Goal: Task Accomplishment & Management: Use online tool/utility

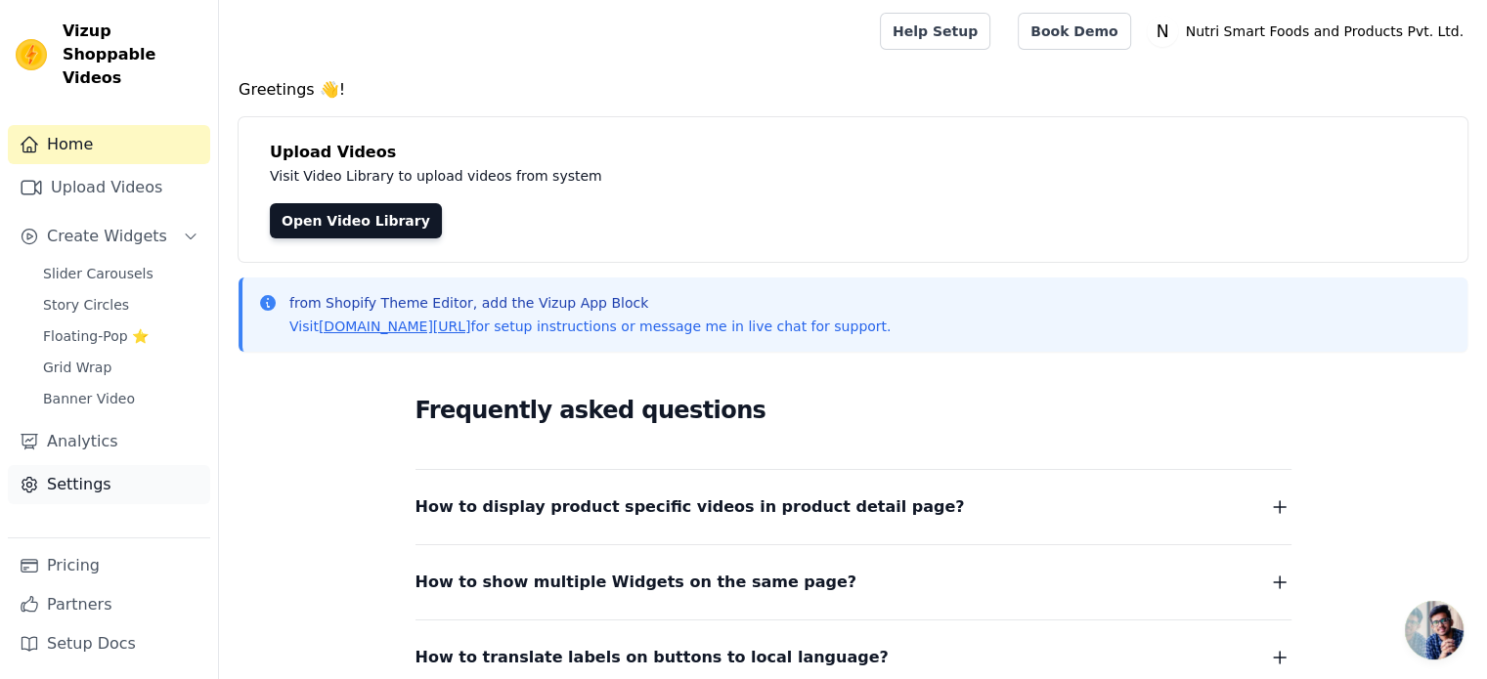
click at [100, 469] on link "Settings" at bounding box center [109, 484] width 202 height 39
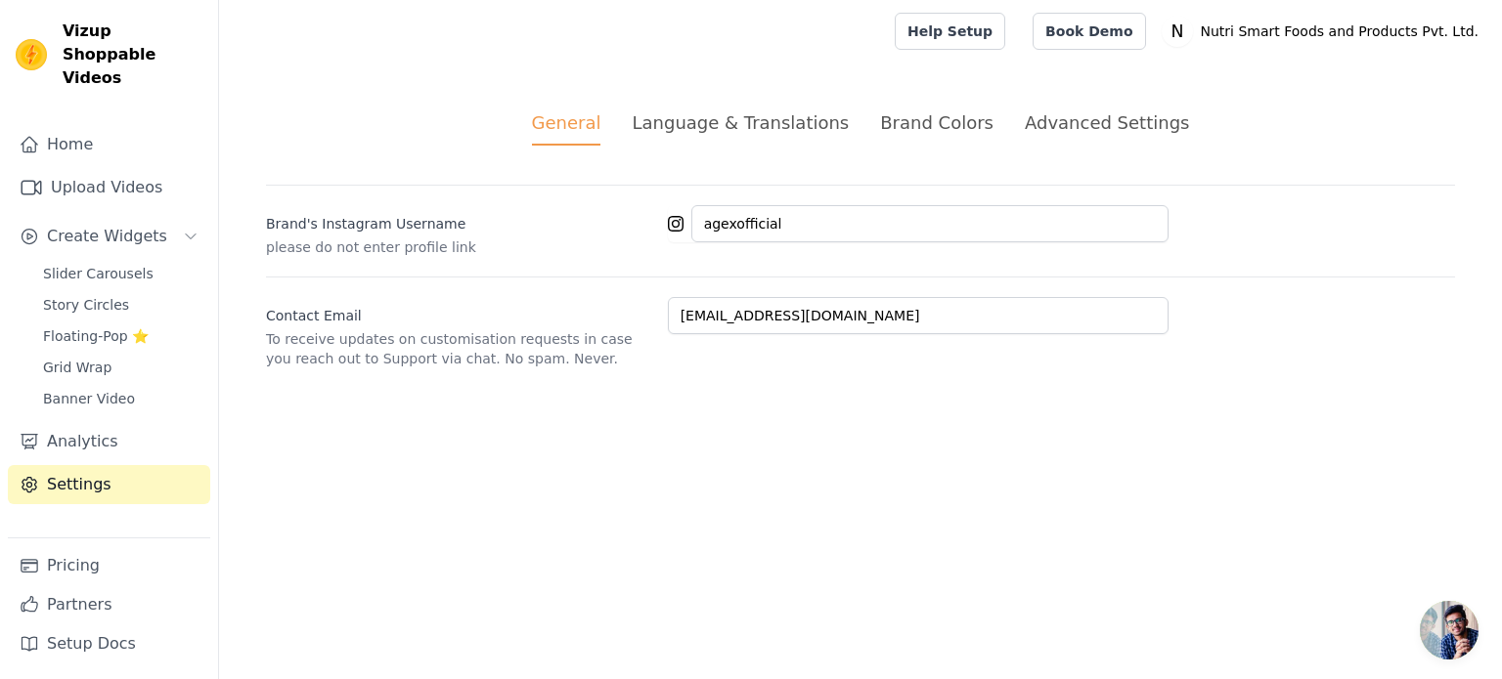
click at [726, 123] on div "Language & Translations" at bounding box center [740, 122] width 217 height 26
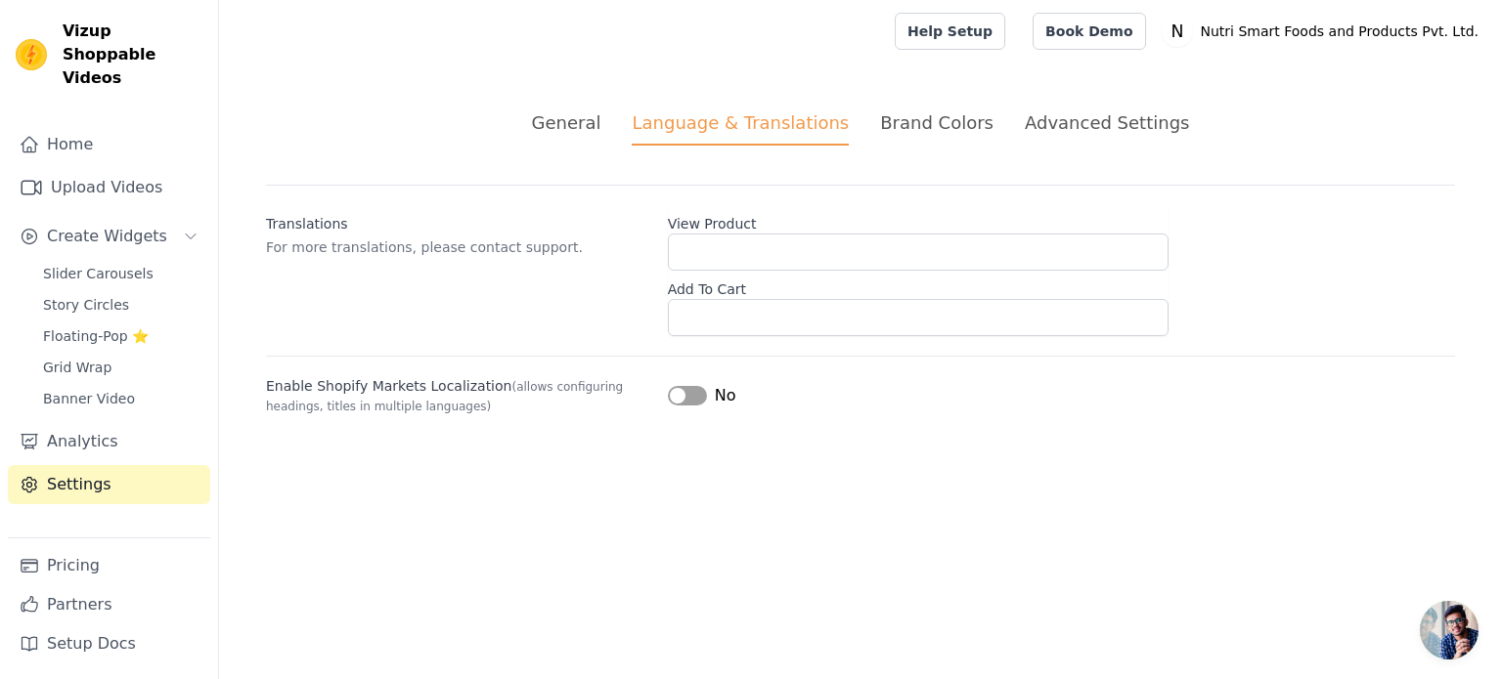
click at [584, 128] on div "General" at bounding box center [566, 122] width 69 height 26
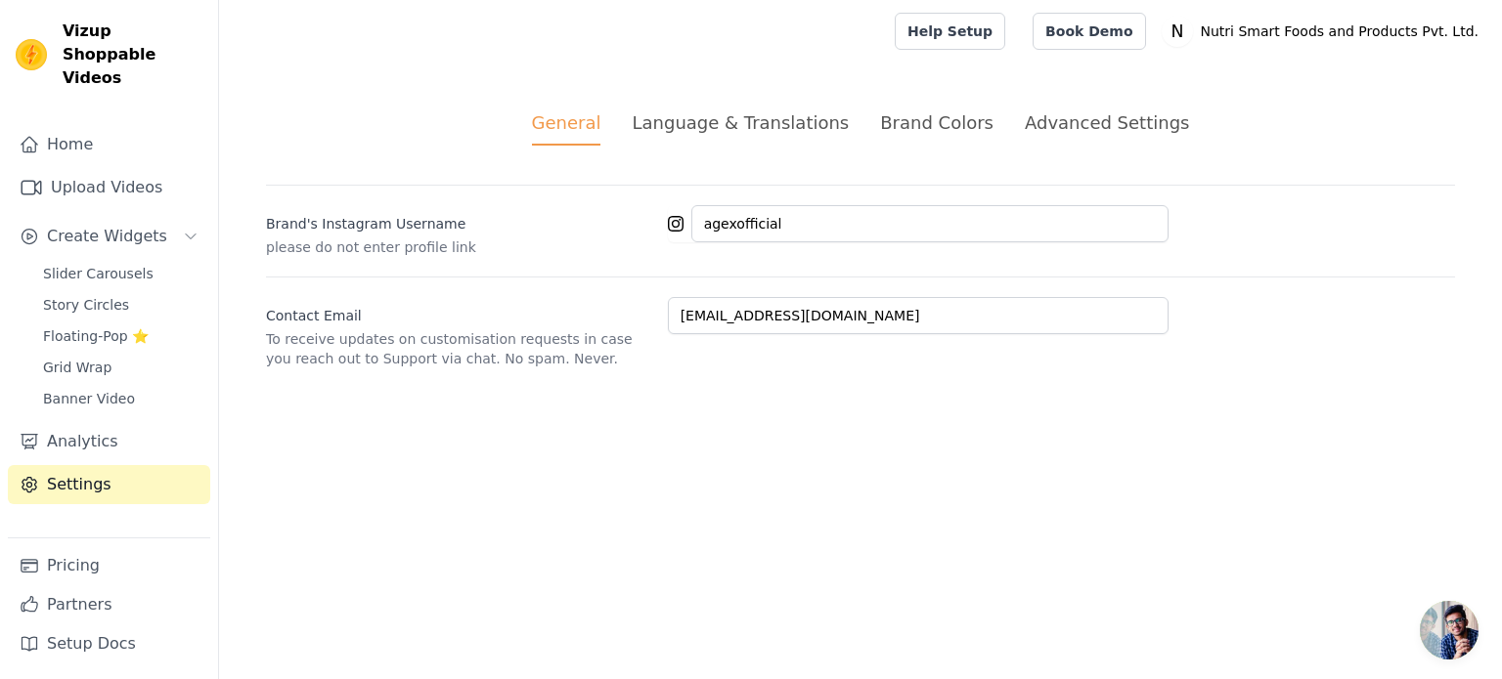
click at [916, 124] on div "Brand Colors" at bounding box center [936, 122] width 113 height 26
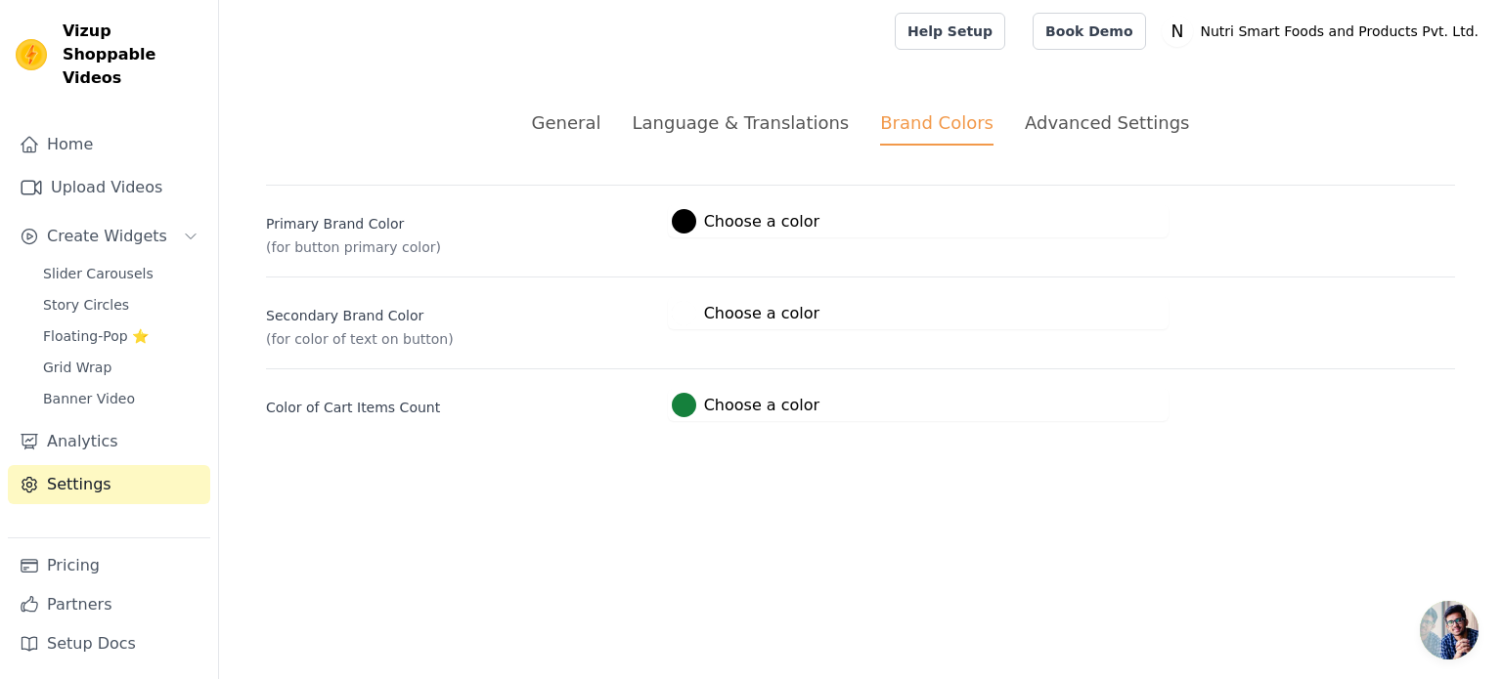
click at [741, 135] on div "Language & Translations" at bounding box center [740, 122] width 217 height 26
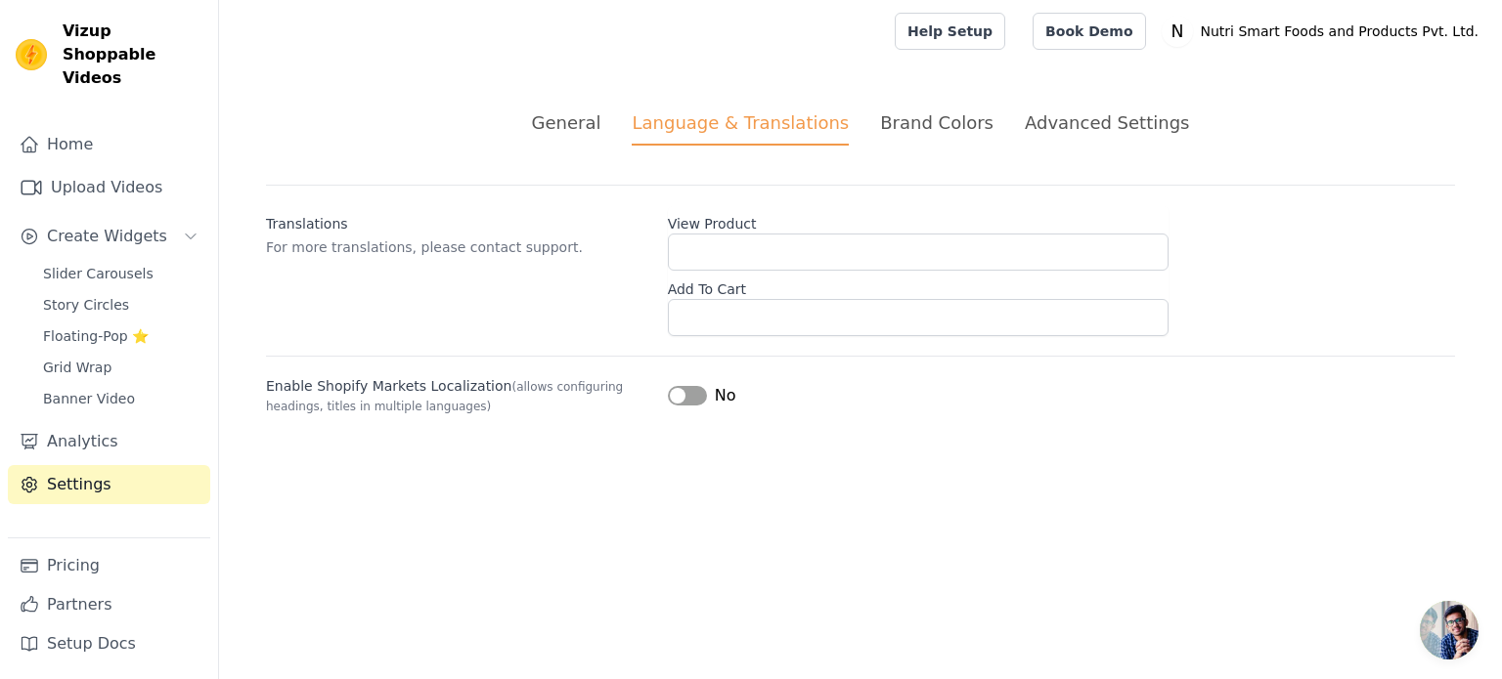
click at [1111, 128] on div "Advanced Settings" at bounding box center [1107, 122] width 164 height 26
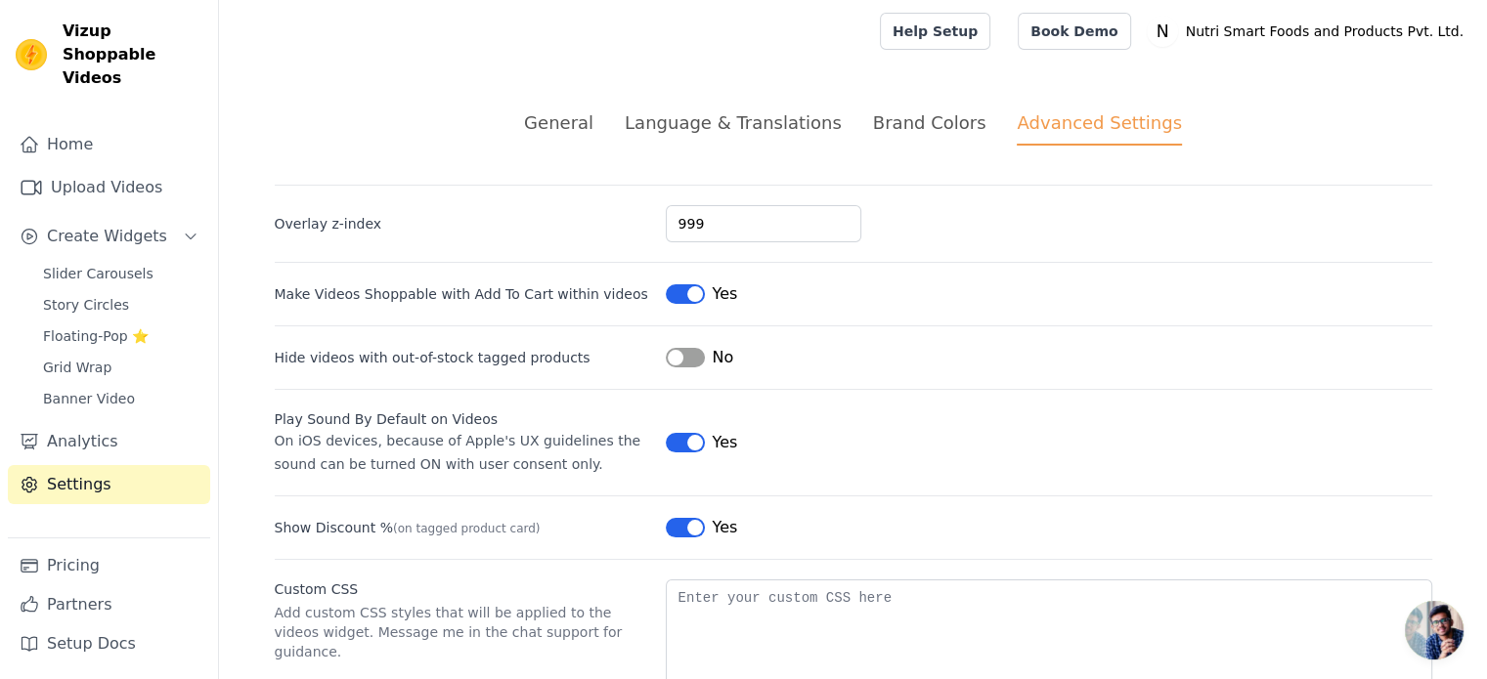
click at [569, 120] on div "General" at bounding box center [558, 122] width 69 height 26
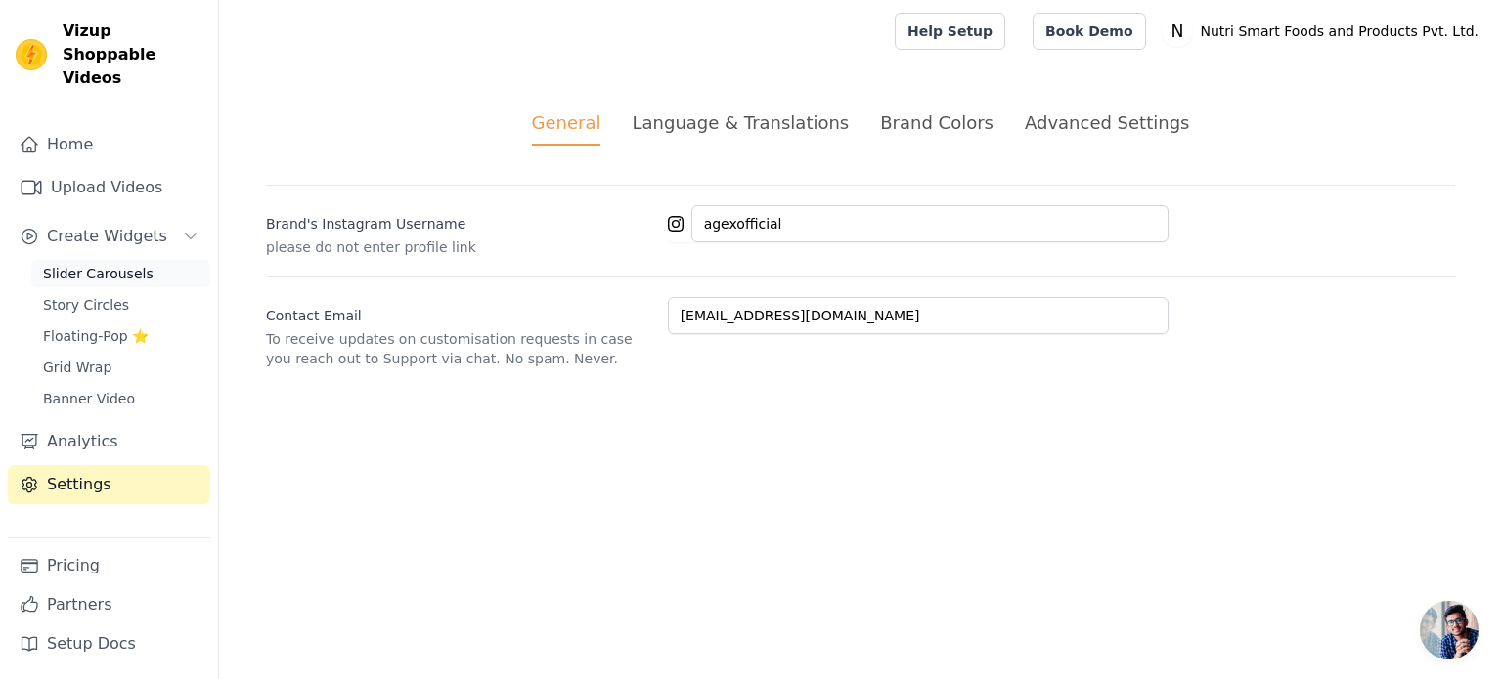
click at [98, 264] on span "Slider Carousels" at bounding box center [98, 274] width 110 height 20
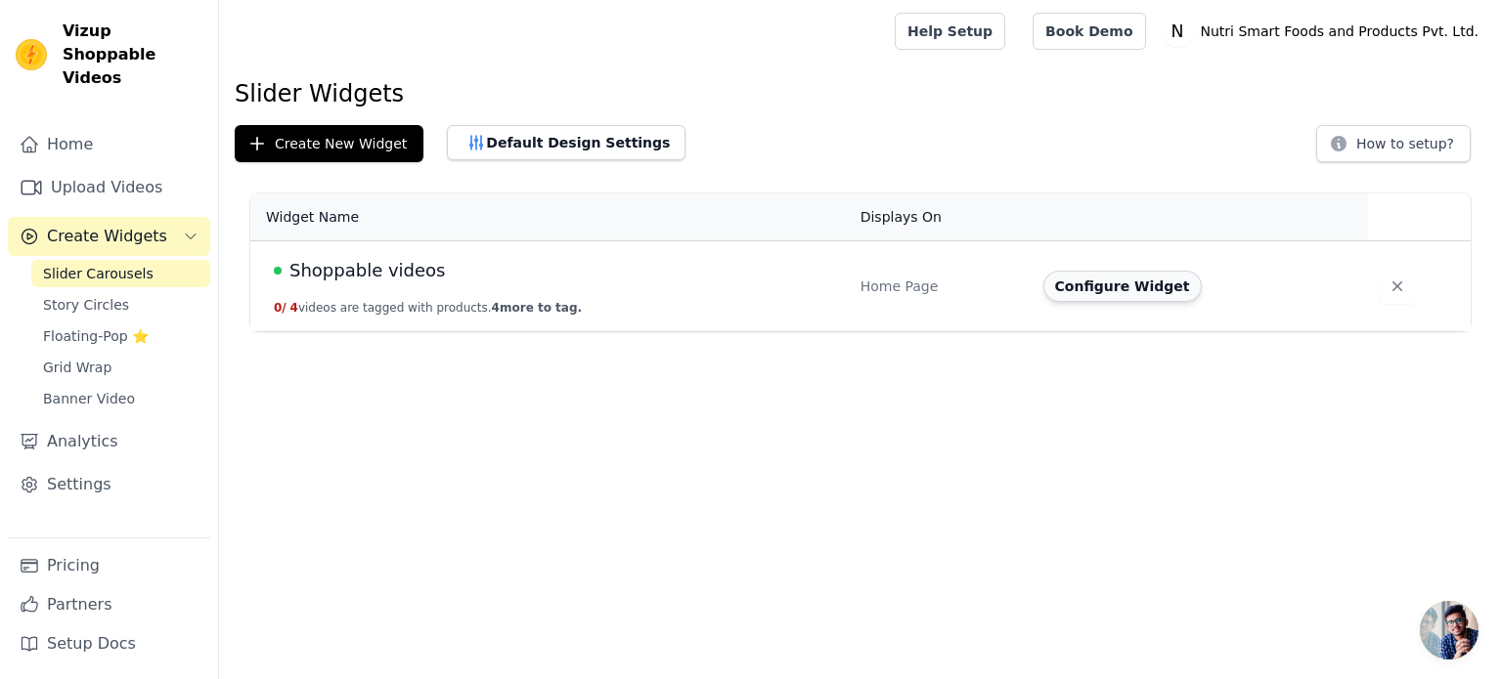
click at [1103, 291] on button "Configure Widget" at bounding box center [1122, 286] width 158 height 31
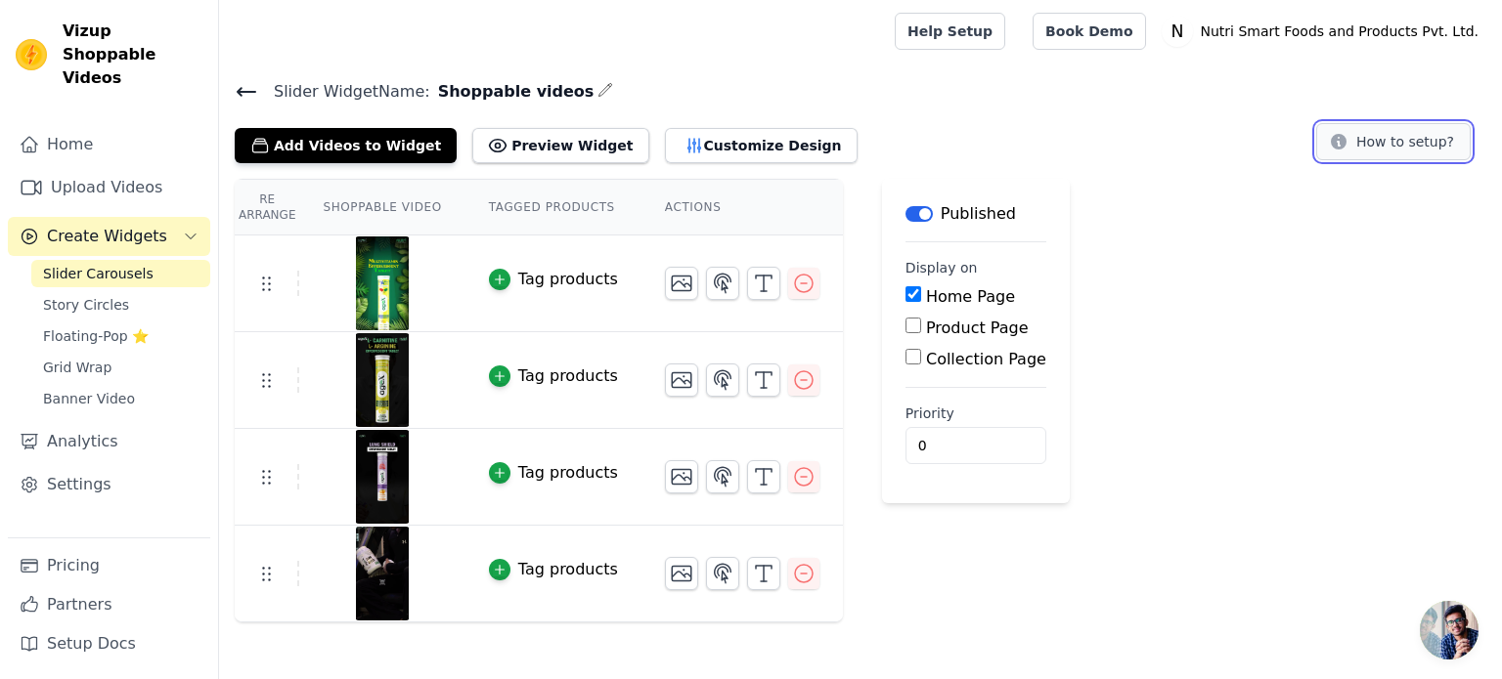
click at [1380, 146] on button "How to setup?" at bounding box center [1393, 141] width 154 height 37
click at [522, 280] on div "Tag products" at bounding box center [568, 279] width 100 height 23
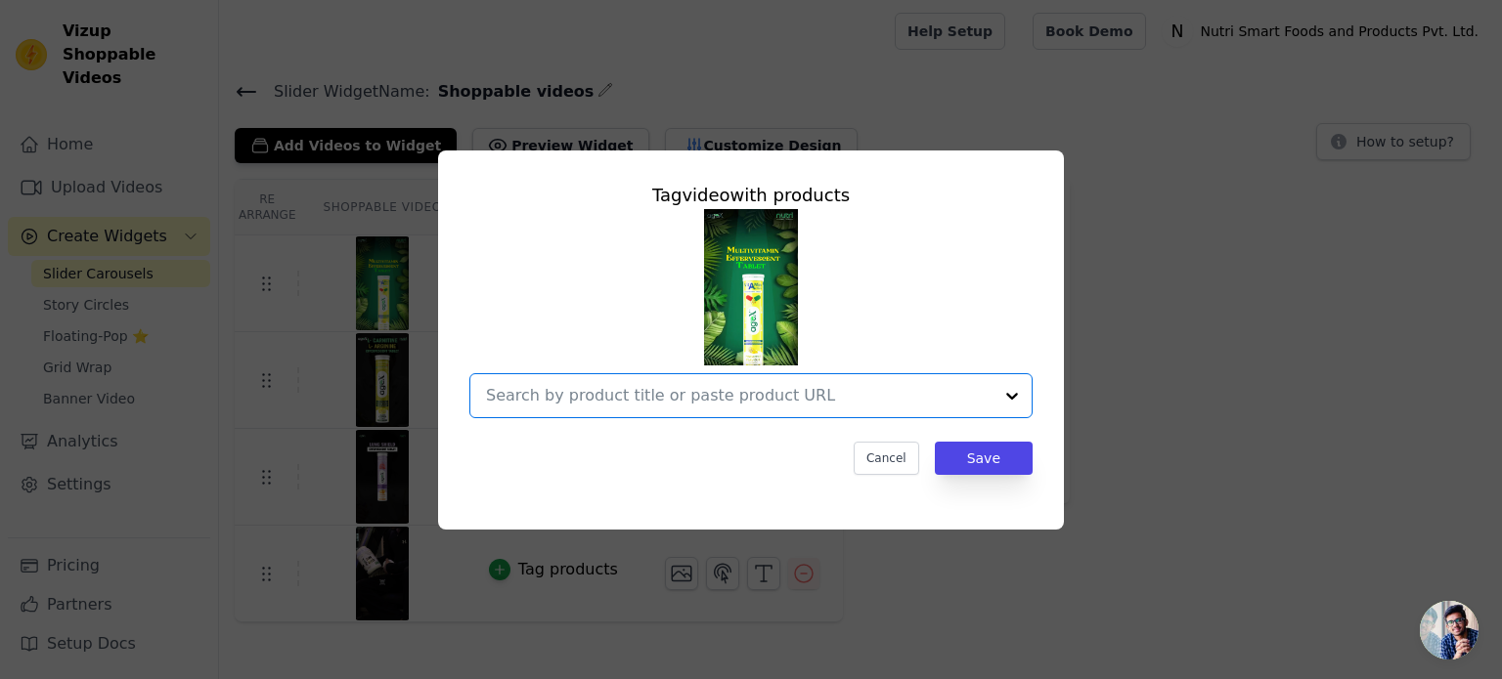
click at [696, 399] on input "text" at bounding box center [739, 395] width 506 height 23
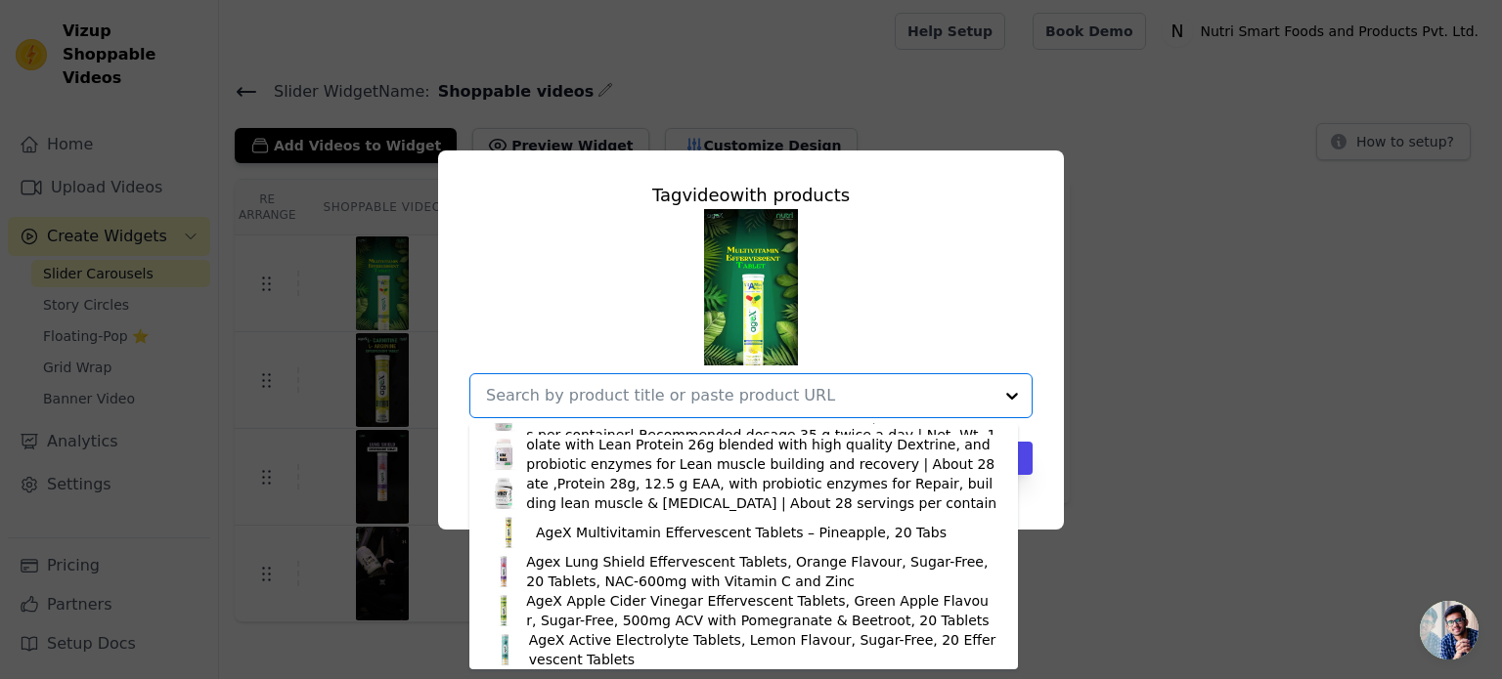
scroll to position [300, 0]
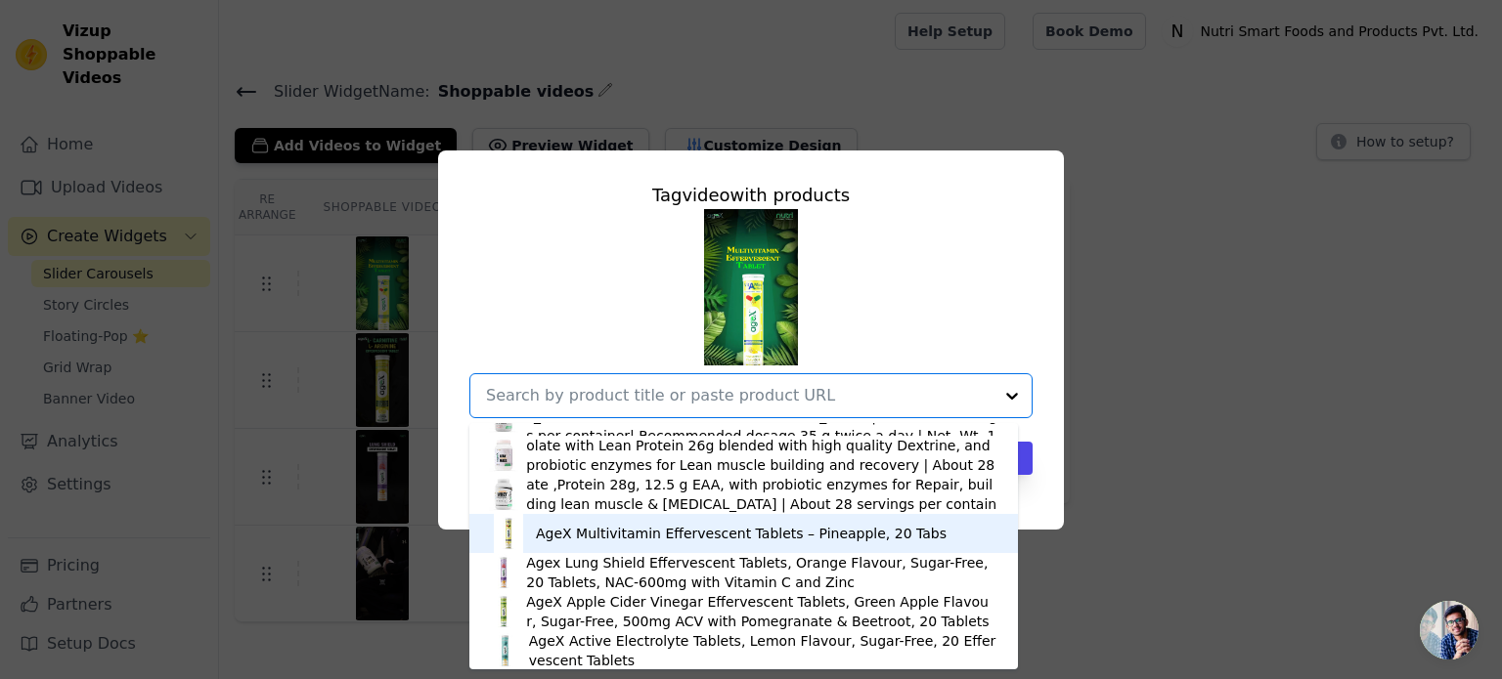
click at [669, 530] on div "AgeX Multivitamin Effervescent Tablets – Pineapple, 20 Tabs" at bounding box center [741, 534] width 411 height 20
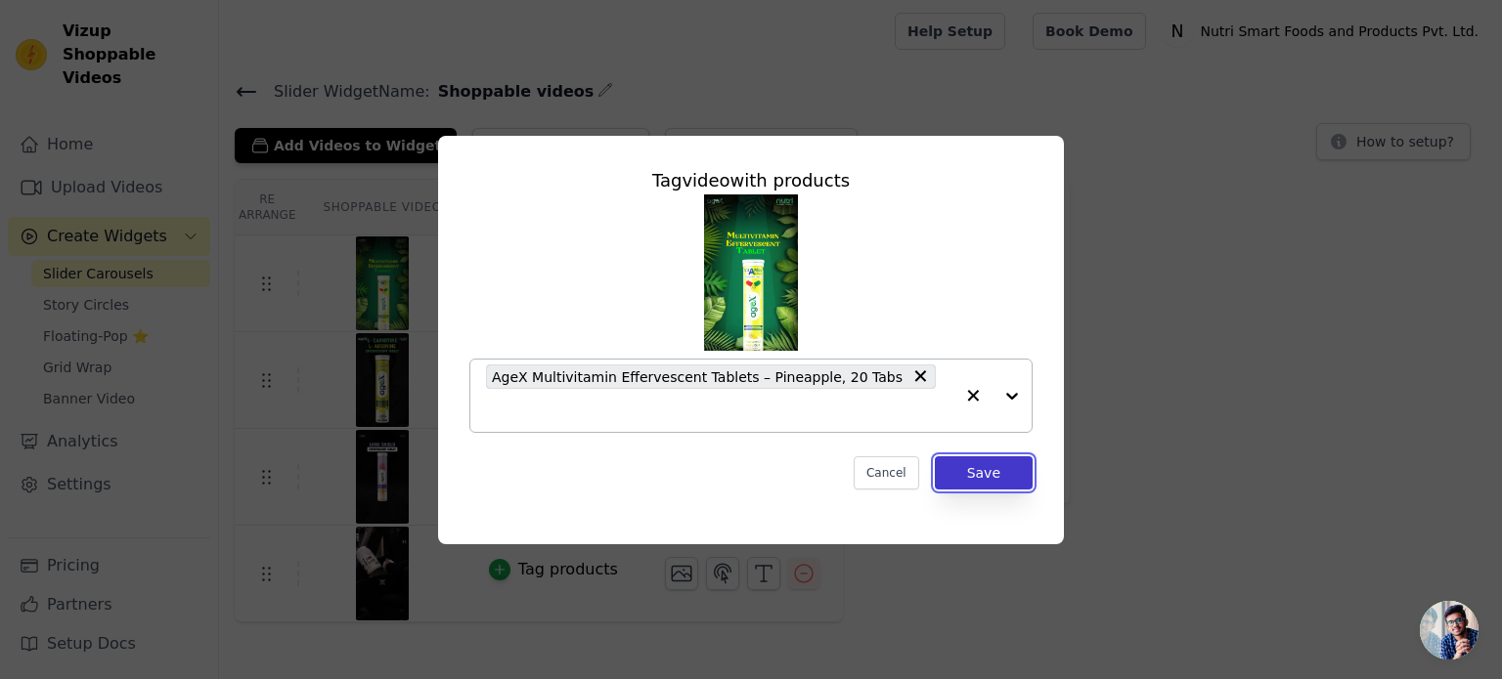
click at [969, 462] on button "Save" at bounding box center [984, 473] width 98 height 33
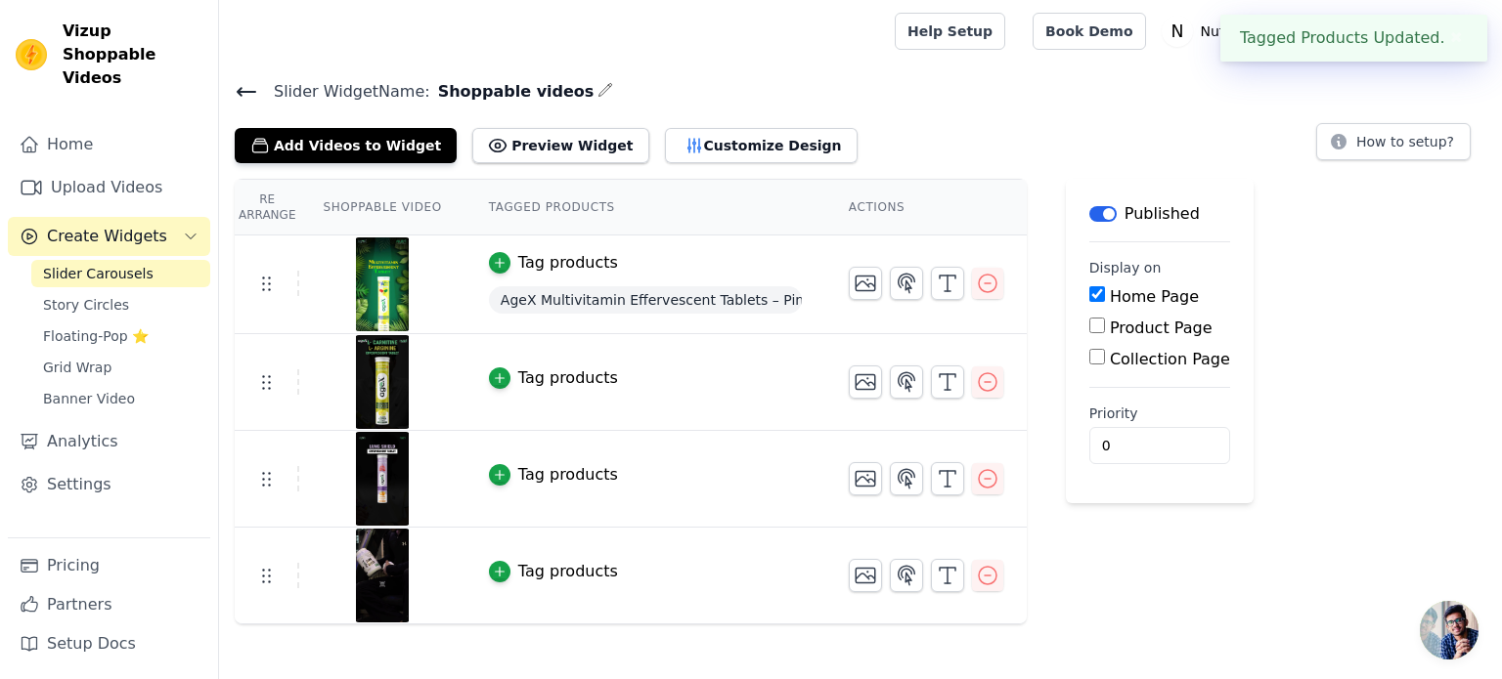
click at [535, 378] on div "Tag products" at bounding box center [568, 378] width 100 height 23
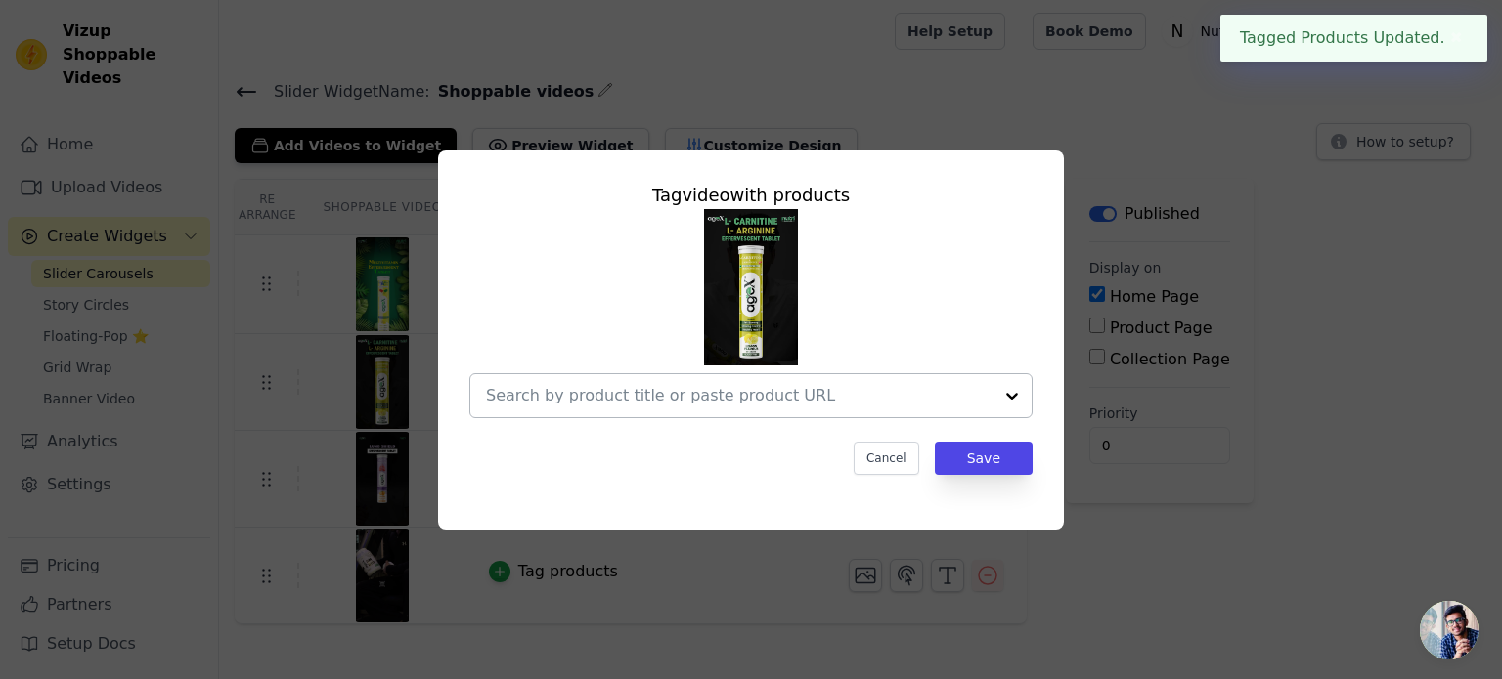
click at [719, 396] on input "text" at bounding box center [739, 395] width 506 height 23
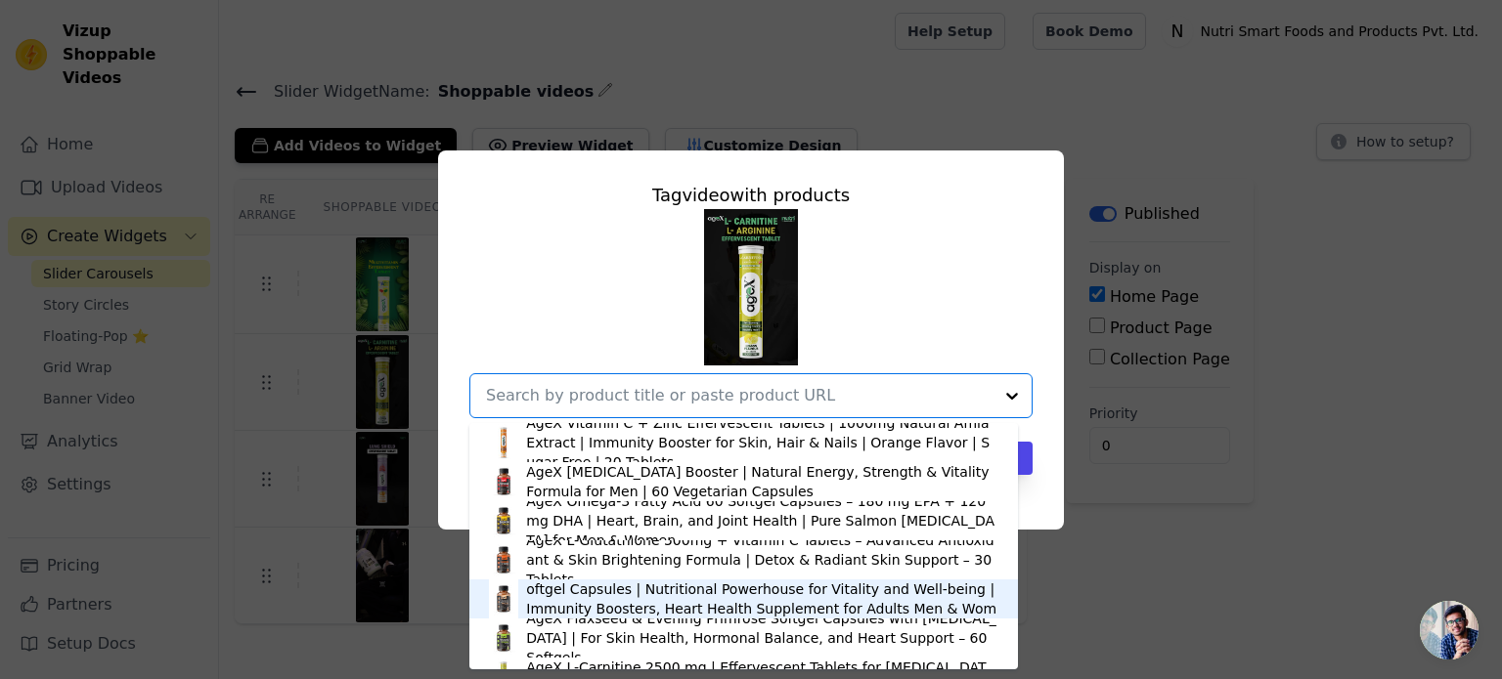
scroll to position [162, 0]
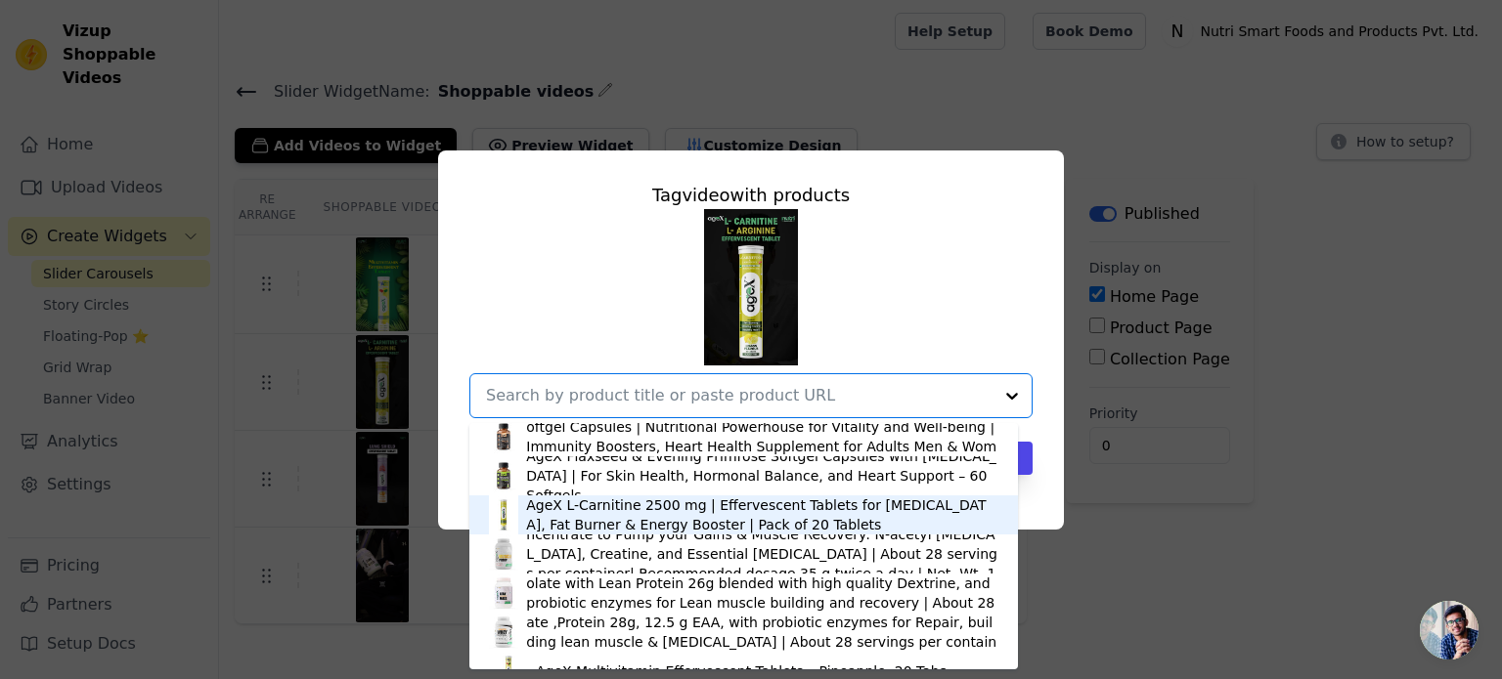
click at [642, 513] on div "AgeX L-Carnitine 2500 mg | Effervescent Tablets for [MEDICAL_DATA], Fat Burner …" at bounding box center [762, 515] width 472 height 39
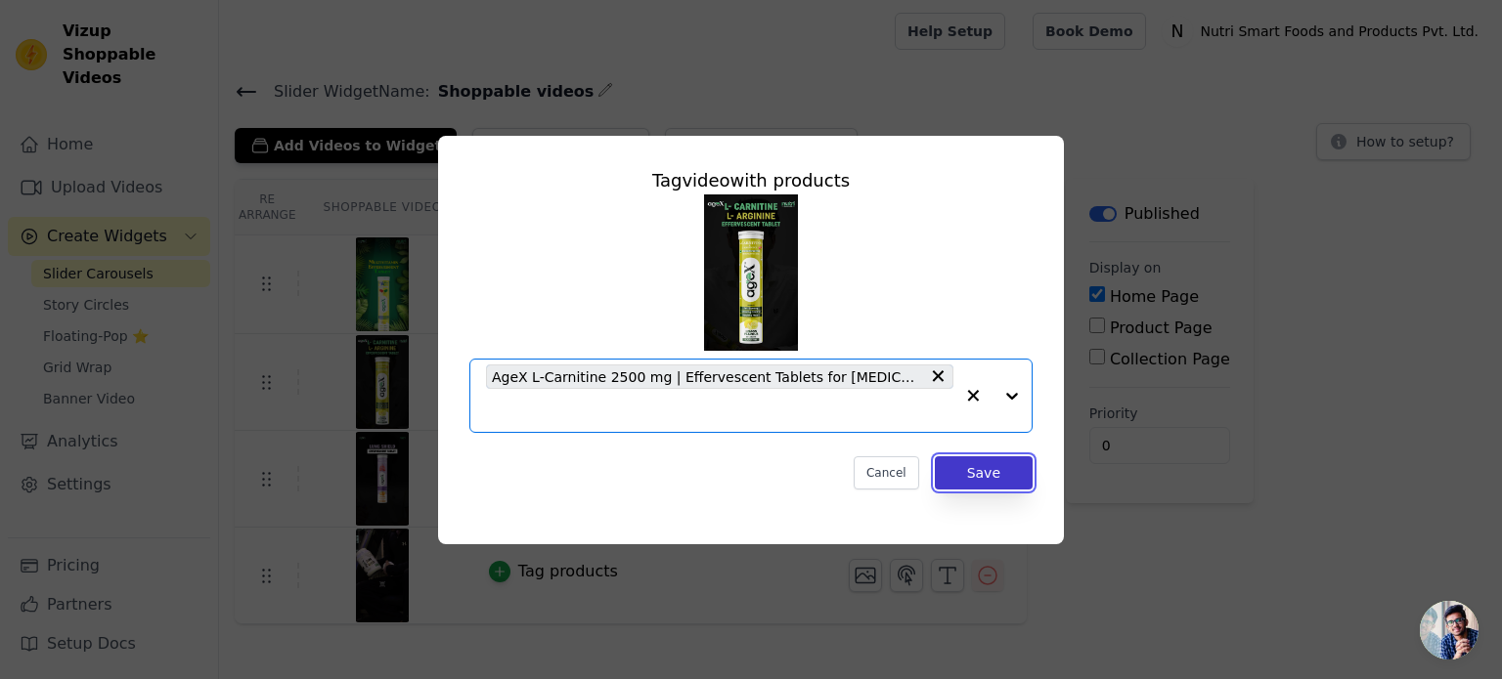
click at [982, 472] on button "Save" at bounding box center [984, 473] width 98 height 33
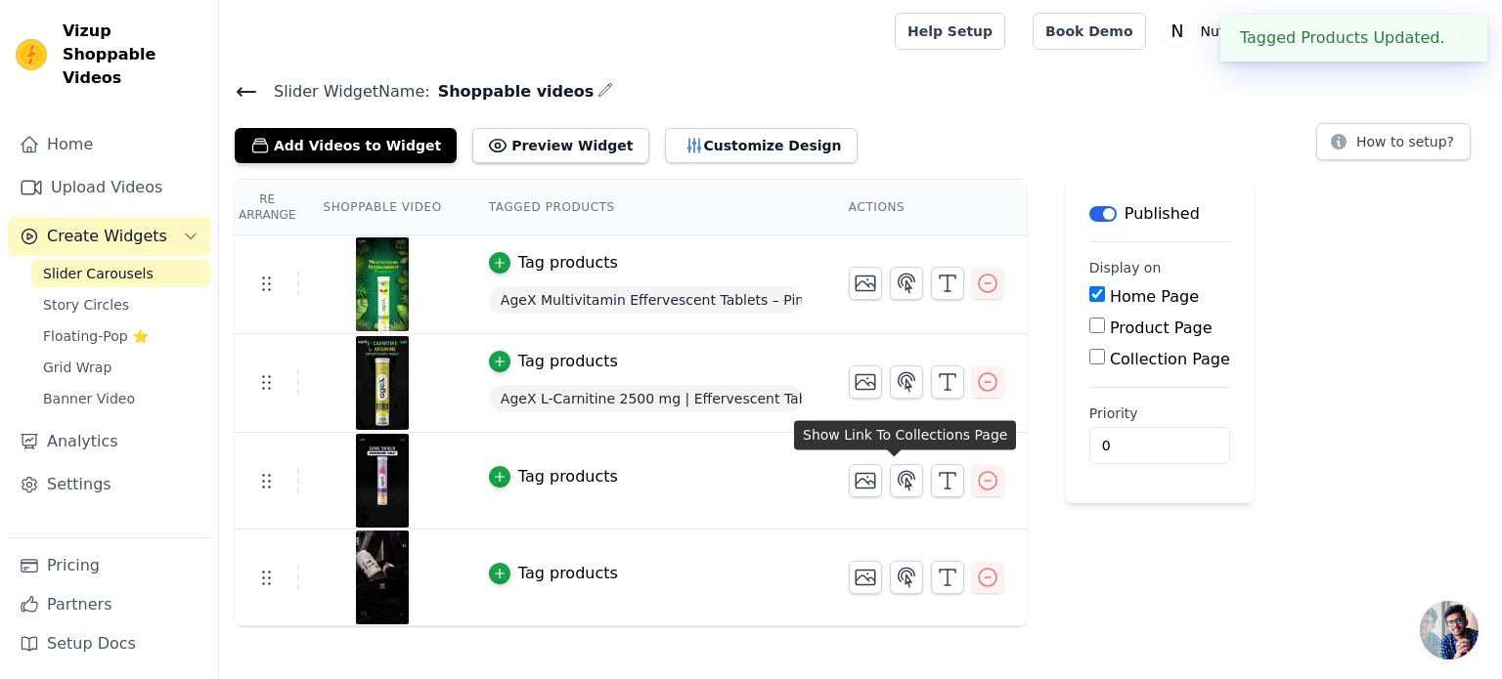
click at [529, 472] on div "Tag products" at bounding box center [568, 476] width 100 height 23
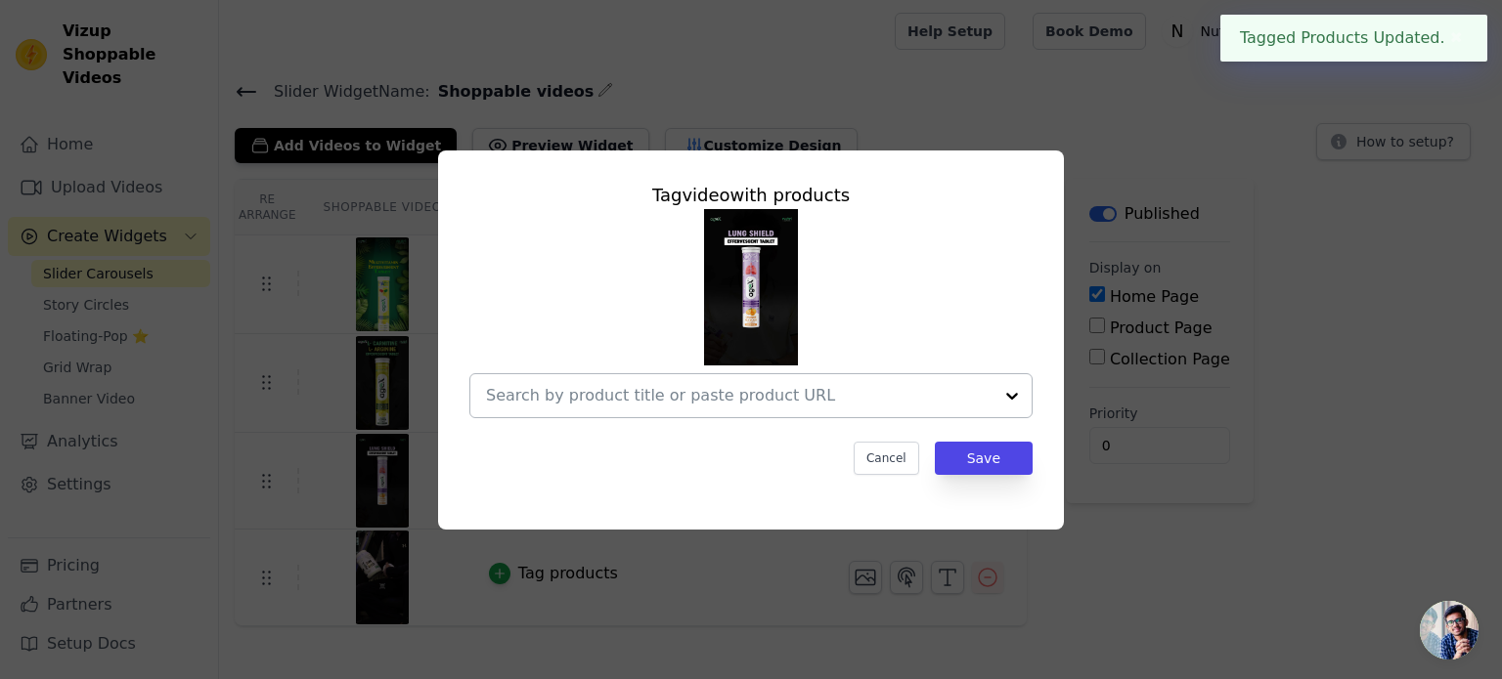
click at [661, 399] on input "text" at bounding box center [739, 395] width 506 height 23
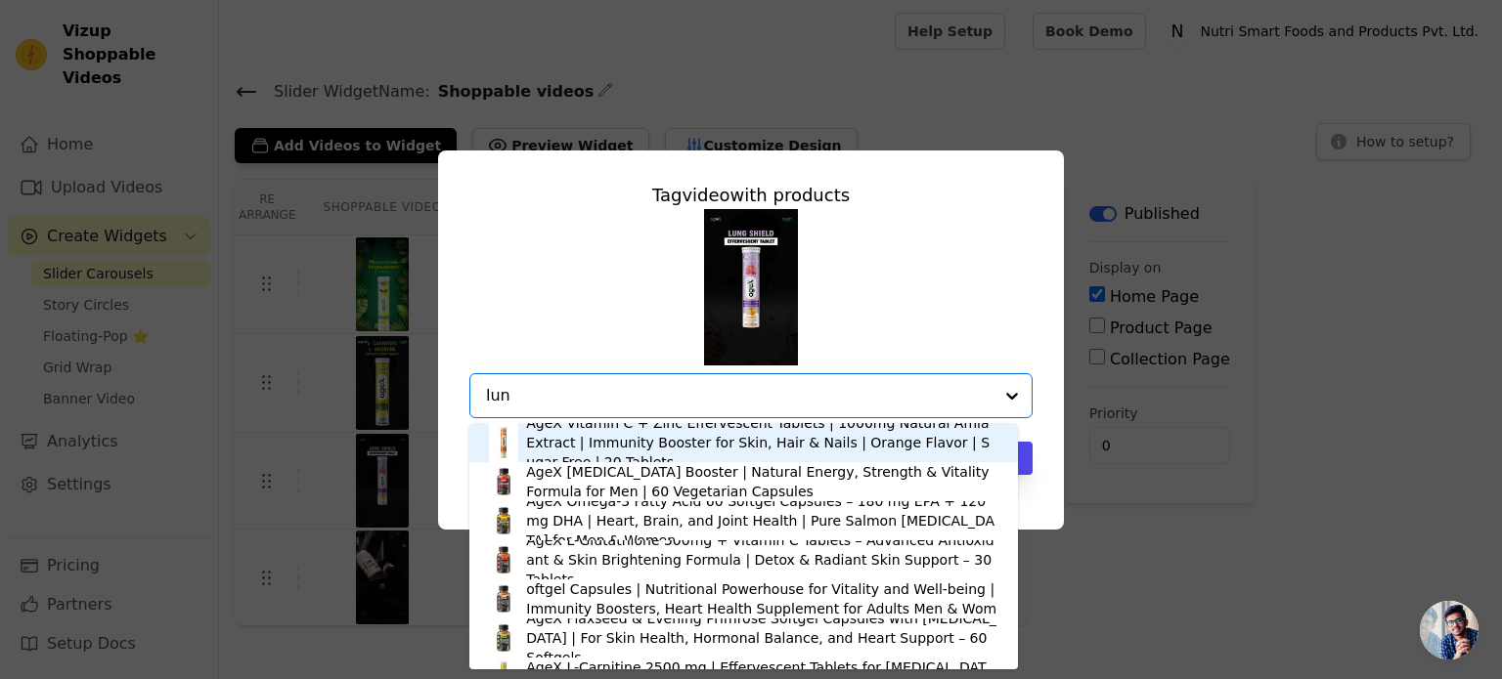
type input "lung"
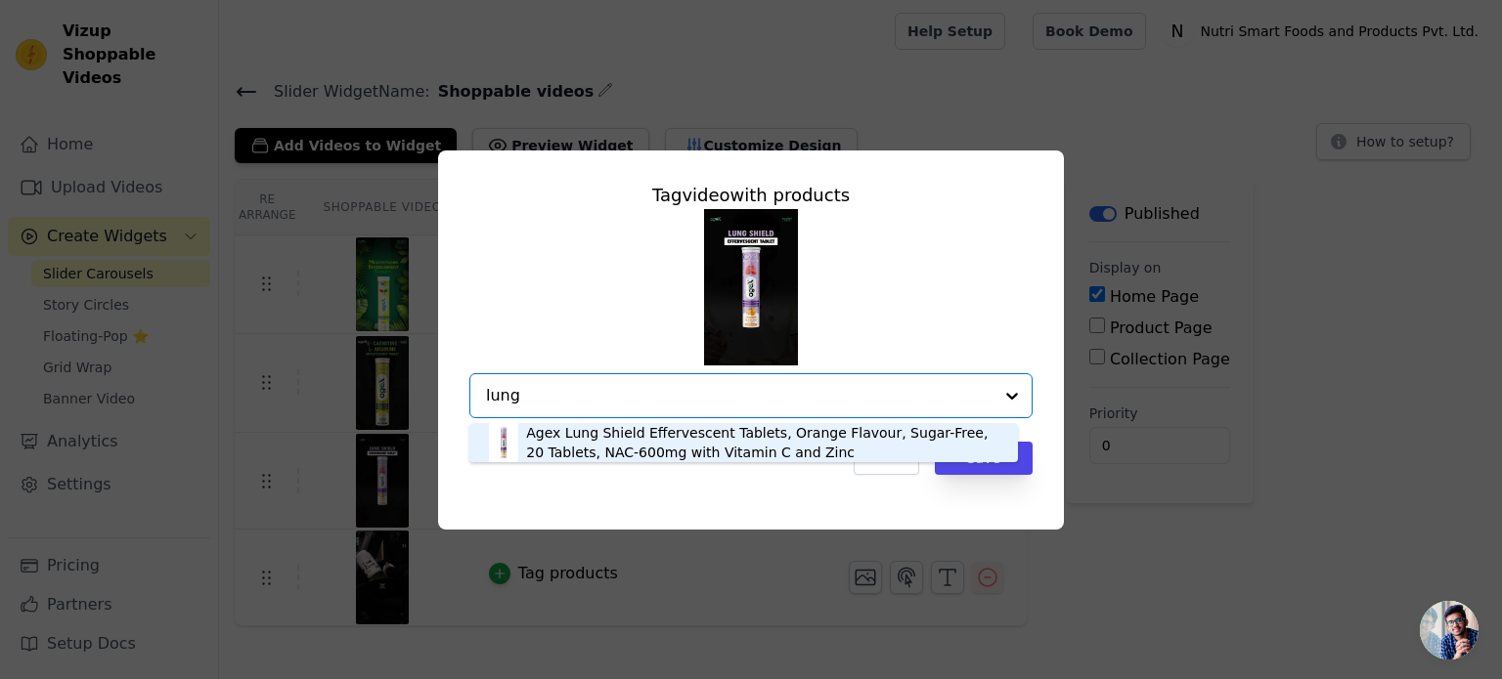
click at [692, 425] on div "Agex Lung Shield Effervescent Tablets, Orange Flavour, Sugar-Free, 20 Tablets, …" at bounding box center [762, 442] width 472 height 39
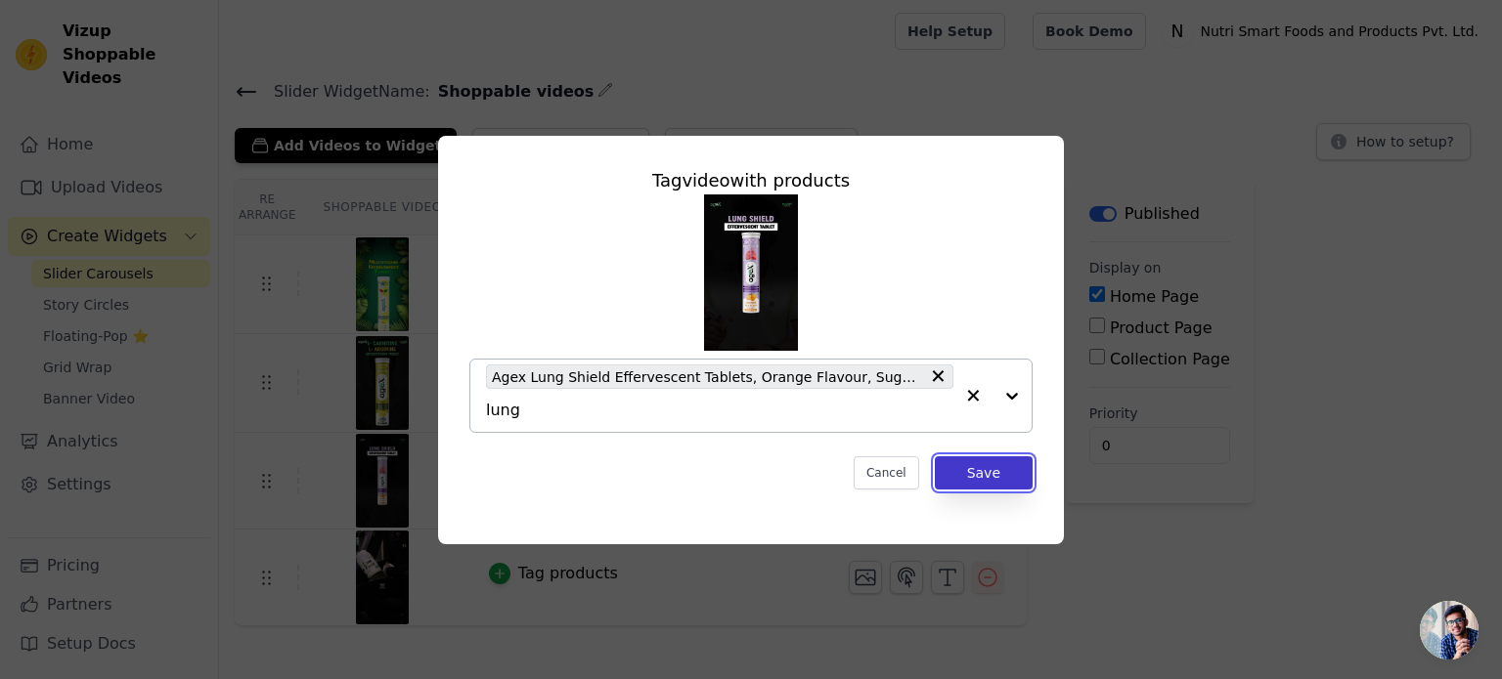
click at [984, 473] on button "Save" at bounding box center [984, 473] width 98 height 33
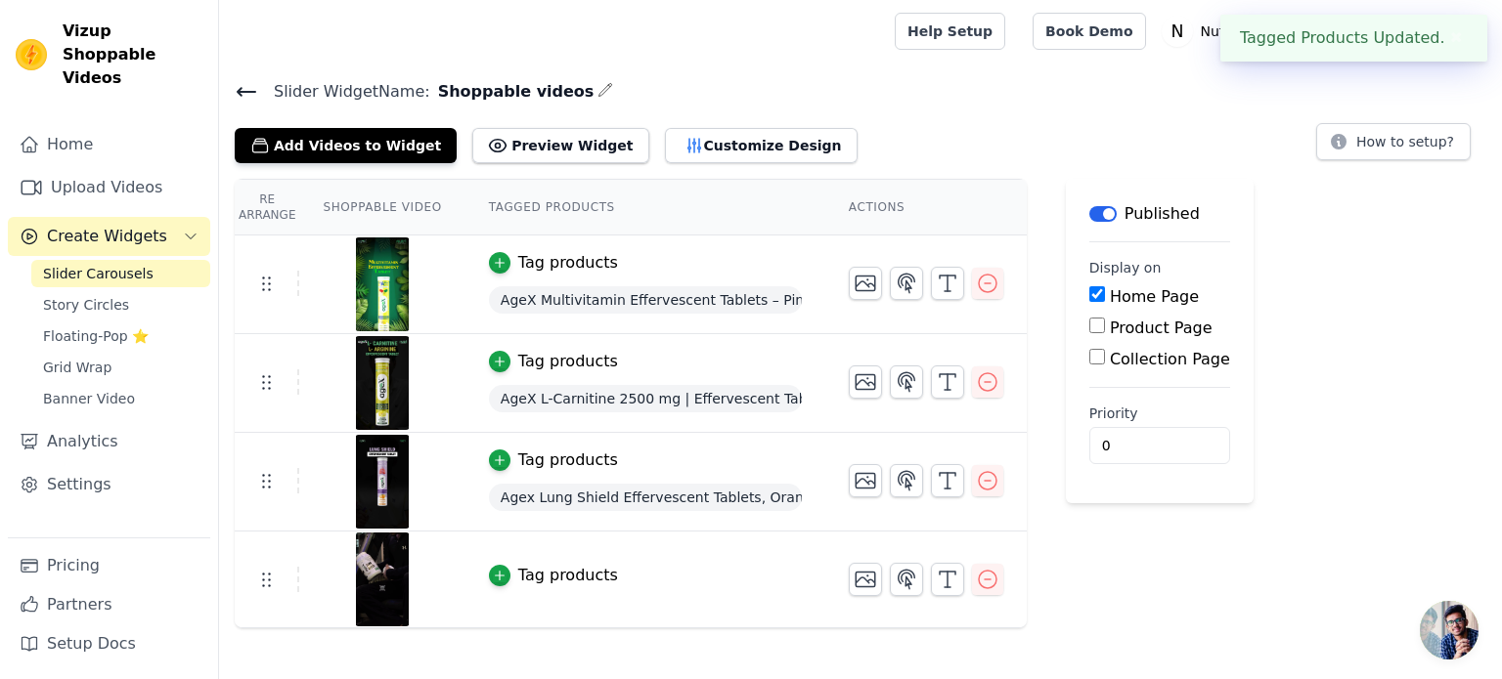
click at [532, 573] on div "Tag products" at bounding box center [568, 575] width 100 height 23
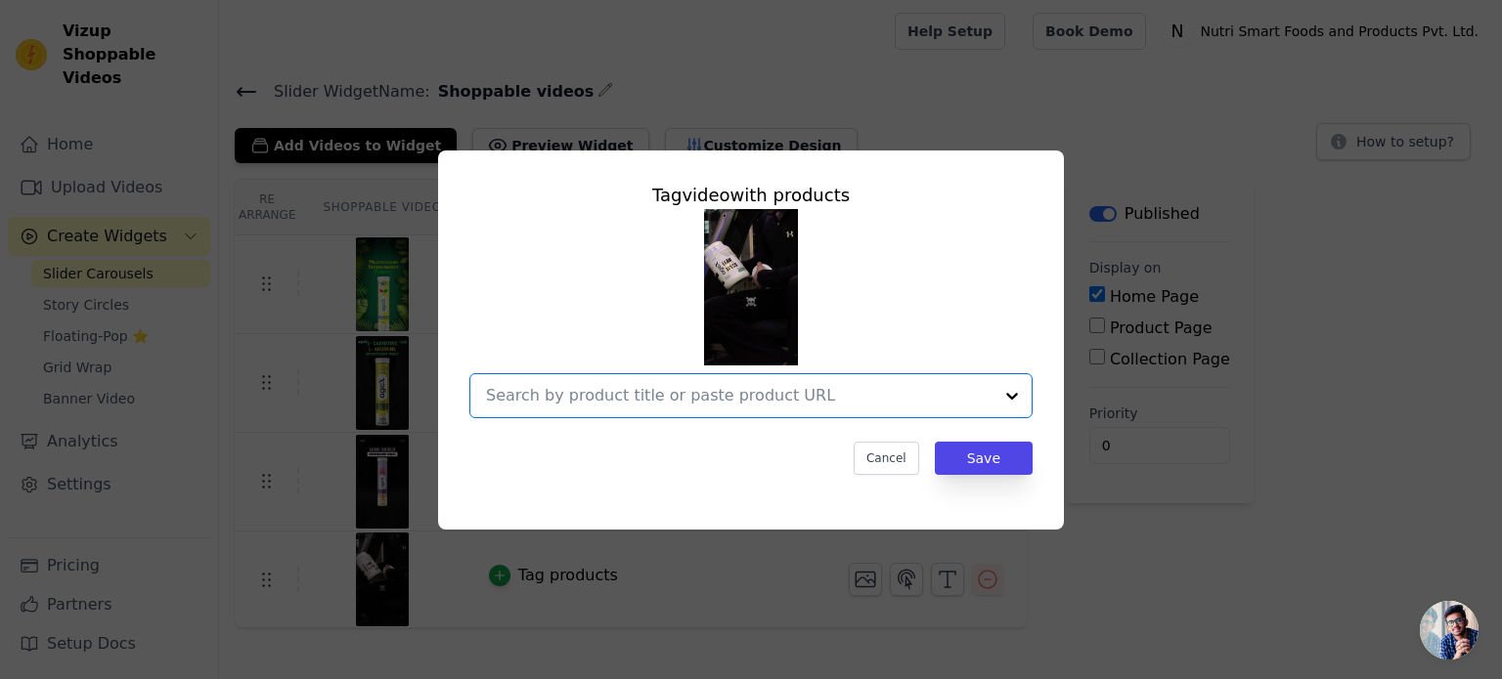
click at [643, 399] on input "text" at bounding box center [739, 395] width 506 height 23
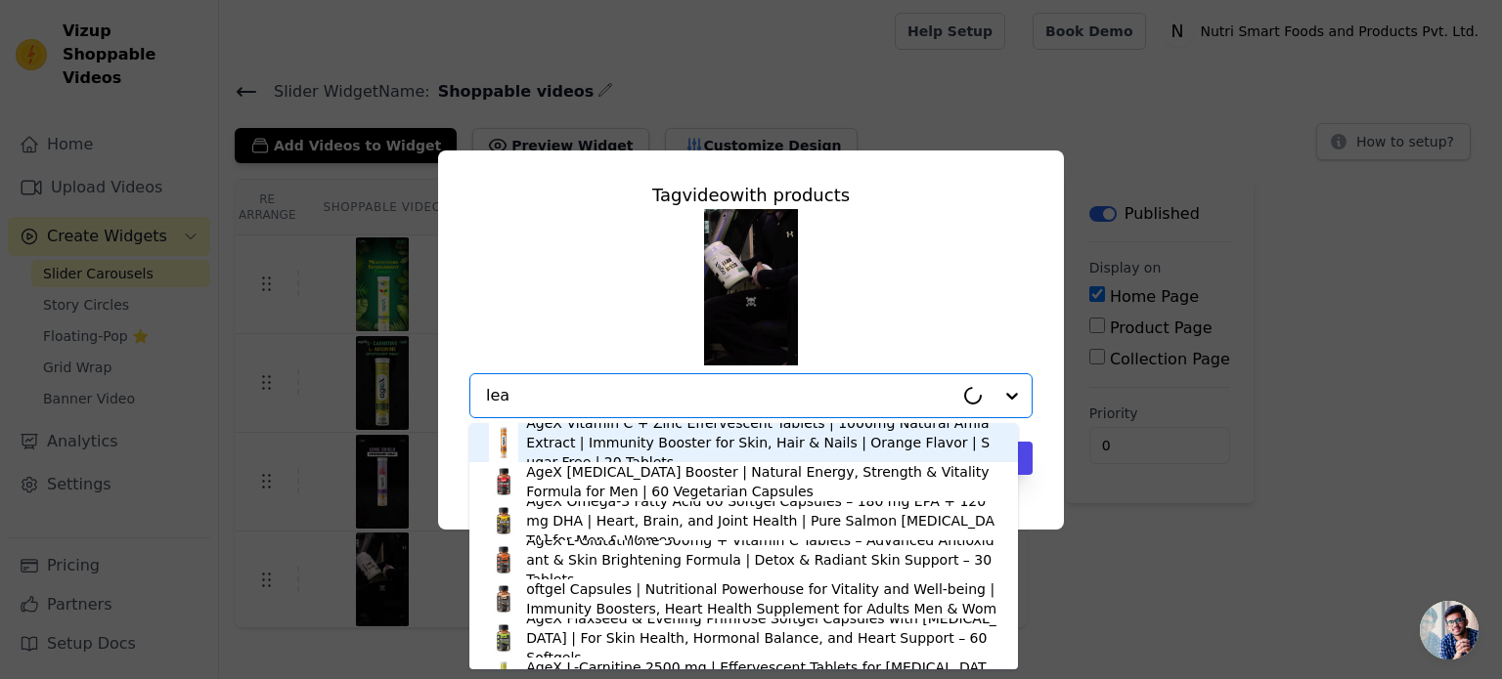
type input "lean"
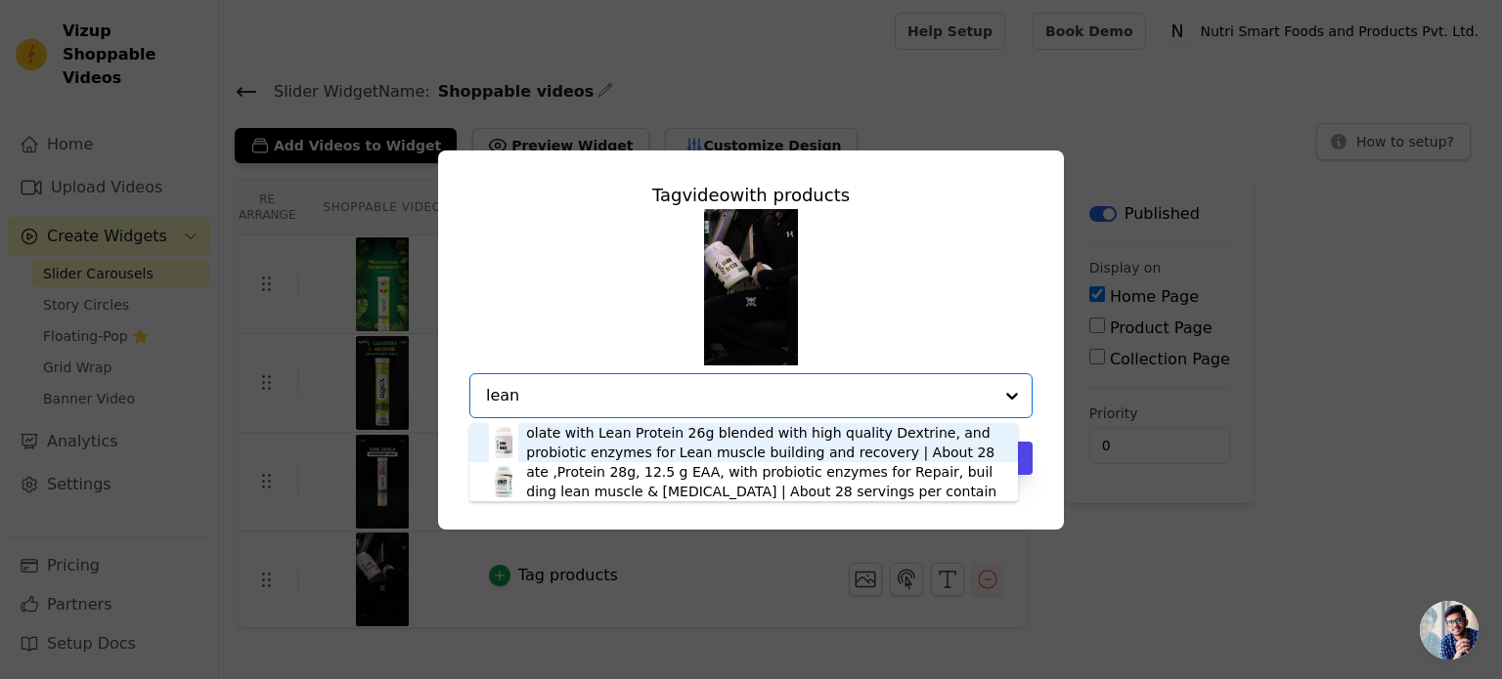
click at [657, 441] on div "AgeX 100% PURE Lean Athletic Mass: Muscle defining Soy Protein Isolate with Lea…" at bounding box center [762, 443] width 472 height 78
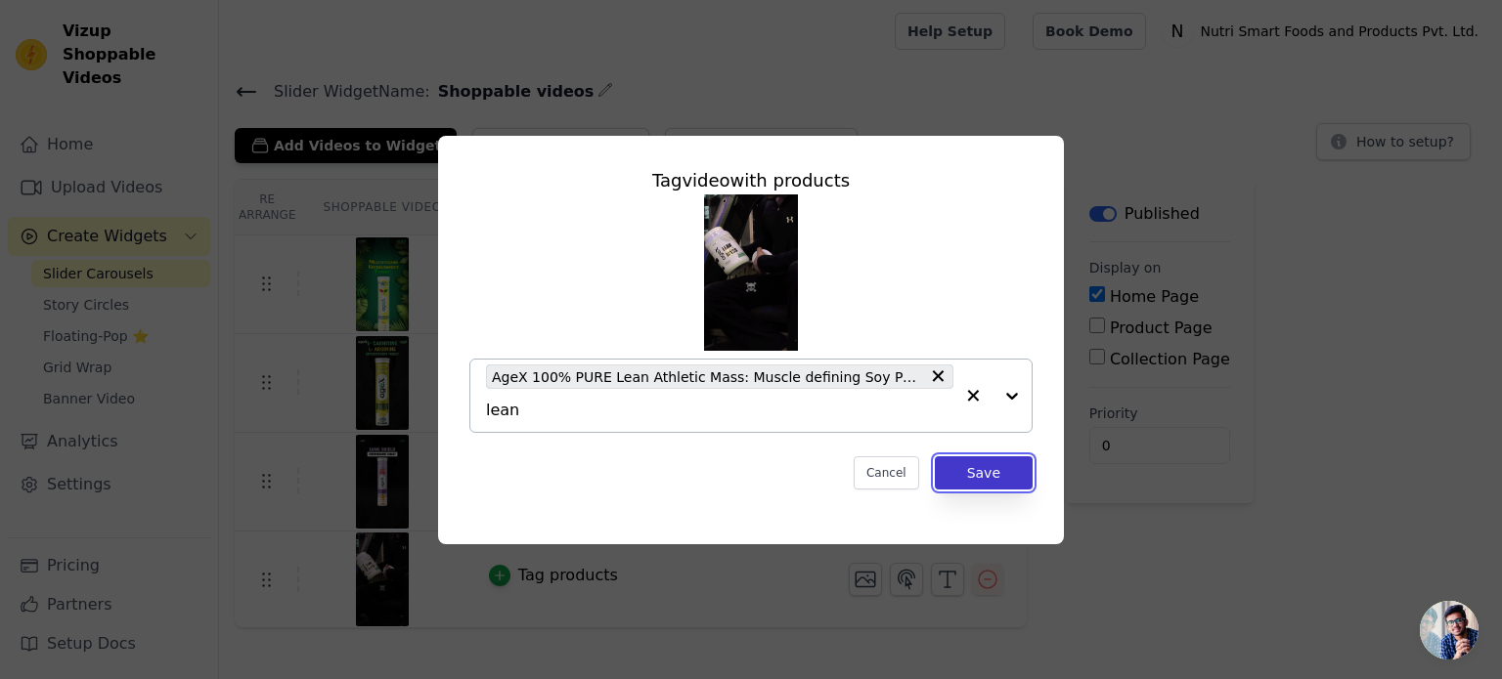
click at [978, 474] on button "Save" at bounding box center [984, 473] width 98 height 33
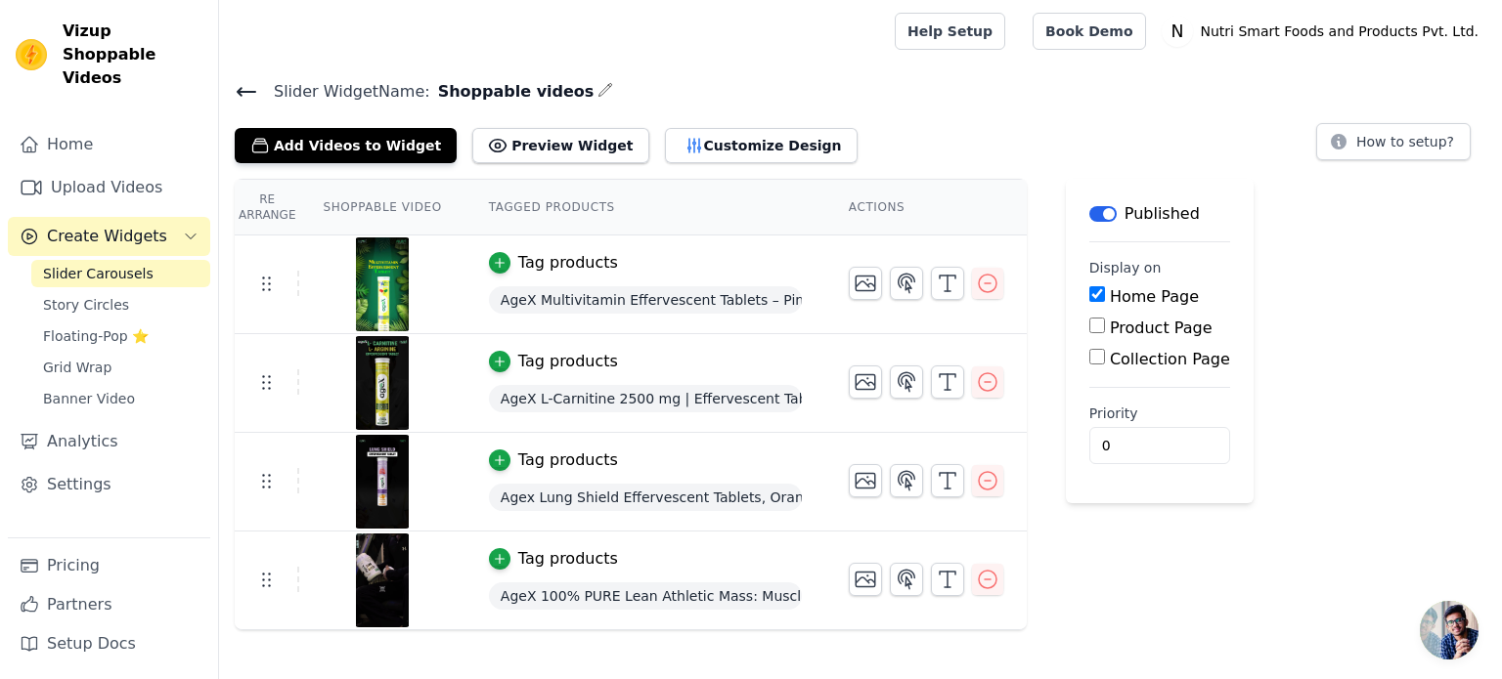
click at [1113, 299] on label "Home Page" at bounding box center [1154, 296] width 89 height 19
click at [1105, 299] on input "Home Page" at bounding box center [1097, 294] width 16 height 16
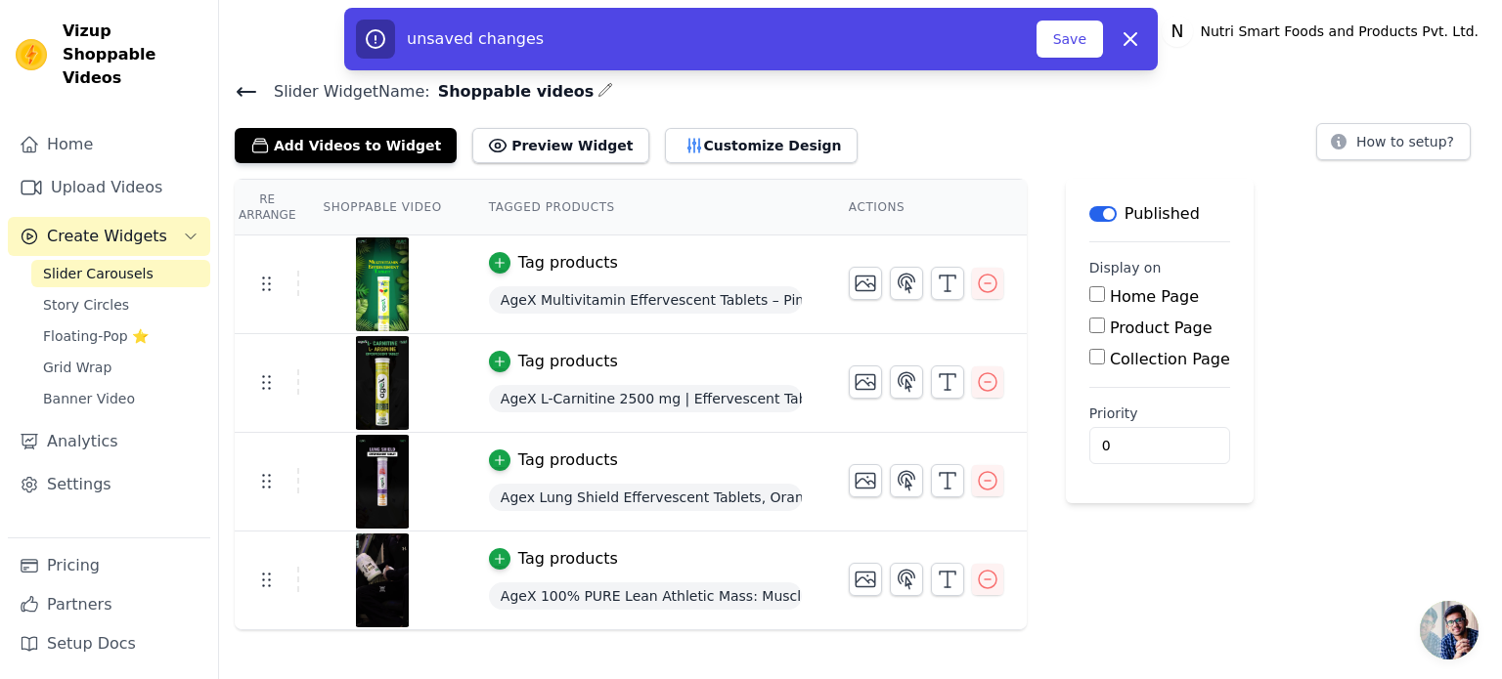
click at [1113, 299] on label "Home Page" at bounding box center [1154, 296] width 89 height 19
click at [1105, 299] on input "Home Page" at bounding box center [1097, 294] width 16 height 16
checkbox input "true"
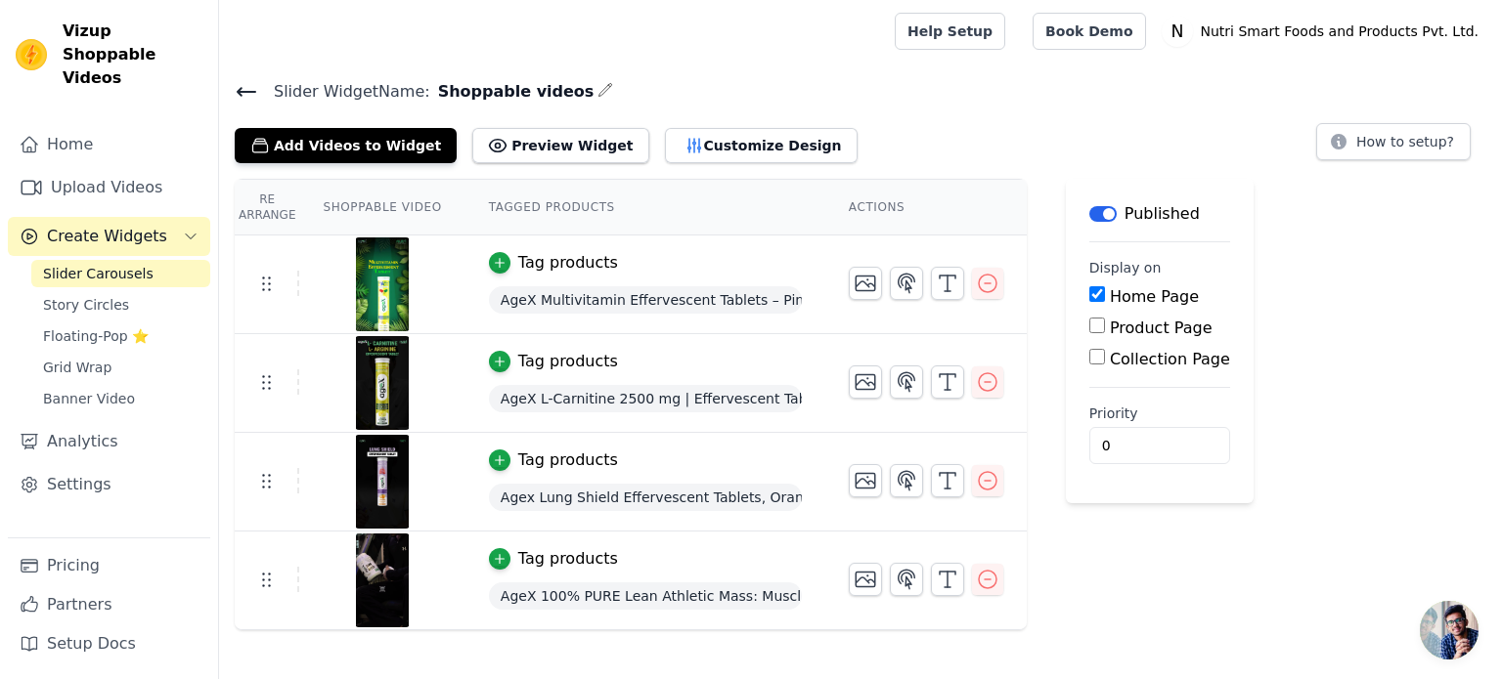
click at [246, 90] on icon at bounding box center [247, 92] width 18 height 8
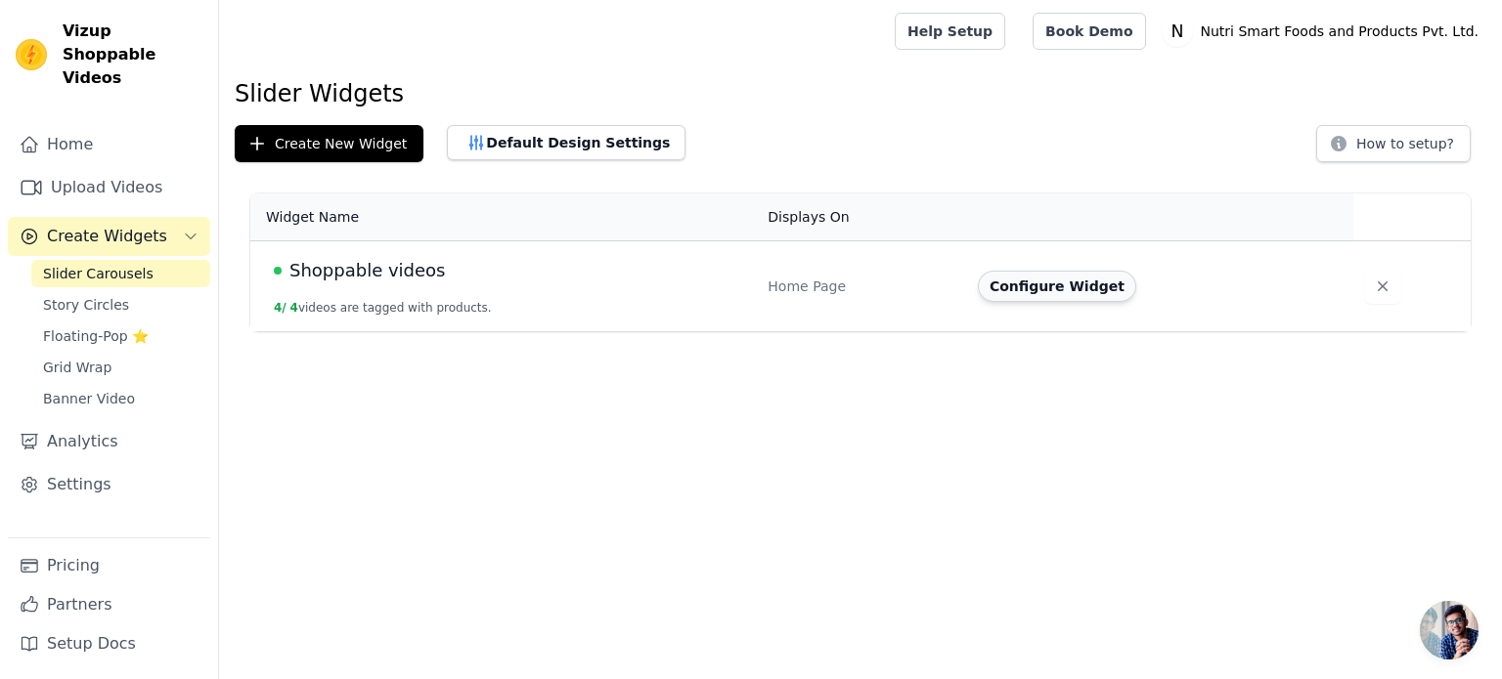
click at [1048, 288] on button "Configure Widget" at bounding box center [1057, 286] width 158 height 31
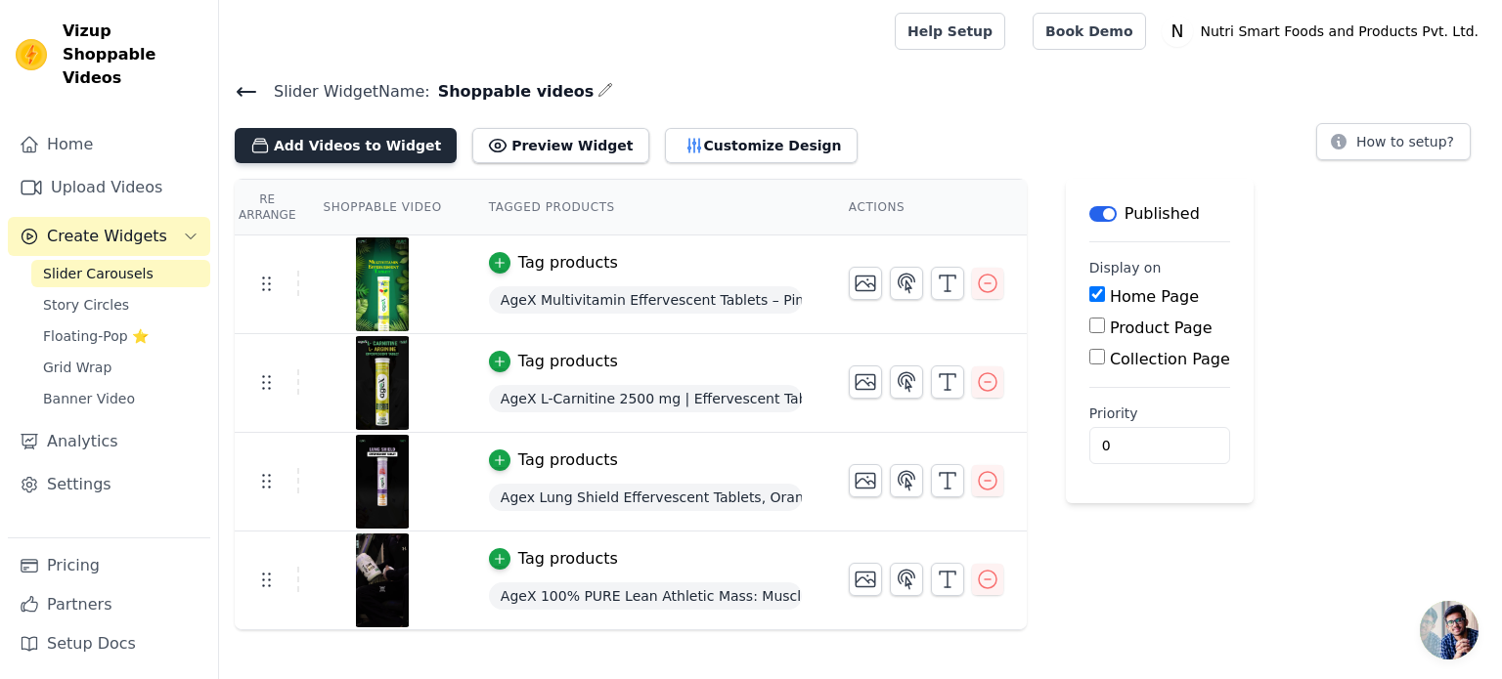
click at [307, 143] on button "Add Videos to Widget" at bounding box center [346, 145] width 222 height 35
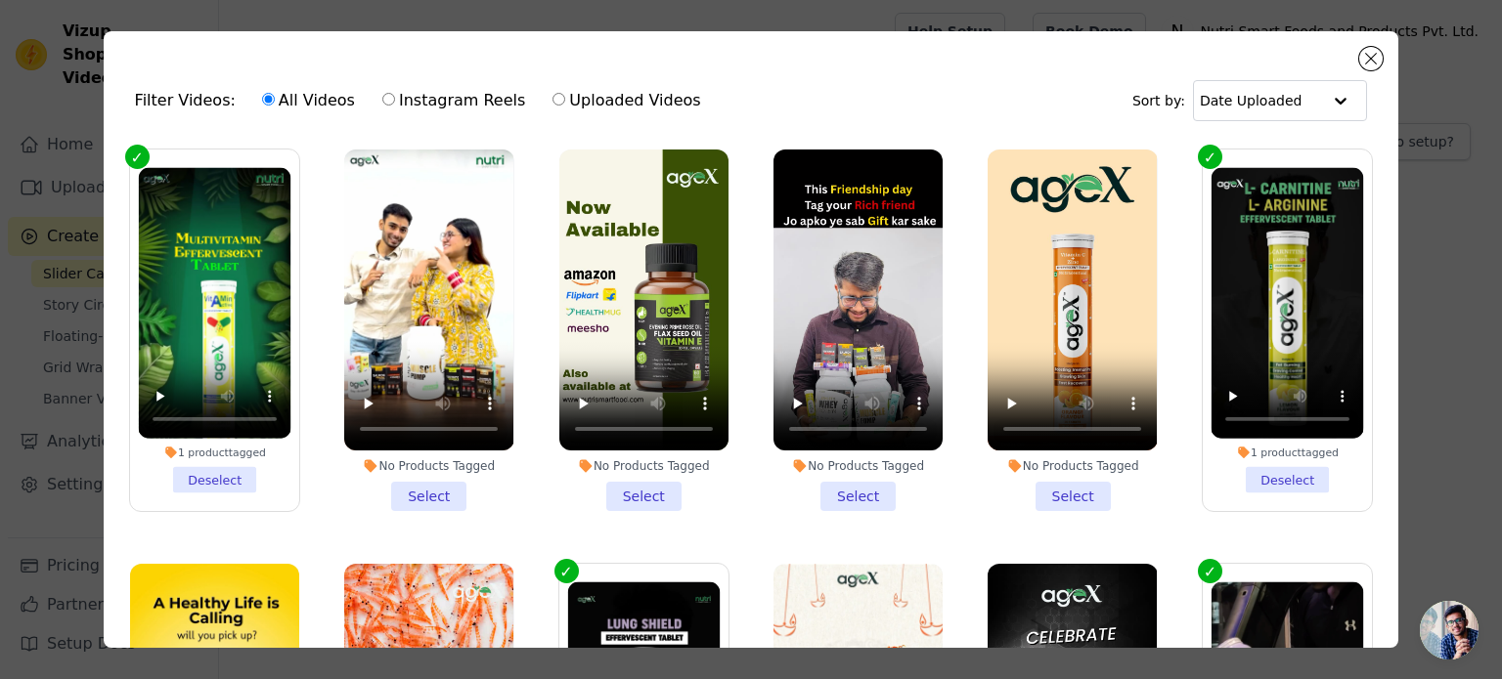
click at [399, 110] on label "Instagram Reels" at bounding box center [453, 100] width 145 height 25
click at [395, 106] on input "Instagram Reels" at bounding box center [388, 99] width 13 height 13
radio input "true"
click at [1370, 54] on button "Close modal" at bounding box center [1370, 58] width 23 height 23
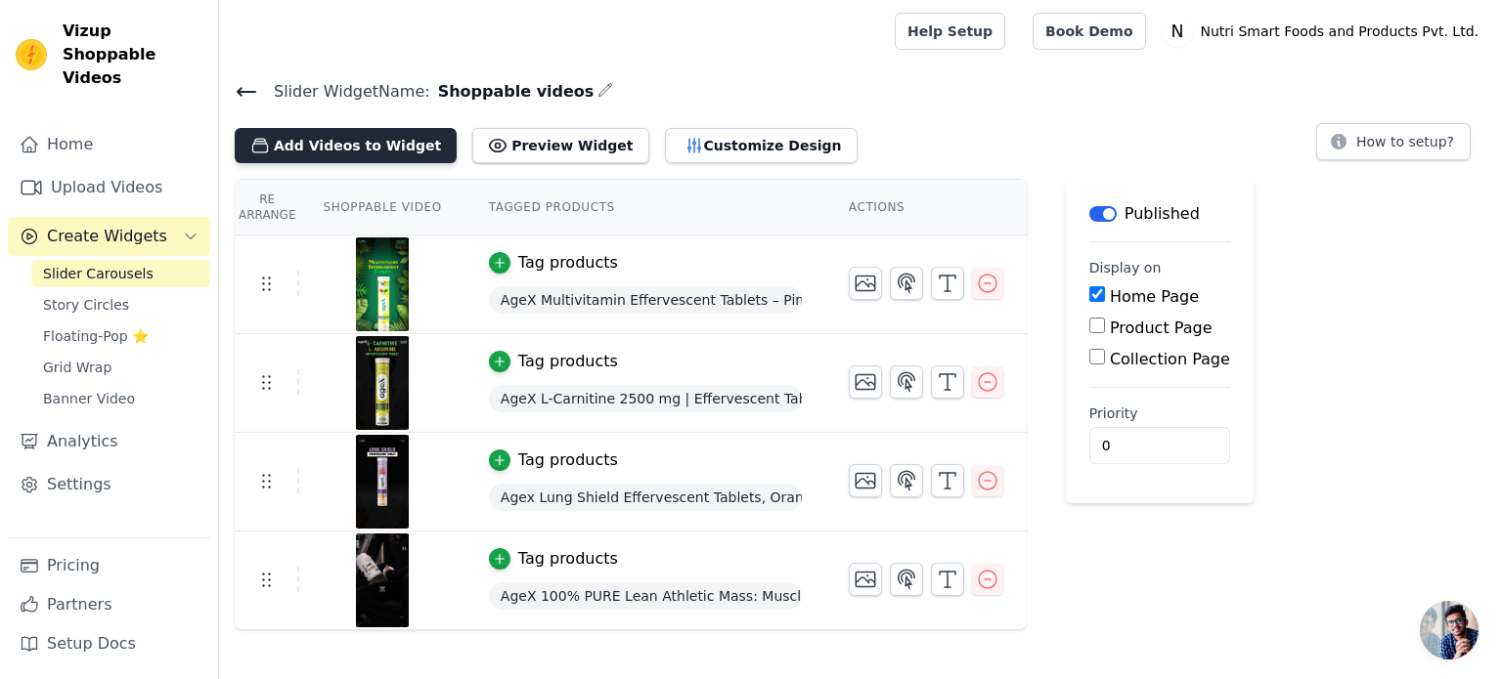
click at [332, 144] on button "Add Videos to Widget" at bounding box center [346, 145] width 222 height 35
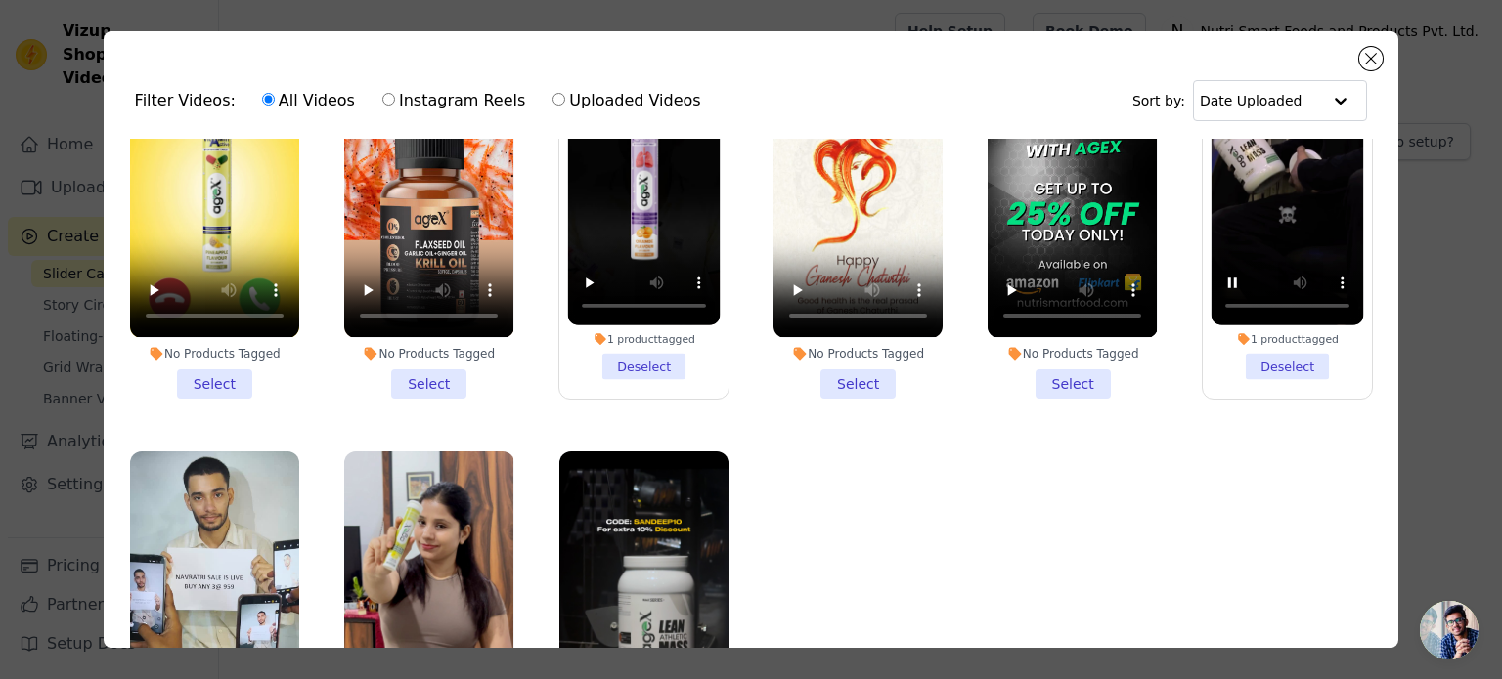
scroll to position [615, 0]
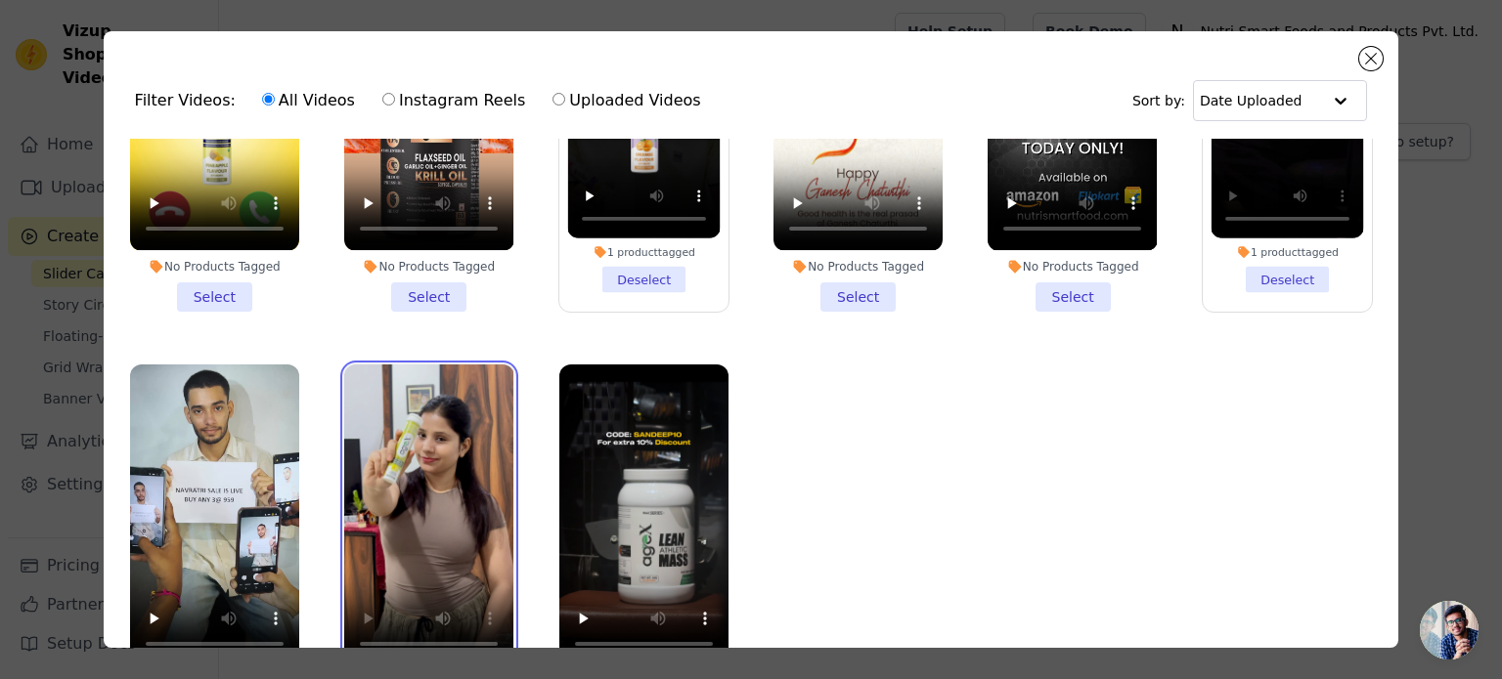
click at [395, 402] on video at bounding box center [428, 515] width 169 height 301
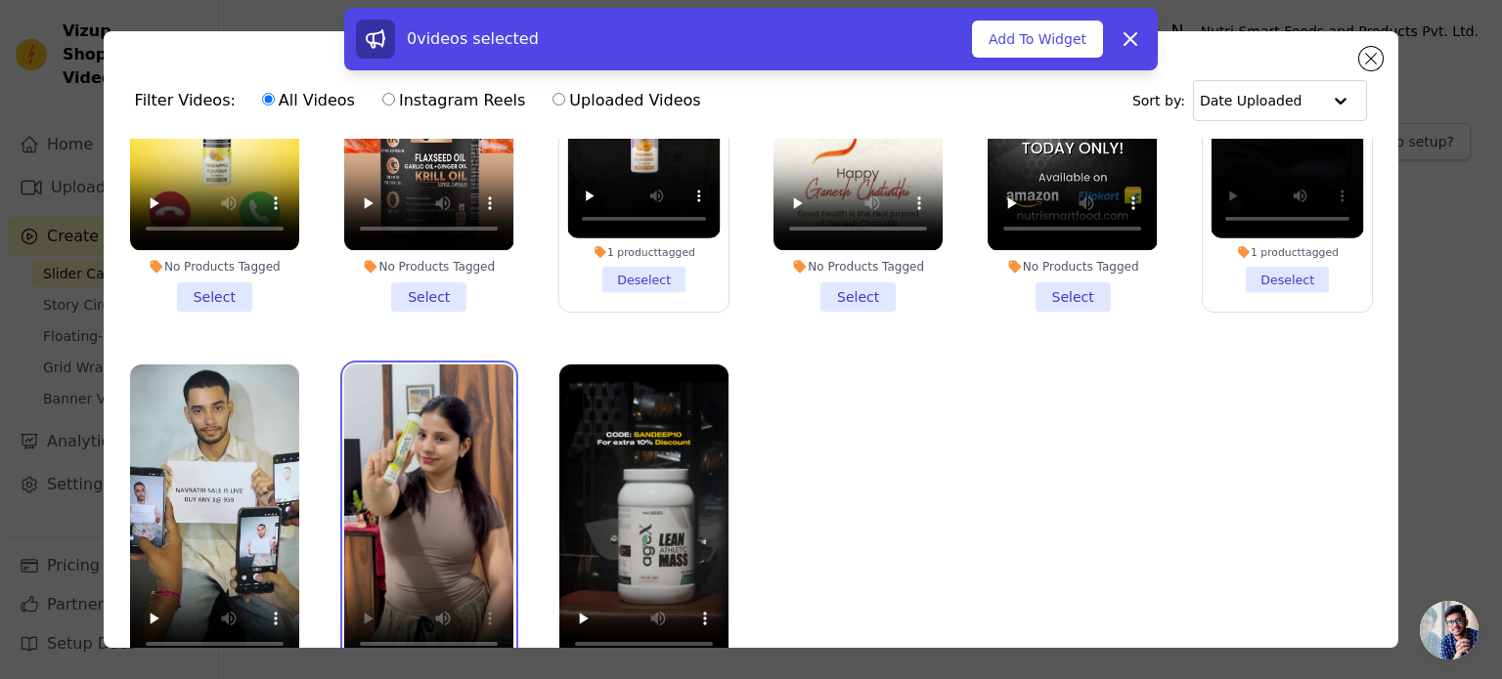
click at [445, 437] on video at bounding box center [428, 515] width 169 height 301
click at [408, 468] on video at bounding box center [428, 515] width 169 height 301
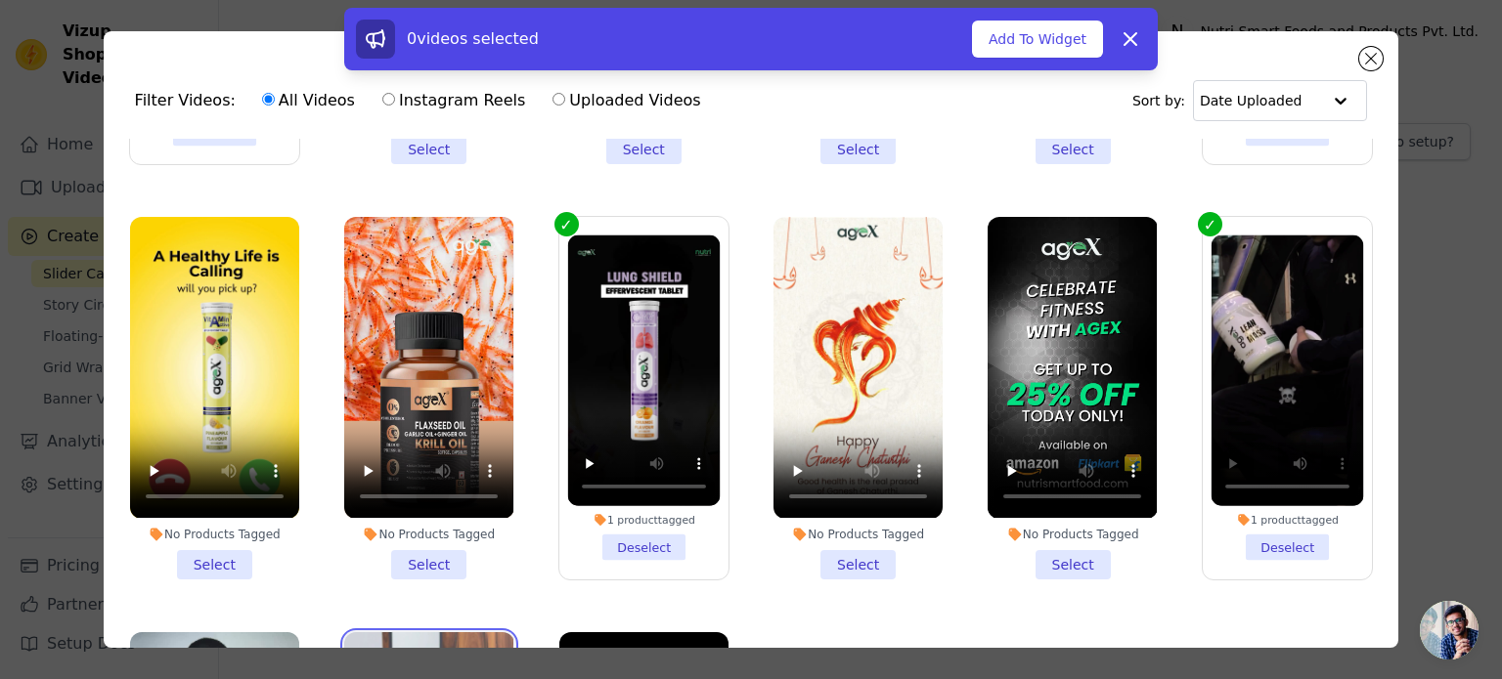
scroll to position [0, 0]
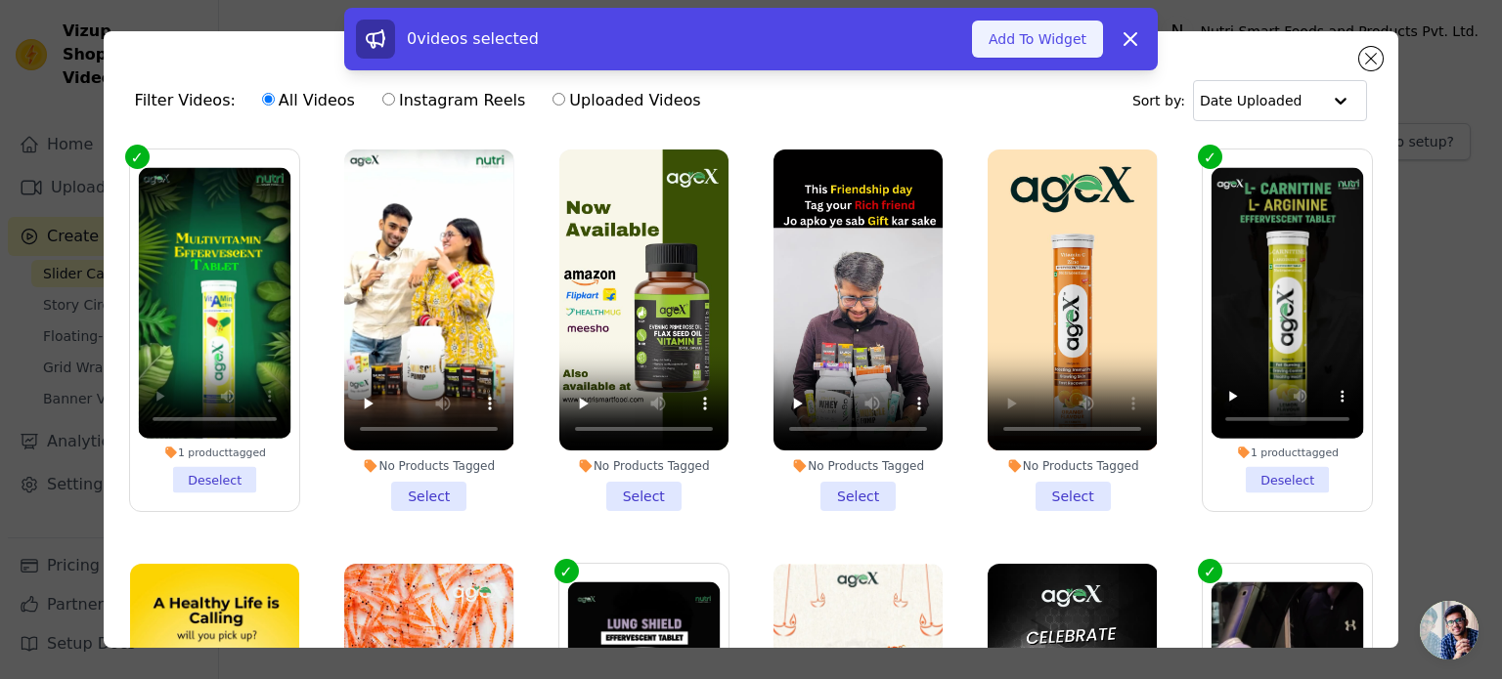
click at [1044, 36] on button "Add To Widget" at bounding box center [1037, 39] width 131 height 37
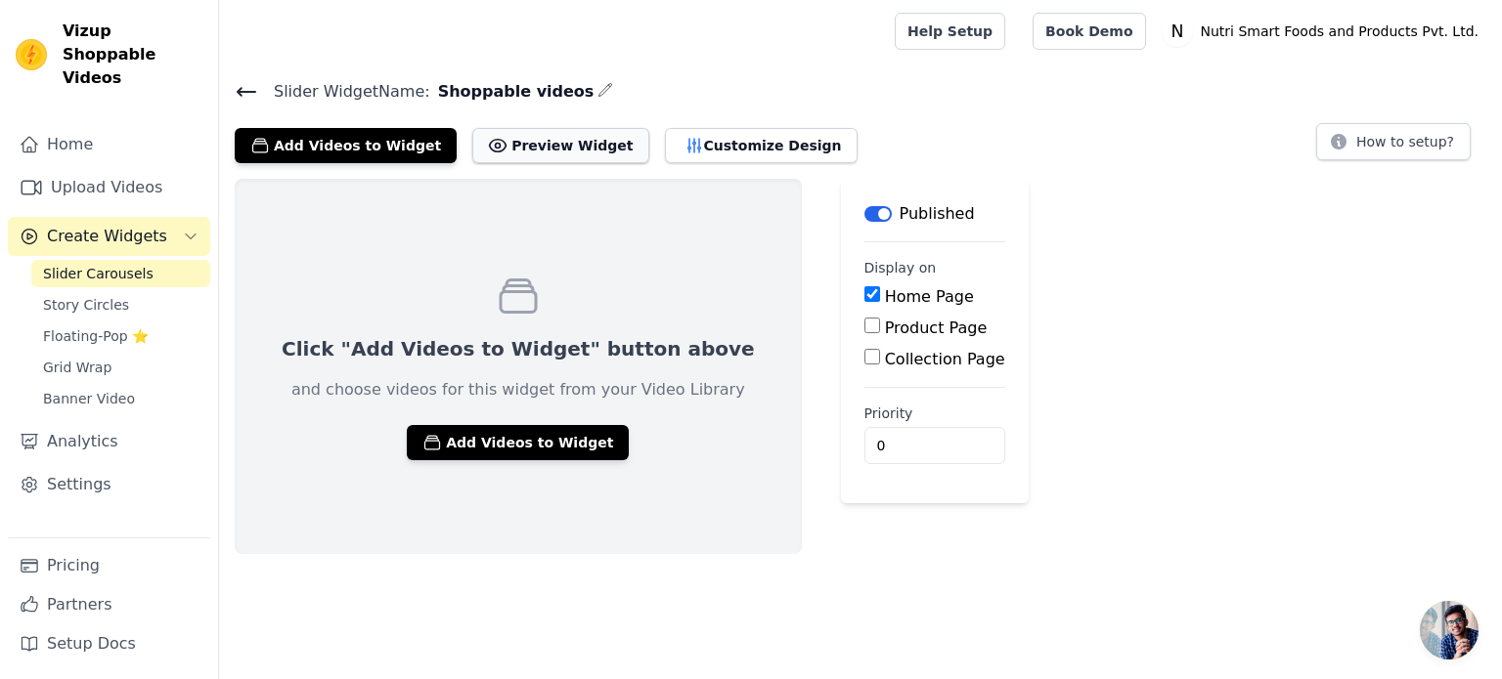
click at [508, 132] on button "Preview Widget" at bounding box center [560, 145] width 176 height 35
click at [233, 82] on div "Slider Widget Name: Shoppable videos Add Videos to Widget Preview Widget Custom…" at bounding box center [860, 120] width 1283 height 85
click at [246, 93] on icon at bounding box center [246, 91] width 23 height 23
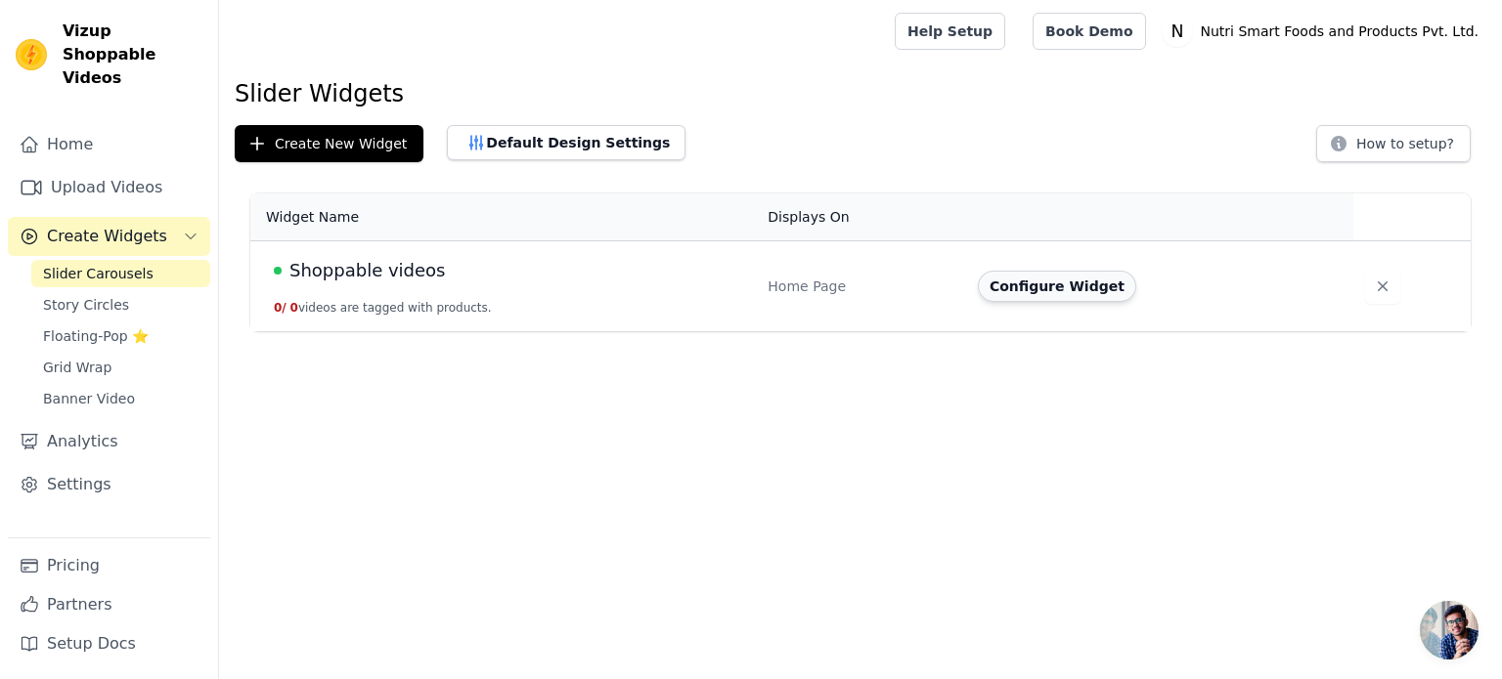
click at [1056, 284] on button "Configure Widget" at bounding box center [1057, 286] width 158 height 31
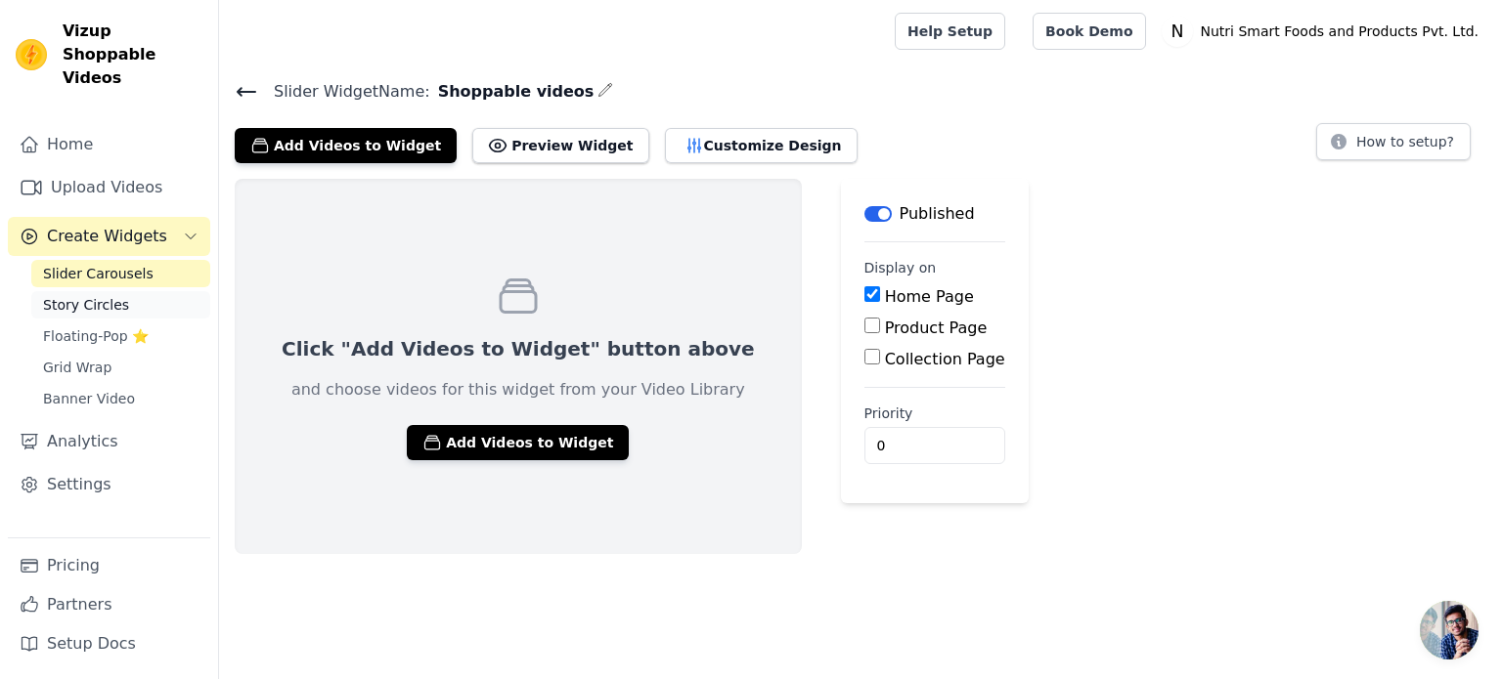
click at [153, 291] on link "Story Circles" at bounding box center [120, 304] width 179 height 27
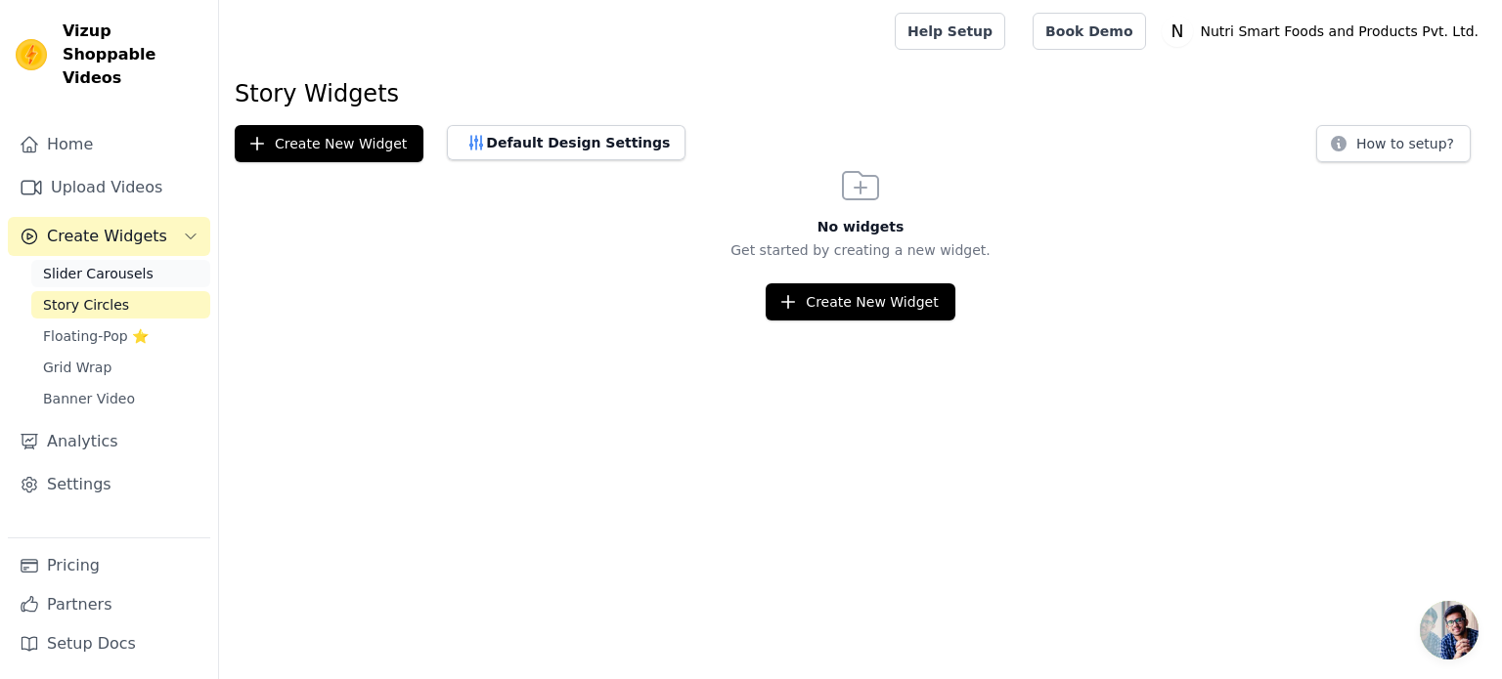
click at [147, 260] on link "Slider Carousels" at bounding box center [120, 273] width 179 height 27
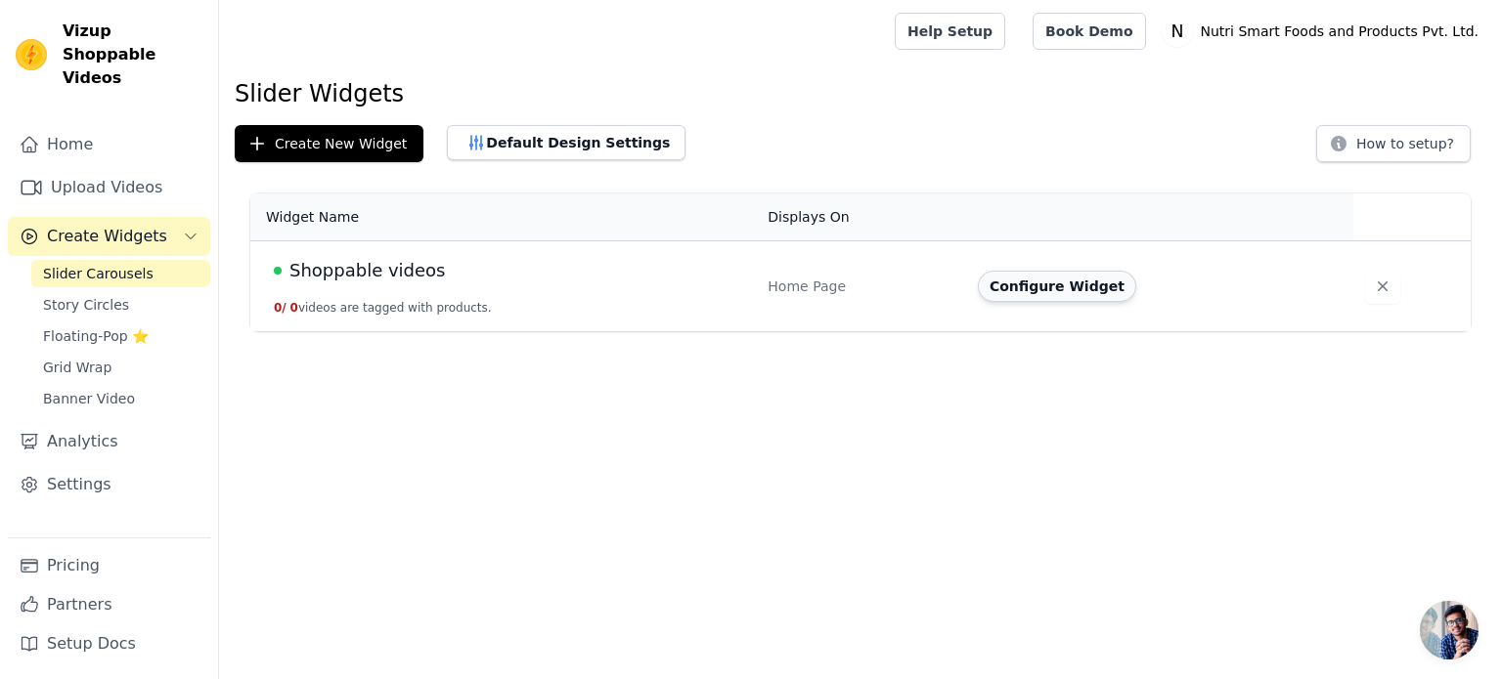
click at [1090, 290] on button "Configure Widget" at bounding box center [1057, 286] width 158 height 31
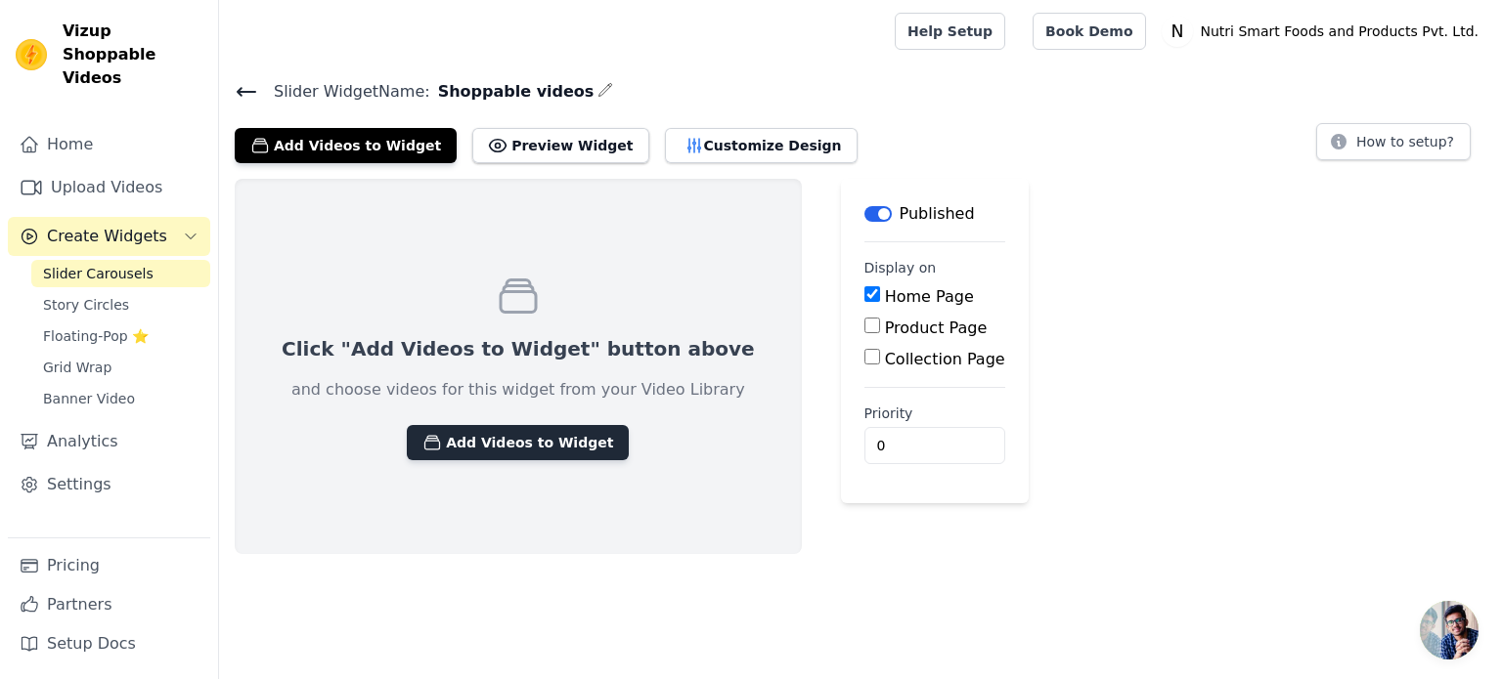
click at [465, 456] on button "Add Videos to Widget" at bounding box center [518, 442] width 222 height 35
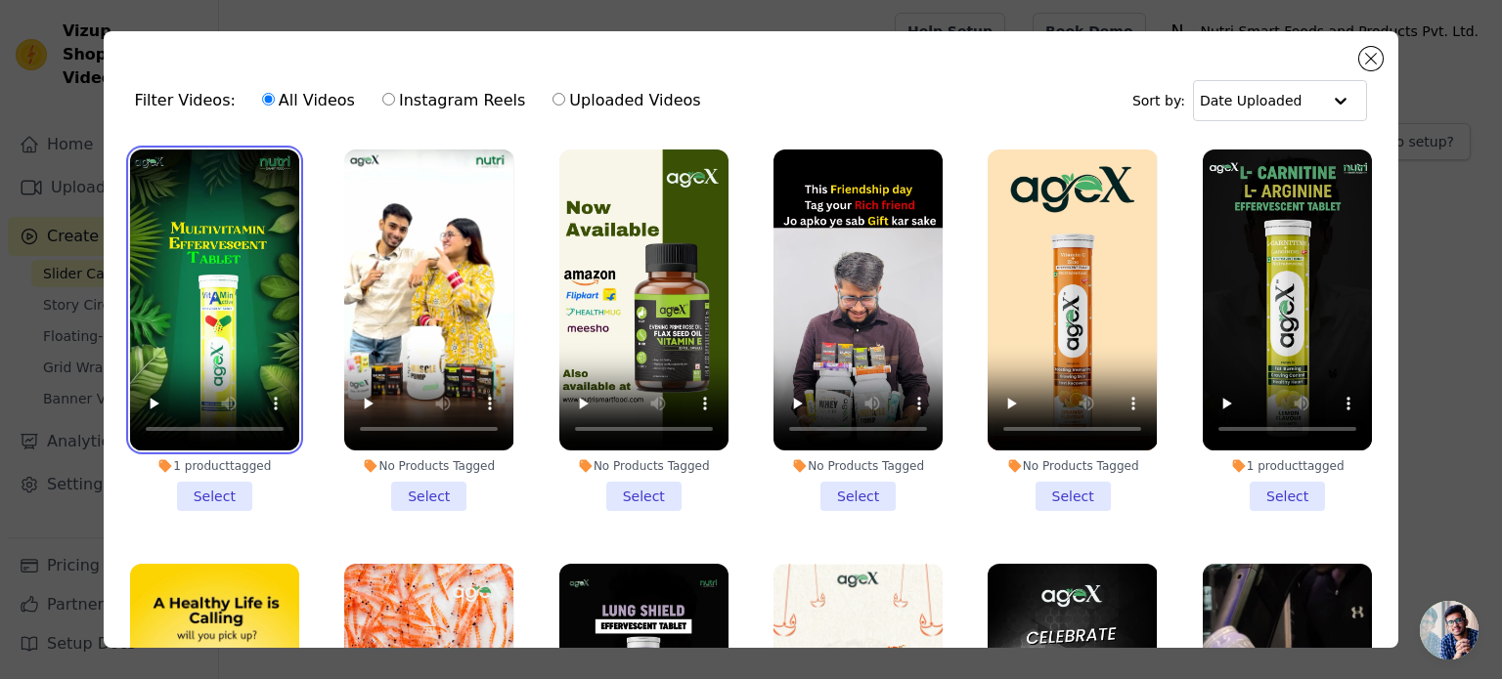
click at [181, 202] on video at bounding box center [214, 300] width 169 height 301
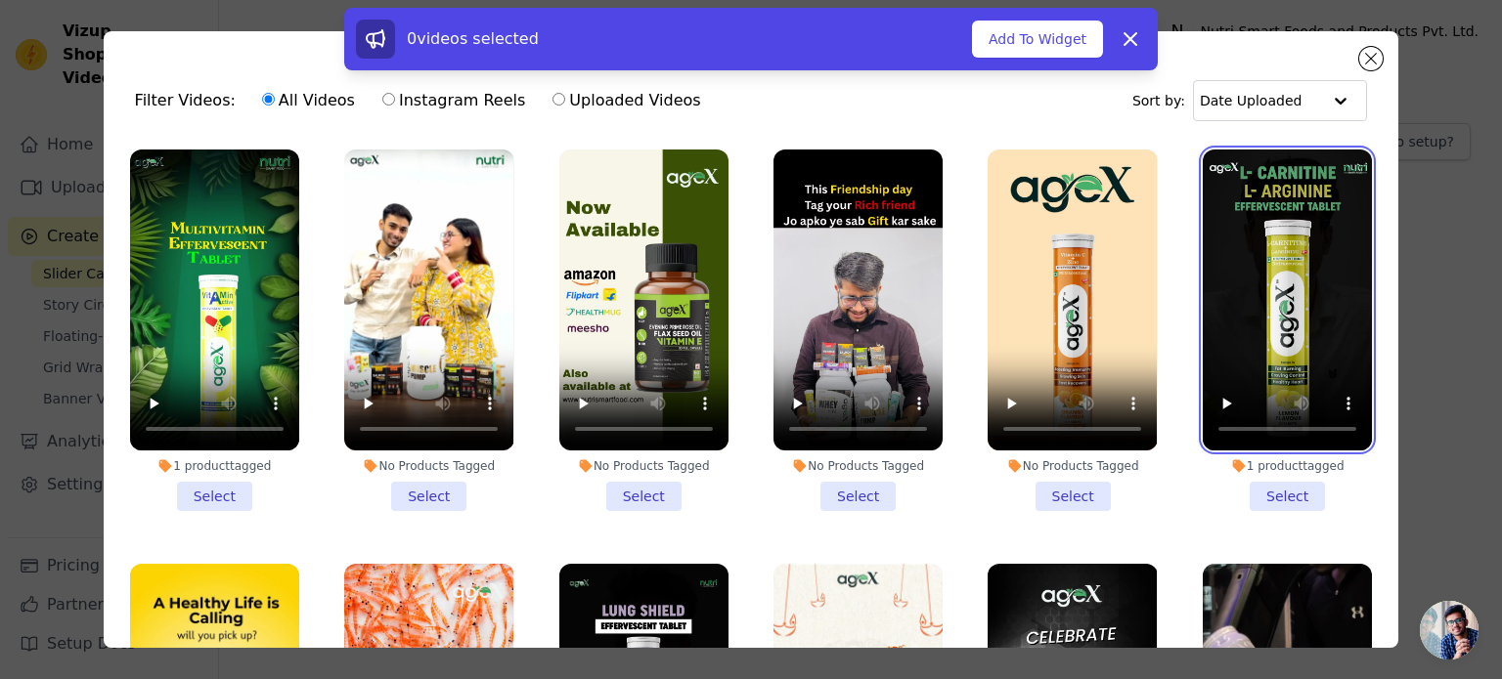
click at [1321, 249] on video at bounding box center [1287, 300] width 169 height 301
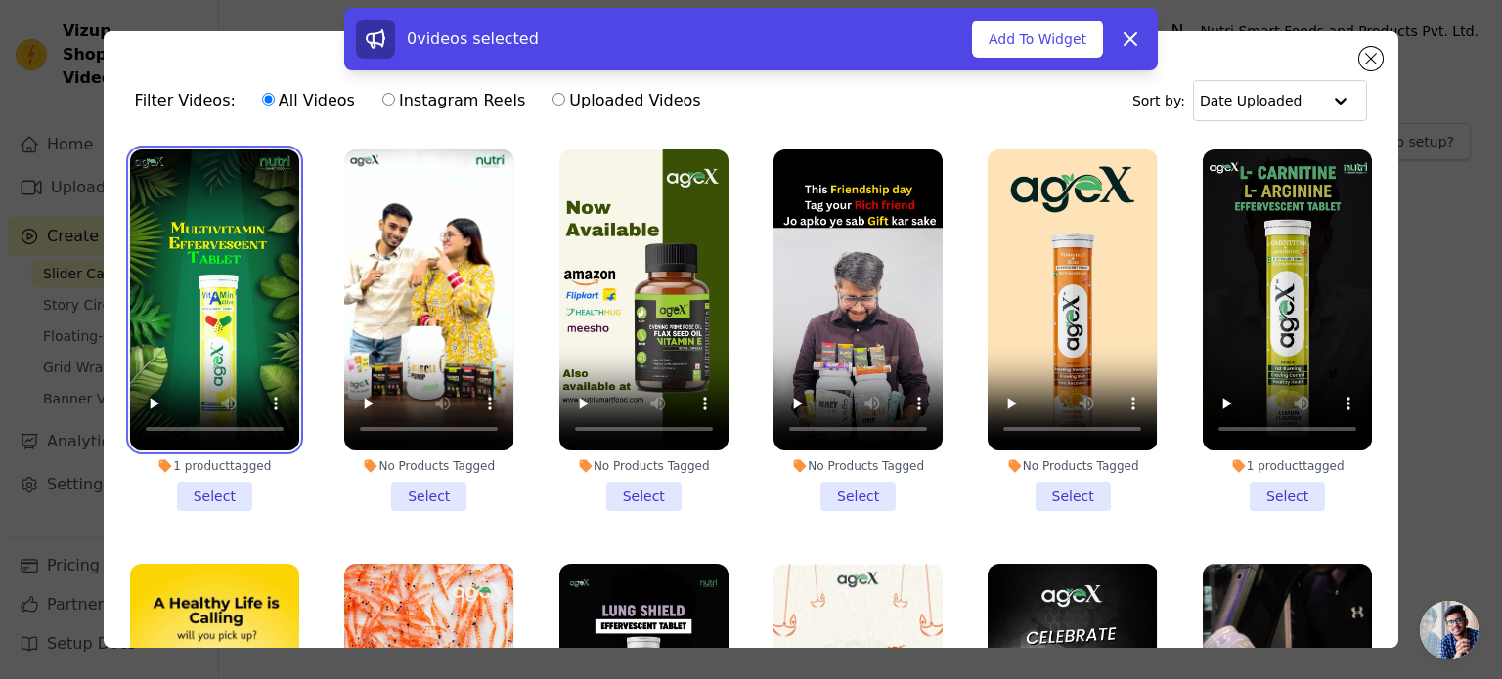
click at [241, 198] on video at bounding box center [214, 300] width 169 height 301
click at [278, 525] on ul "1 product tagged Select No Products Tagged Select No Products Tagged Select No …" at bounding box center [751, 447] width 1264 height 617
click at [212, 484] on li "1 product tagged Select" at bounding box center [214, 331] width 169 height 362
click at [0, 0] on input "1 product tagged Select" at bounding box center [0, 0] width 0 height 0
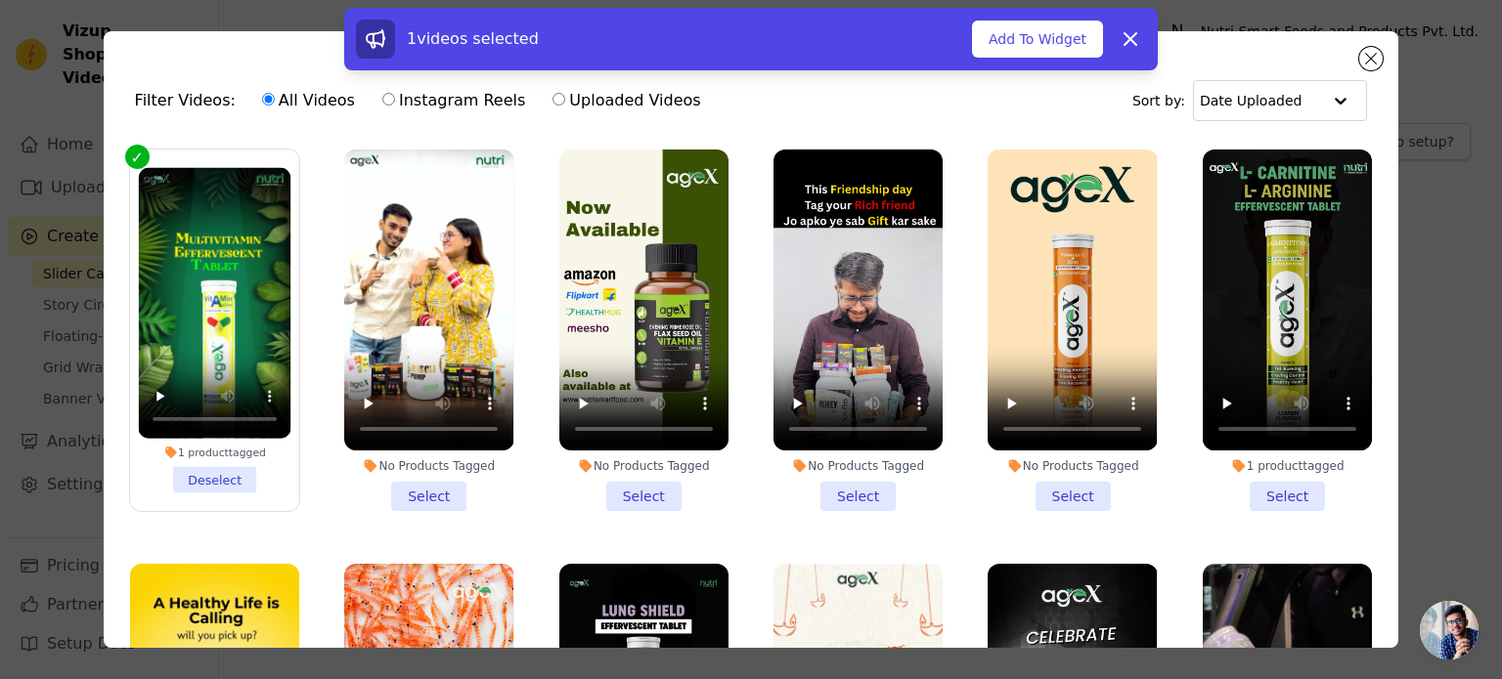
click at [1257, 484] on li "1 product tagged Select" at bounding box center [1287, 331] width 169 height 362
click at [0, 0] on input "1 product tagged Select" at bounding box center [0, 0] width 0 height 0
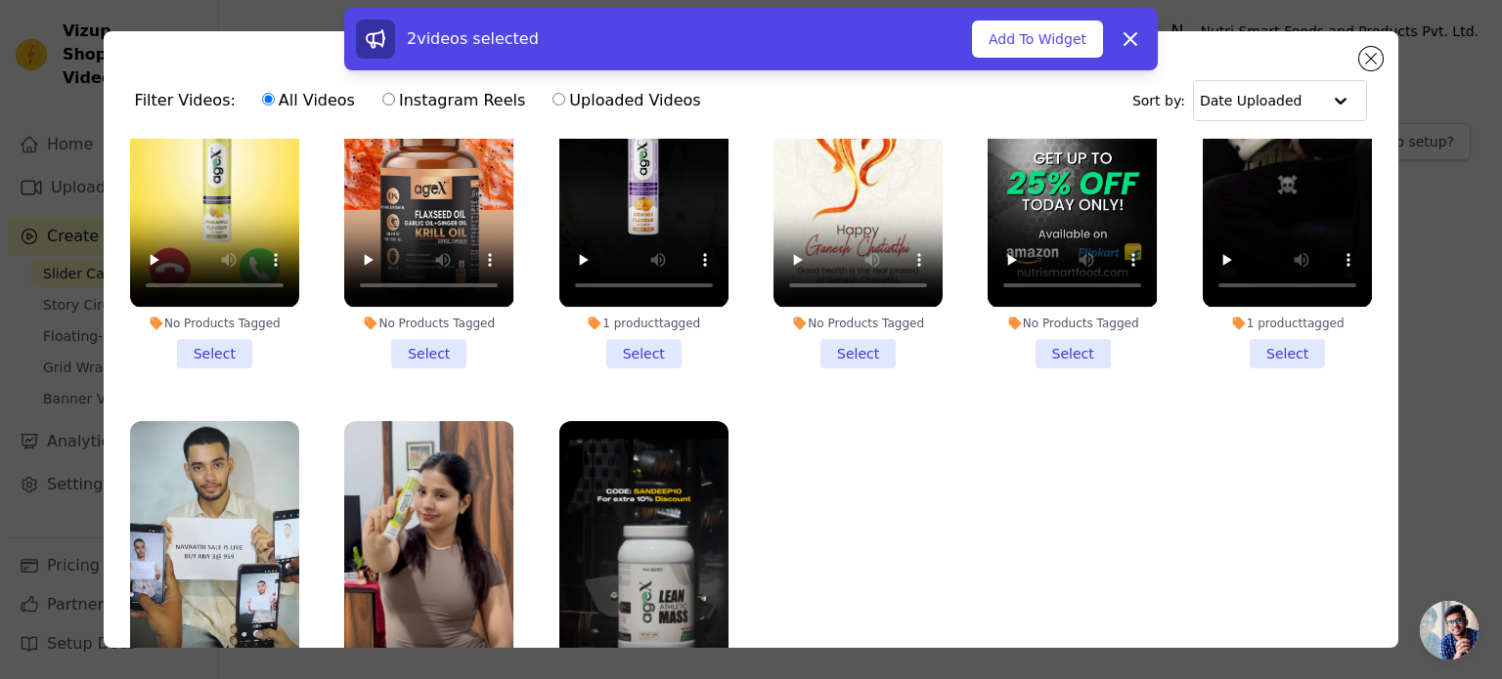
scroll to position [289, 0]
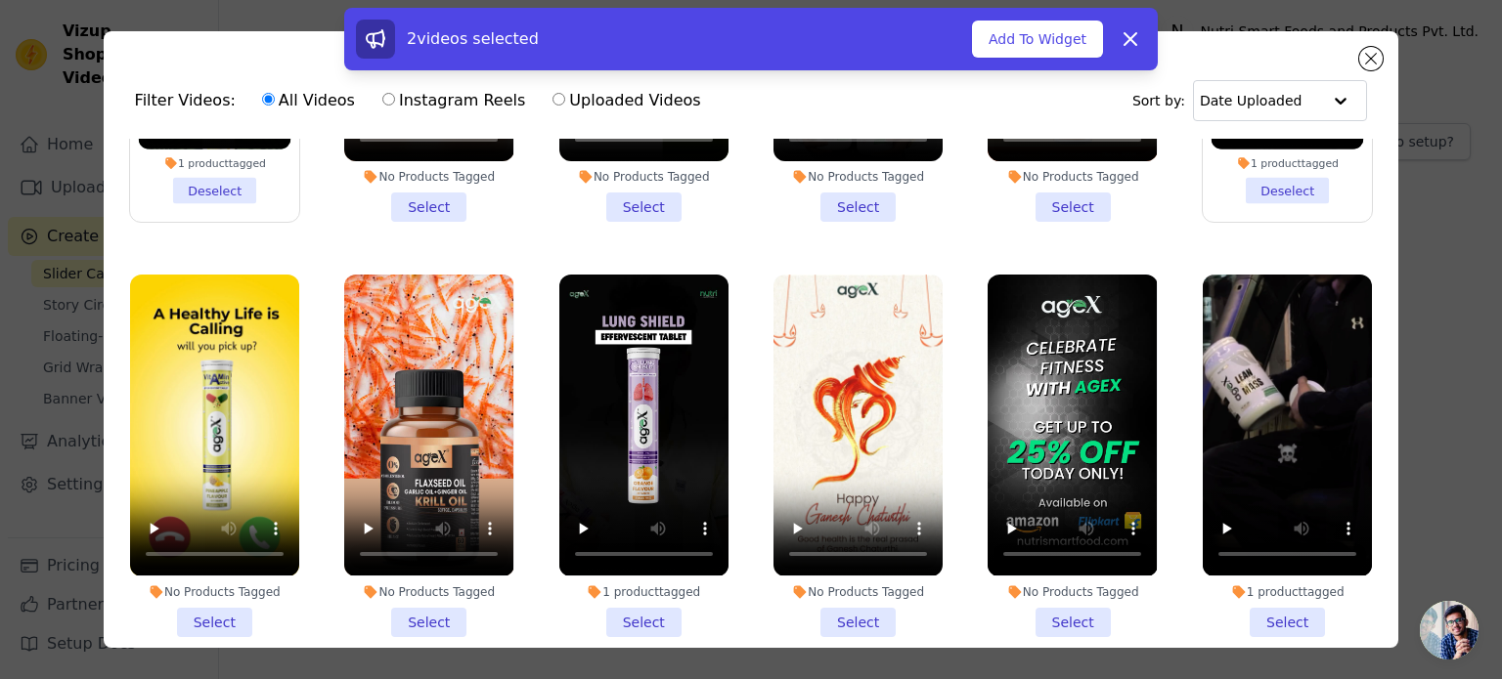
click at [640, 609] on li "1 product tagged Select" at bounding box center [643, 456] width 169 height 362
click at [0, 0] on input "1 product tagged Select" at bounding box center [0, 0] width 0 height 0
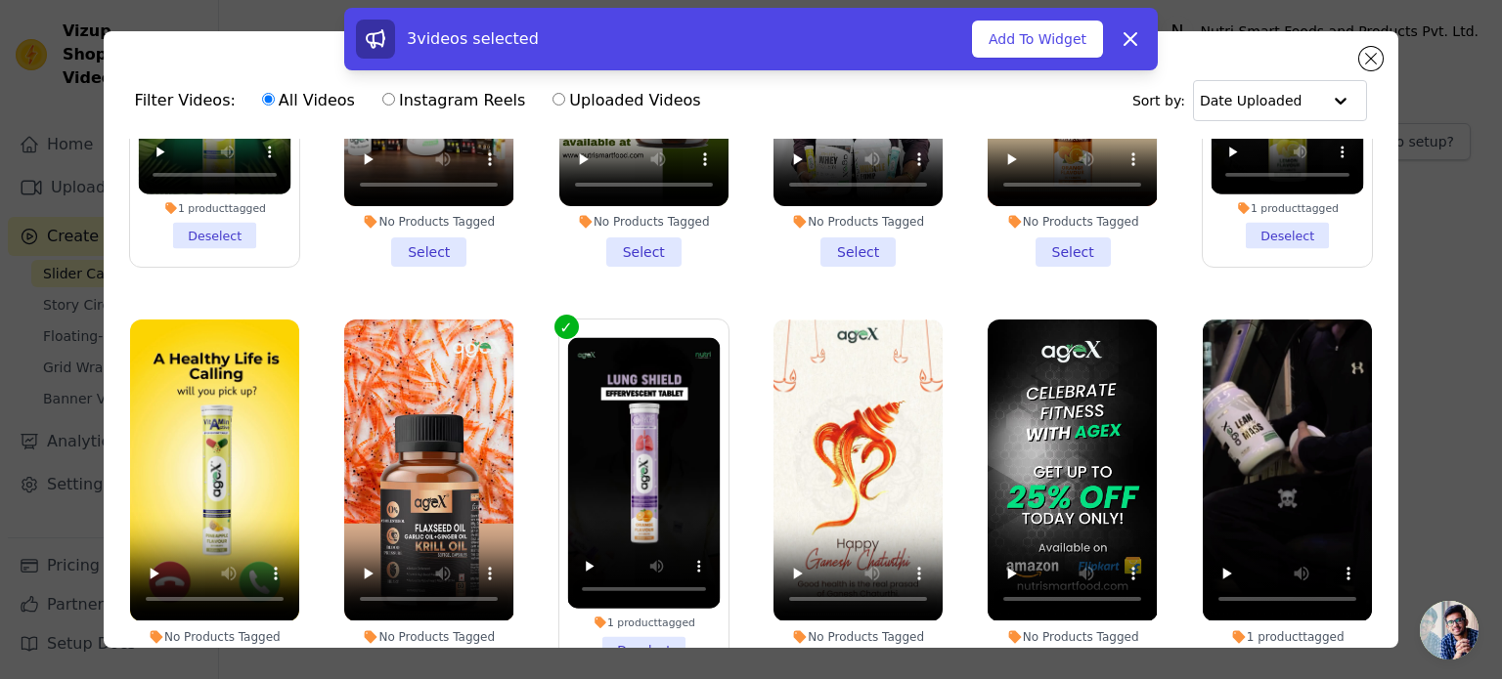
scroll to position [326, 0]
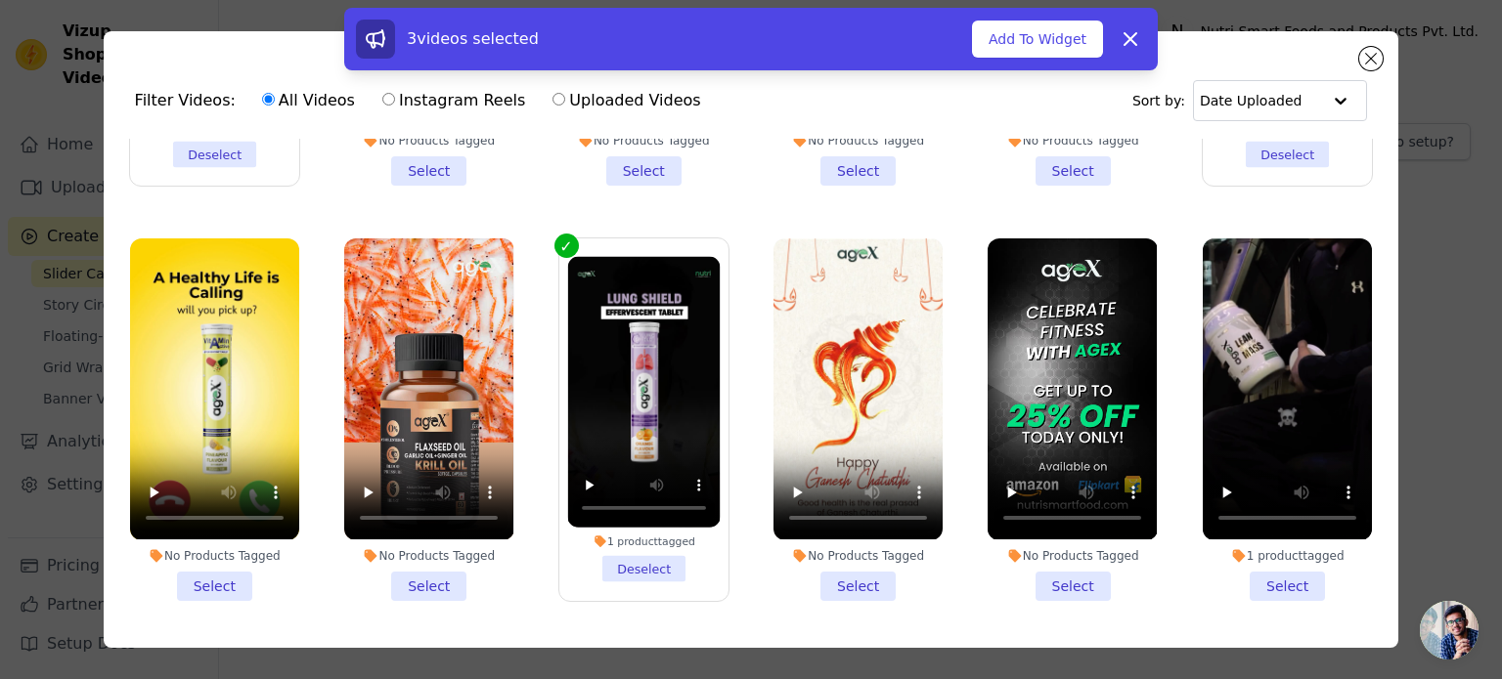
click at [1245, 573] on li "1 product tagged Select" at bounding box center [1287, 420] width 169 height 362
click at [0, 0] on input "1 product tagged Select" at bounding box center [0, 0] width 0 height 0
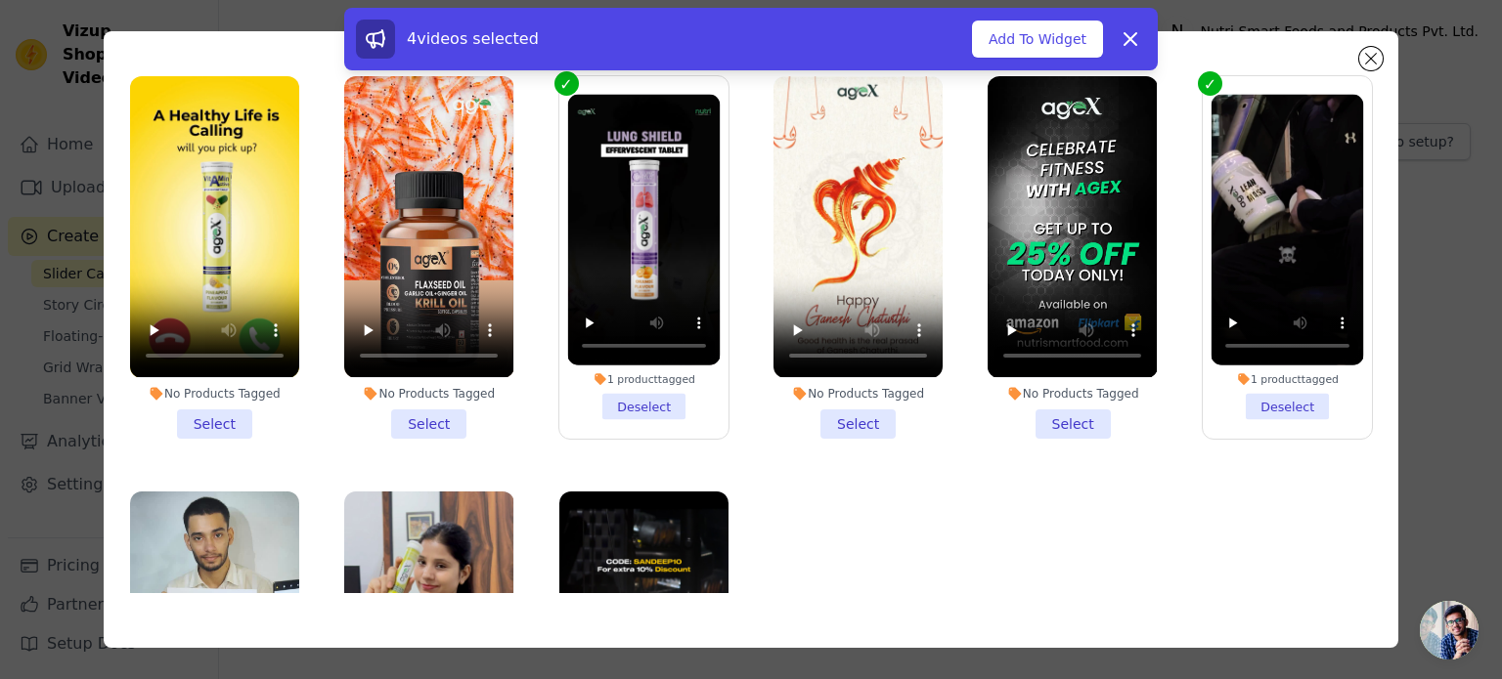
click at [411, 398] on li "No Products Tagged Select" at bounding box center [428, 257] width 169 height 362
click at [0, 0] on input "No Products Tagged Select" at bounding box center [0, 0] width 0 height 0
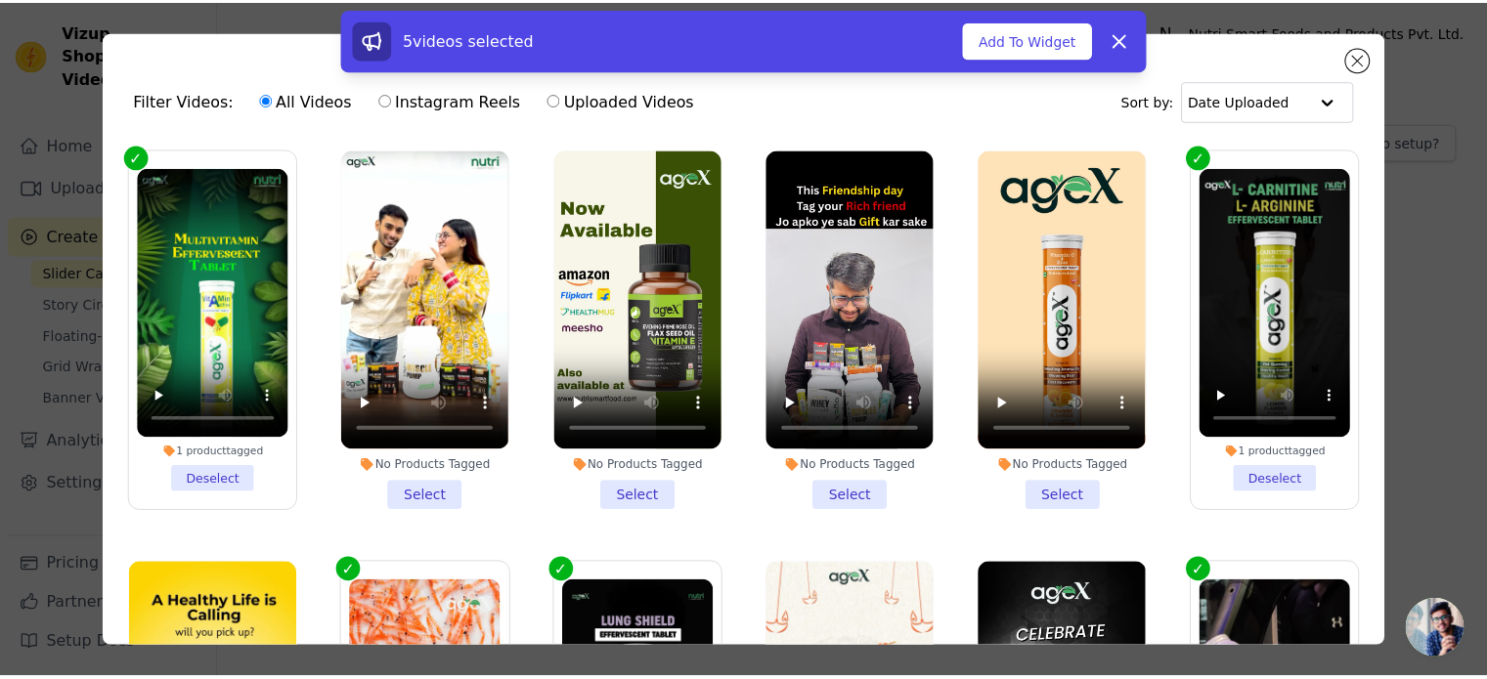
scroll to position [0, 0]
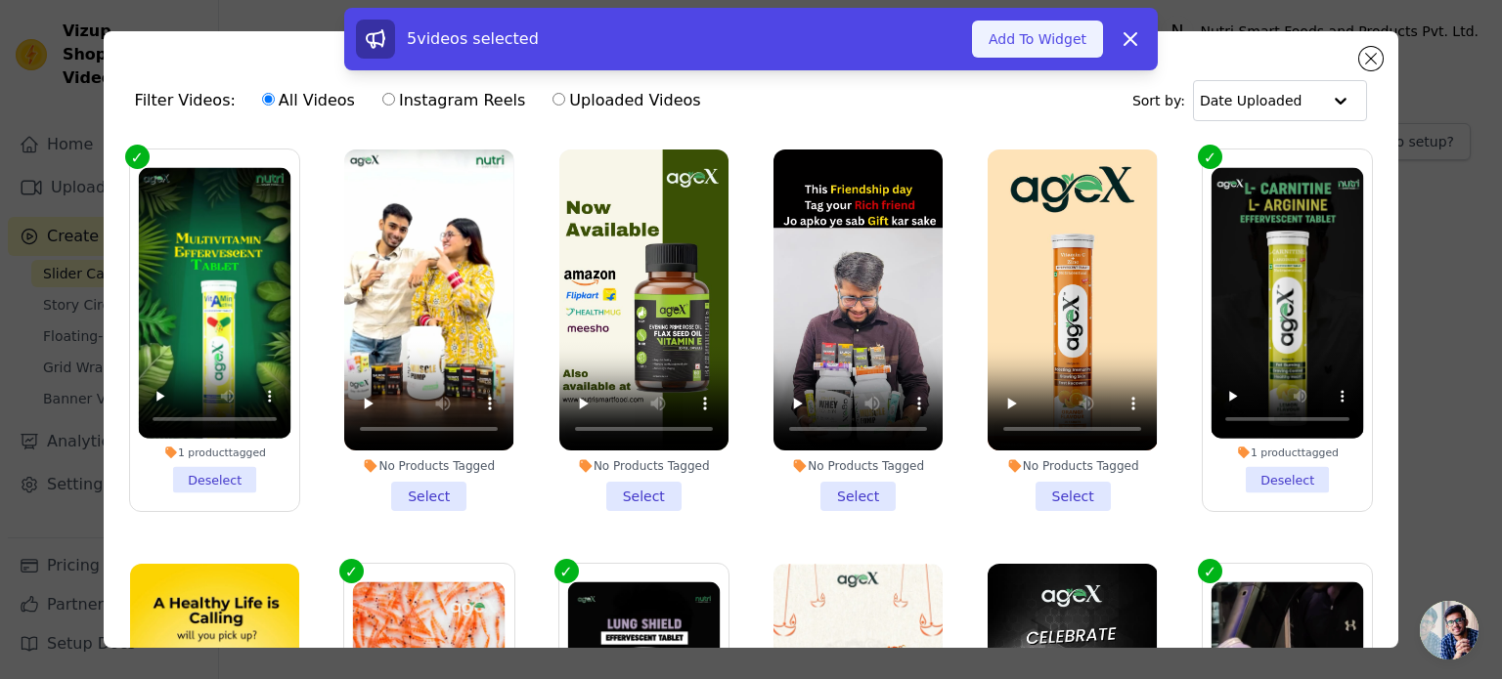
click at [1064, 37] on button "Add To Widget" at bounding box center [1037, 39] width 131 height 37
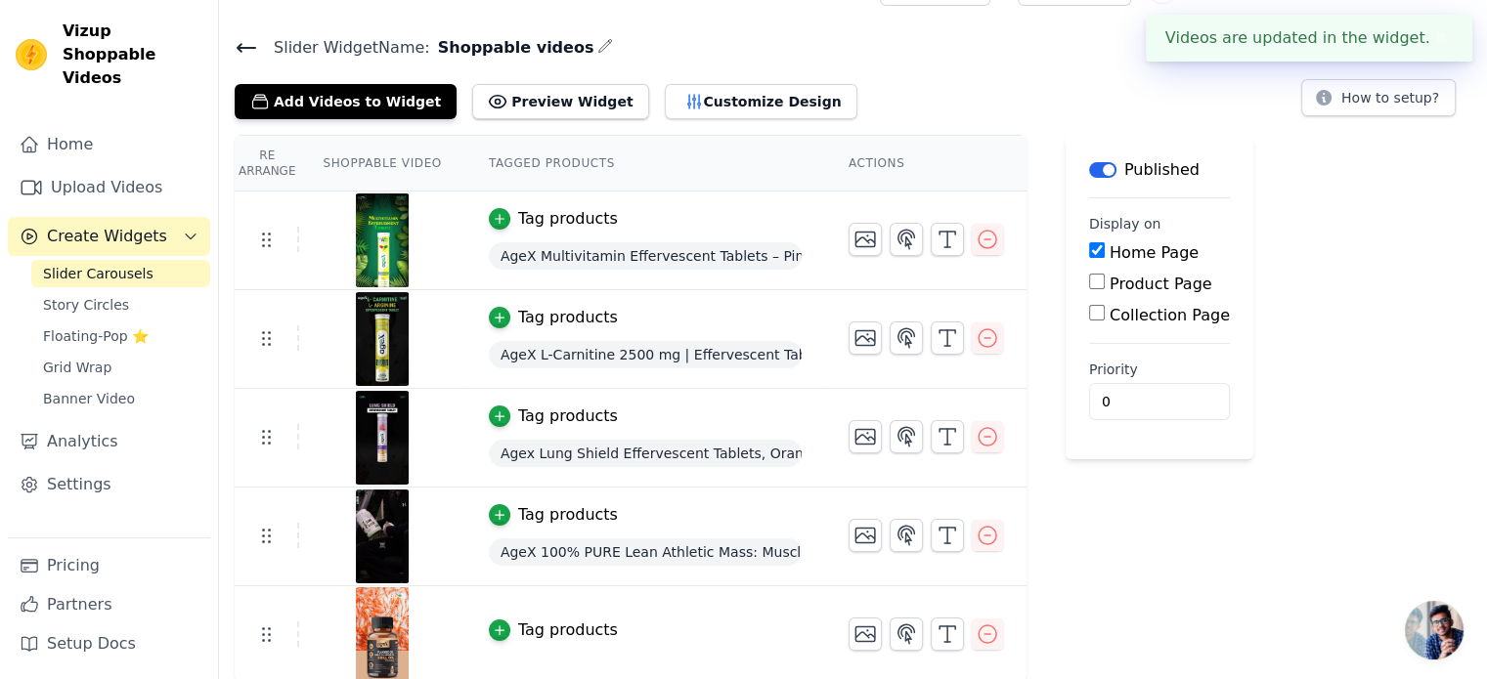
scroll to position [45, 0]
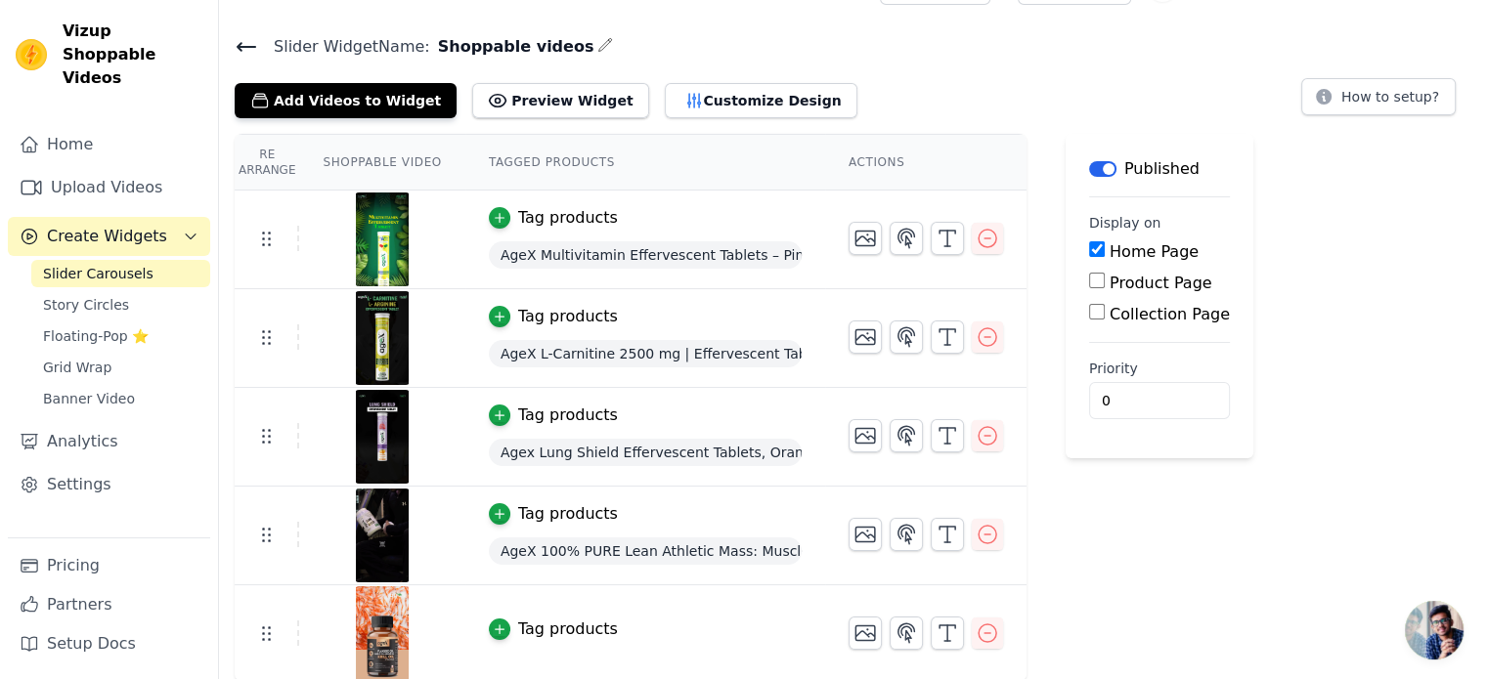
click at [536, 625] on div "Tag products" at bounding box center [568, 629] width 100 height 23
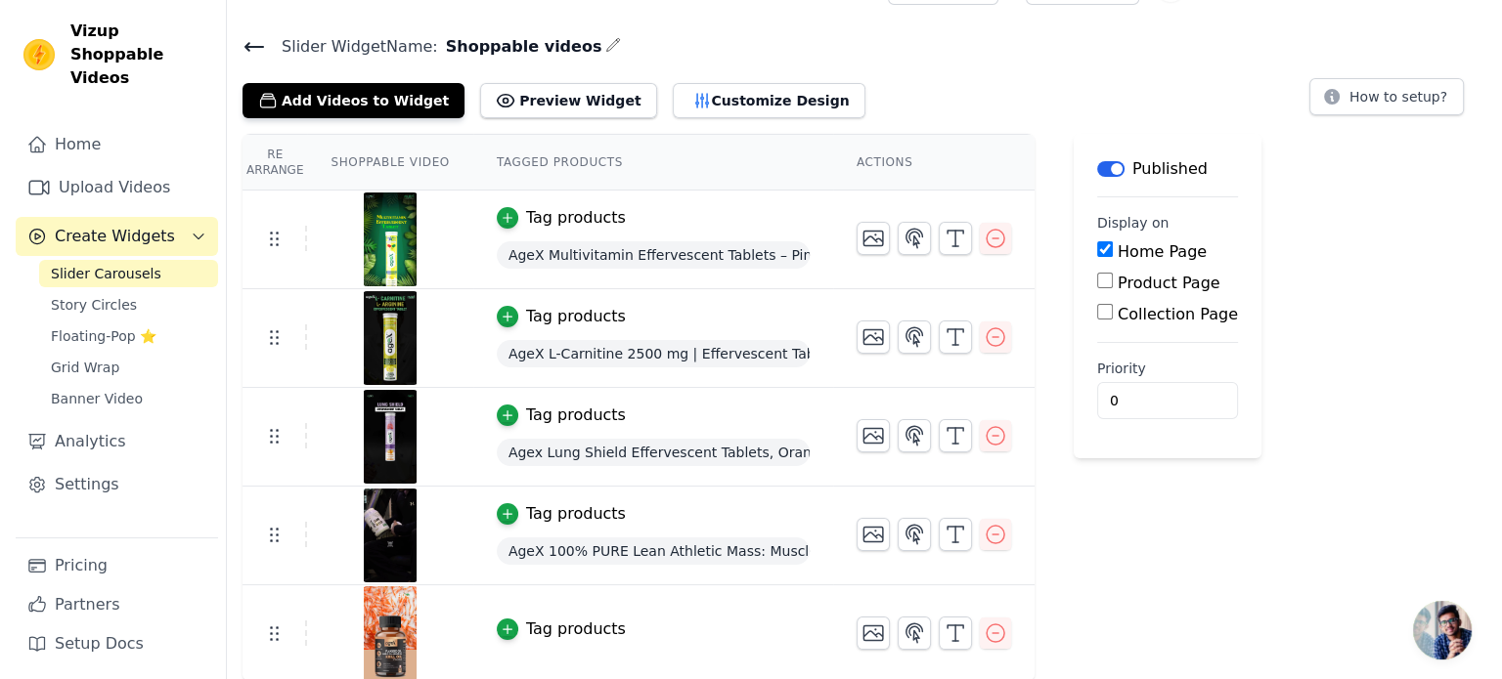
scroll to position [0, 0]
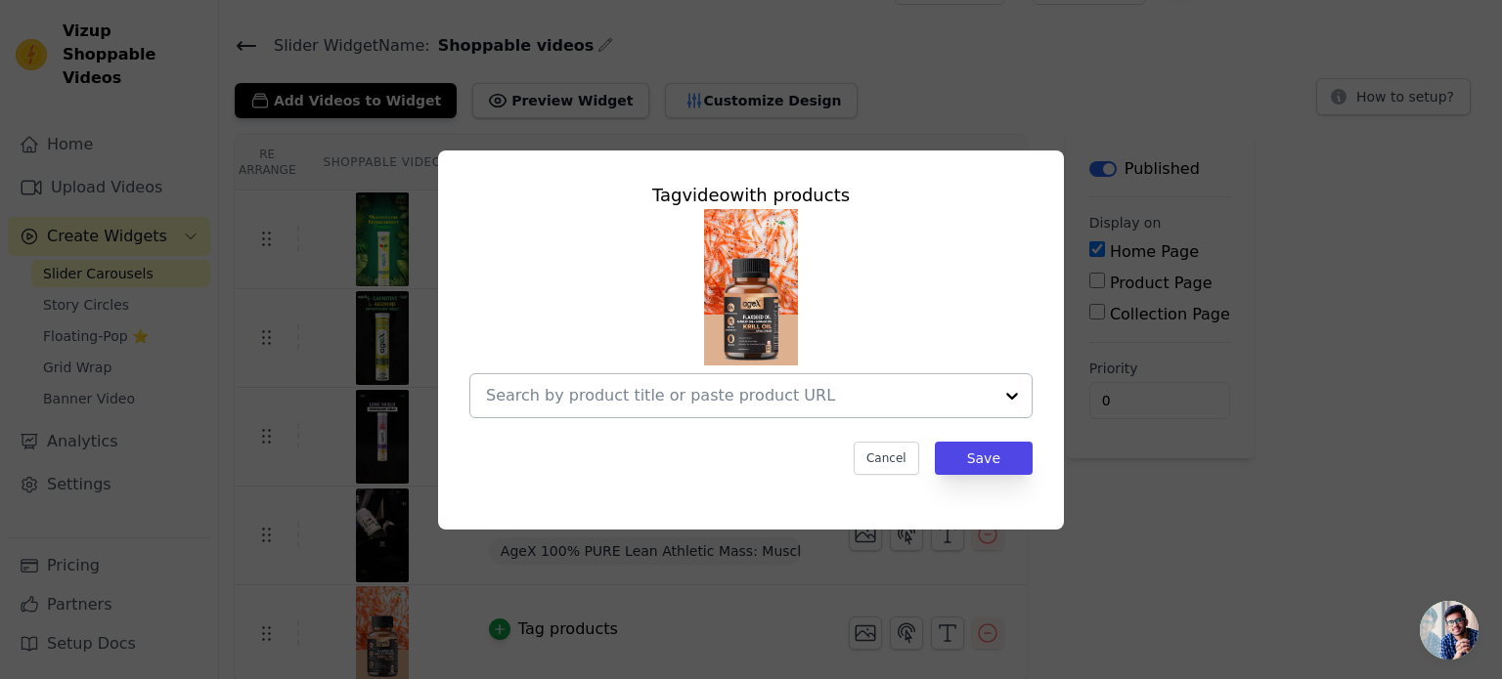
click at [612, 397] on input "text" at bounding box center [739, 395] width 506 height 23
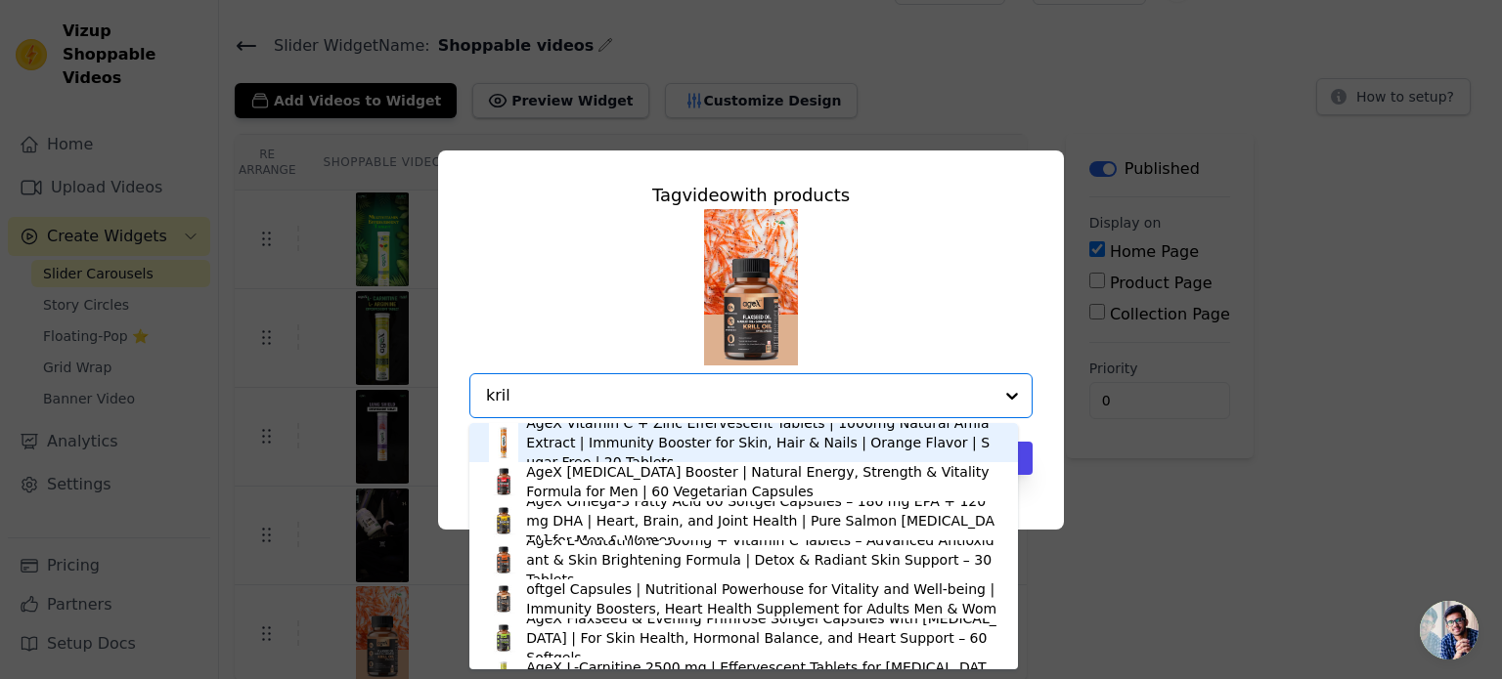
type input "krill"
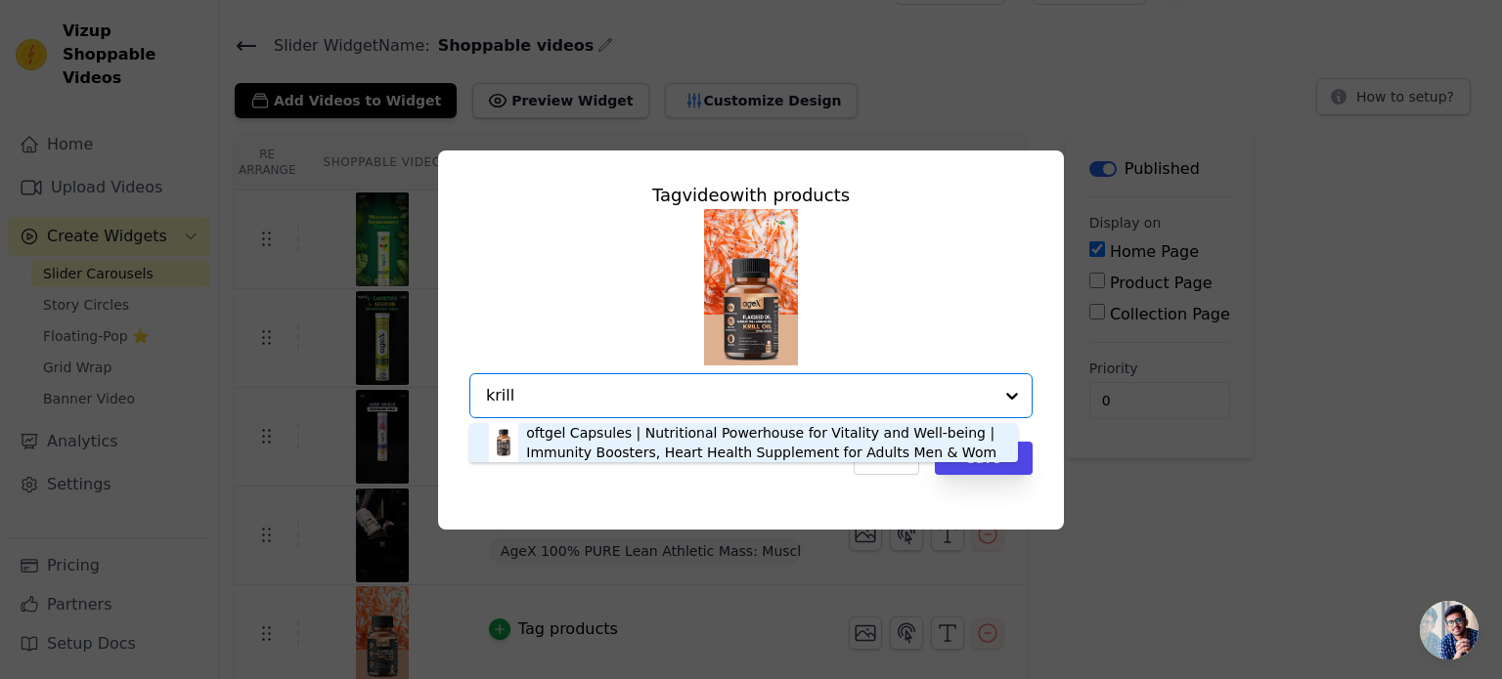
click at [706, 449] on div "AgeX Flex Power Capsules: Flax Seed, Garlic, Ginger & Krill Oil - 60 Softgel Ca…" at bounding box center [762, 443] width 472 height 78
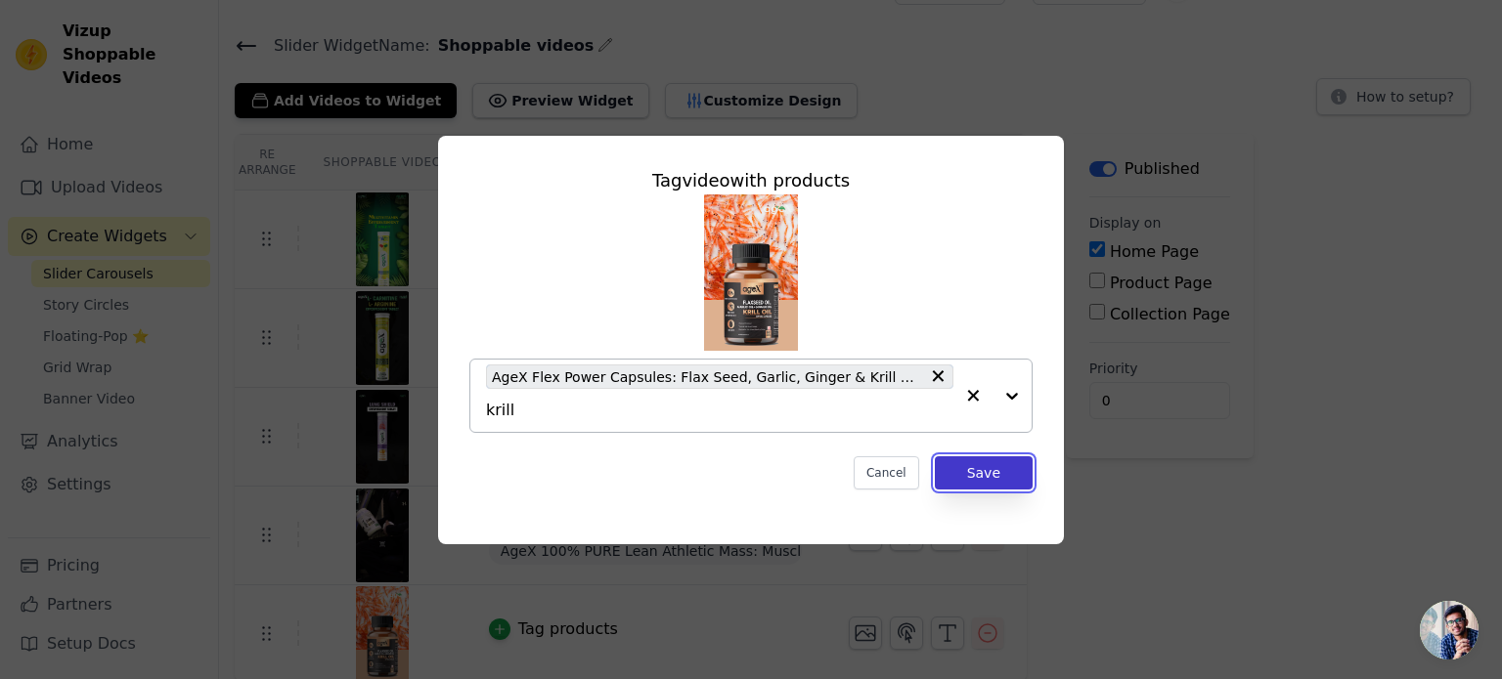
click at [985, 472] on button "Save" at bounding box center [984, 473] width 98 height 33
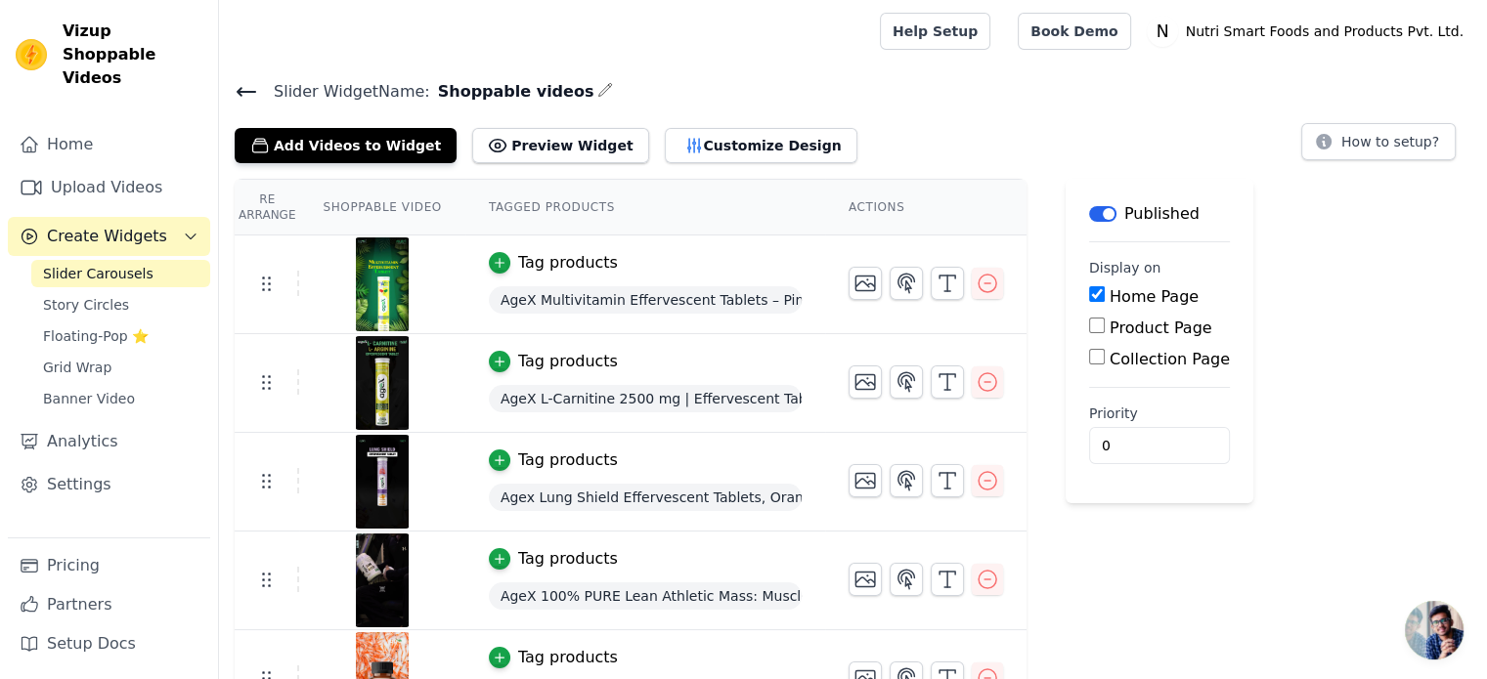
click at [241, 89] on icon at bounding box center [246, 91] width 23 height 23
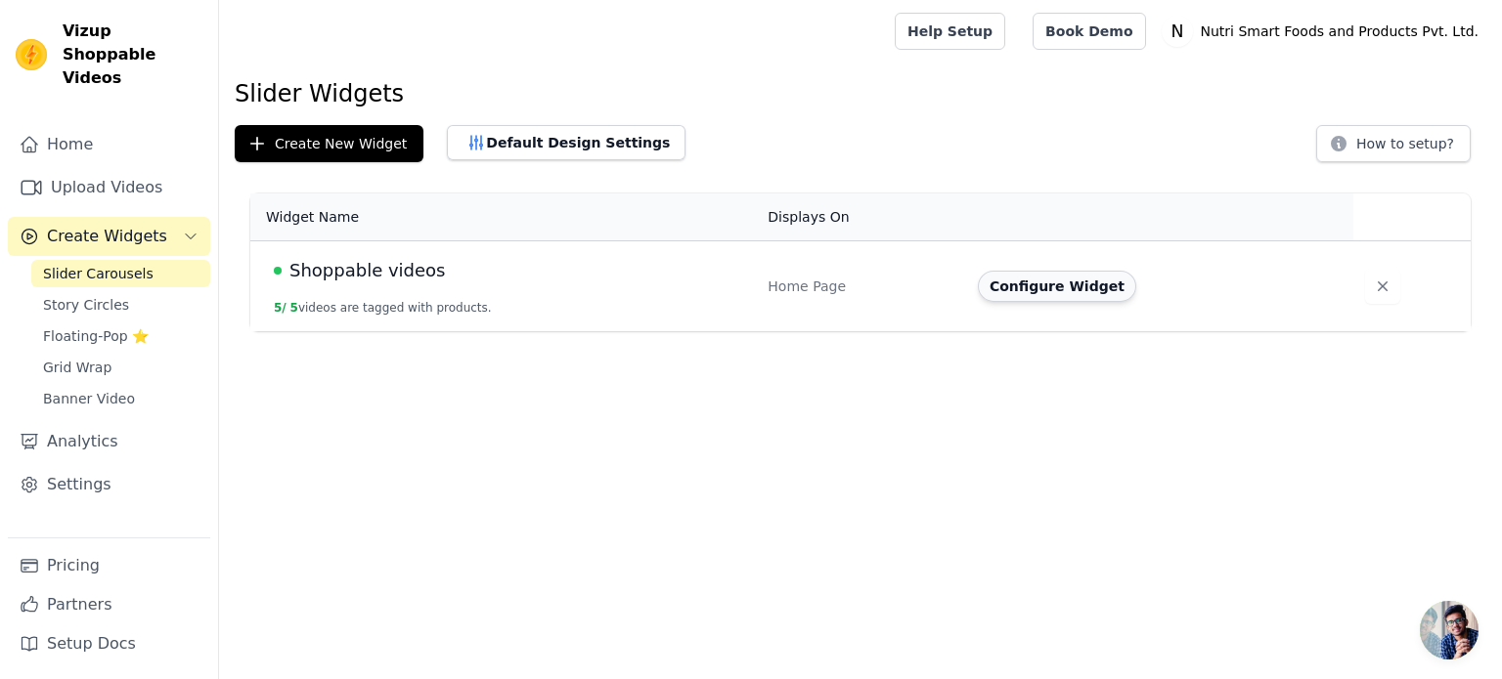
click at [1050, 294] on button "Configure Widget" at bounding box center [1057, 286] width 158 height 31
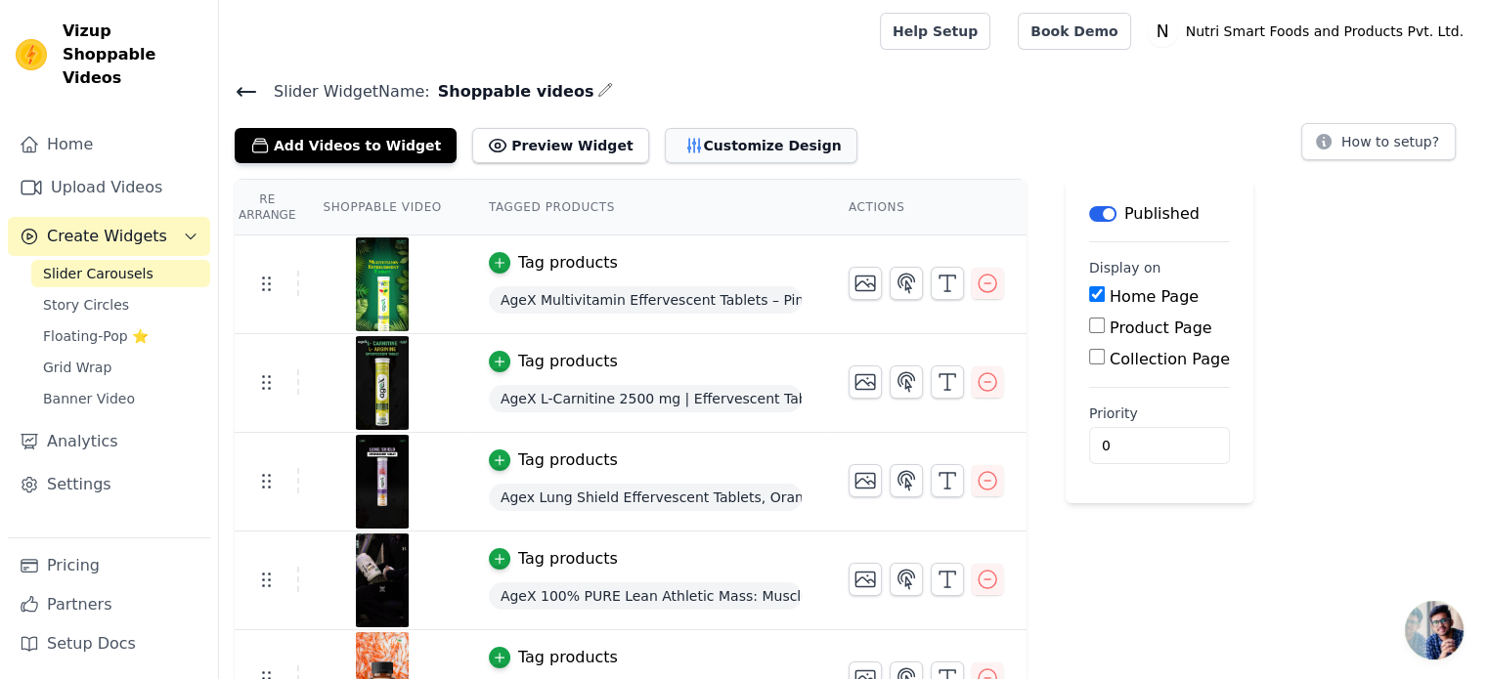
click at [678, 152] on button "Customize Design" at bounding box center [761, 145] width 193 height 35
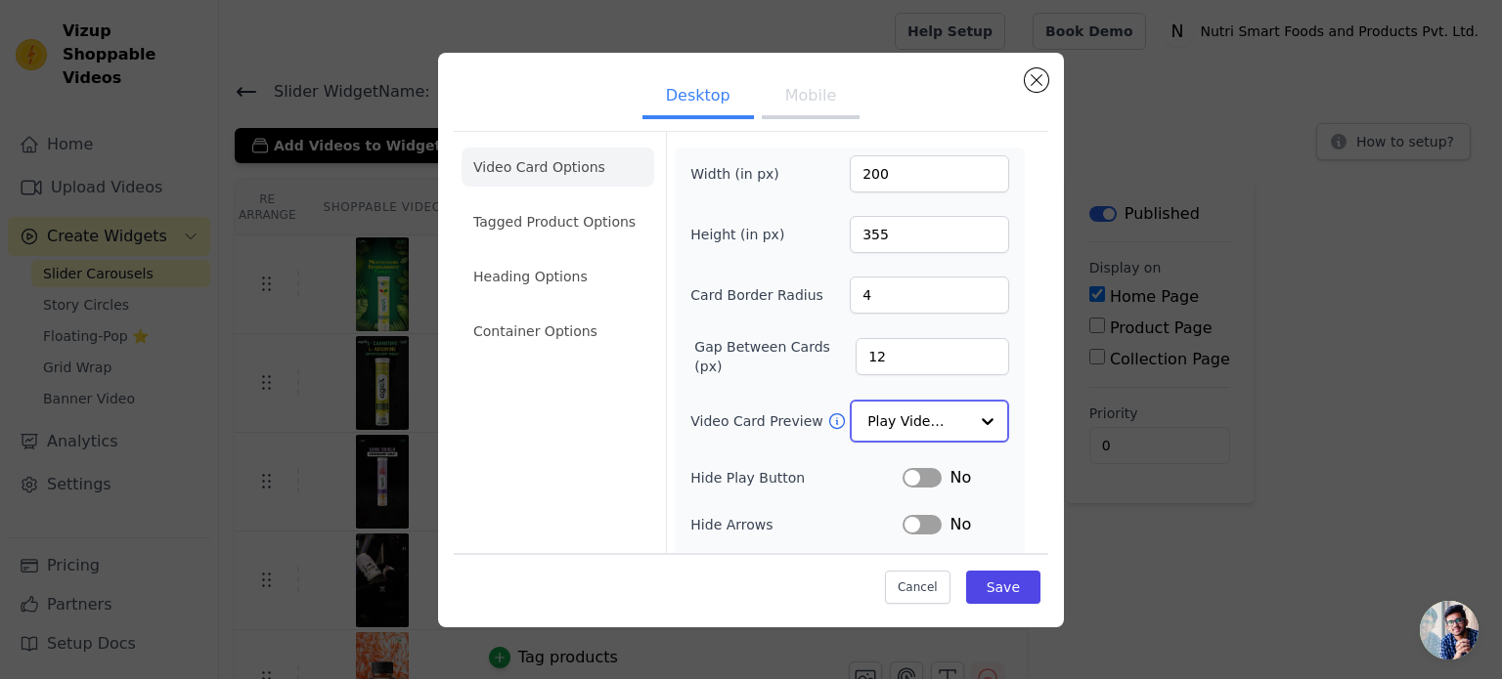
click at [922, 414] on input "Video Card Preview" at bounding box center [917, 421] width 101 height 39
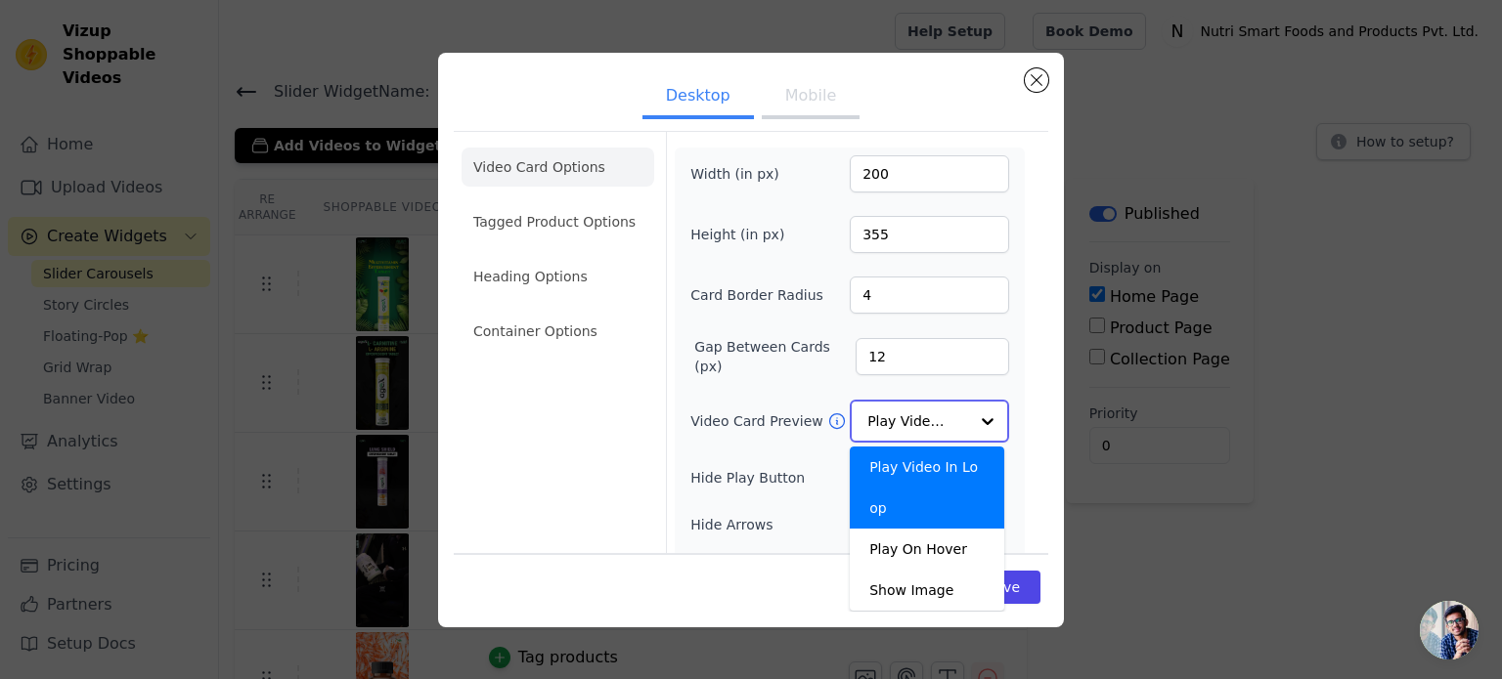
click at [922, 414] on input "Video Card Preview" at bounding box center [917, 421] width 101 height 39
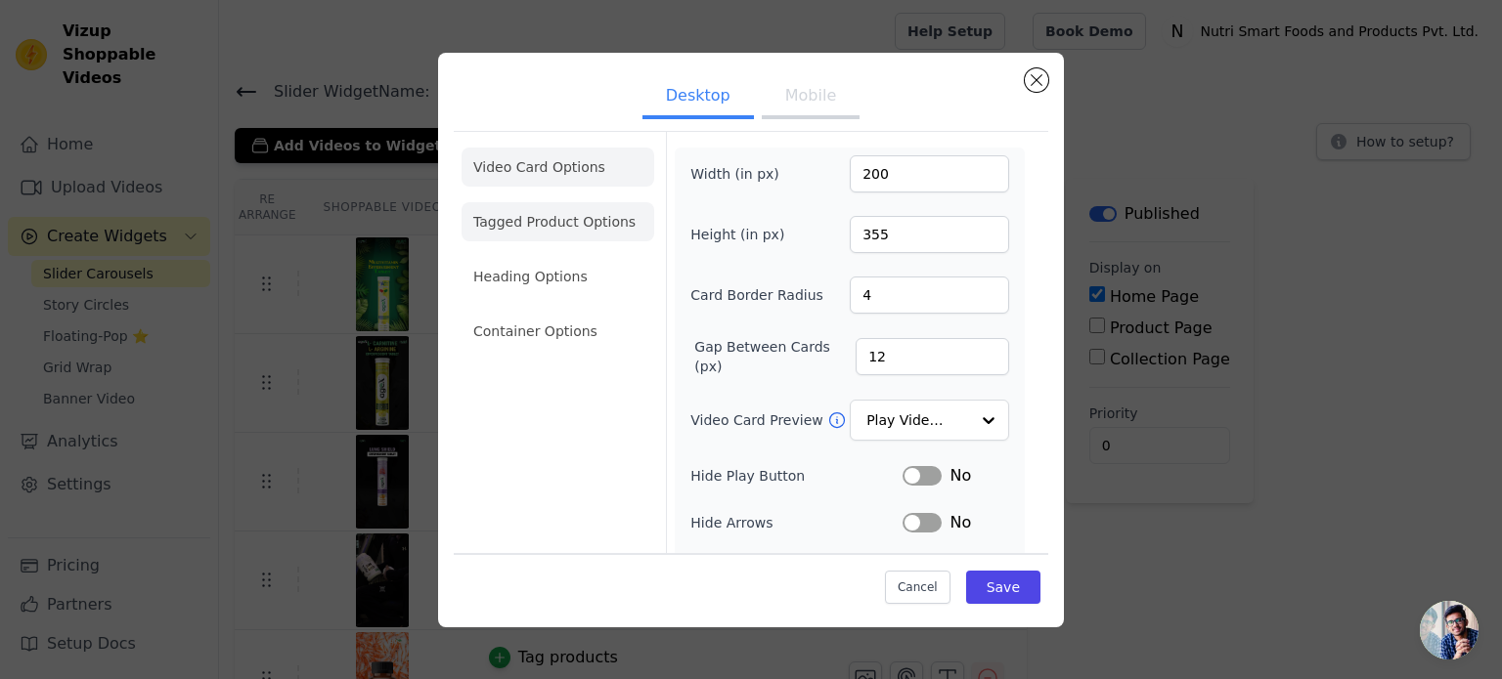
click at [506, 223] on li "Tagged Product Options" at bounding box center [557, 221] width 193 height 39
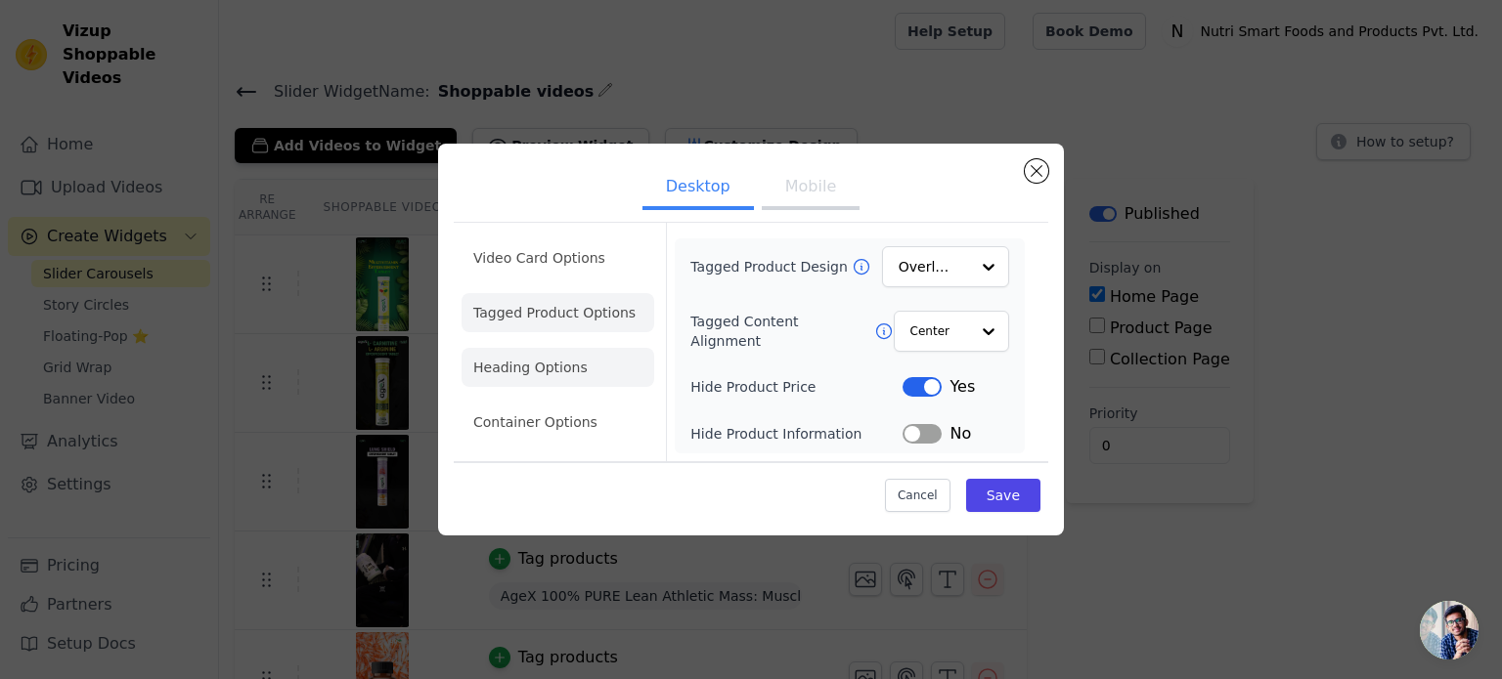
click at [537, 372] on li "Heading Options" at bounding box center [557, 367] width 193 height 39
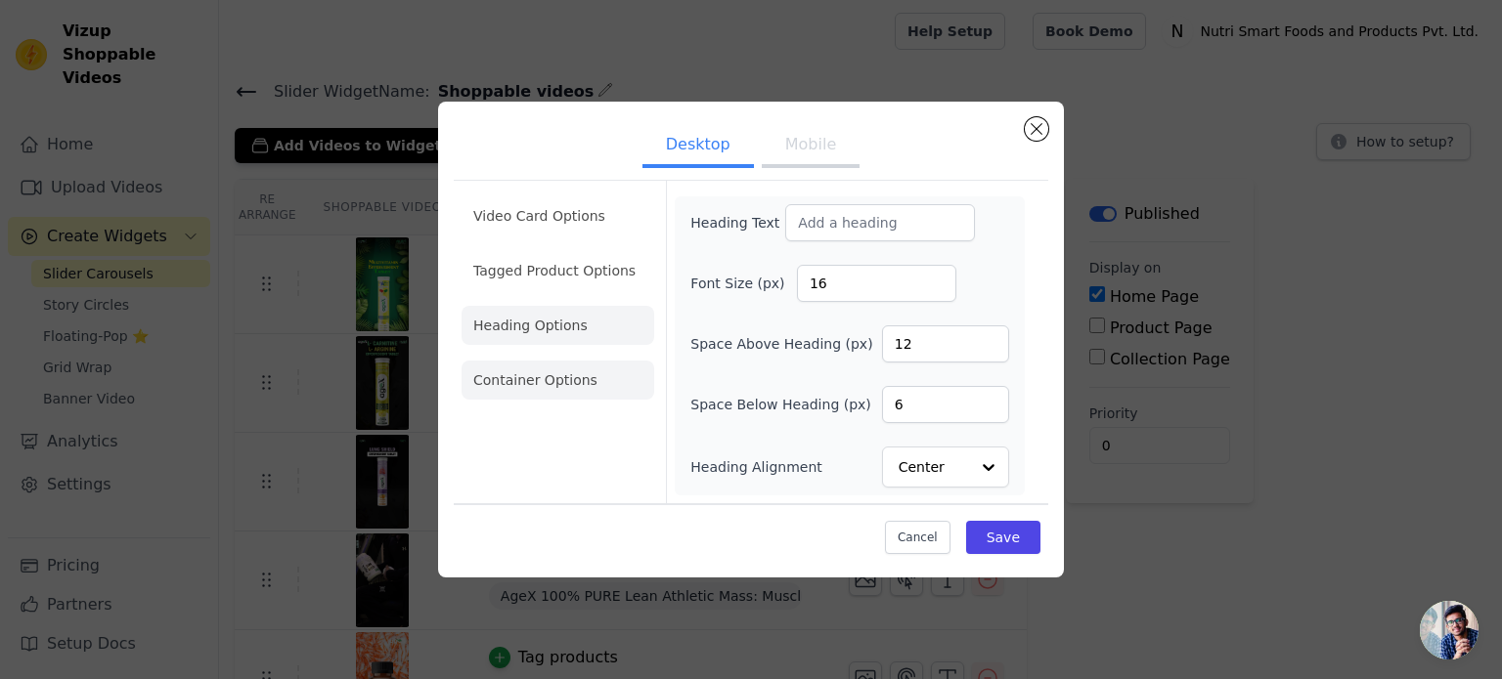
click at [557, 384] on li "Container Options" at bounding box center [557, 380] width 193 height 39
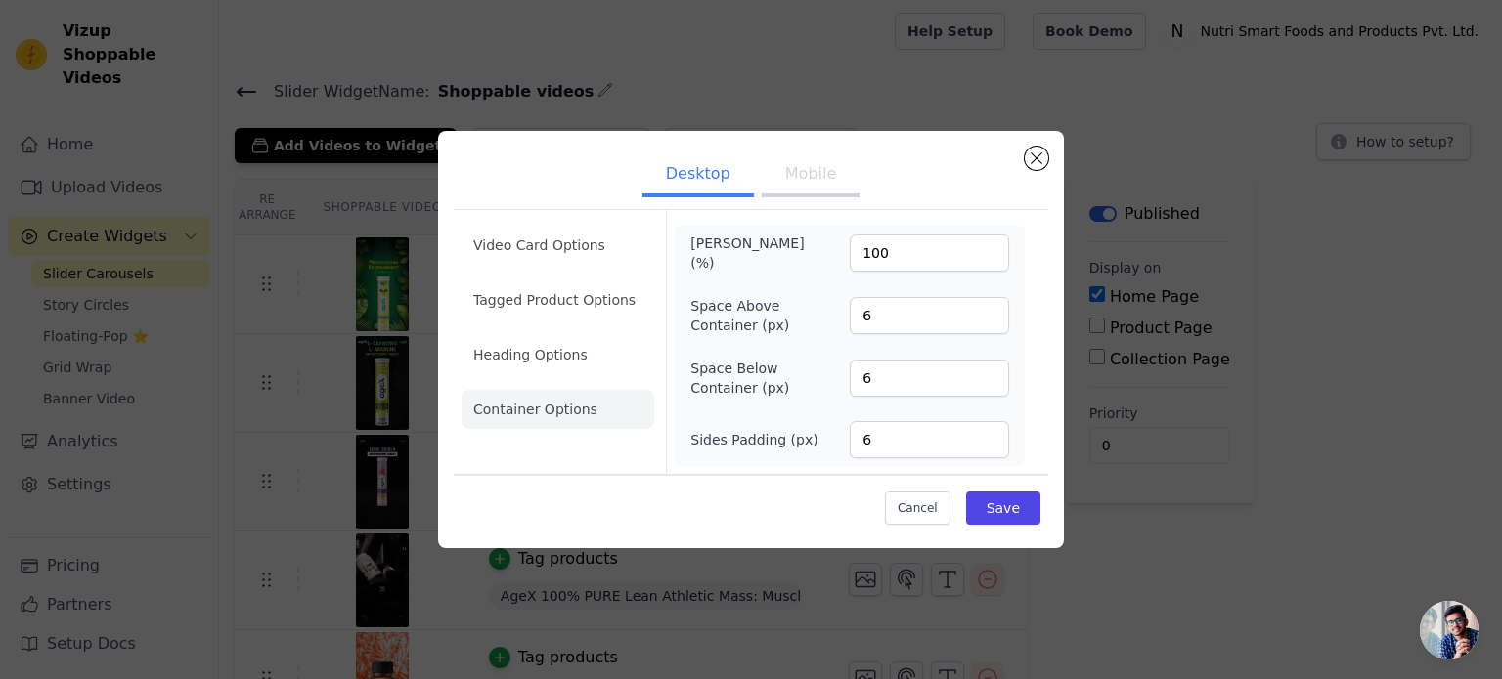
click at [821, 186] on button "Mobile" at bounding box center [811, 175] width 98 height 43
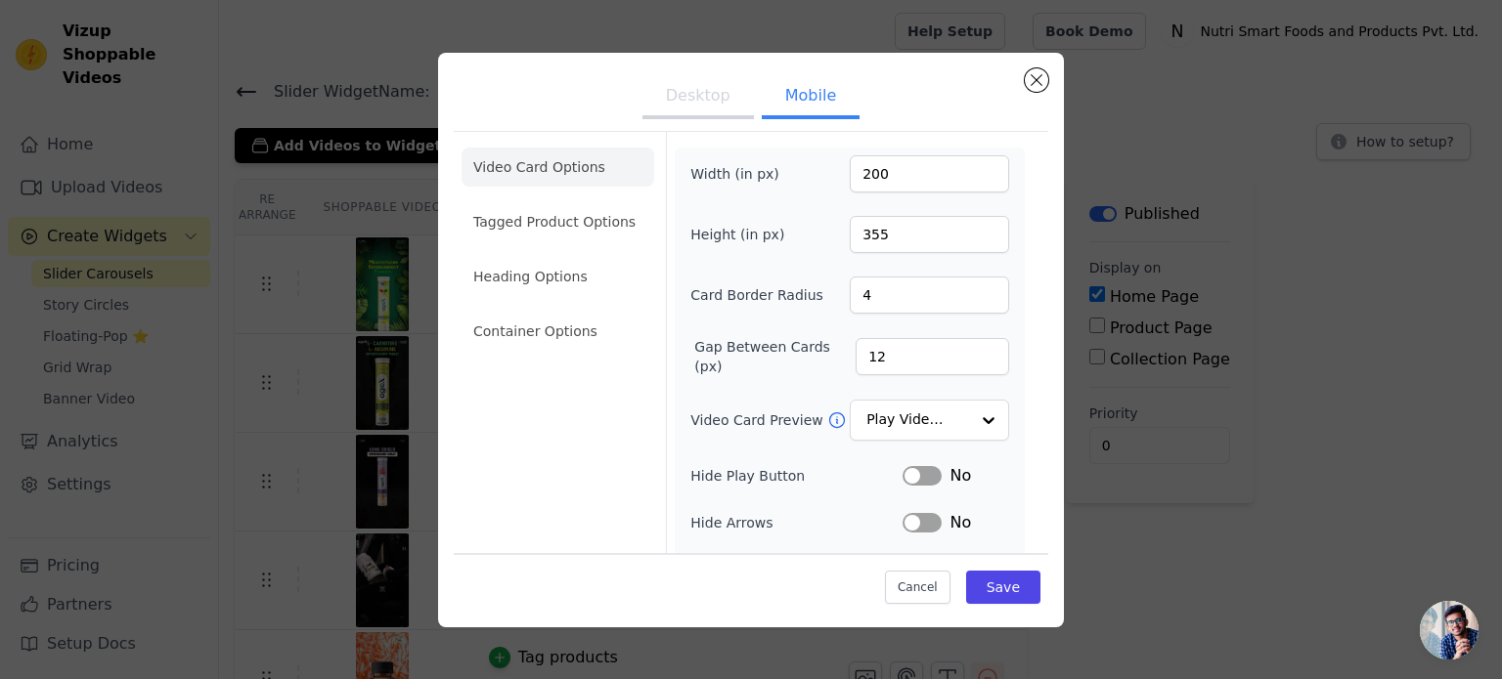
click at [684, 89] on button "Desktop" at bounding box center [697, 97] width 111 height 43
click at [535, 173] on li "Video Card Options" at bounding box center [557, 167] width 193 height 39
click at [917, 582] on button "Cancel" at bounding box center [918, 587] width 66 height 33
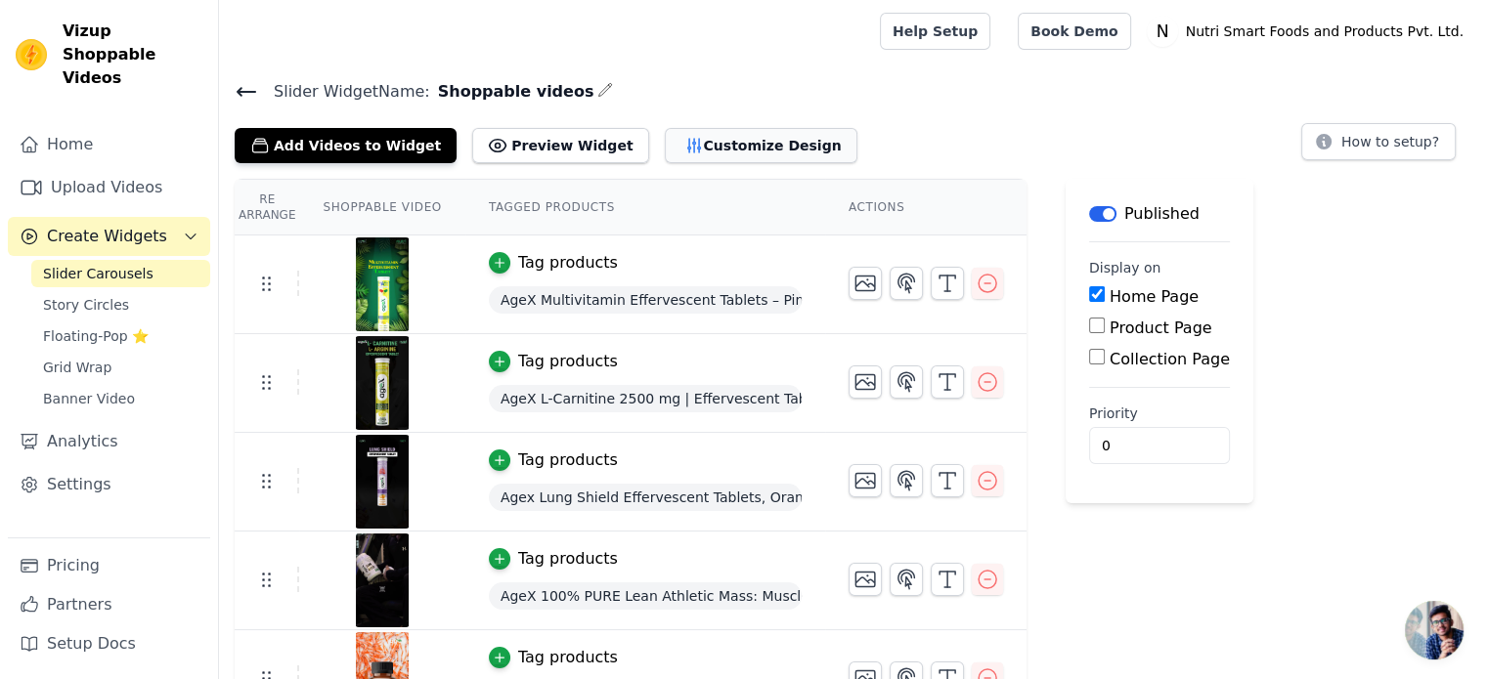
click at [708, 141] on button "Customize Design" at bounding box center [761, 145] width 193 height 35
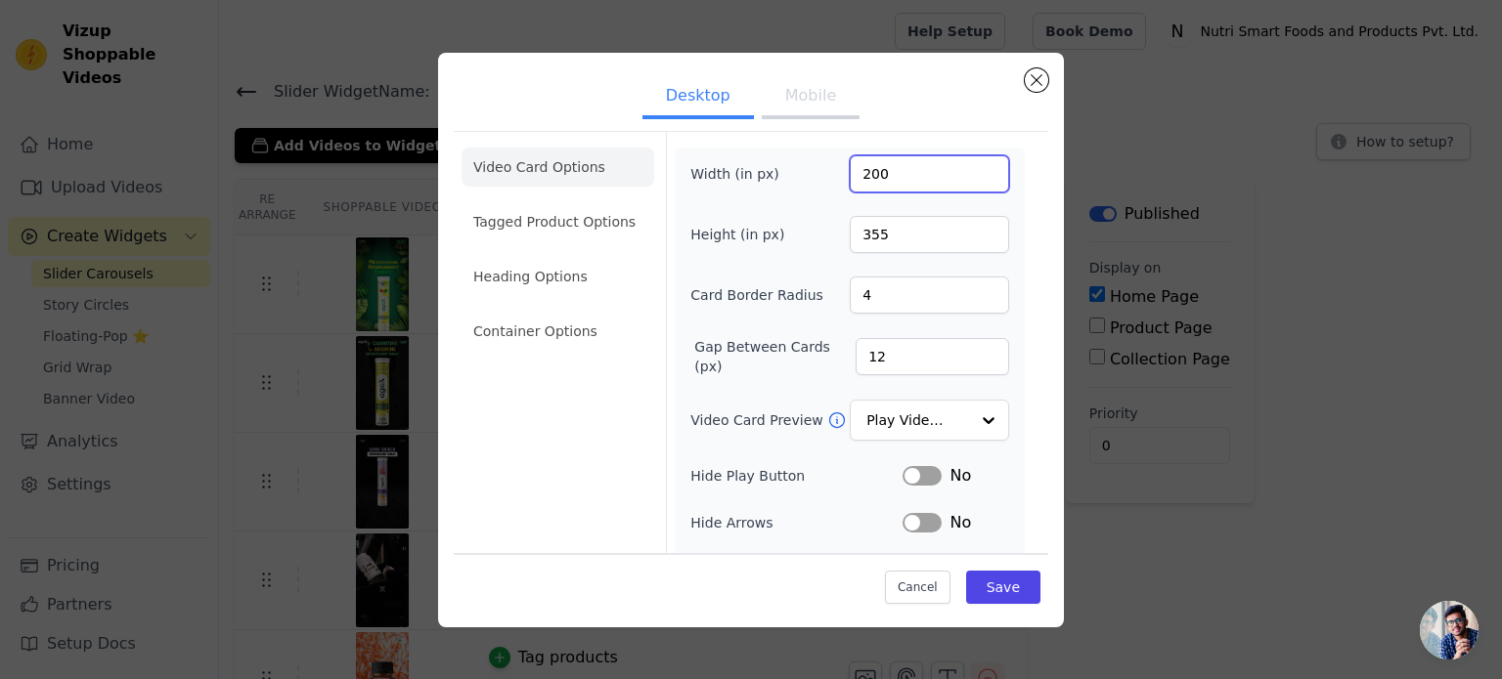
click at [872, 184] on input "200" at bounding box center [929, 173] width 159 height 37
click at [868, 173] on input "200" at bounding box center [929, 173] width 159 height 37
type input "300"
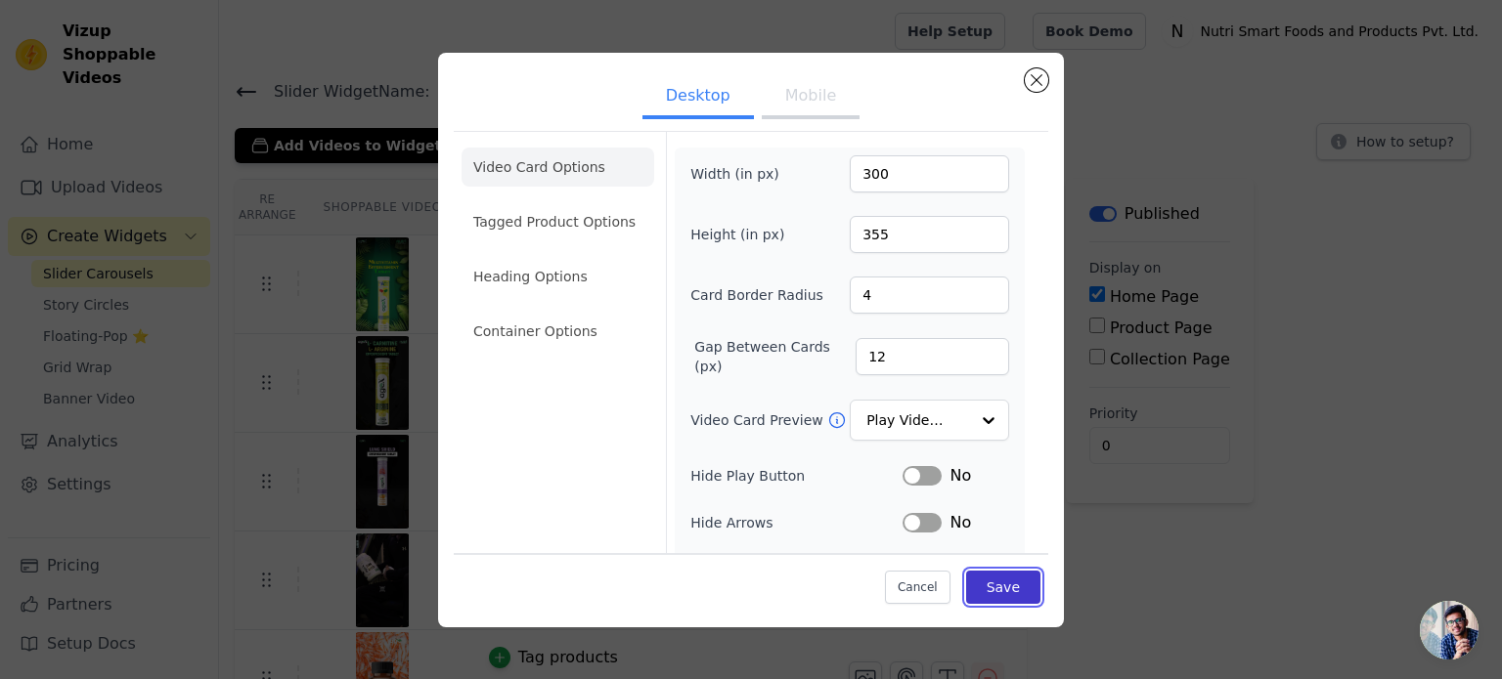
click at [975, 584] on button "Save" at bounding box center [1003, 587] width 74 height 33
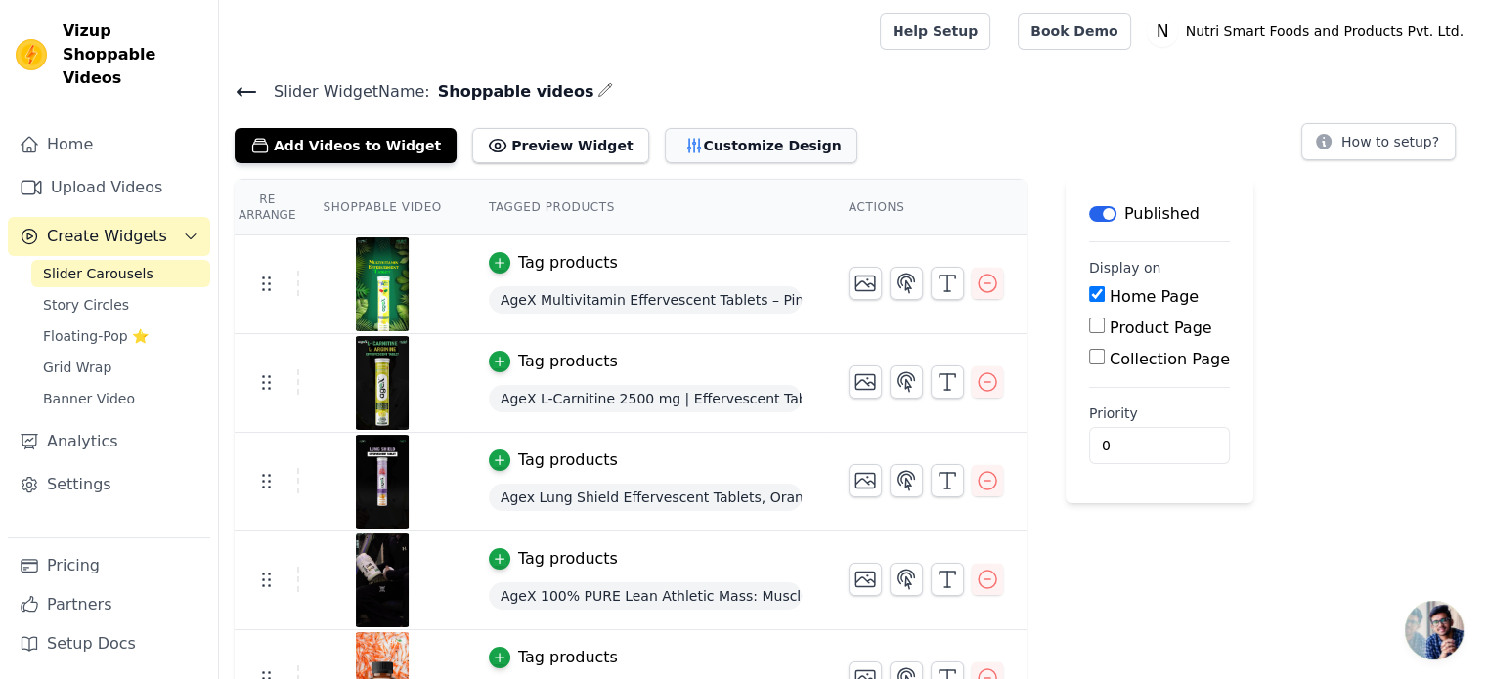
click at [730, 128] on button "Customize Design" at bounding box center [761, 145] width 193 height 35
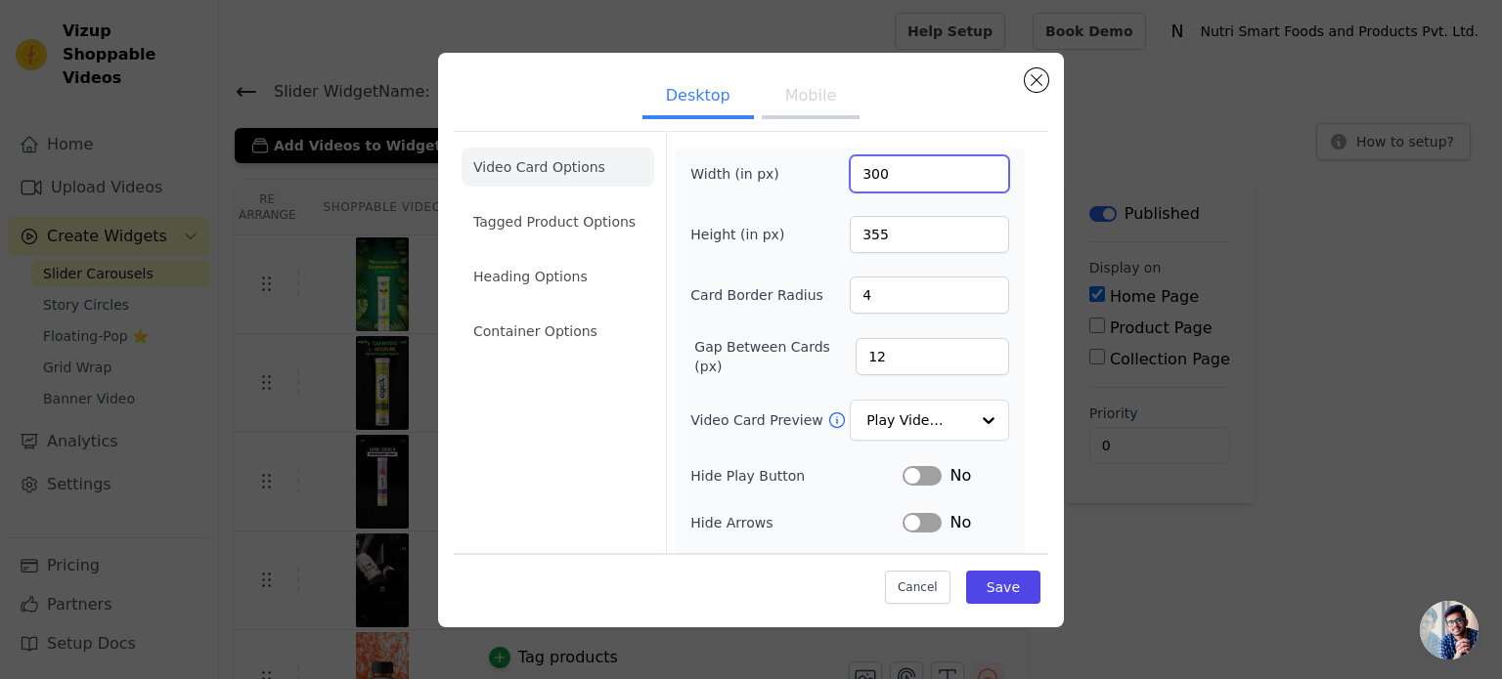
click at [888, 170] on input "300" at bounding box center [929, 173] width 159 height 37
click at [872, 169] on input "300" at bounding box center [929, 173] width 159 height 37
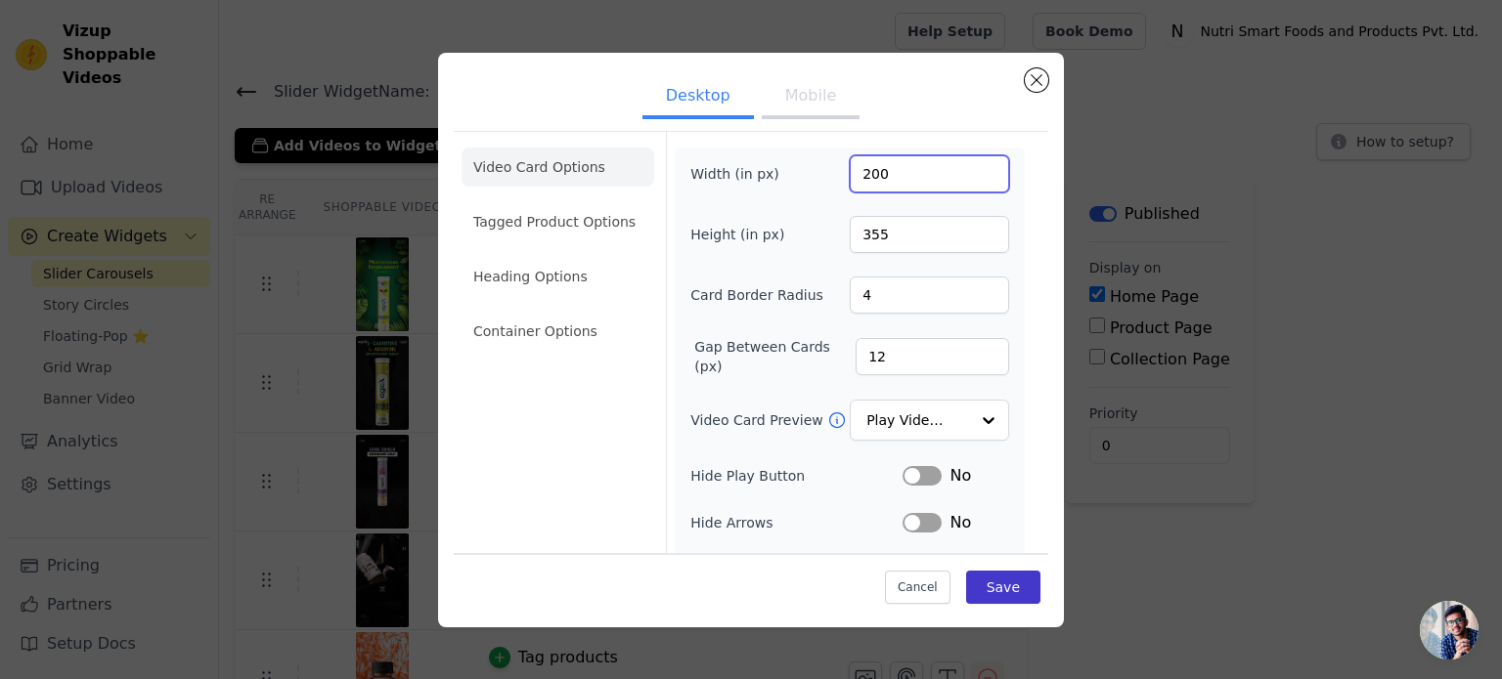
type input "200"
click at [1009, 591] on button "Save" at bounding box center [1003, 587] width 74 height 33
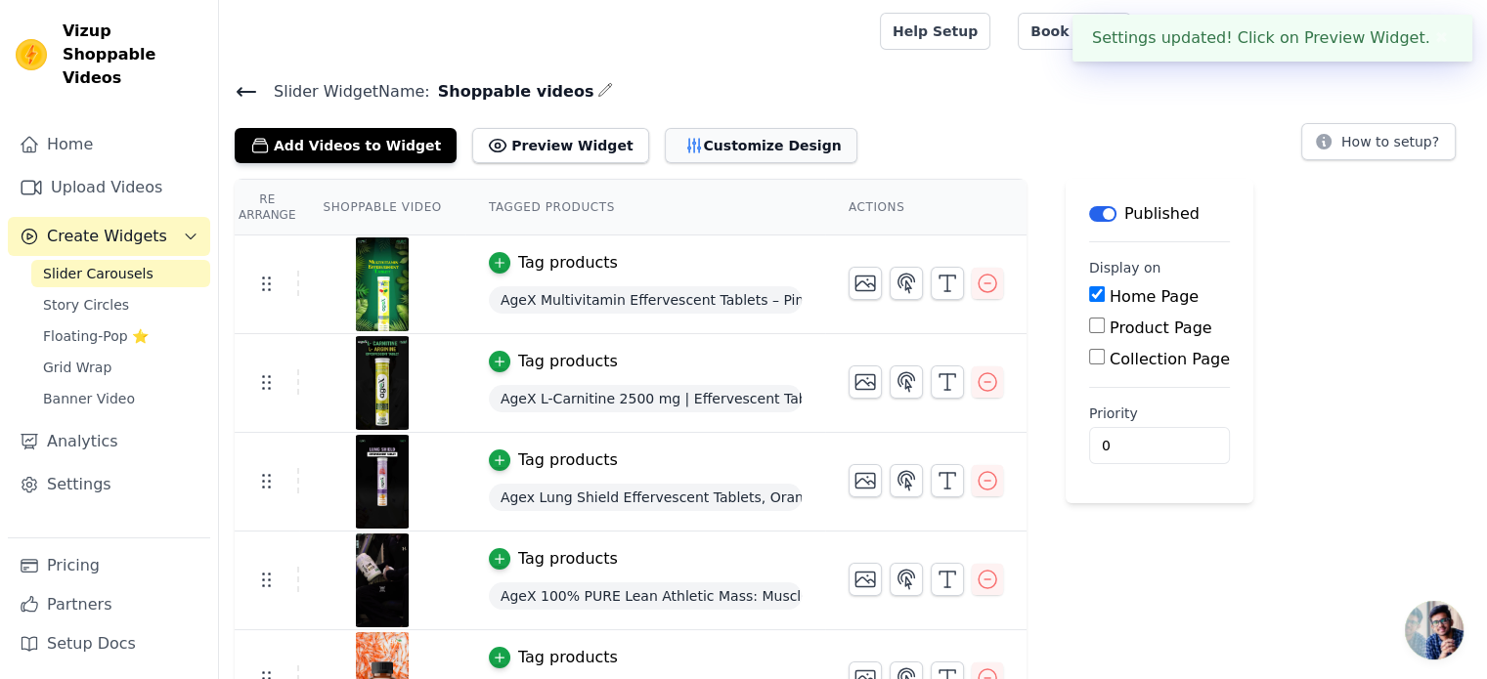
click at [673, 156] on button "Customize Design" at bounding box center [761, 145] width 193 height 35
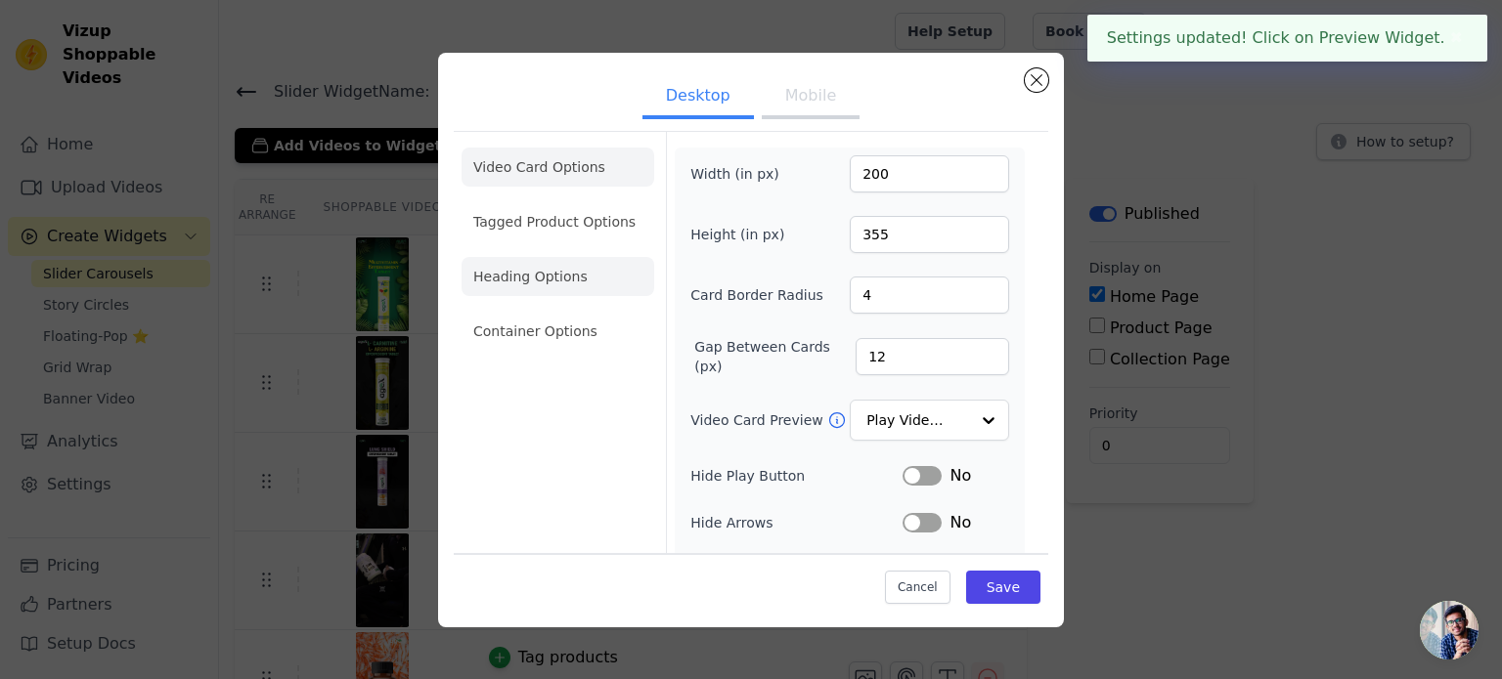
click at [559, 281] on li "Heading Options" at bounding box center [557, 276] width 193 height 39
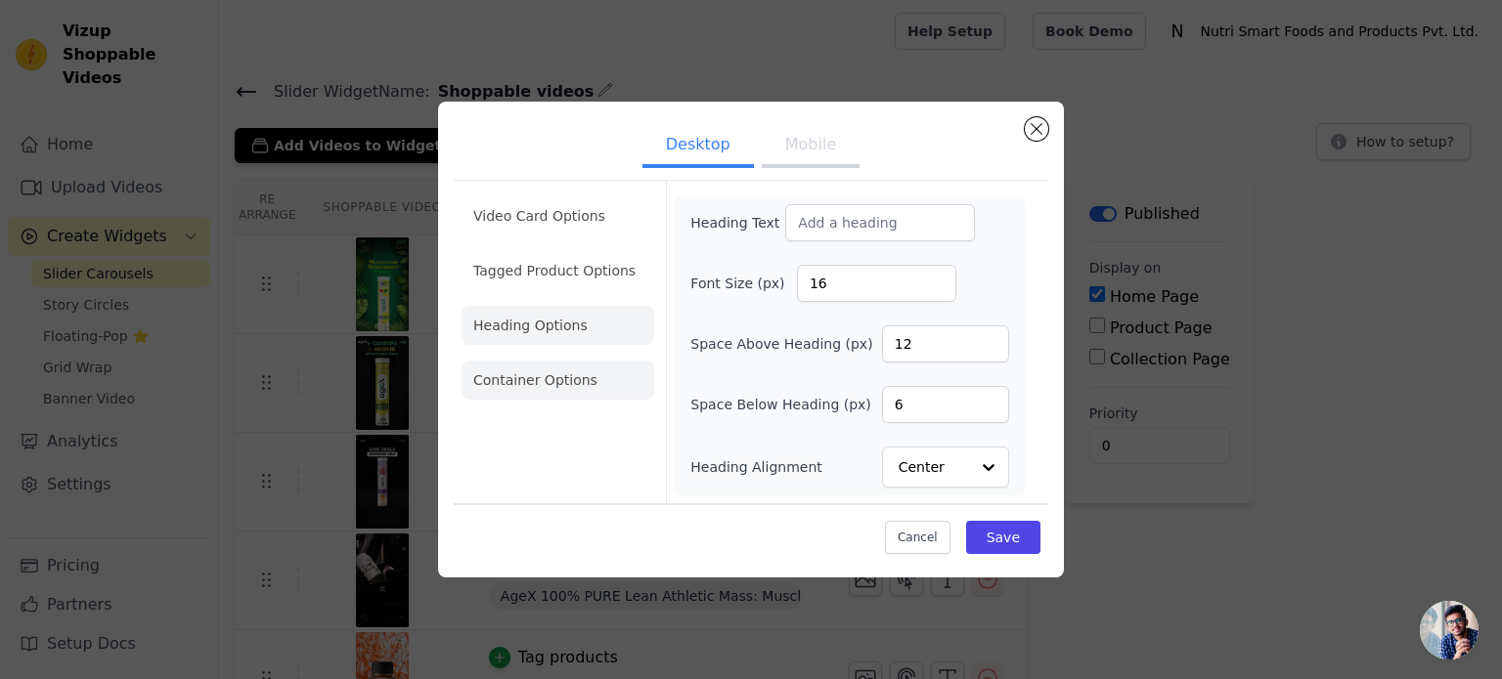
click at [537, 386] on li "Container Options" at bounding box center [557, 380] width 193 height 39
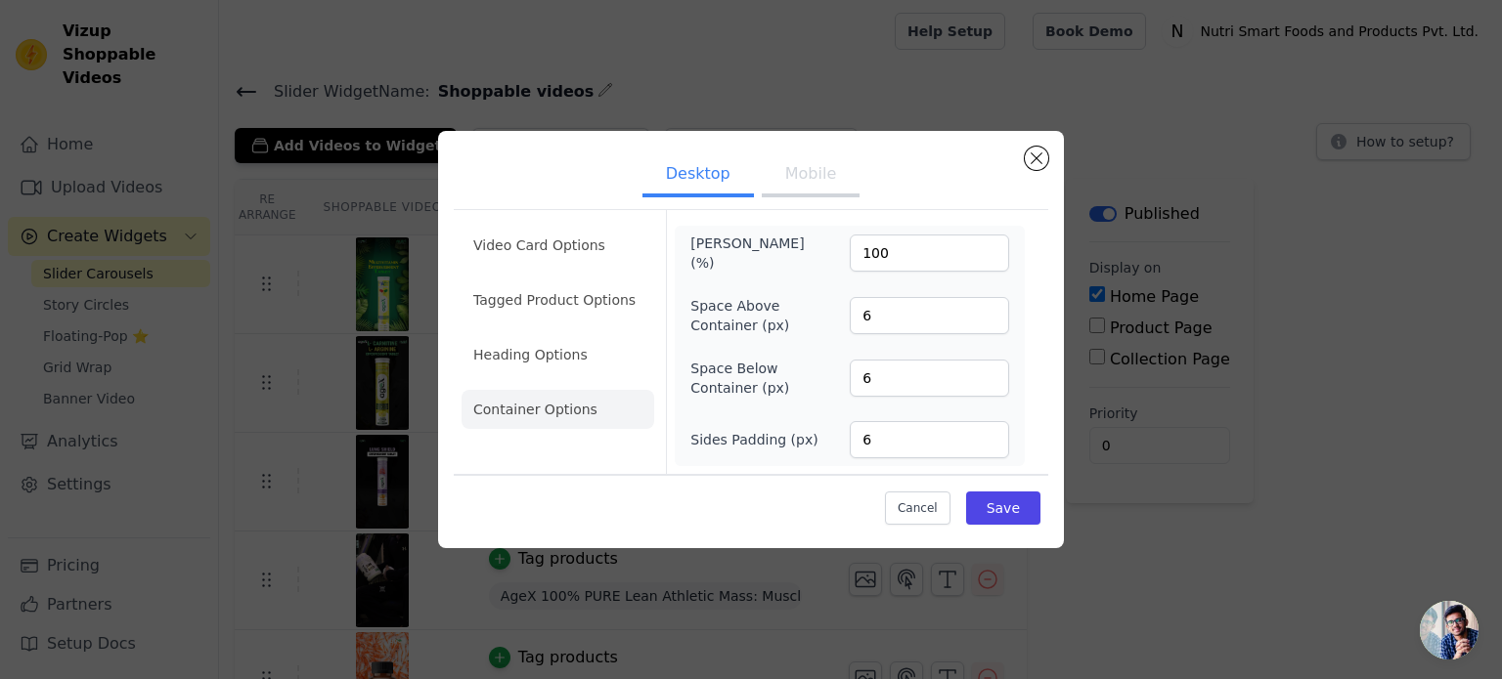
click at [804, 179] on button "Mobile" at bounding box center [811, 175] width 98 height 43
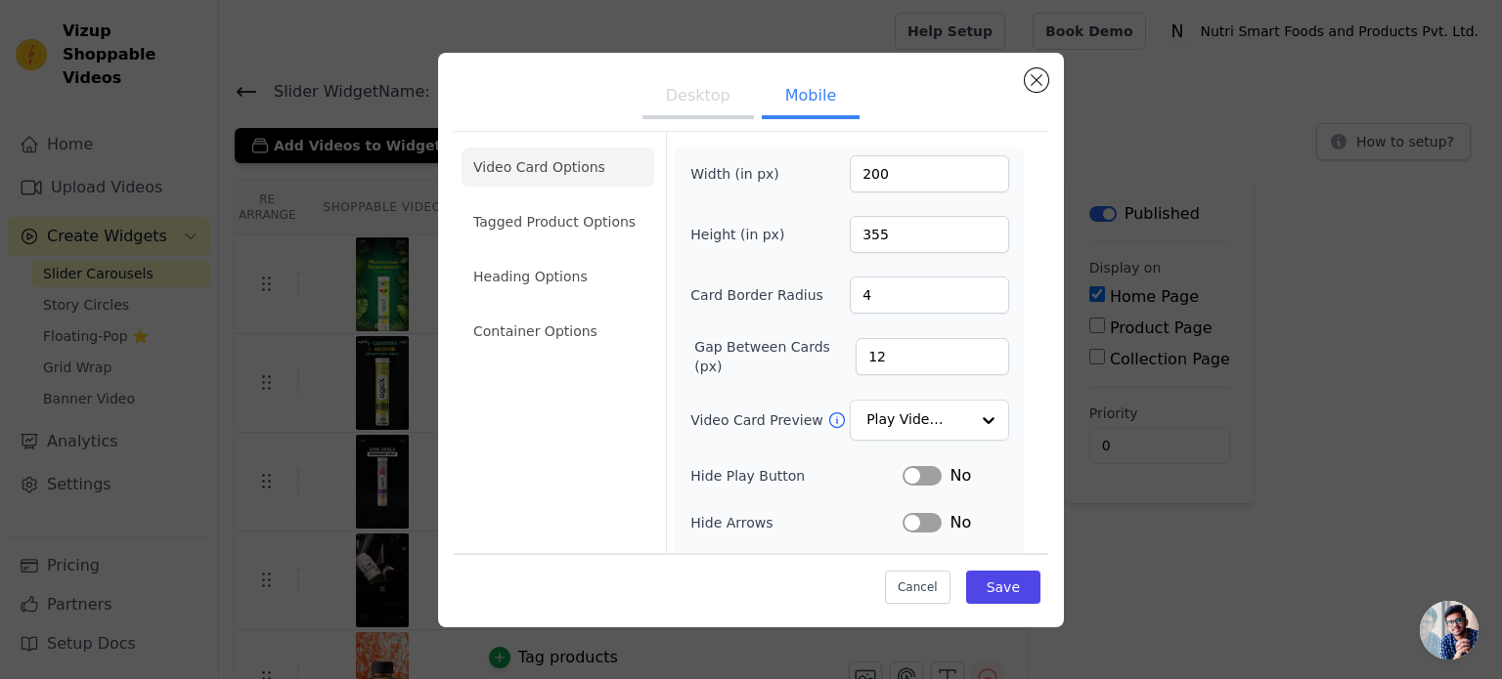
click at [709, 103] on button "Desktop" at bounding box center [697, 97] width 111 height 43
click at [941, 421] on input "Video Card Preview" at bounding box center [917, 421] width 101 height 39
click at [502, 394] on div "Video Card Options Tagged Product Options Heading Options Container Options" at bounding box center [557, 443] width 193 height 622
click at [556, 174] on li "Video Card Options" at bounding box center [557, 167] width 193 height 39
click at [923, 521] on button "Label" at bounding box center [921, 523] width 39 height 20
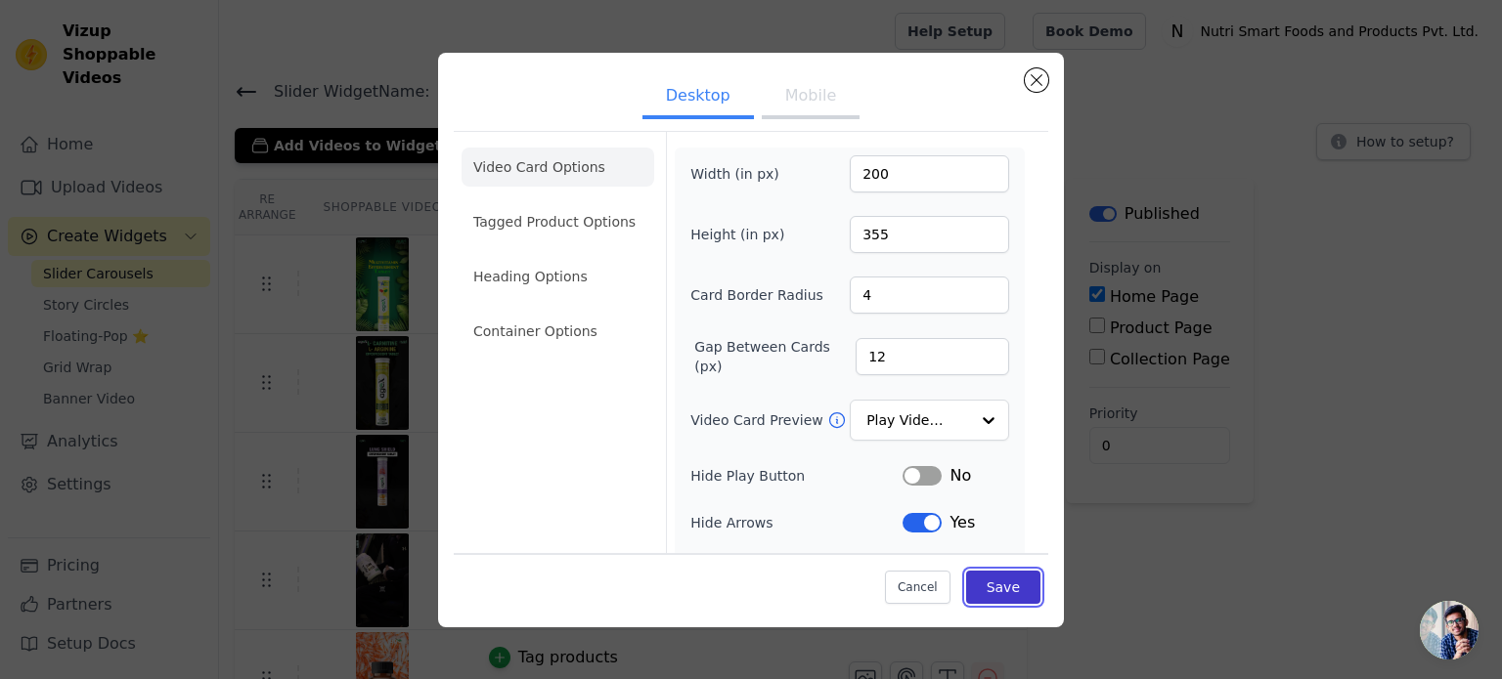
click at [993, 597] on button "Save" at bounding box center [1003, 587] width 74 height 33
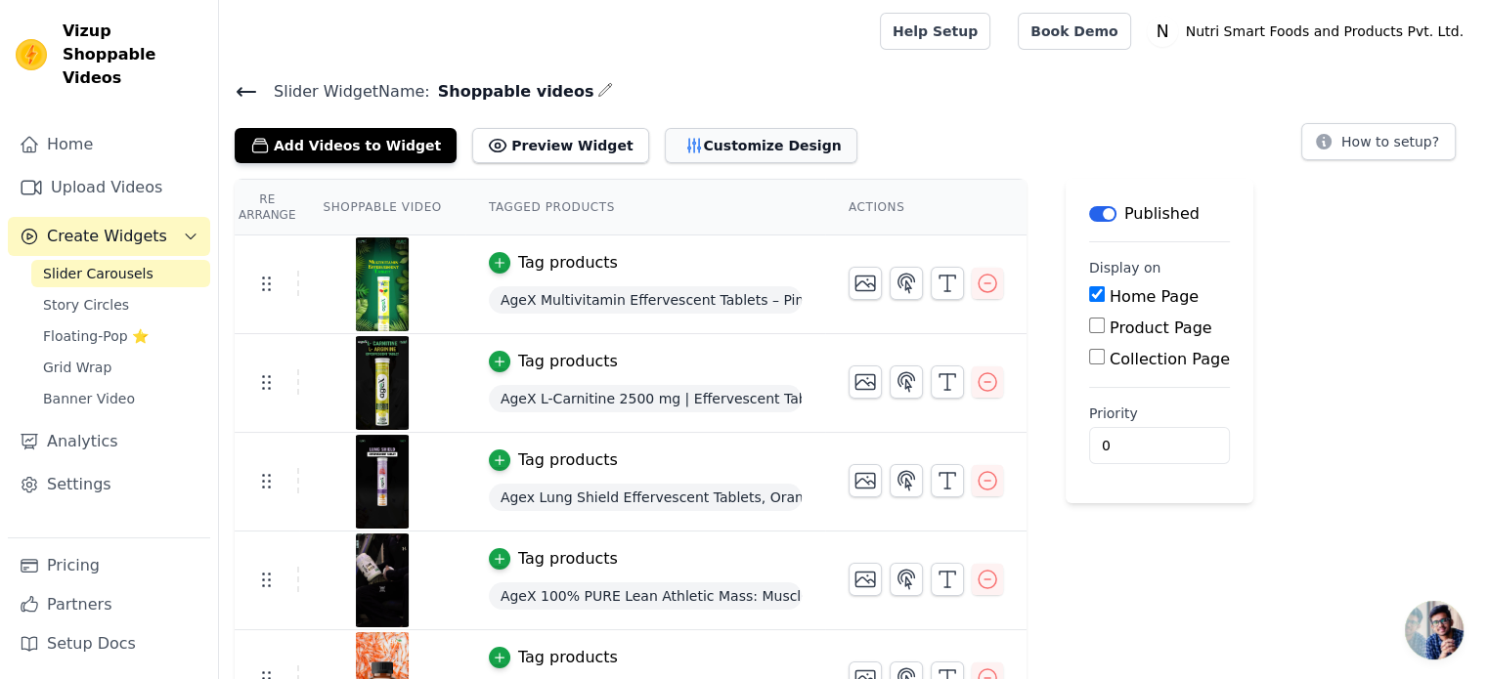
click at [687, 148] on icon "button" at bounding box center [693, 146] width 13 height 14
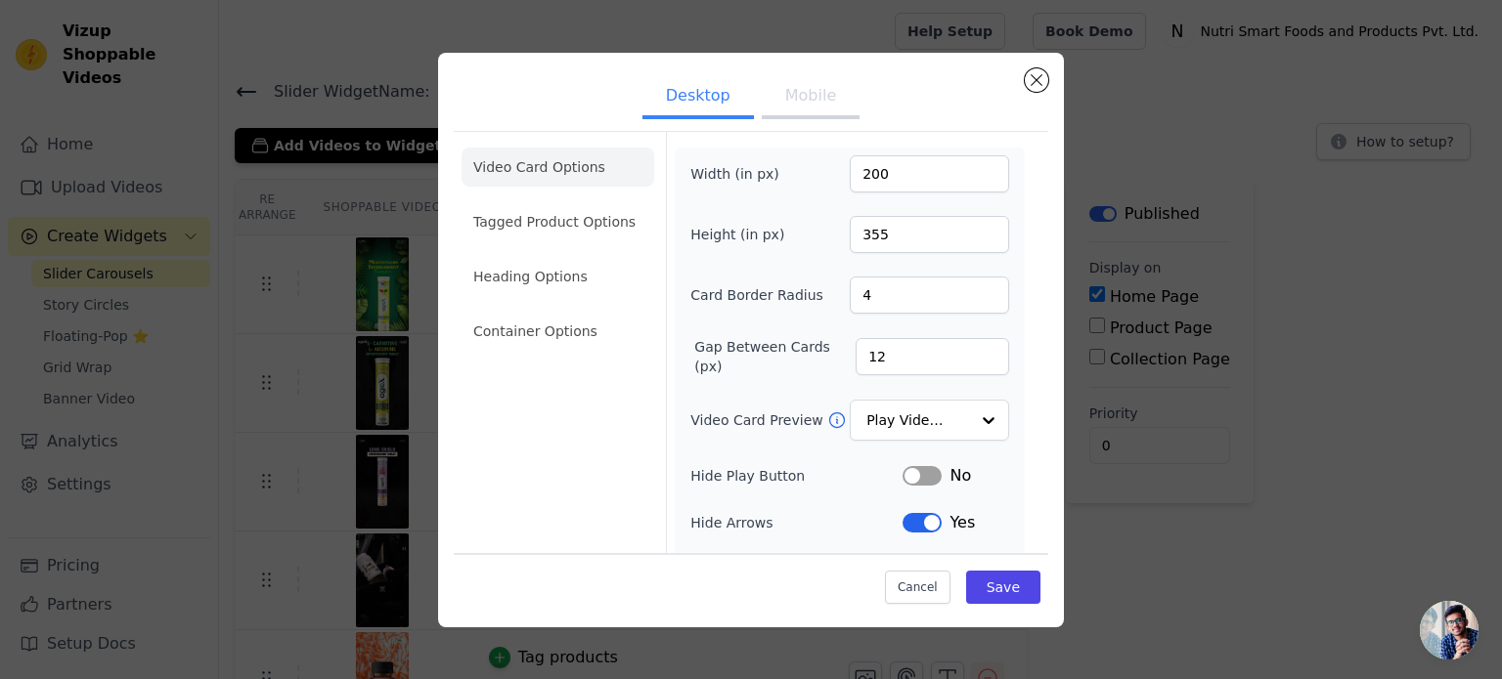
click at [1318, 154] on div "Desktop Mobile Video Card Options Tagged Product Options Heading Options Contai…" at bounding box center [750, 340] width 1439 height 637
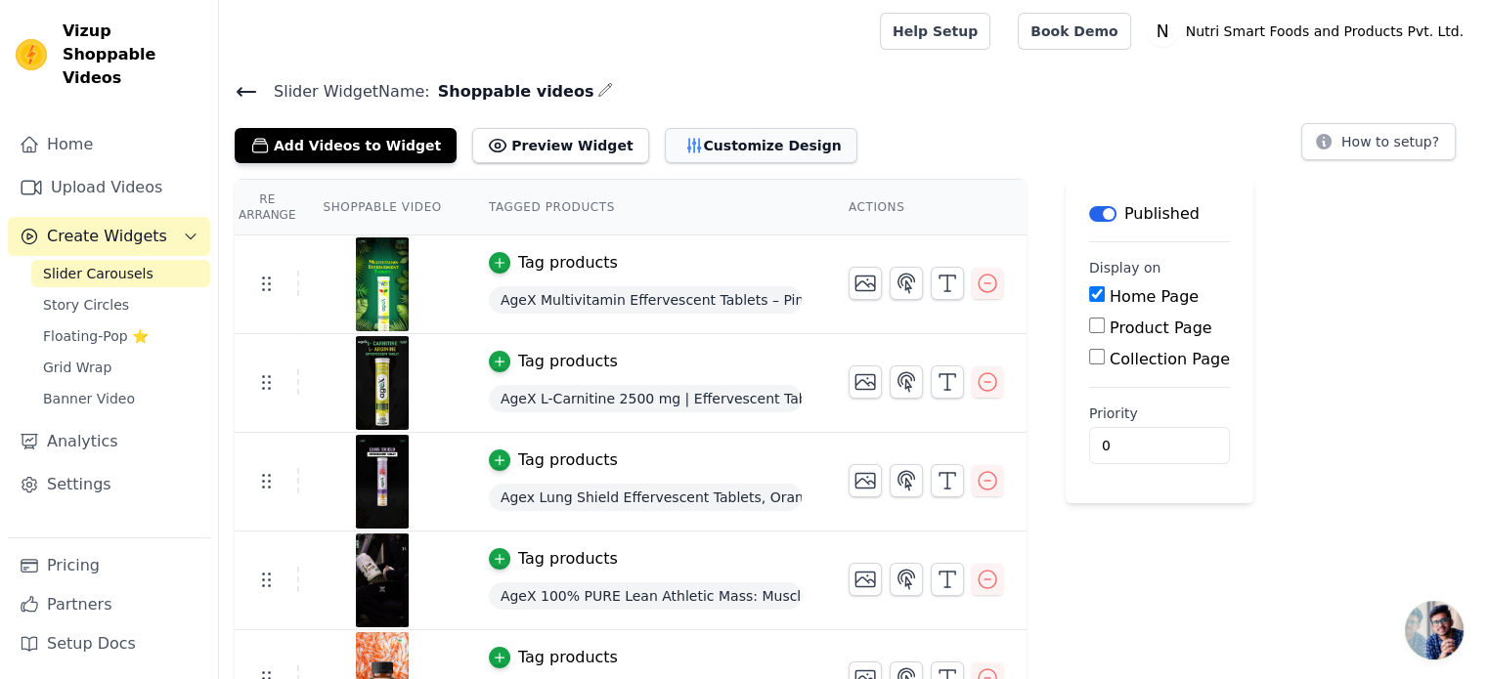
click at [689, 153] on button "Customize Design" at bounding box center [761, 145] width 193 height 35
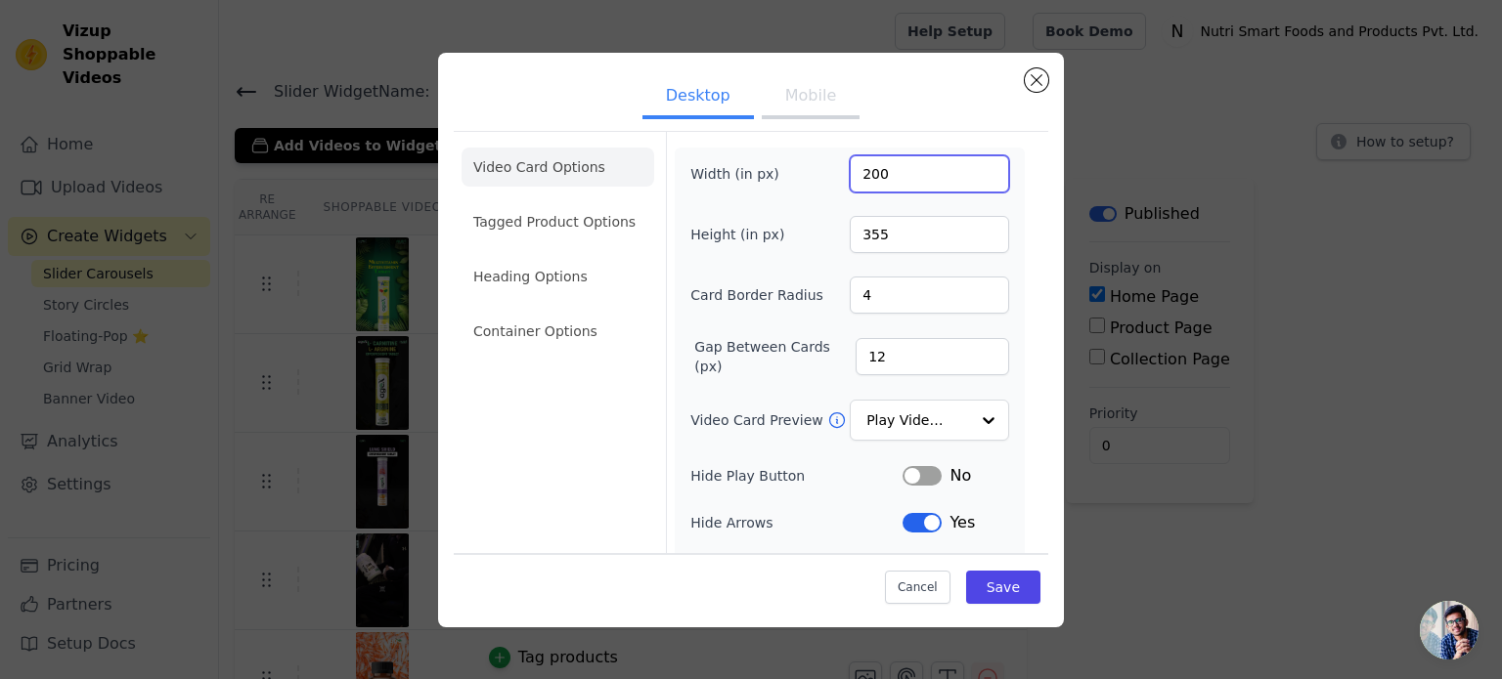
click at [867, 167] on input "200" at bounding box center [929, 173] width 159 height 37
click at [883, 358] on input "12" at bounding box center [931, 356] width 153 height 37
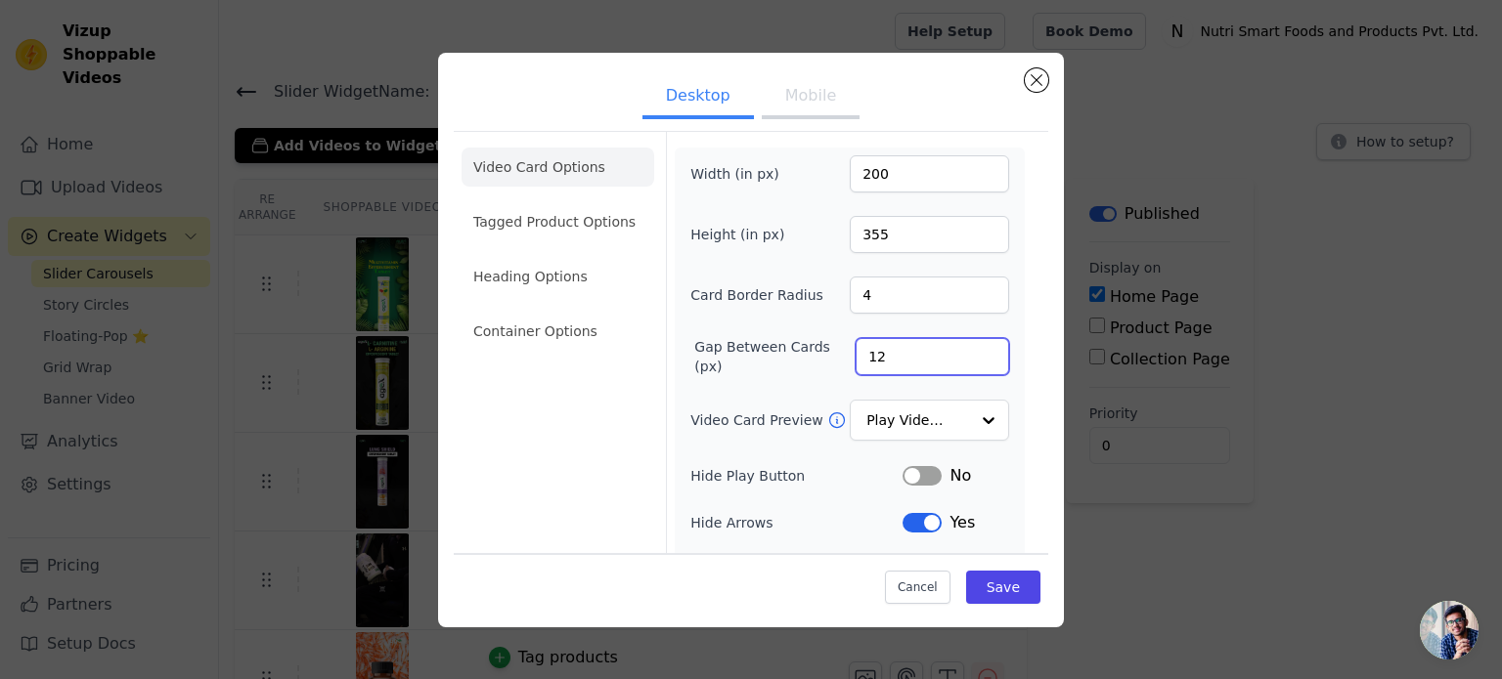
click at [883, 358] on input "12" at bounding box center [931, 356] width 153 height 37
click at [859, 174] on input "200" at bounding box center [929, 173] width 159 height 37
click at [859, 175] on input "200" at bounding box center [929, 173] width 159 height 37
type input "250"
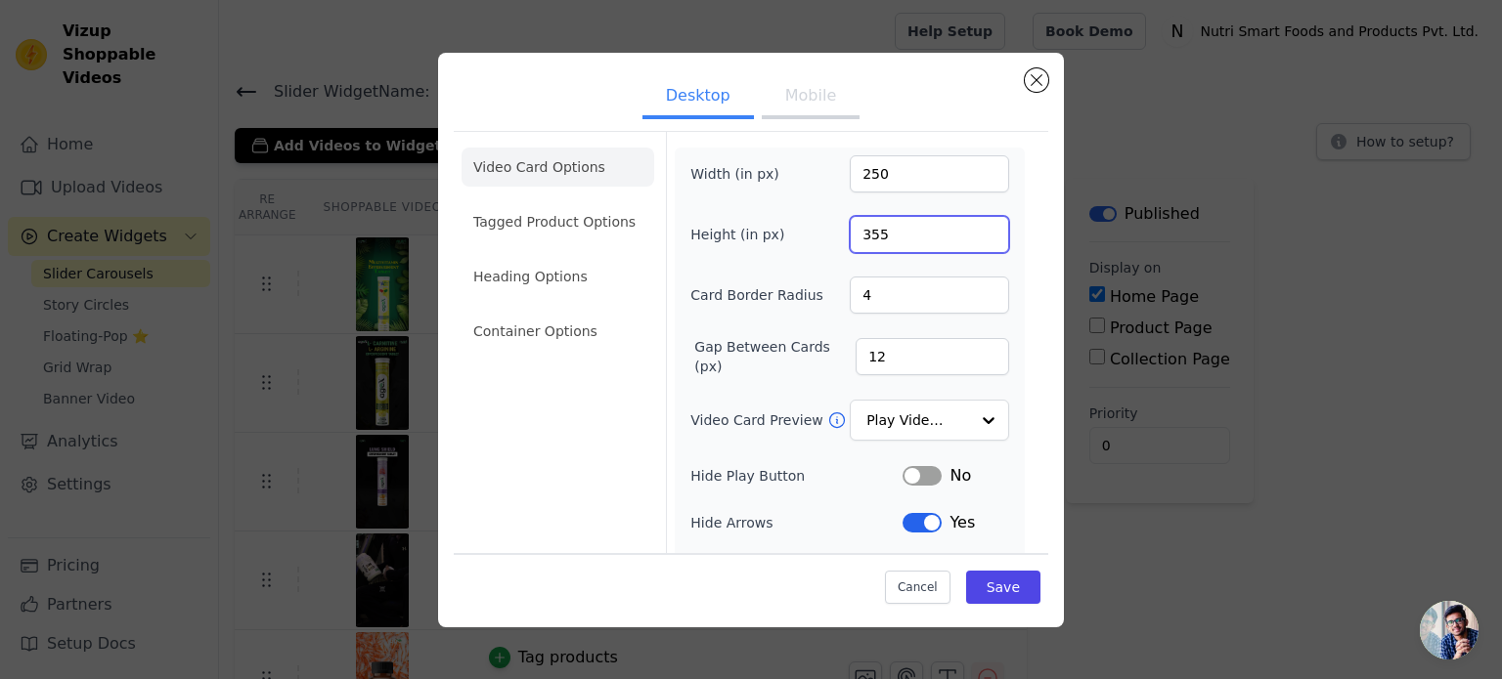
click at [860, 231] on input "355" at bounding box center [929, 234] width 159 height 37
type input "444"
click at [988, 588] on button "Save" at bounding box center [1003, 587] width 74 height 33
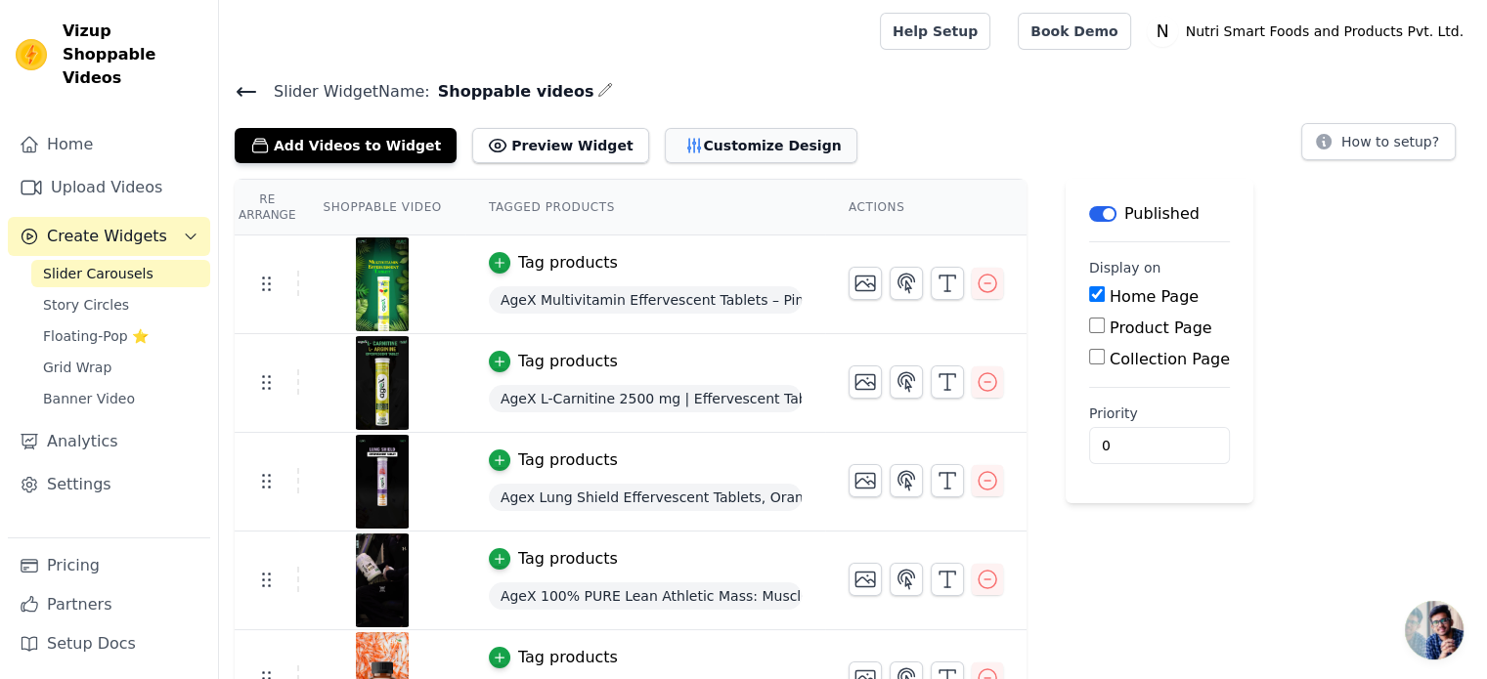
click at [737, 139] on button "Customize Design" at bounding box center [761, 145] width 193 height 35
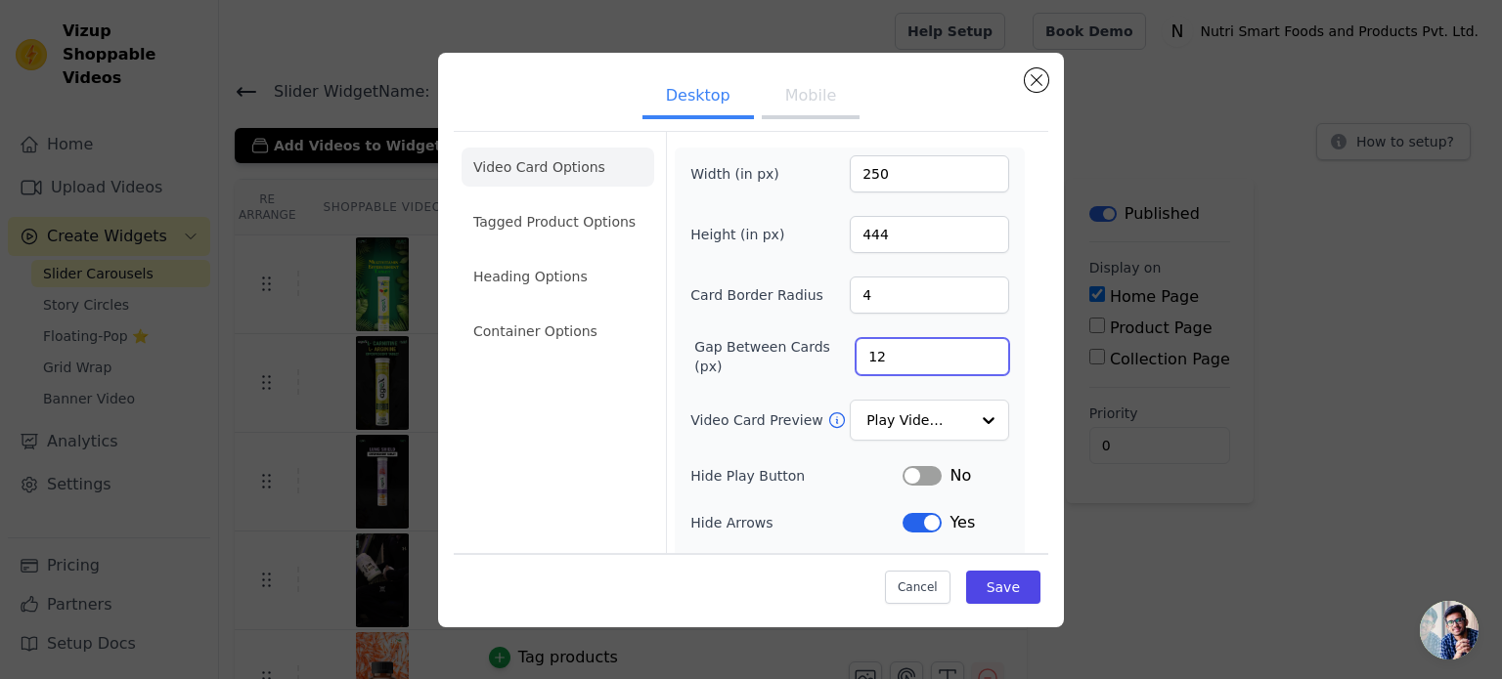
click at [864, 355] on input "12" at bounding box center [931, 356] width 153 height 37
click at [858, 355] on input "12" at bounding box center [931, 356] width 153 height 37
click at [859, 352] on input "12" at bounding box center [931, 356] width 153 height 37
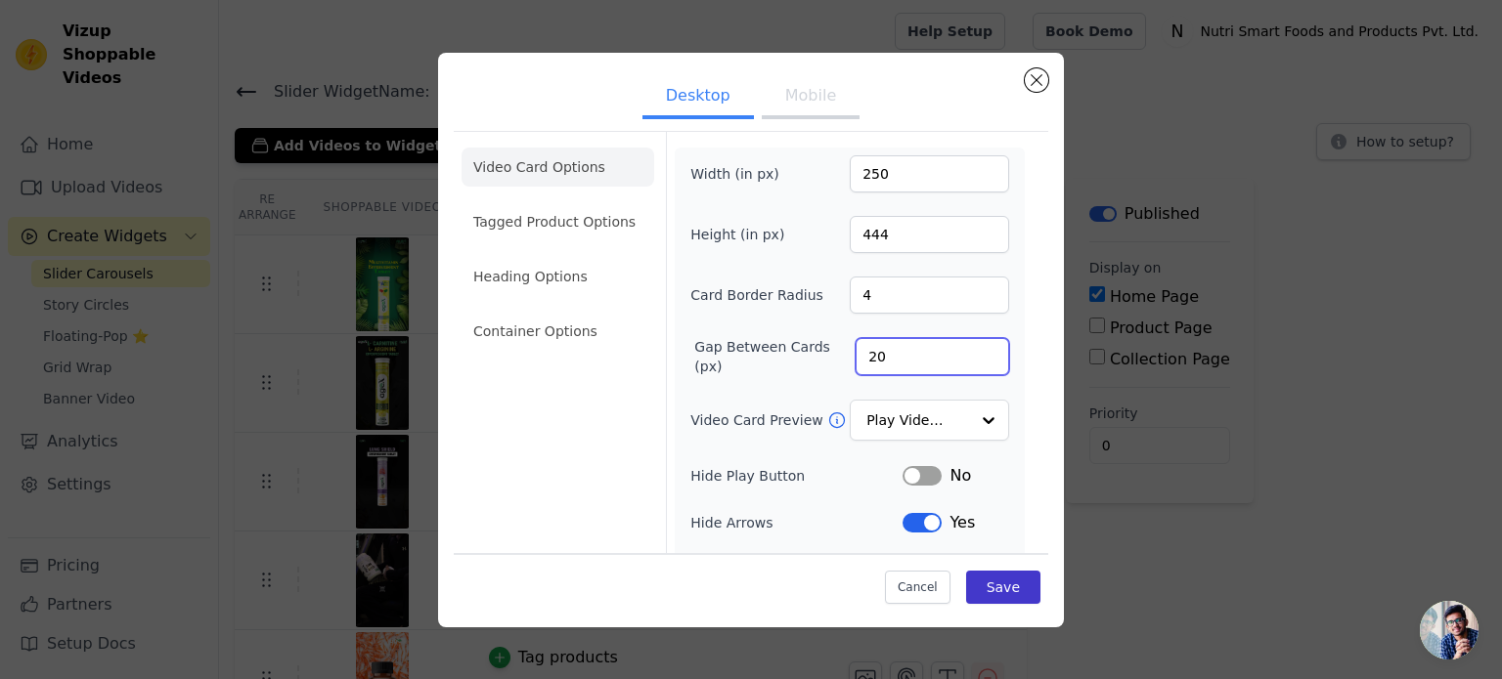
type input "20"
click at [998, 588] on button "Save" at bounding box center [1003, 587] width 74 height 33
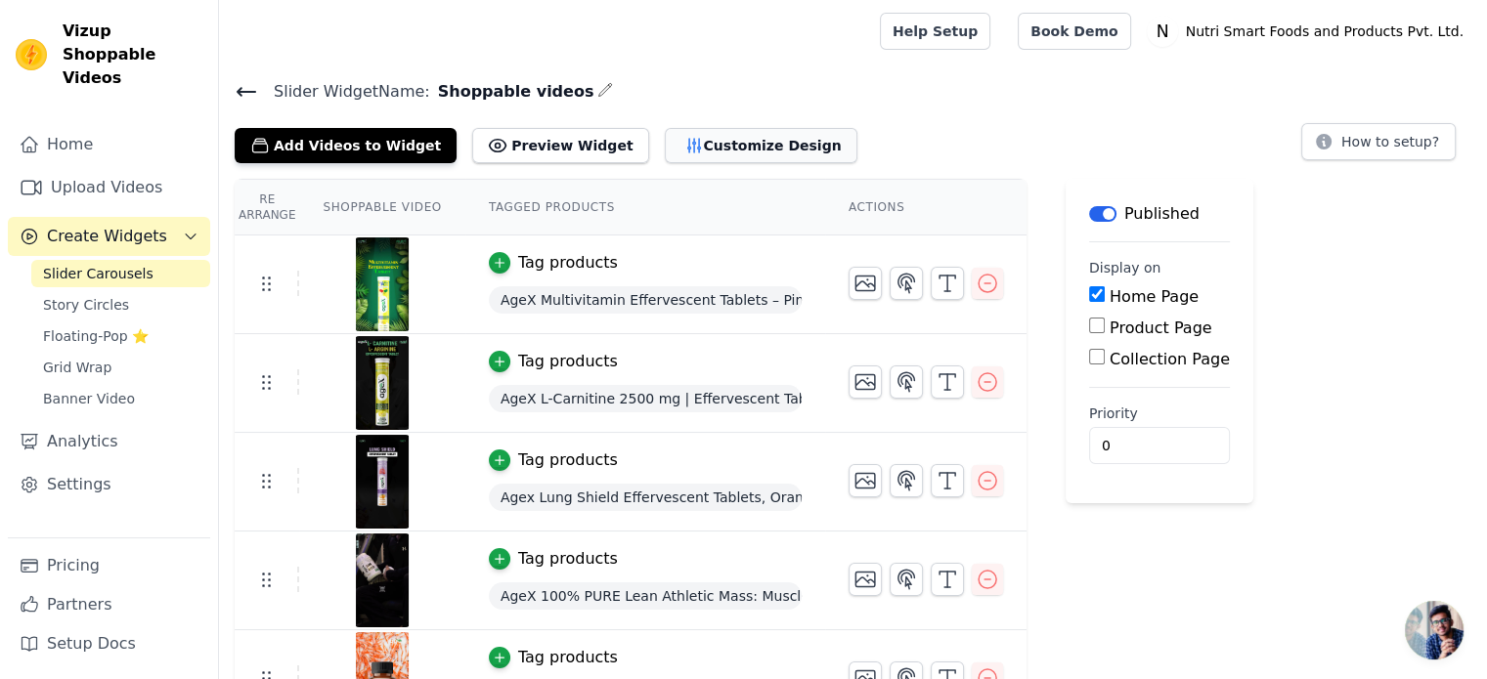
click at [743, 141] on button "Customize Design" at bounding box center [761, 145] width 193 height 35
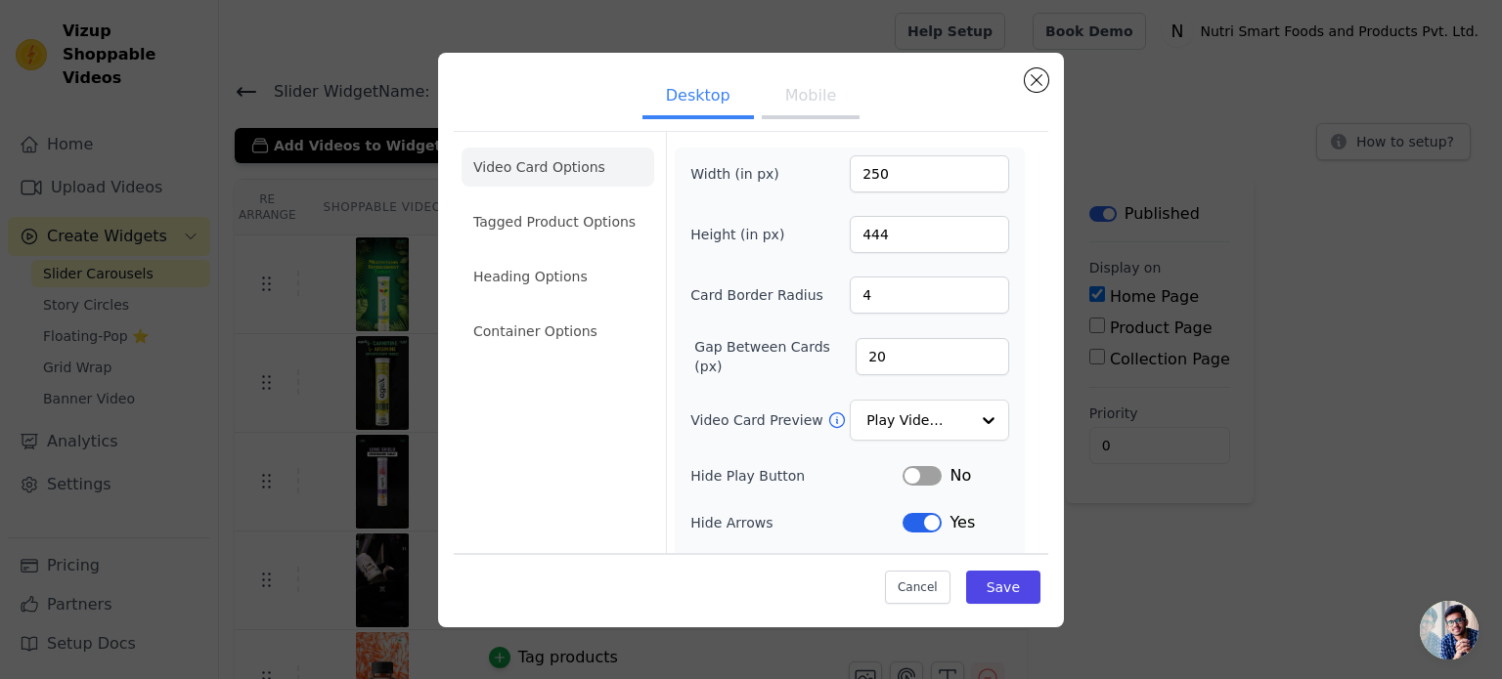
click at [907, 524] on button "Label" at bounding box center [921, 523] width 39 height 20
click at [981, 585] on button "Save" at bounding box center [1003, 587] width 74 height 33
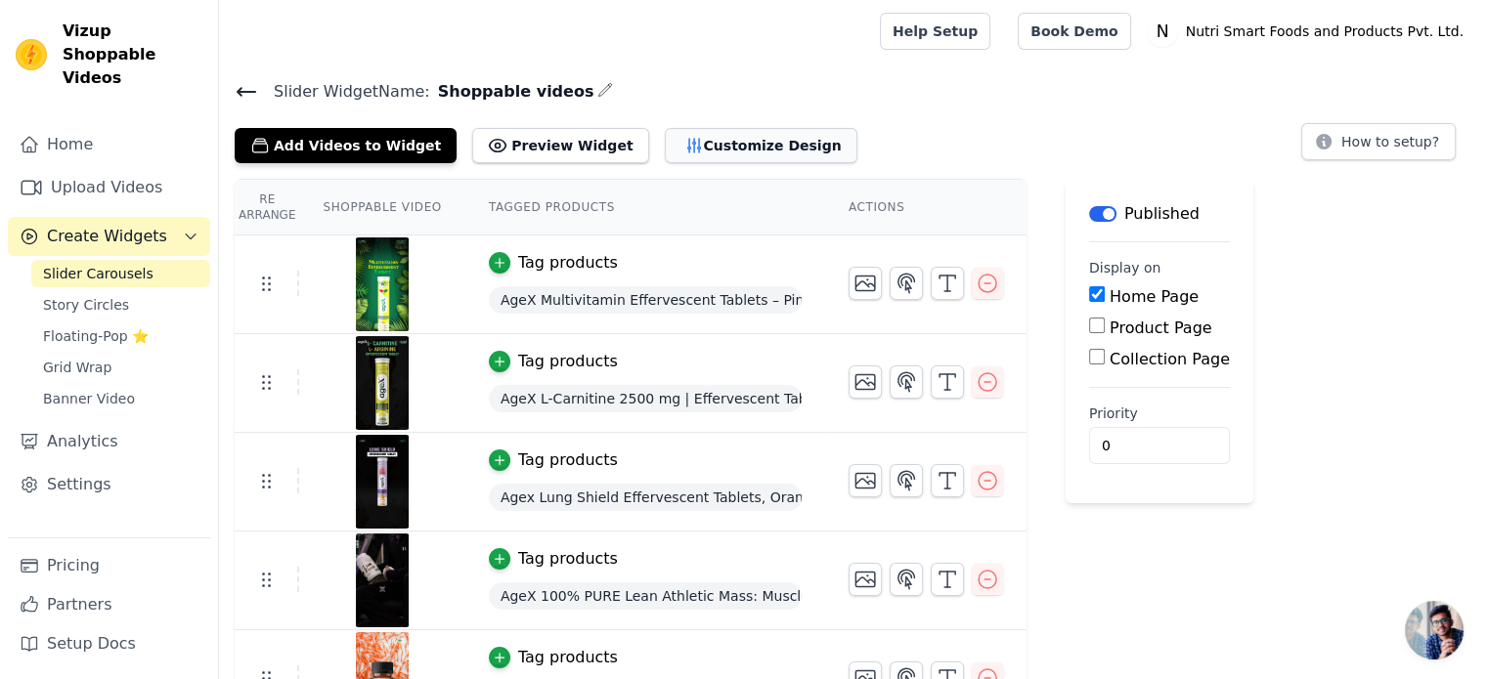
click at [727, 148] on button "Customize Design" at bounding box center [761, 145] width 193 height 35
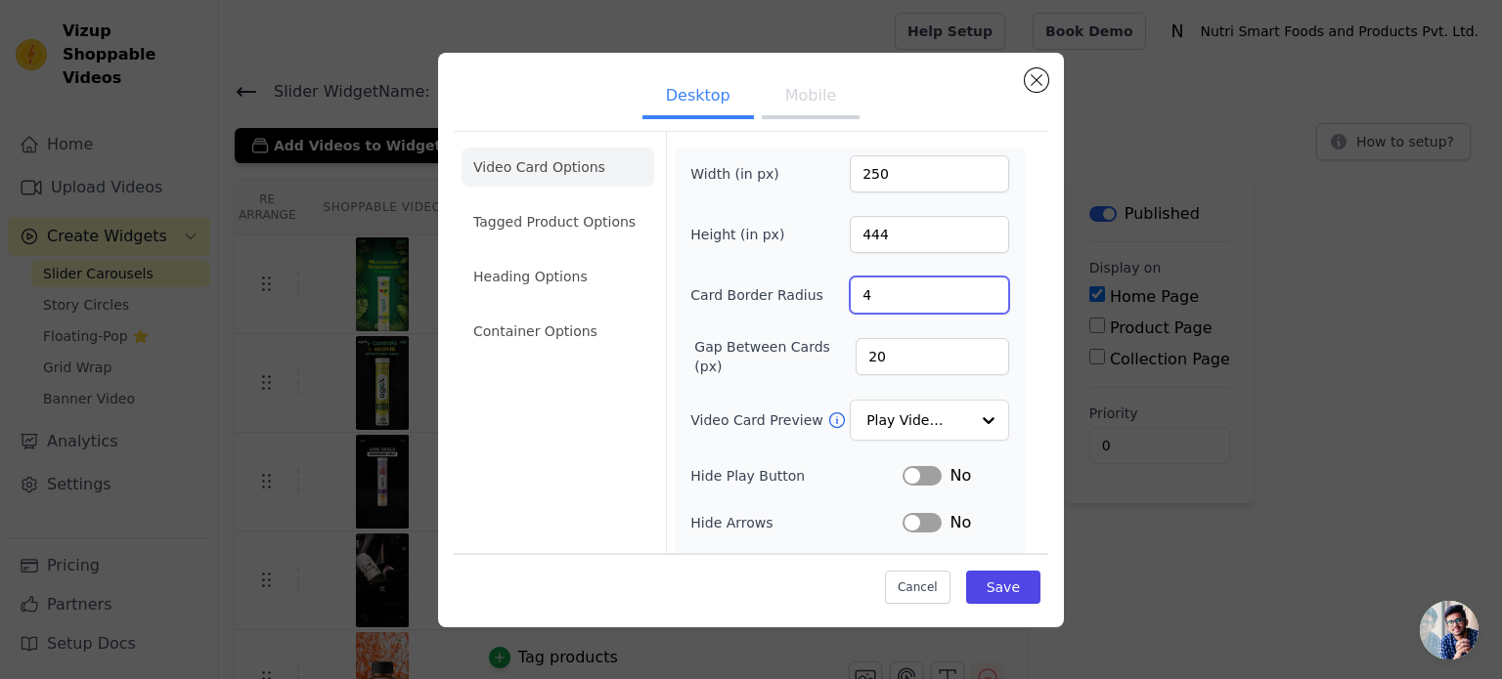
click at [853, 296] on input "4" at bounding box center [929, 295] width 159 height 37
type input "10"
click at [988, 576] on button "Save" at bounding box center [1003, 587] width 74 height 33
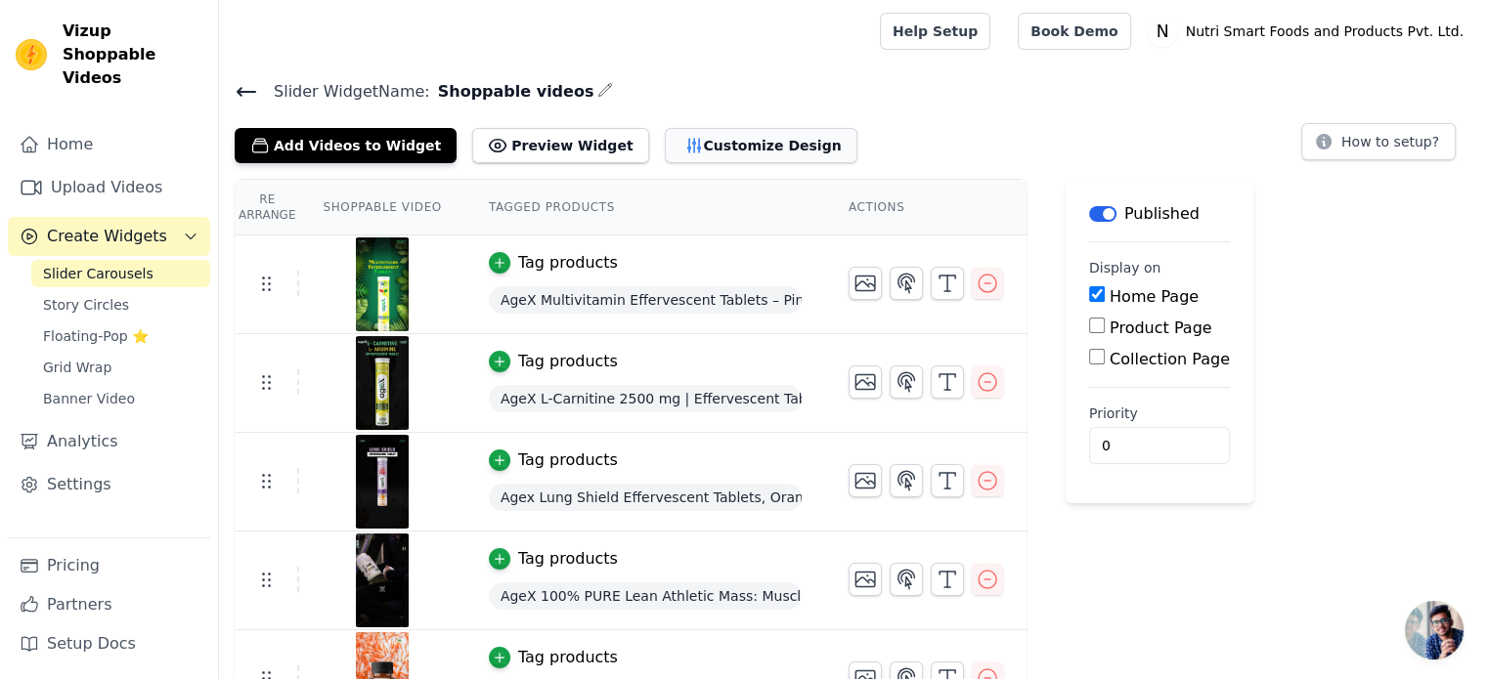
click at [725, 159] on button "Customize Design" at bounding box center [761, 145] width 193 height 35
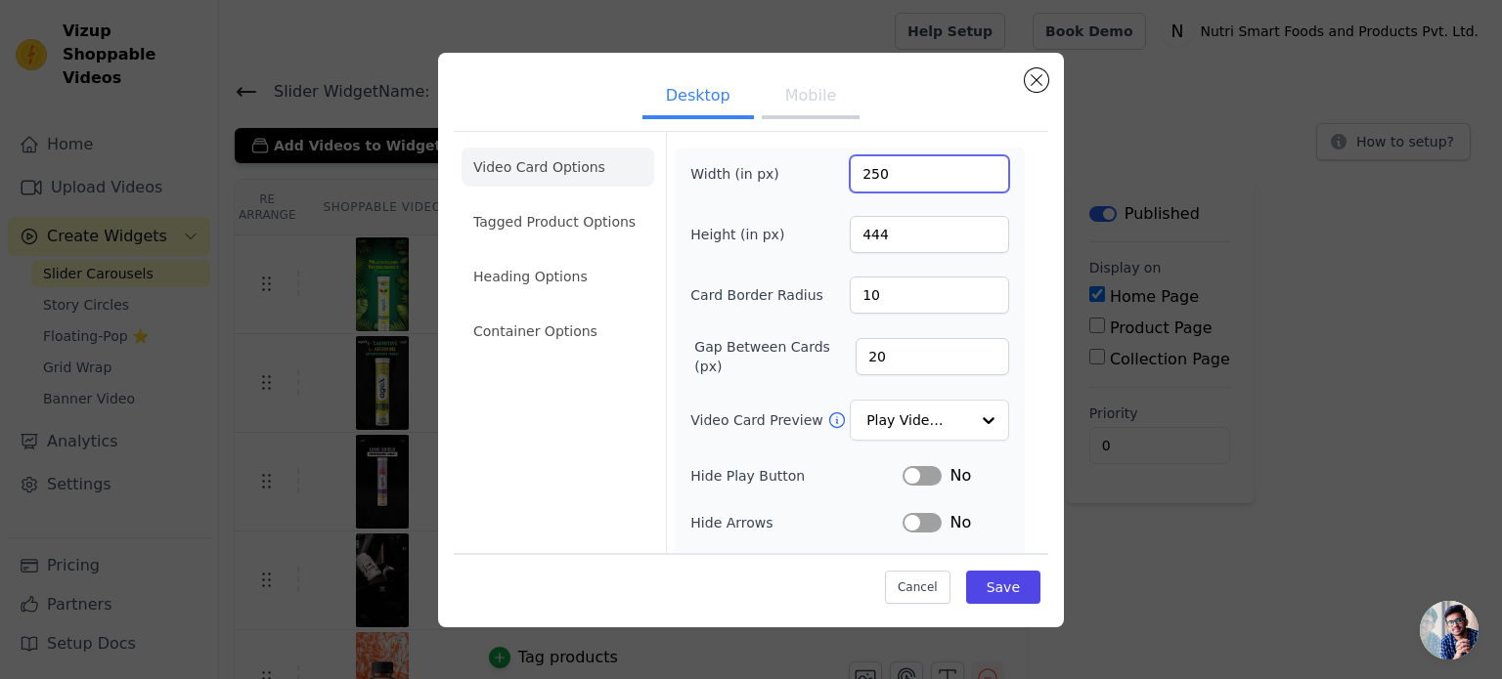
click at [852, 177] on input "250" at bounding box center [929, 173] width 159 height 37
type input "280"
type input "497"
click at [865, 370] on input "20" at bounding box center [931, 356] width 153 height 37
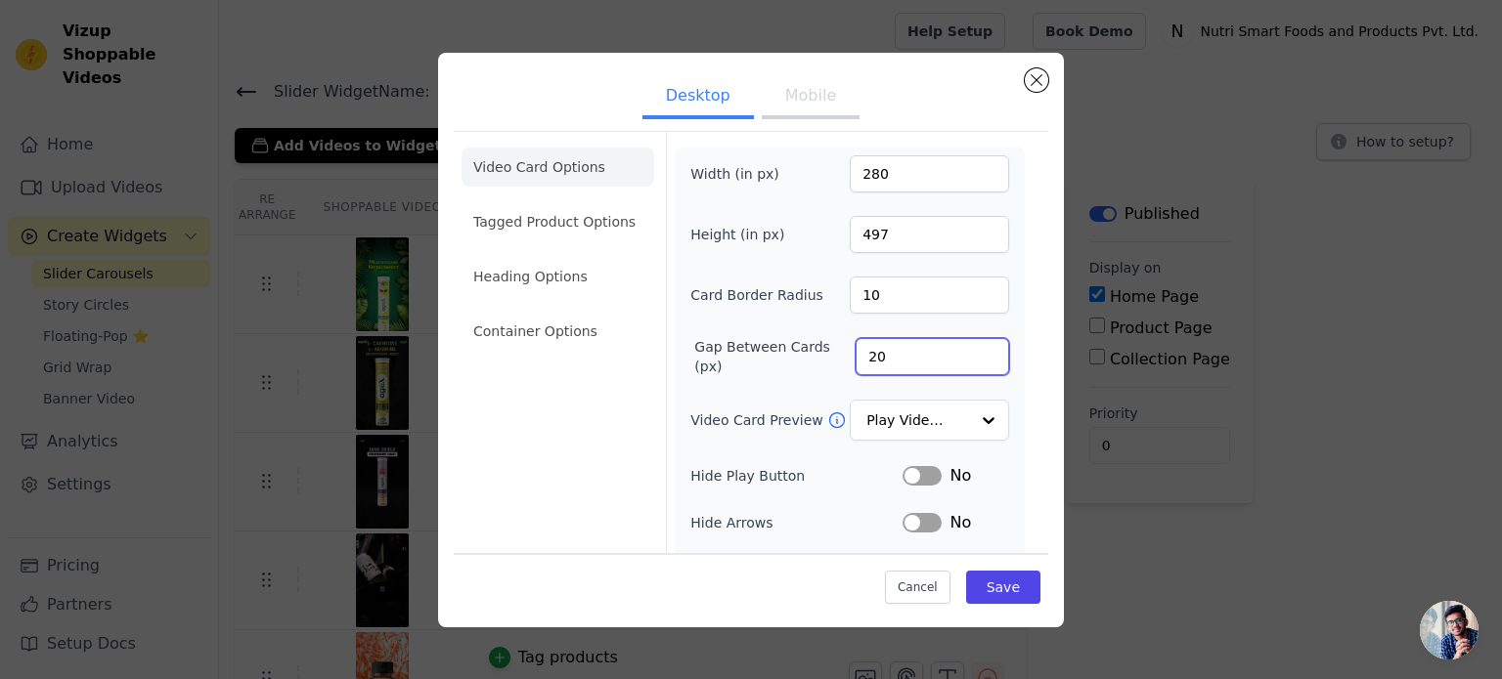
click at [865, 370] on input "20" at bounding box center [931, 356] width 153 height 37
click at [998, 589] on button "Save" at bounding box center [1003, 587] width 74 height 33
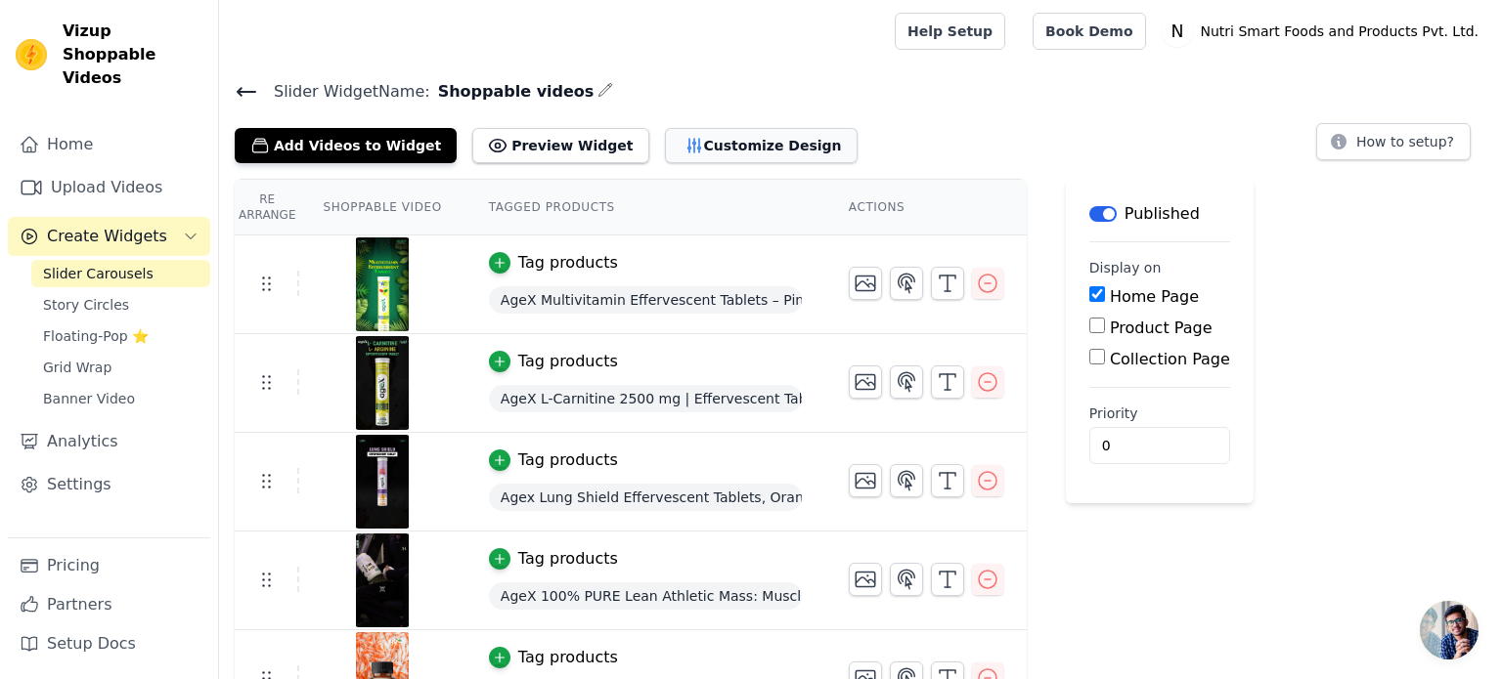
click at [687, 151] on button "Customize Design" at bounding box center [761, 145] width 193 height 35
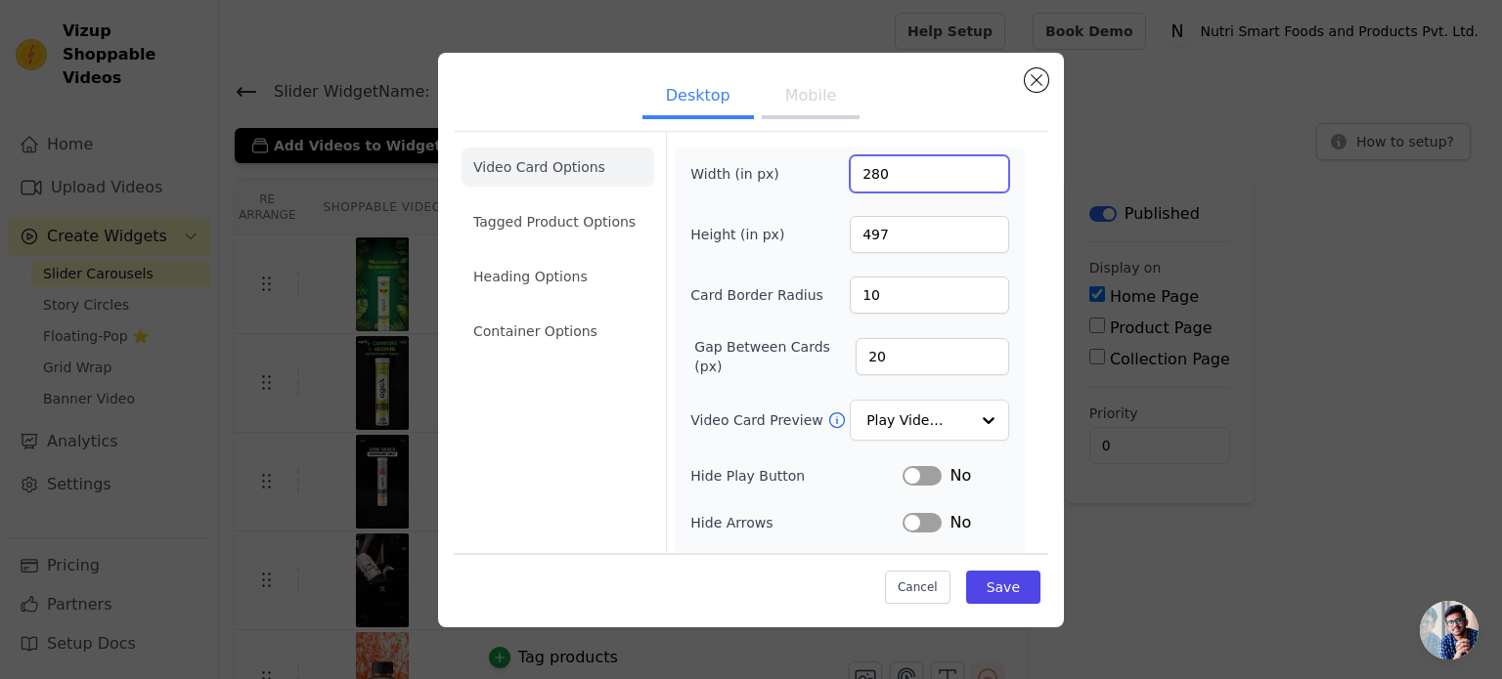
click at [865, 186] on input "280" at bounding box center [929, 173] width 159 height 37
type input "260"
type input "462"
click at [860, 347] on input "20" at bounding box center [931, 356] width 153 height 37
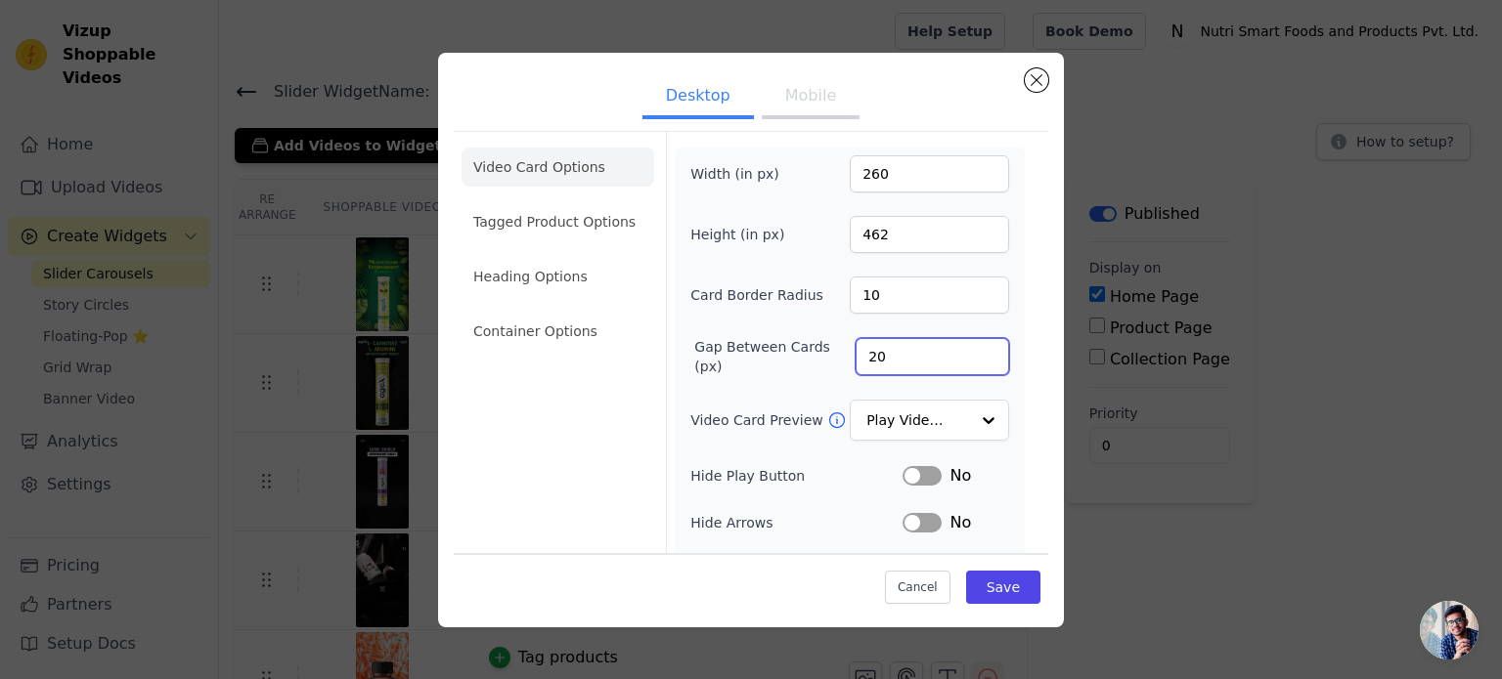
click at [860, 347] on input "20" at bounding box center [931, 356] width 153 height 37
type input "25"
click at [992, 582] on button "Save" at bounding box center [1003, 587] width 74 height 33
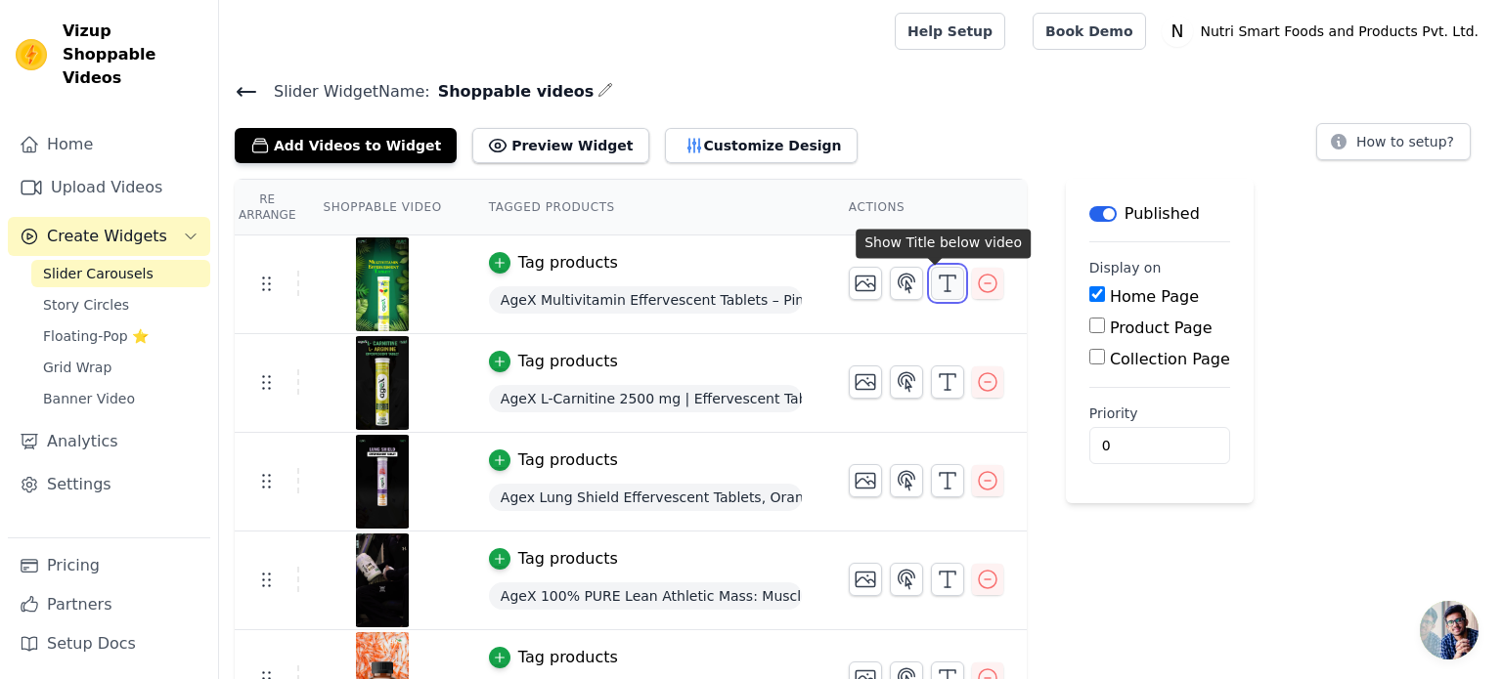
click at [940, 276] on polyline "button" at bounding box center [948, 277] width 16 height 3
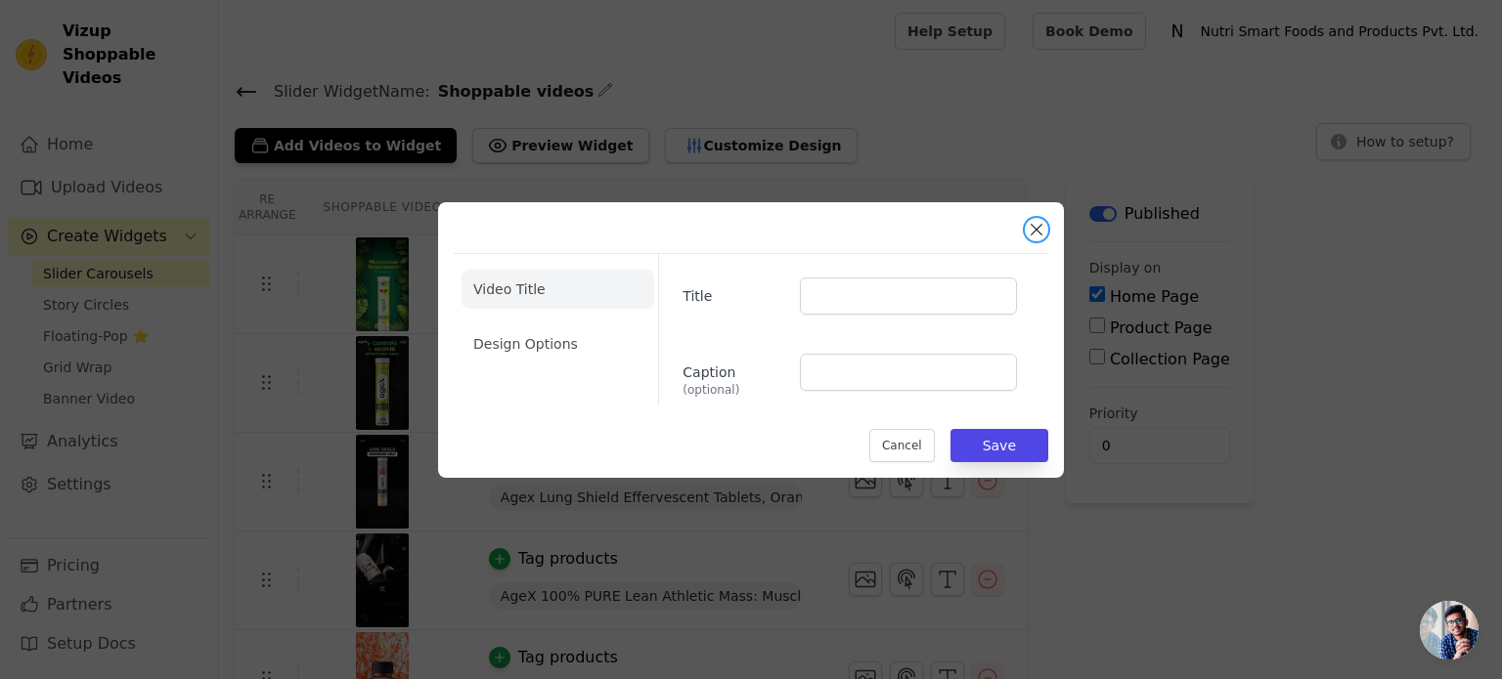
click at [1042, 237] on button "Close modal" at bounding box center [1036, 229] width 23 height 23
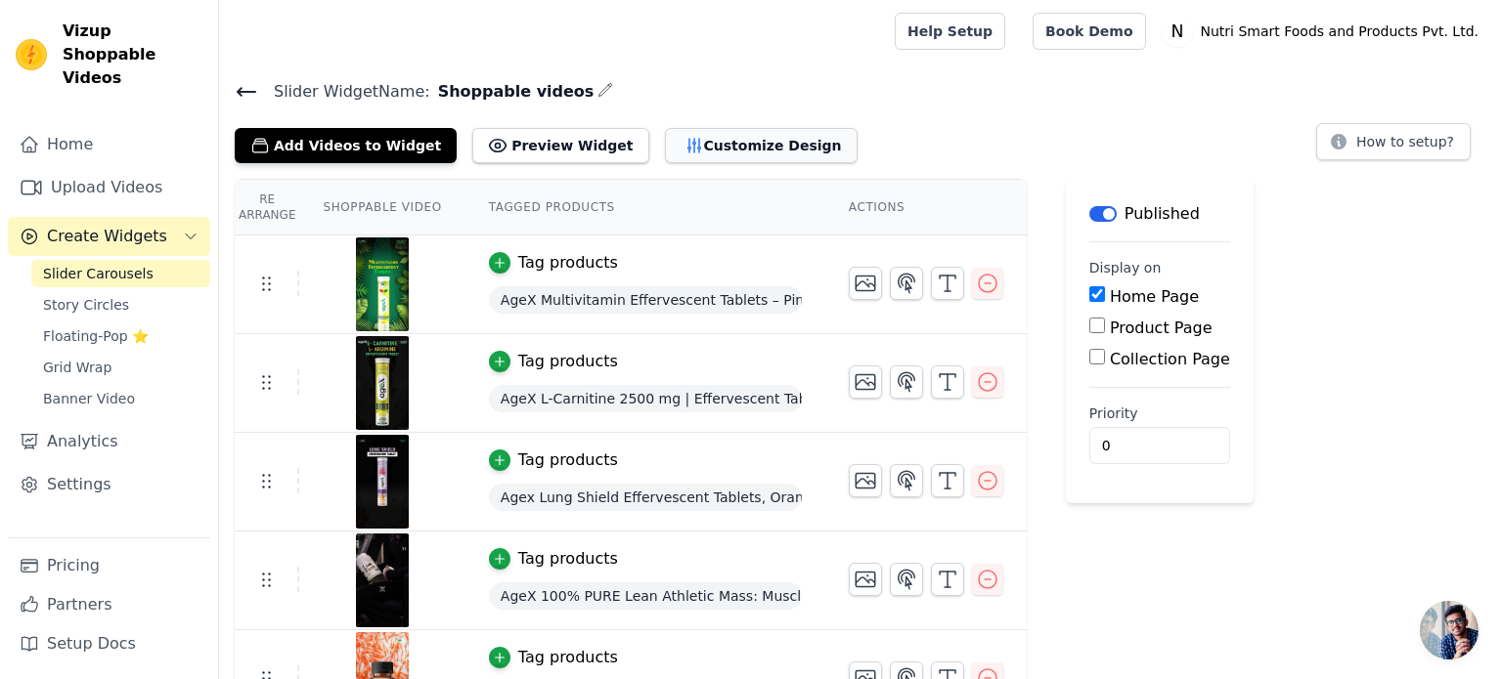
click at [688, 147] on button "Customize Design" at bounding box center [761, 145] width 193 height 35
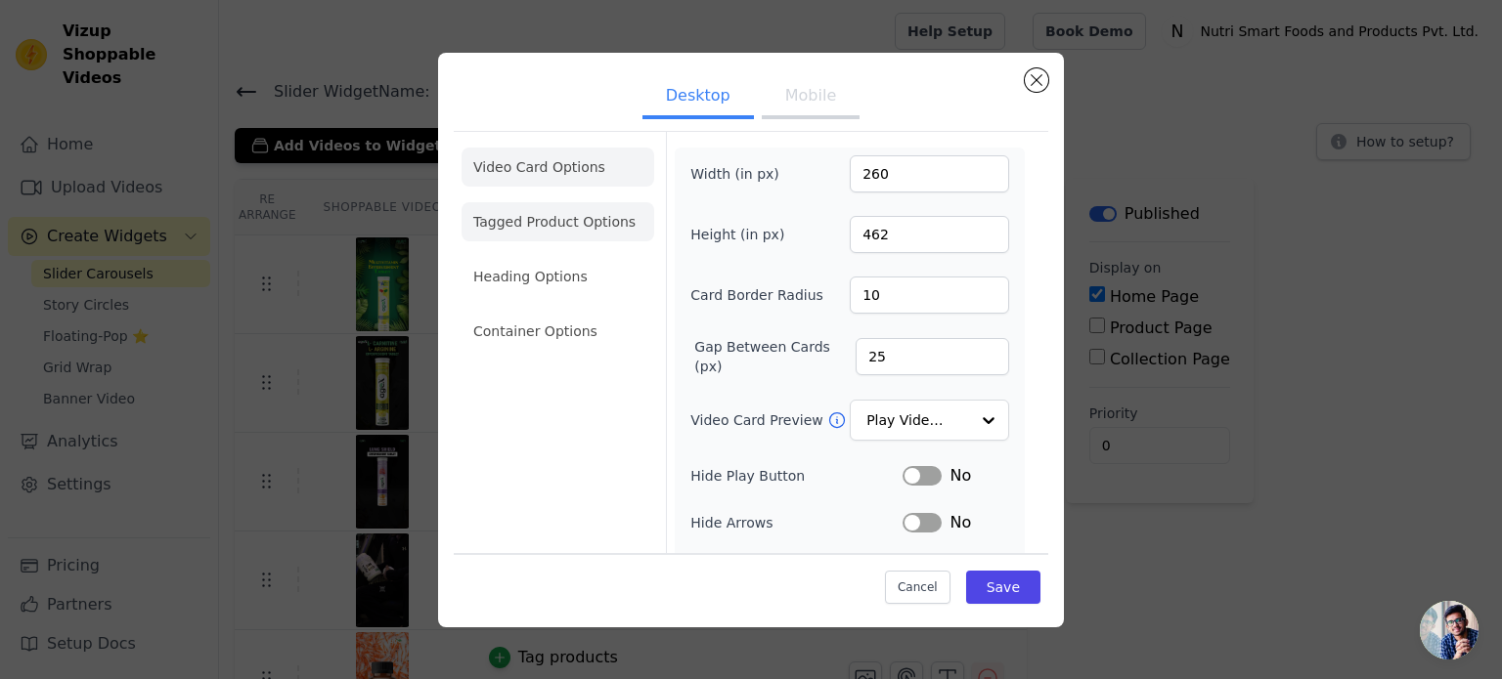
click at [536, 222] on li "Tagged Product Options" at bounding box center [557, 221] width 193 height 39
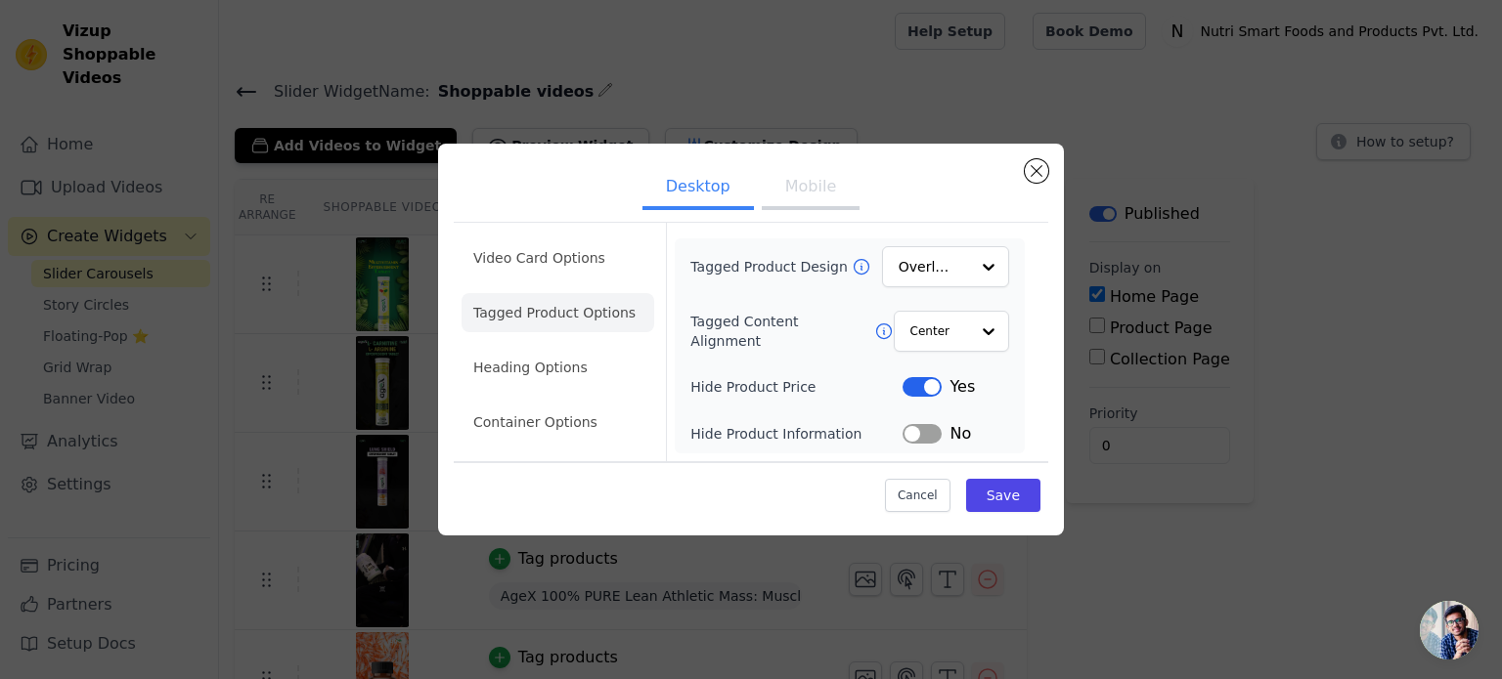
click at [931, 437] on button "Label" at bounding box center [921, 434] width 39 height 20
click at [1008, 503] on button "Save" at bounding box center [1003, 495] width 74 height 33
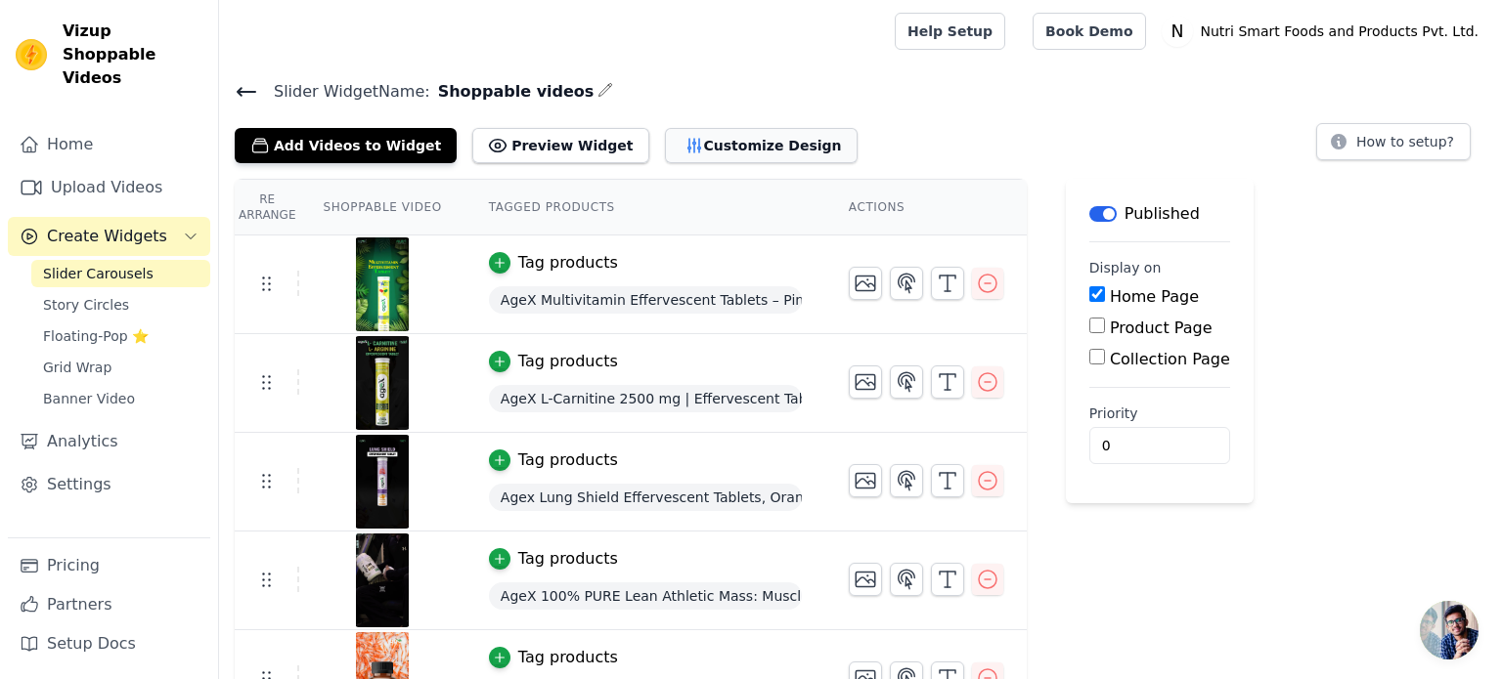
click at [727, 141] on button "Customize Design" at bounding box center [761, 145] width 193 height 35
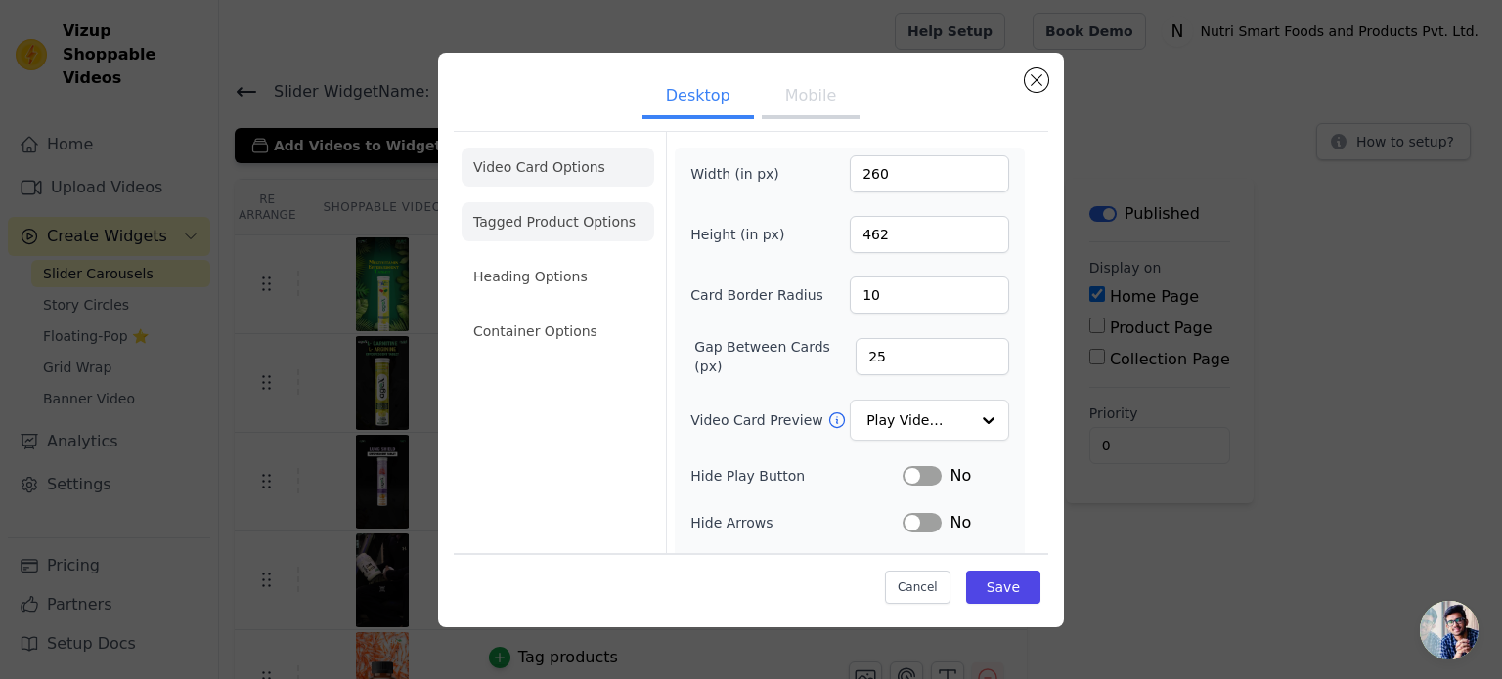
click at [547, 217] on li "Tagged Product Options" at bounding box center [557, 221] width 193 height 39
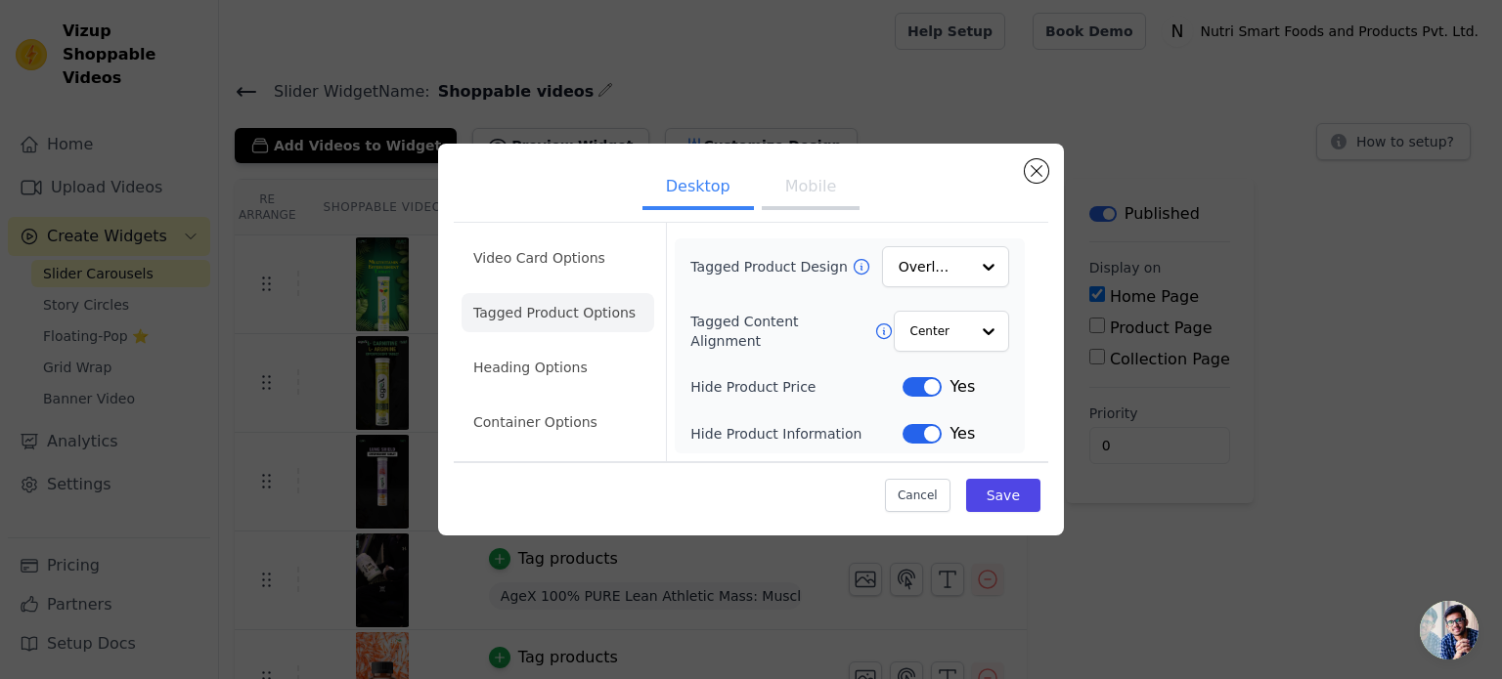
click at [919, 432] on button "Label" at bounding box center [921, 434] width 39 height 20
click at [954, 273] on input "Tagged Product Design" at bounding box center [933, 266] width 68 height 39
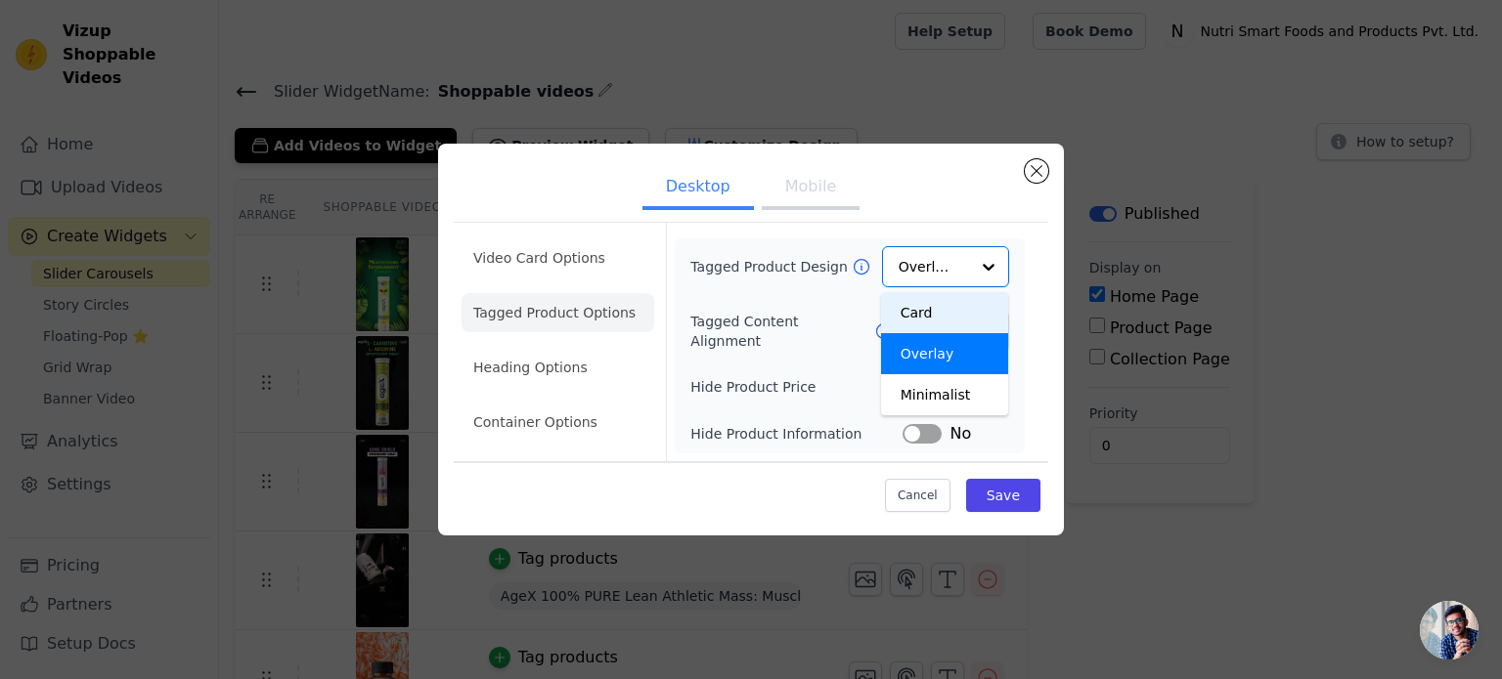
click at [763, 312] on div "Tagged Content Alignment Center" at bounding box center [849, 331] width 319 height 41
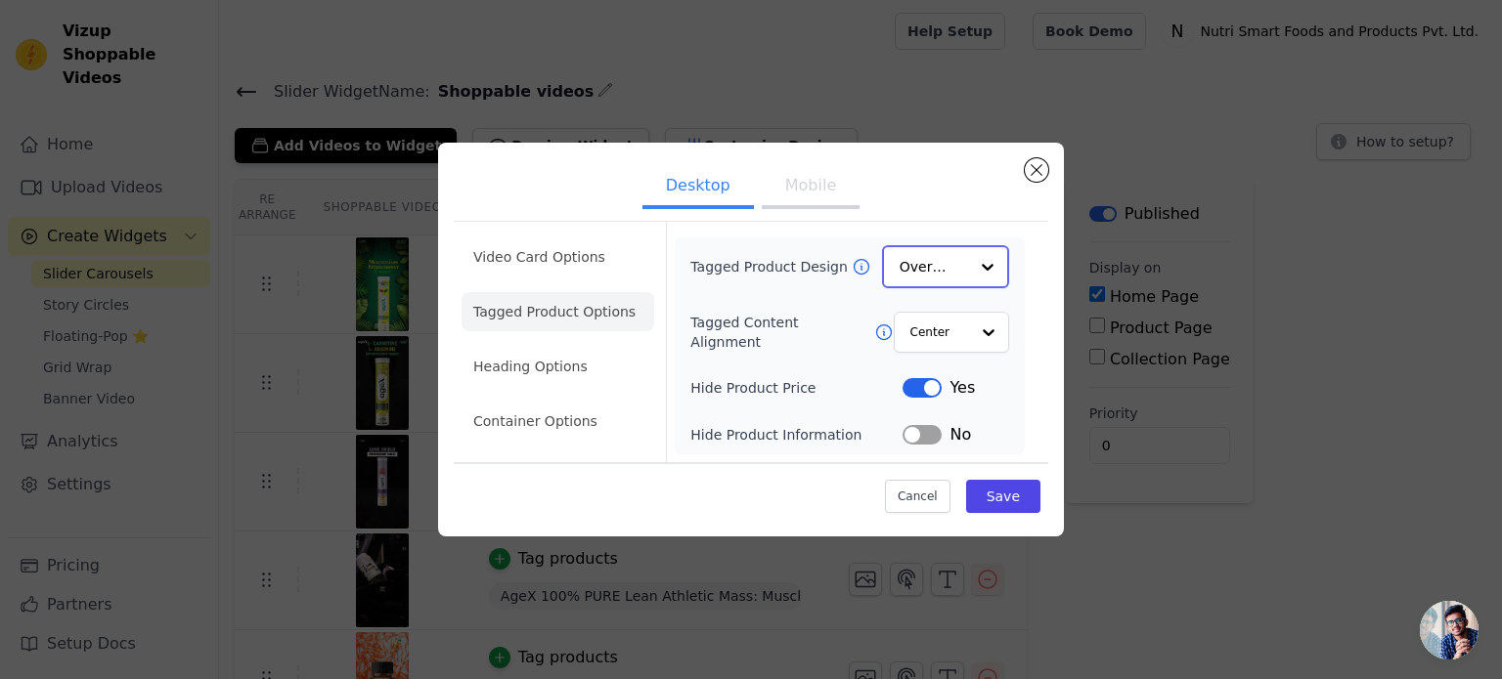
click at [941, 274] on input "Tagged Product Design" at bounding box center [933, 266] width 68 height 39
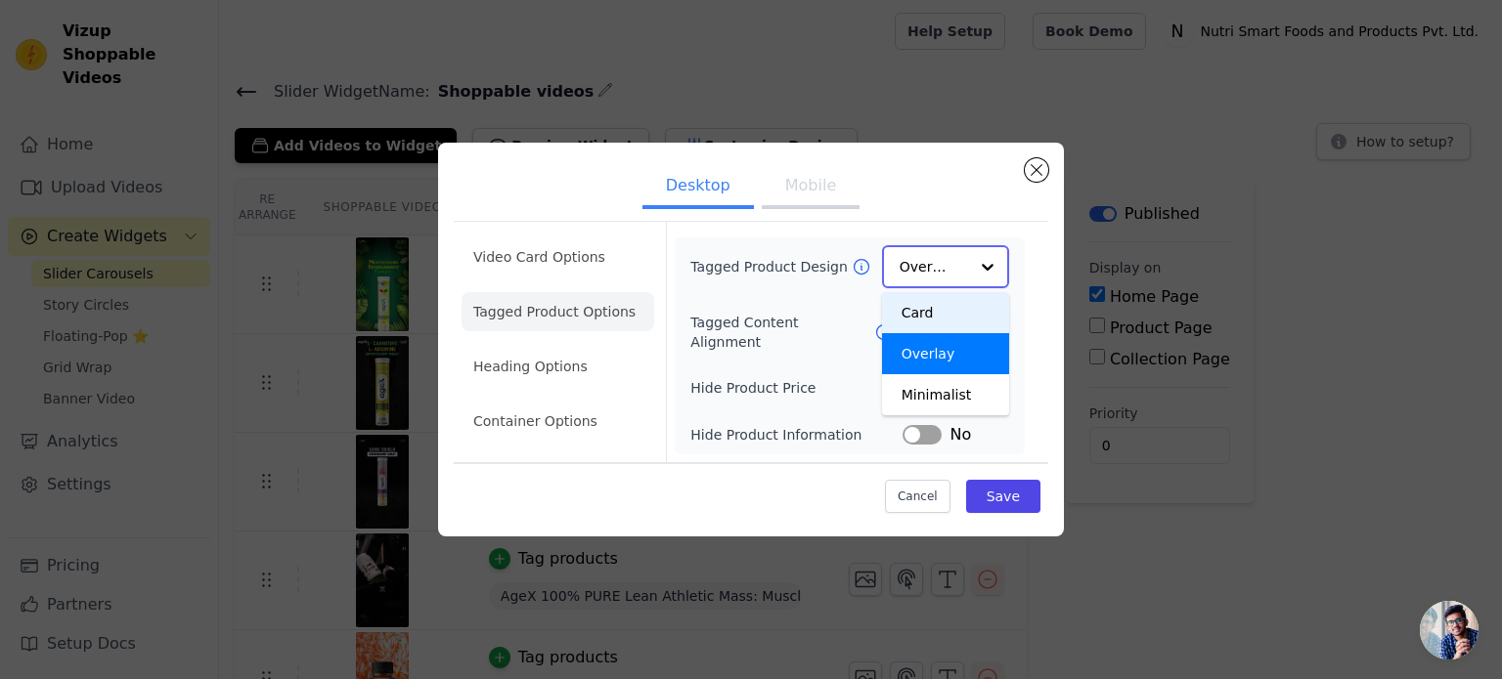
click at [952, 306] on div "Card" at bounding box center [945, 312] width 127 height 41
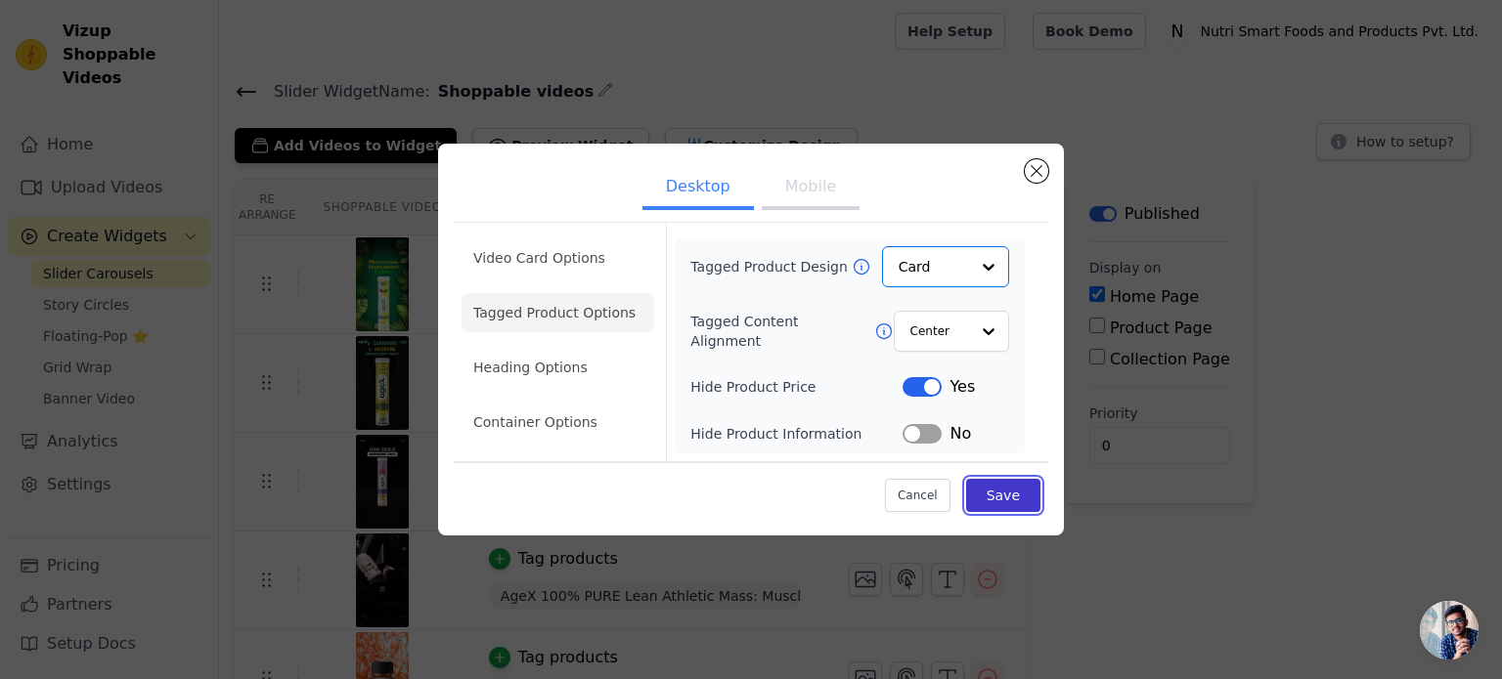
click at [1009, 493] on button "Save" at bounding box center [1003, 495] width 74 height 33
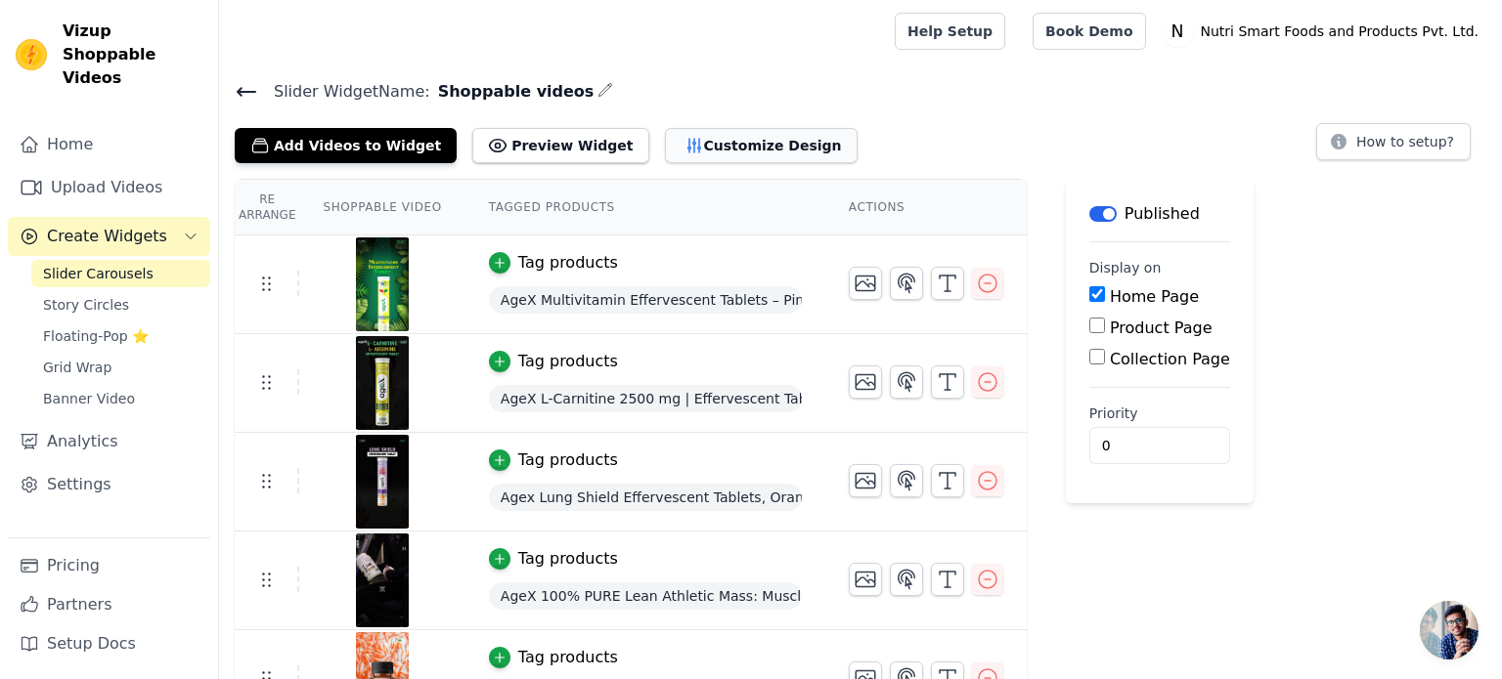
click at [675, 140] on button "Customize Design" at bounding box center [761, 145] width 193 height 35
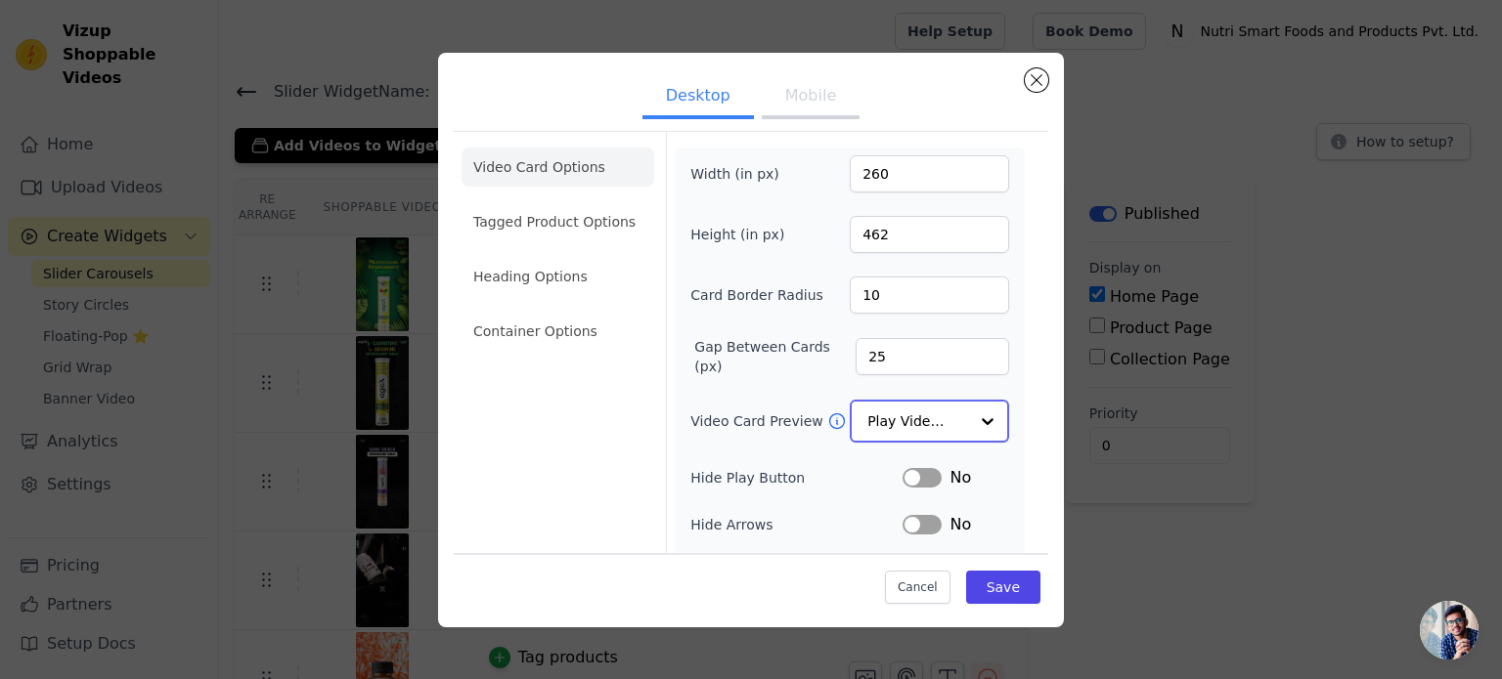
click at [979, 422] on div at bounding box center [987, 421] width 39 height 39
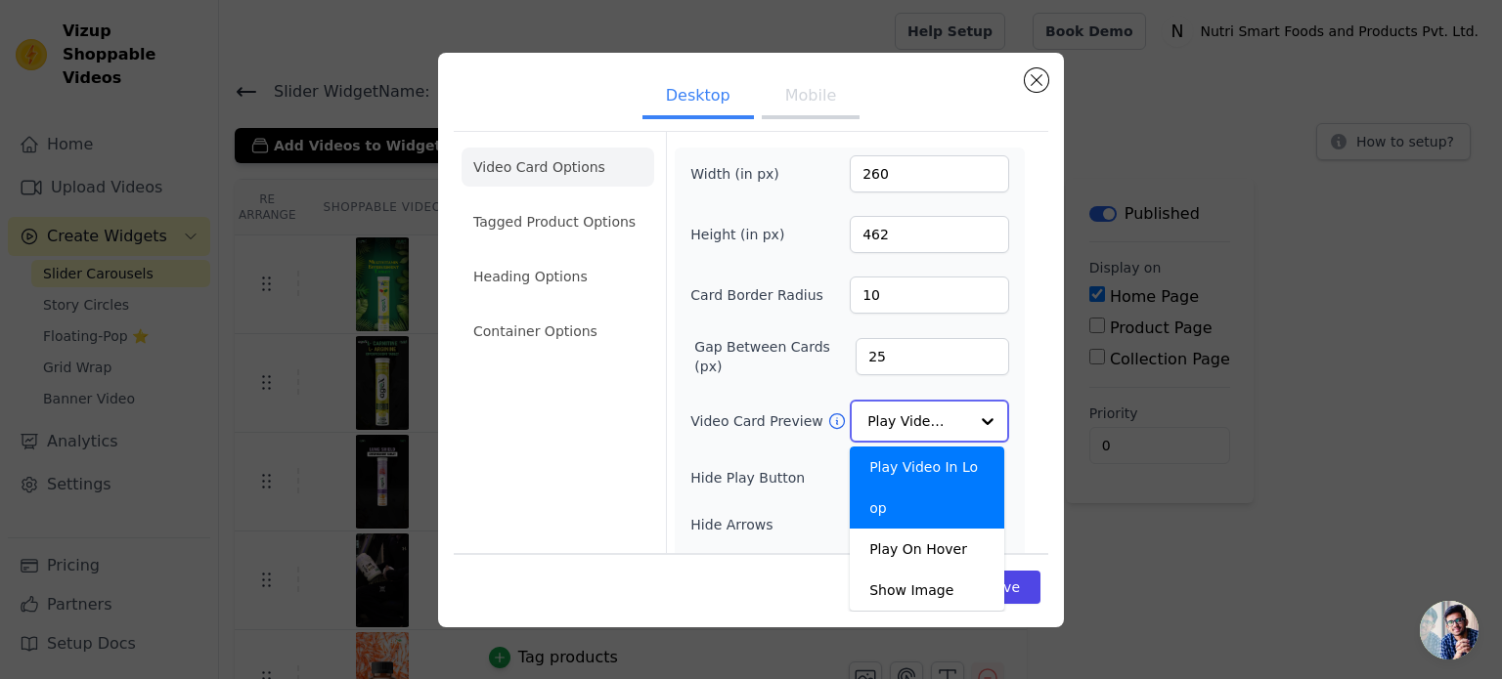
click at [979, 422] on div at bounding box center [987, 421] width 39 height 39
click at [543, 238] on li "Tagged Product Options" at bounding box center [557, 221] width 193 height 39
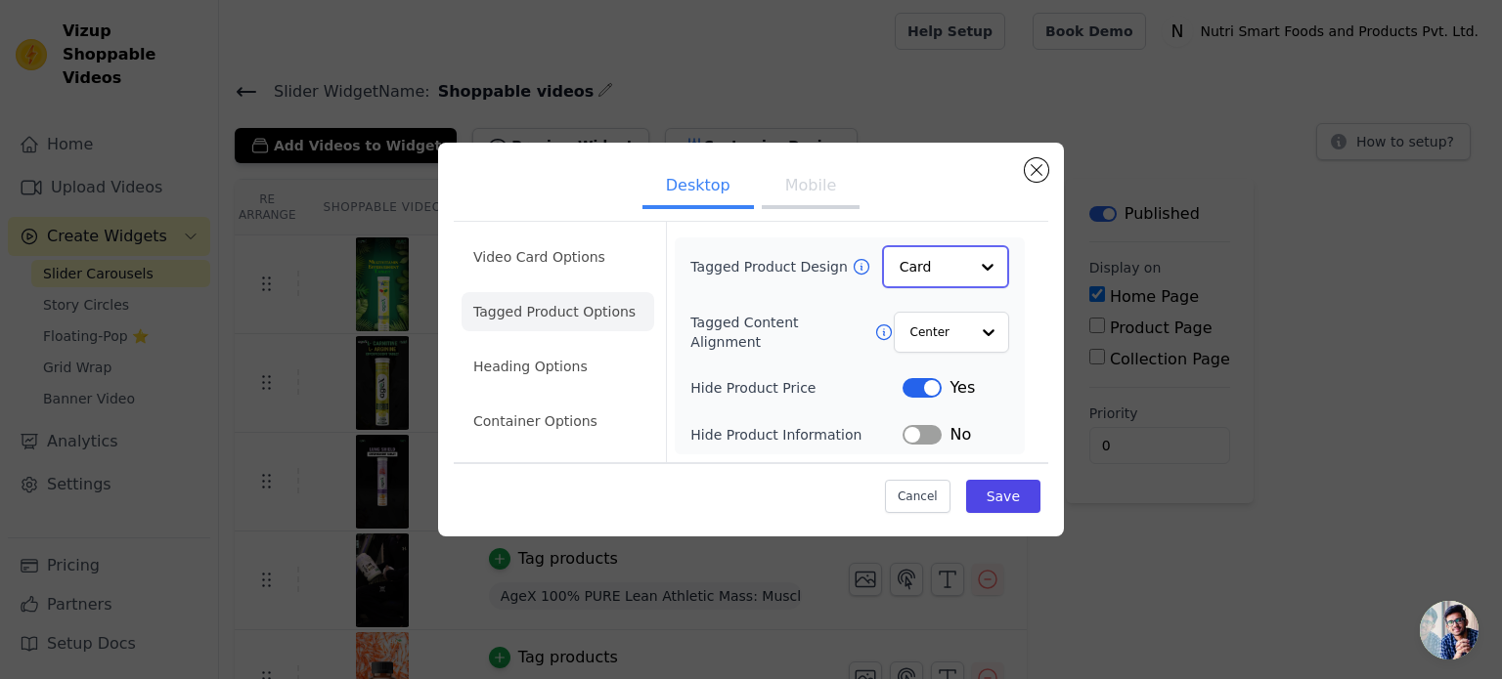
click at [982, 262] on div at bounding box center [987, 266] width 39 height 39
click at [969, 355] on div "Overlay" at bounding box center [945, 353] width 127 height 41
click at [1006, 499] on button "Save" at bounding box center [1003, 495] width 74 height 33
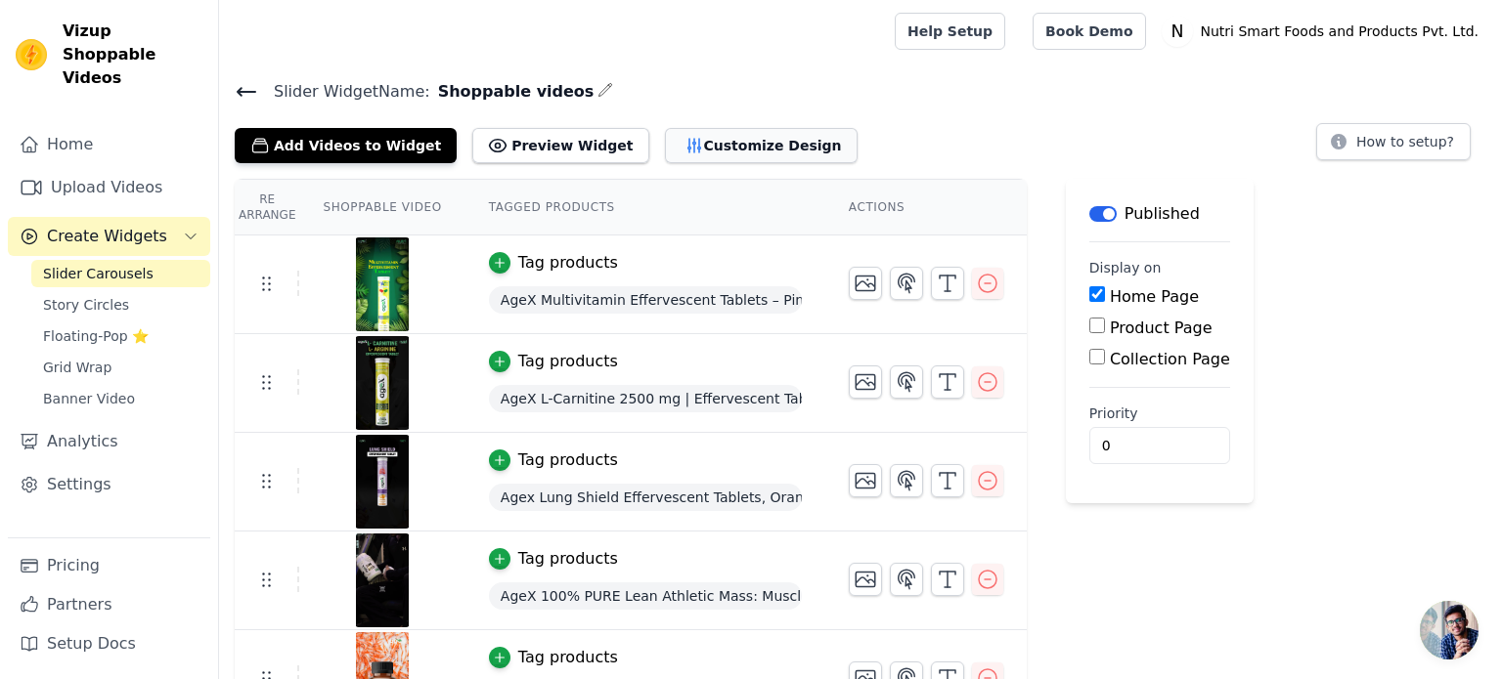
click at [671, 136] on button "Customize Design" at bounding box center [761, 145] width 193 height 35
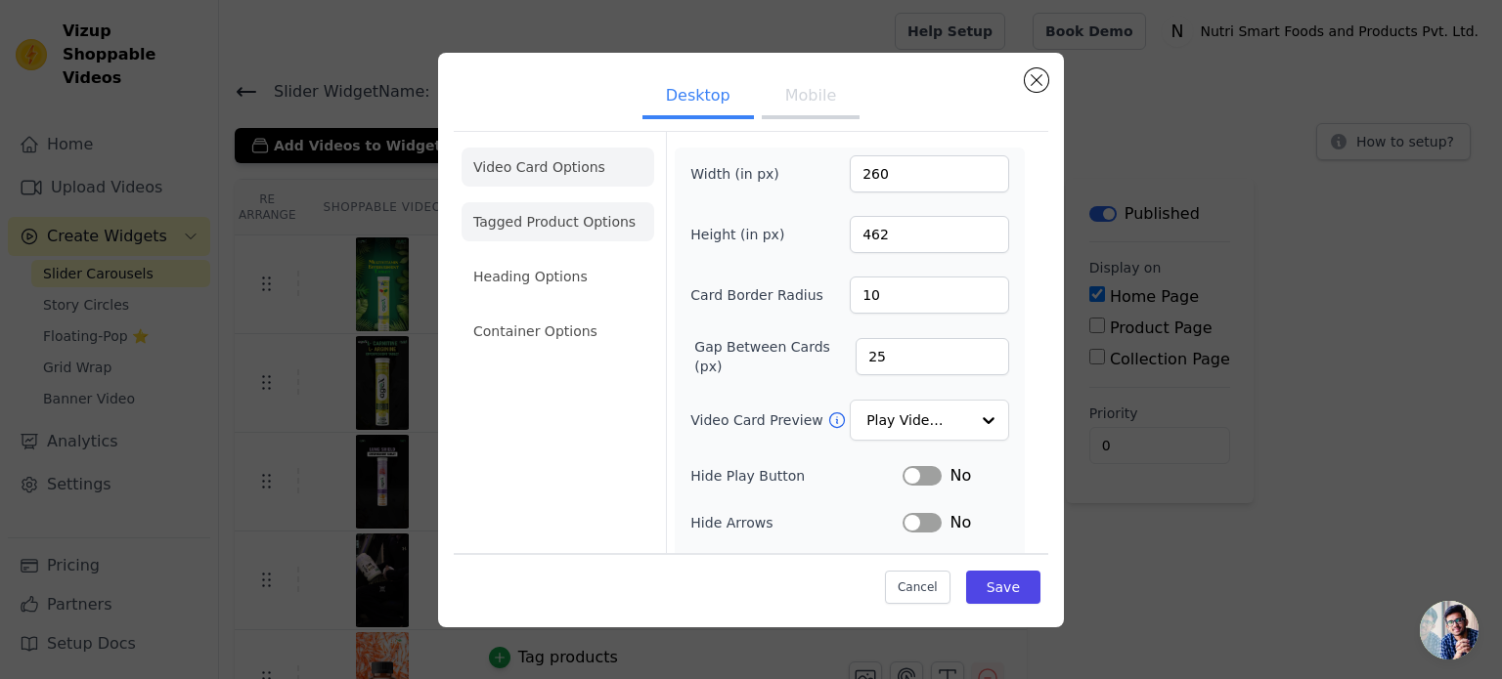
click at [526, 266] on li "Heading Options" at bounding box center [557, 276] width 193 height 39
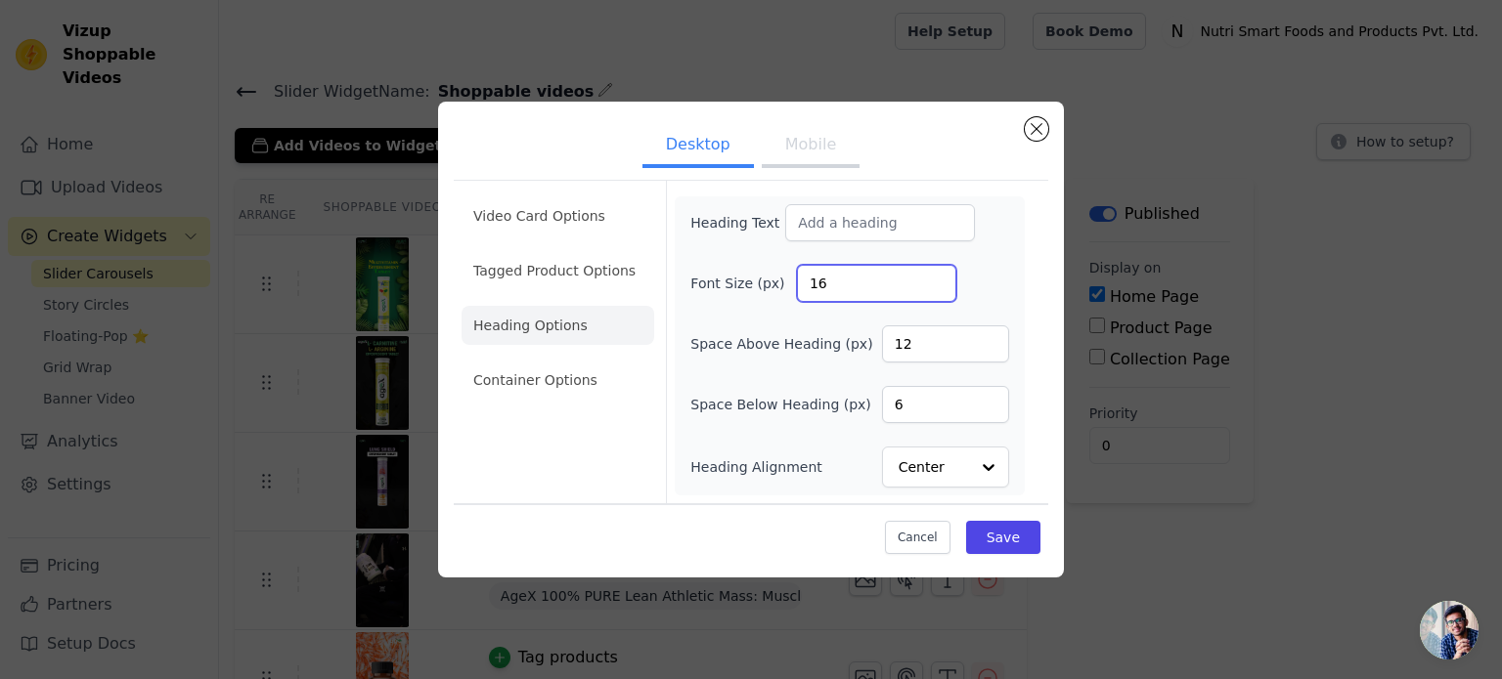
click at [825, 289] on input "16" at bounding box center [876, 283] width 159 height 37
click at [821, 285] on input "16" at bounding box center [876, 283] width 159 height 37
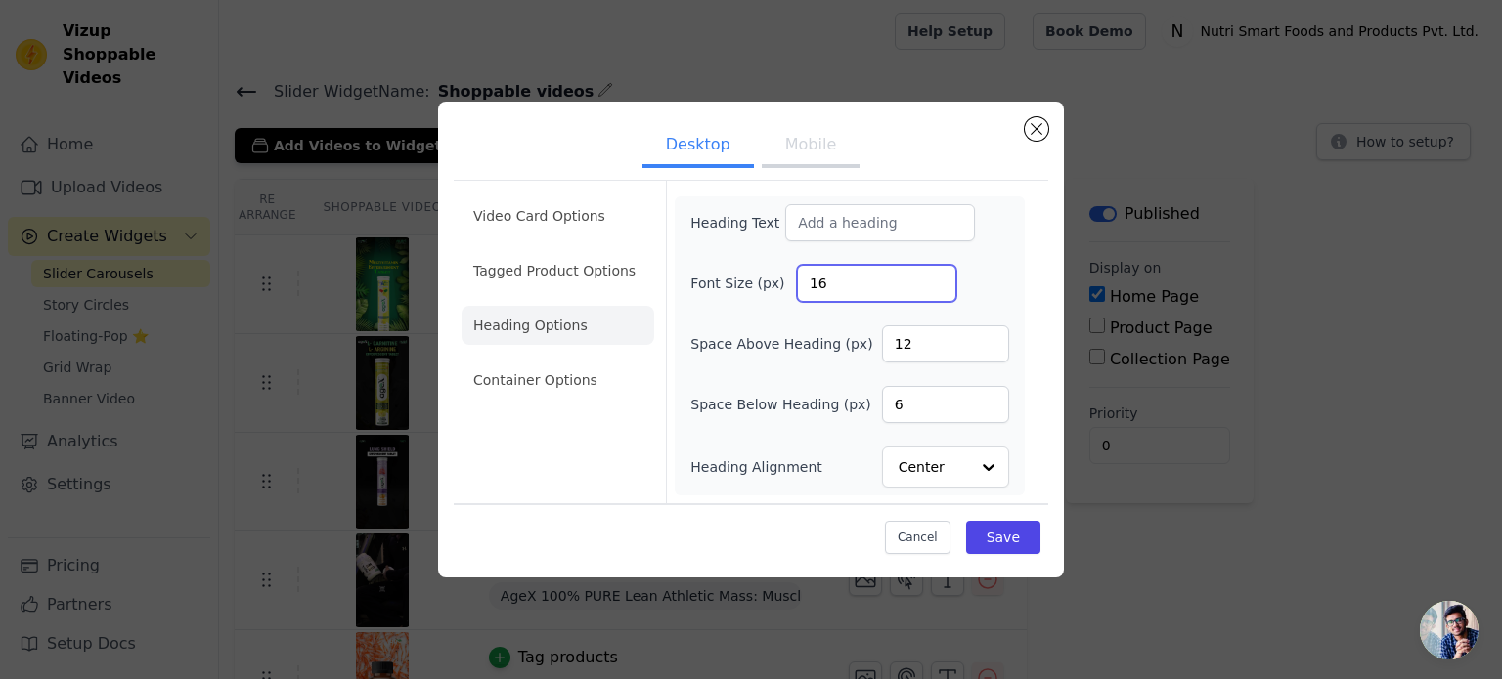
click at [813, 284] on input "16" at bounding box center [876, 283] width 159 height 37
type input "20"
click at [998, 534] on button "Save" at bounding box center [1003, 537] width 74 height 33
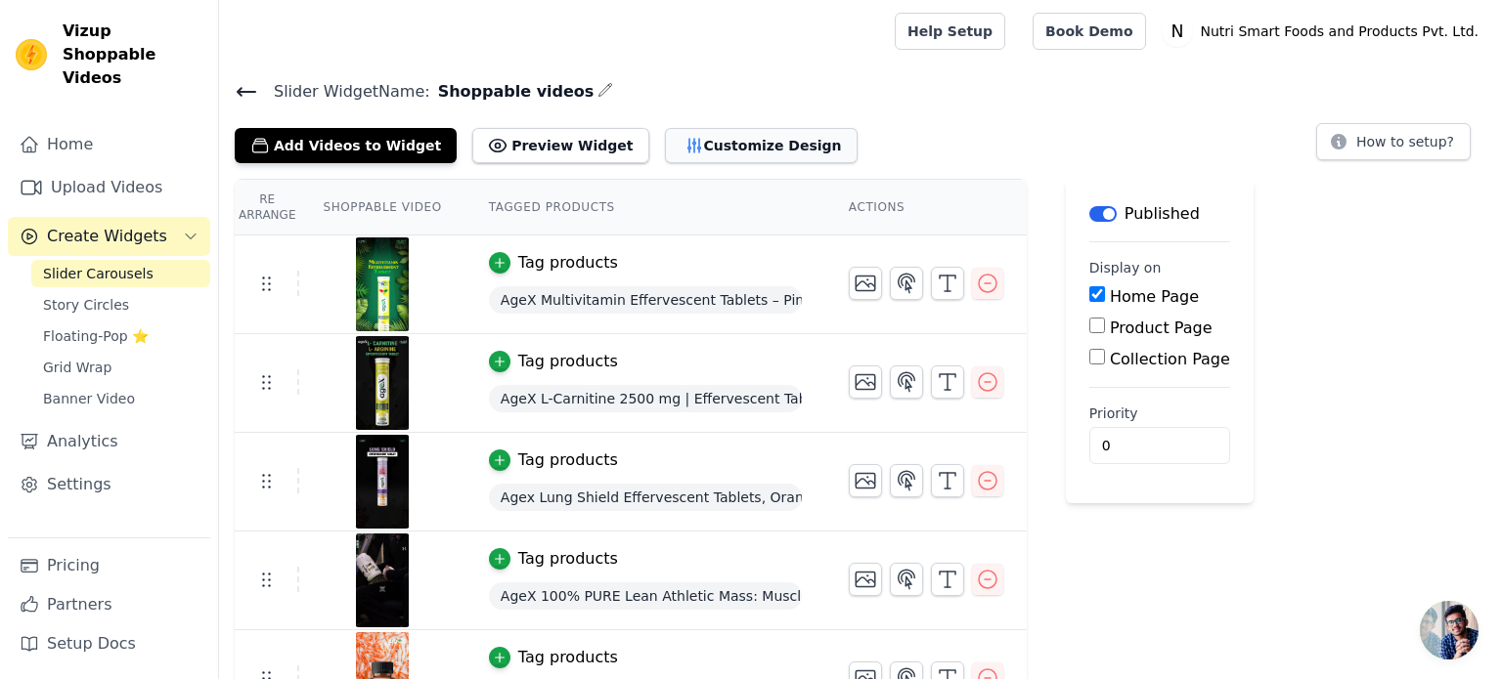
click at [684, 151] on button "Customize Design" at bounding box center [761, 145] width 193 height 35
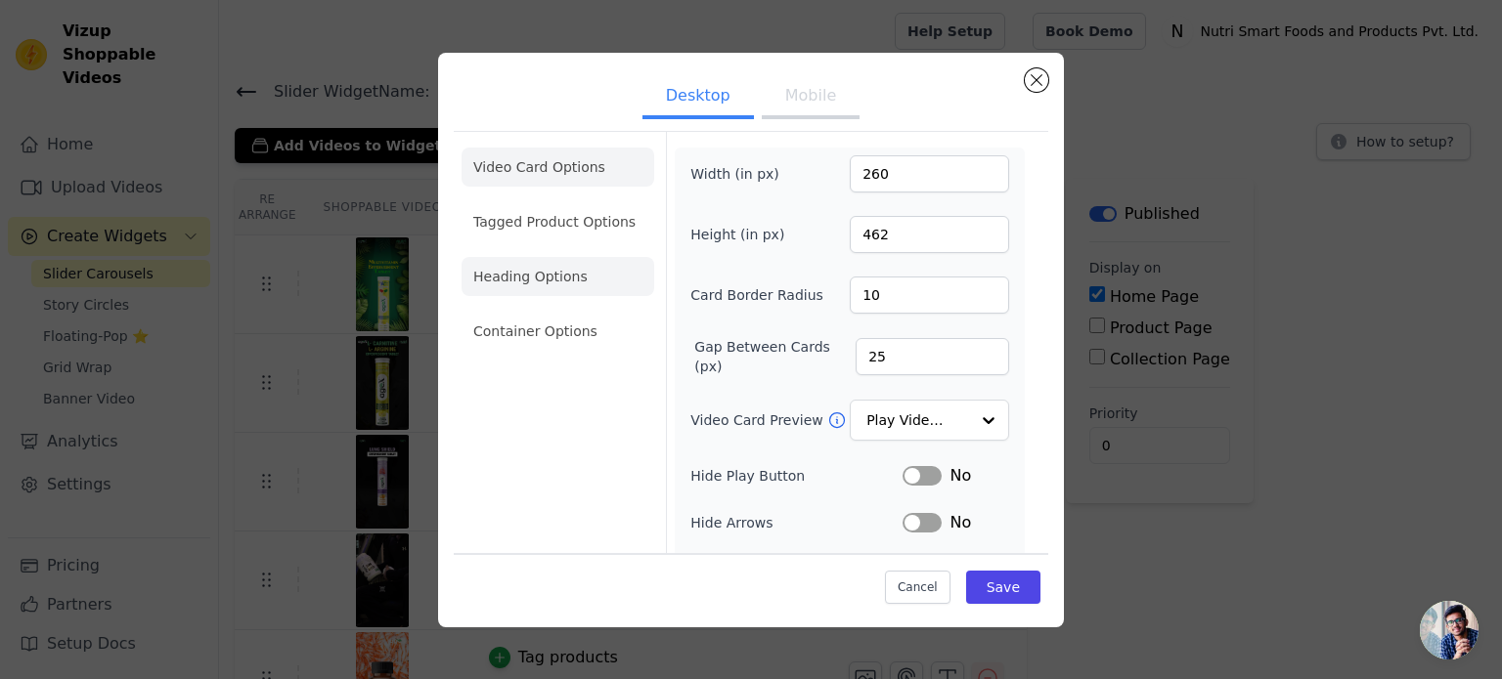
click at [507, 286] on li "Heading Options" at bounding box center [557, 276] width 193 height 39
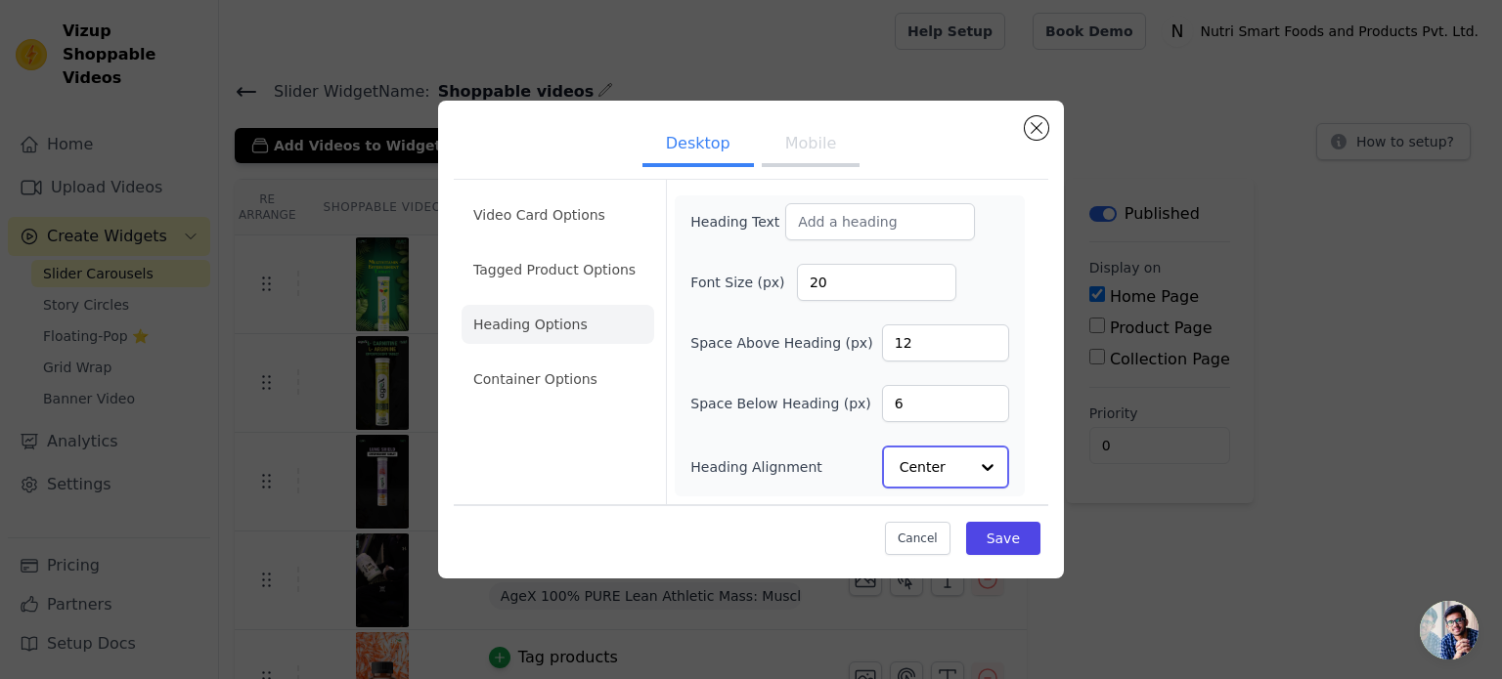
click at [964, 477] on input "Heading Alignment" at bounding box center [933, 467] width 68 height 39
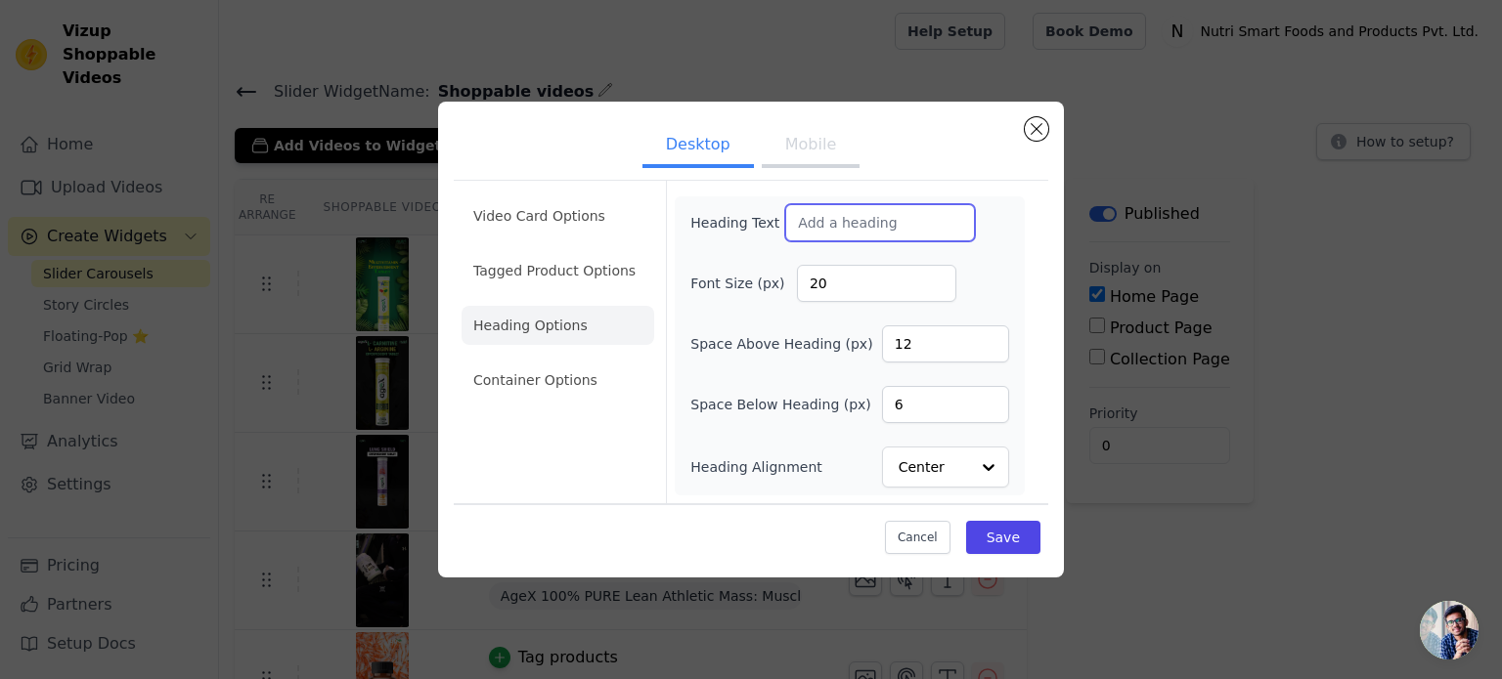
click at [829, 223] on input "Heading Text" at bounding box center [880, 222] width 190 height 37
click at [567, 390] on li "Container Options" at bounding box center [557, 380] width 193 height 39
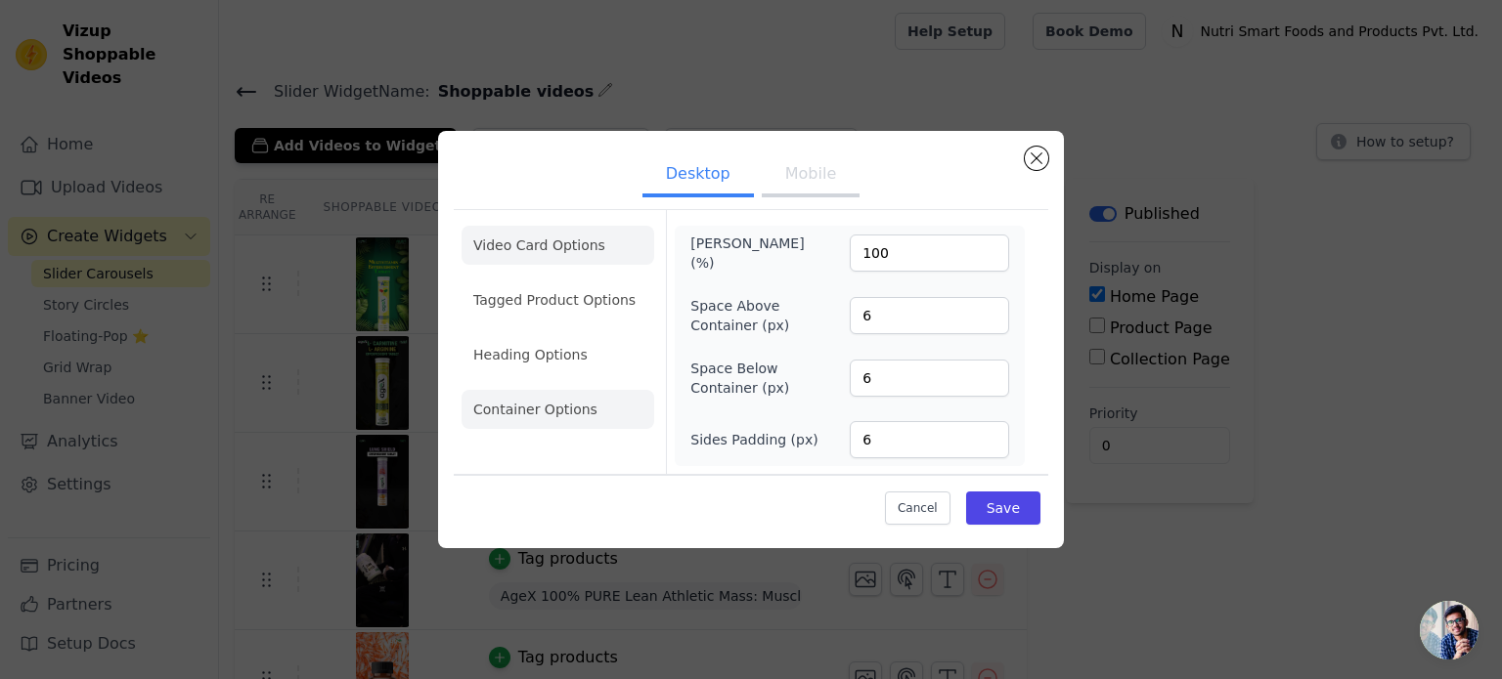
click at [561, 261] on li "Video Card Options" at bounding box center [557, 245] width 193 height 39
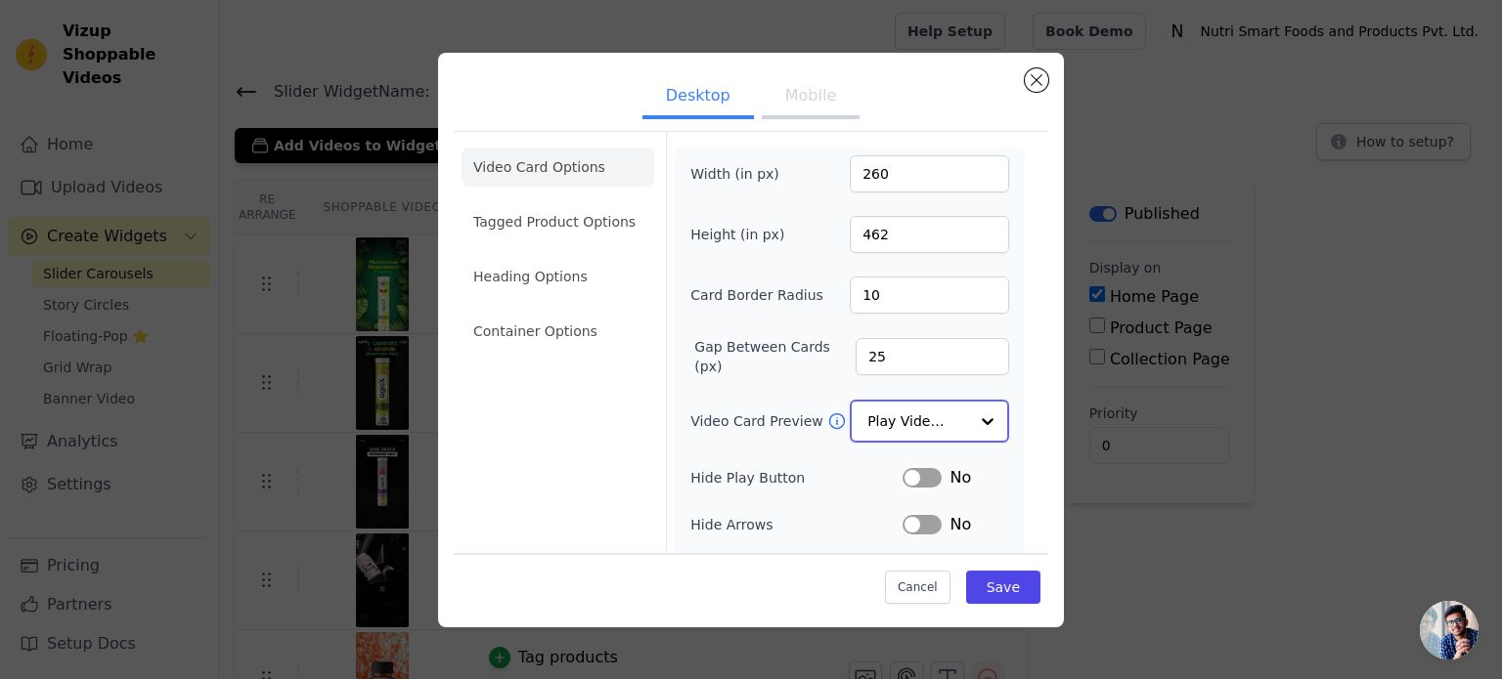
click at [941, 411] on input "Video Card Preview" at bounding box center [917, 421] width 101 height 39
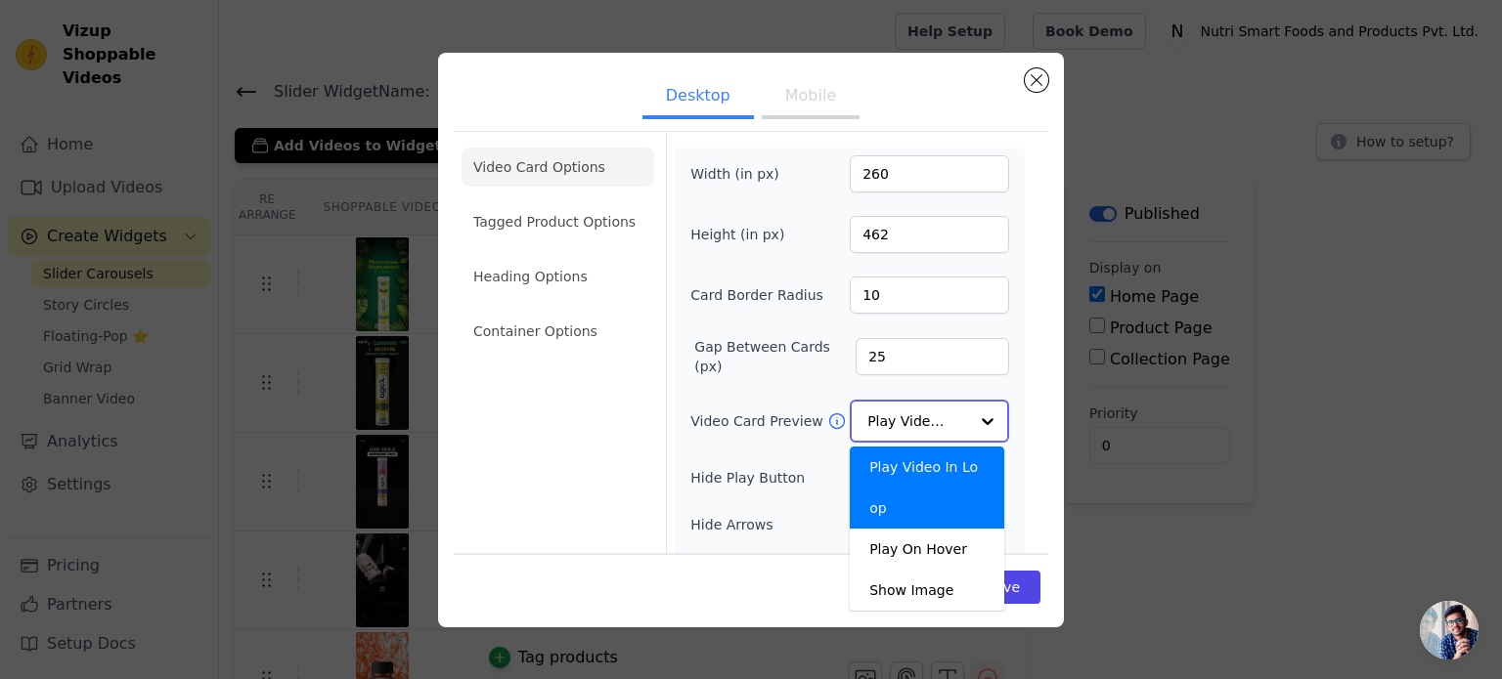
click at [941, 411] on input "Video Card Preview" at bounding box center [917, 421] width 101 height 39
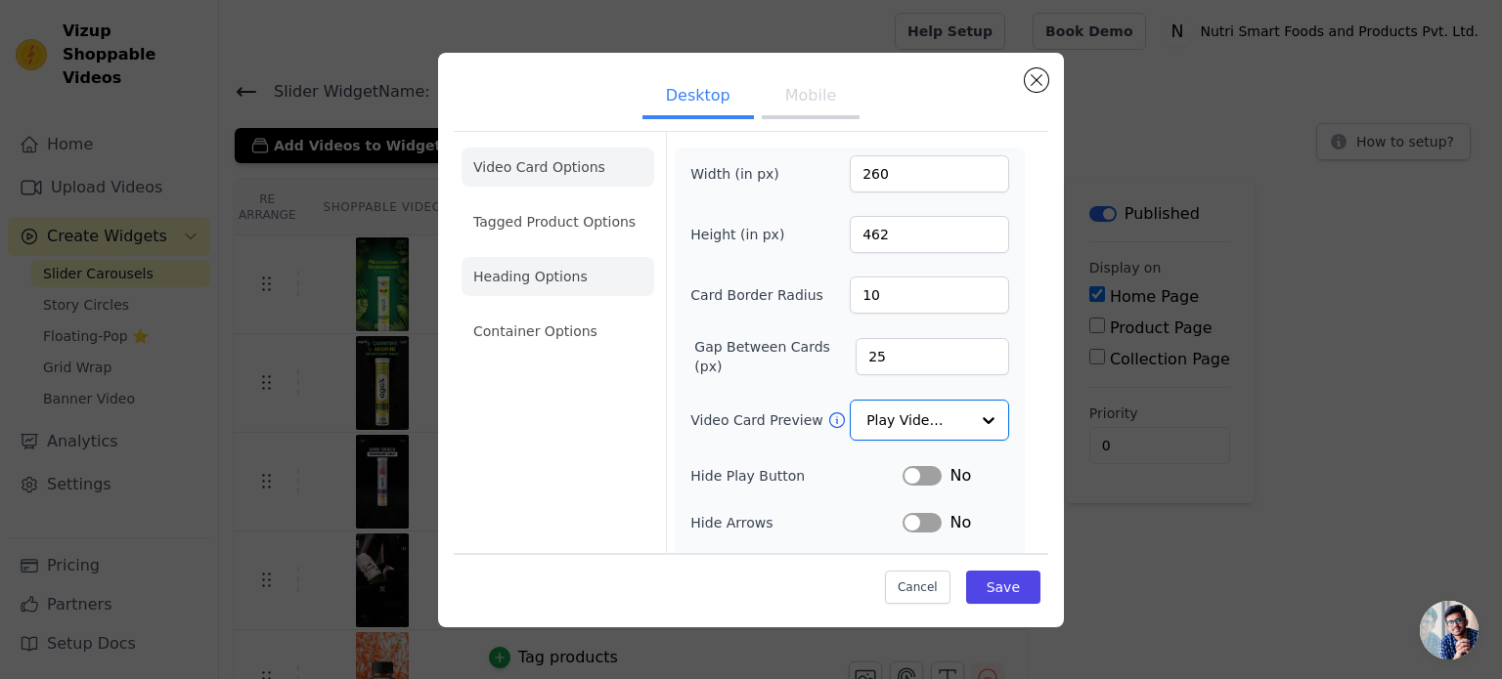
click at [570, 273] on li "Heading Options" at bounding box center [557, 276] width 193 height 39
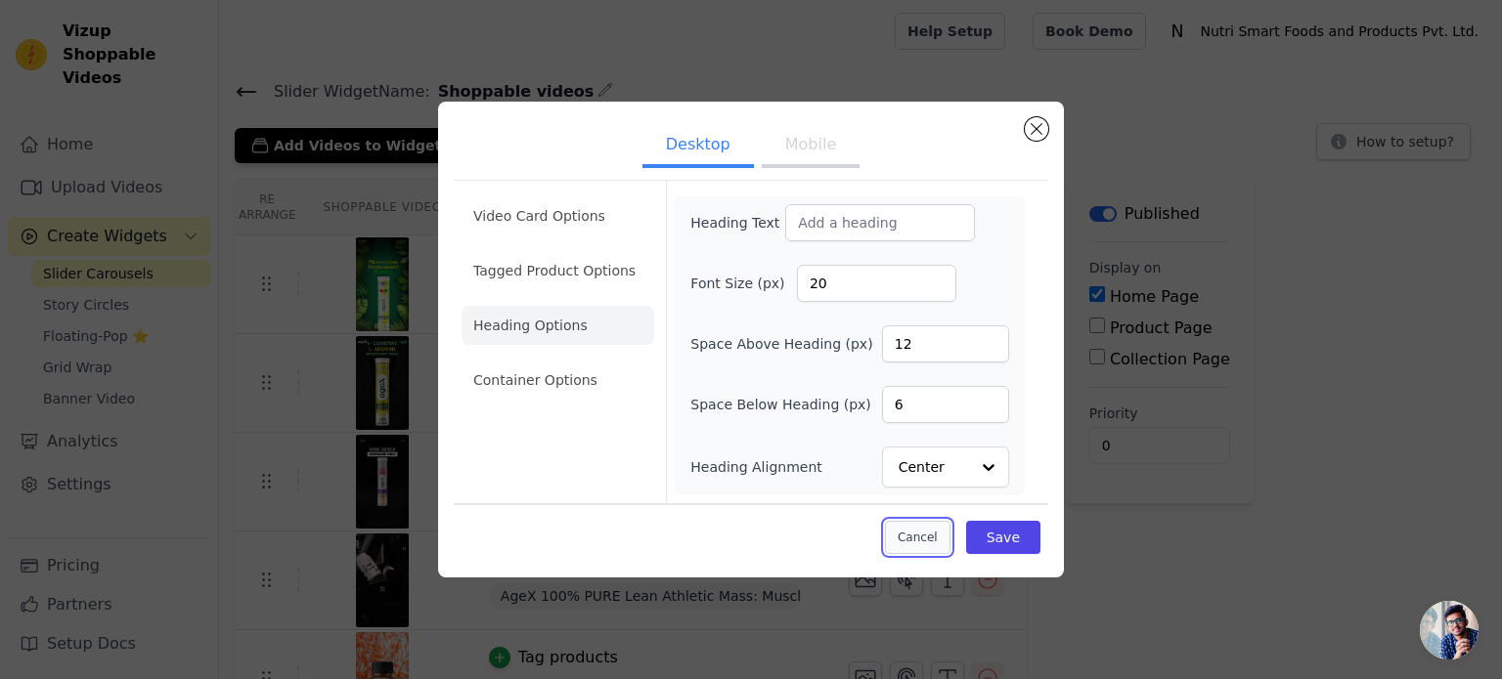
click at [939, 546] on button "Cancel" at bounding box center [918, 537] width 66 height 33
